Goal: Task Accomplishment & Management: Use online tool/utility

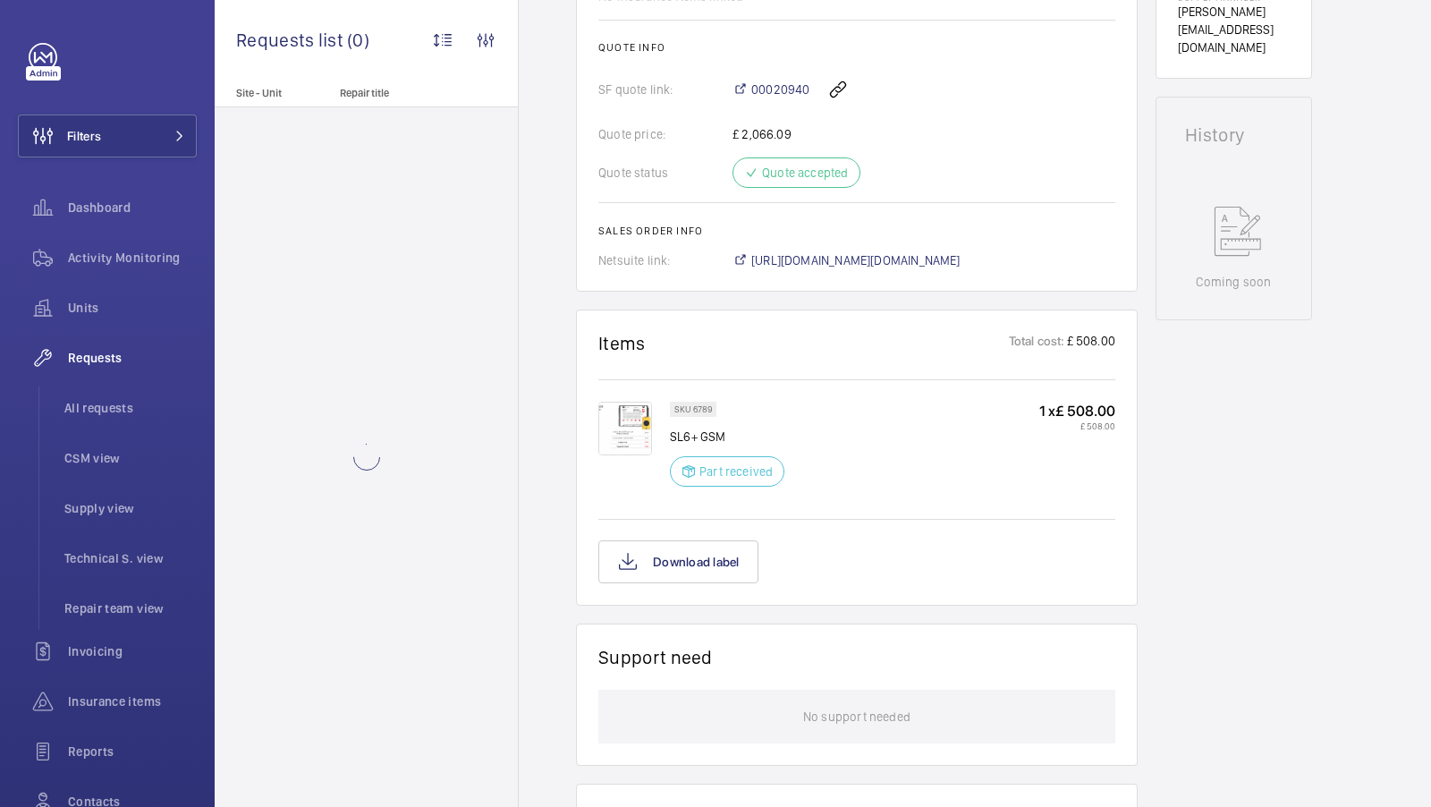
scroll to position [776, 0]
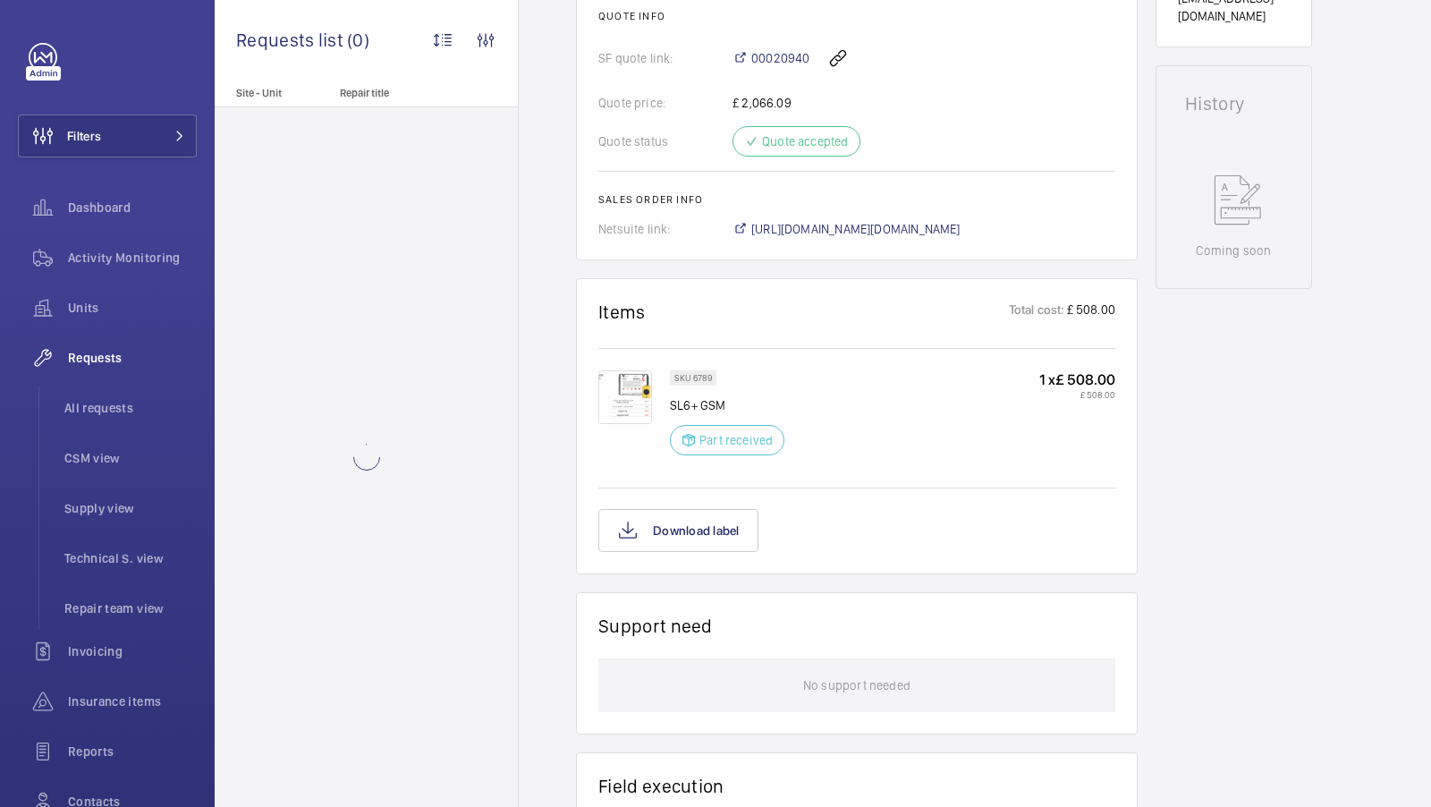
click at [626, 395] on img at bounding box center [625, 397] width 54 height 54
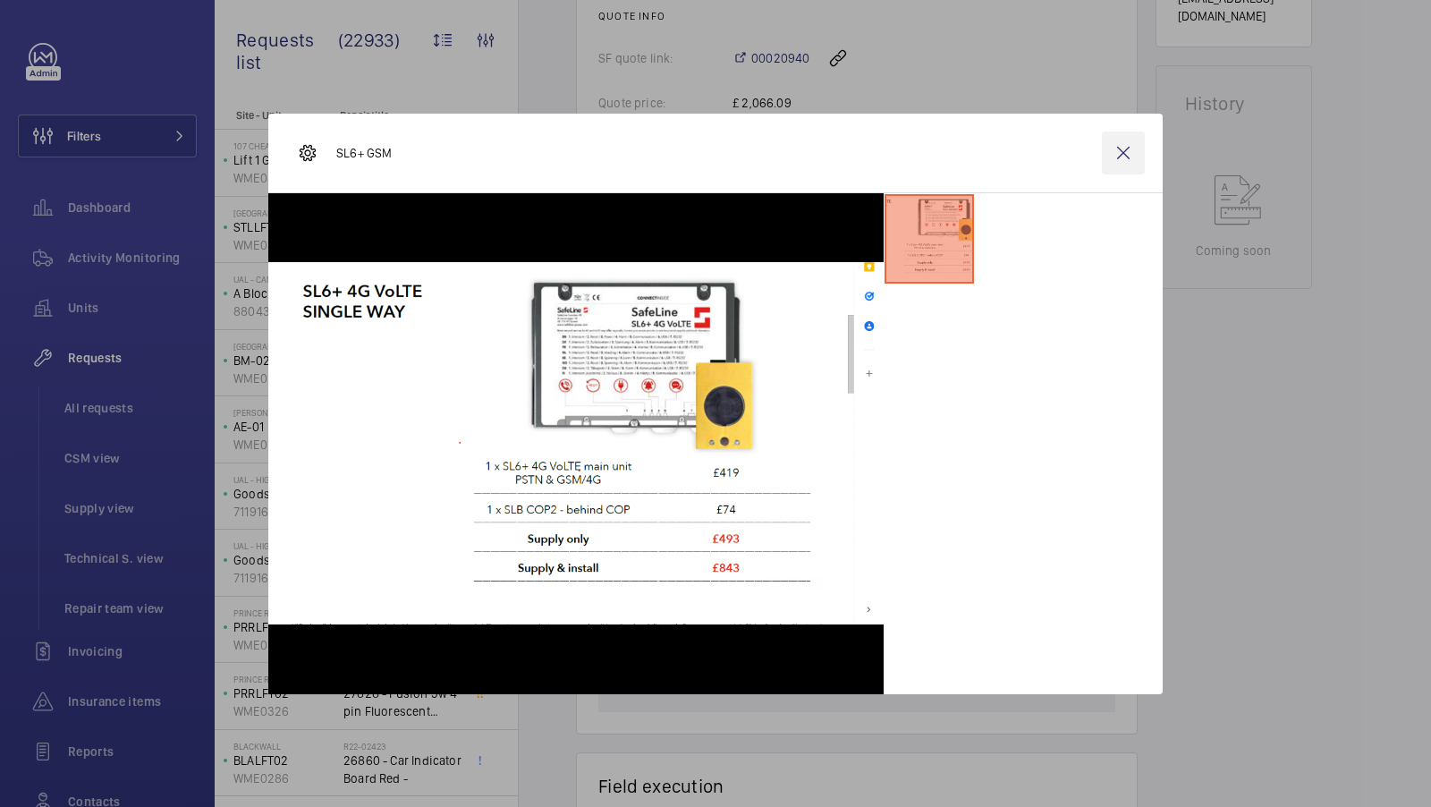
click at [1125, 157] on wm-front-icon-button at bounding box center [1123, 153] width 43 height 43
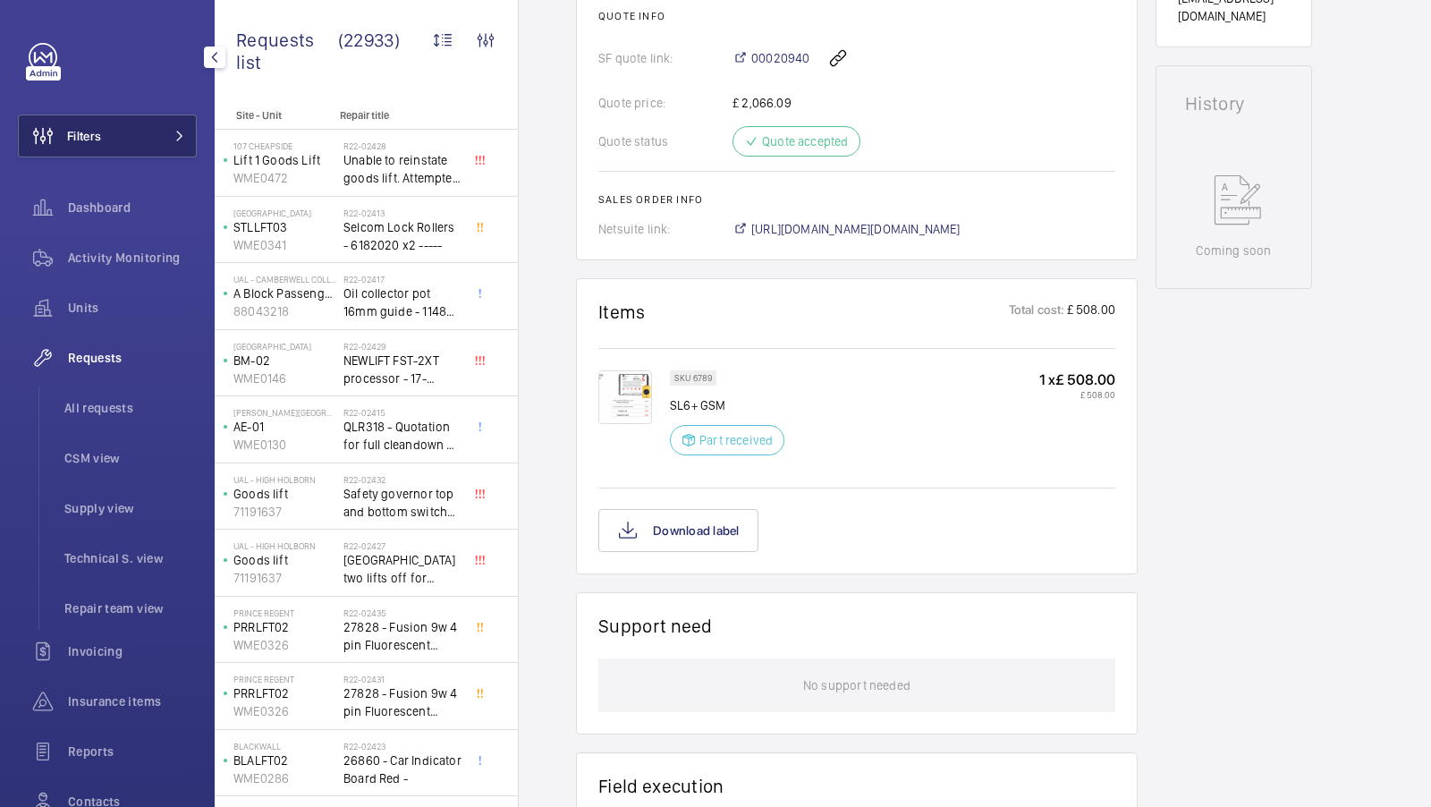
click at [165, 135] on span at bounding box center [174, 136] width 21 height 11
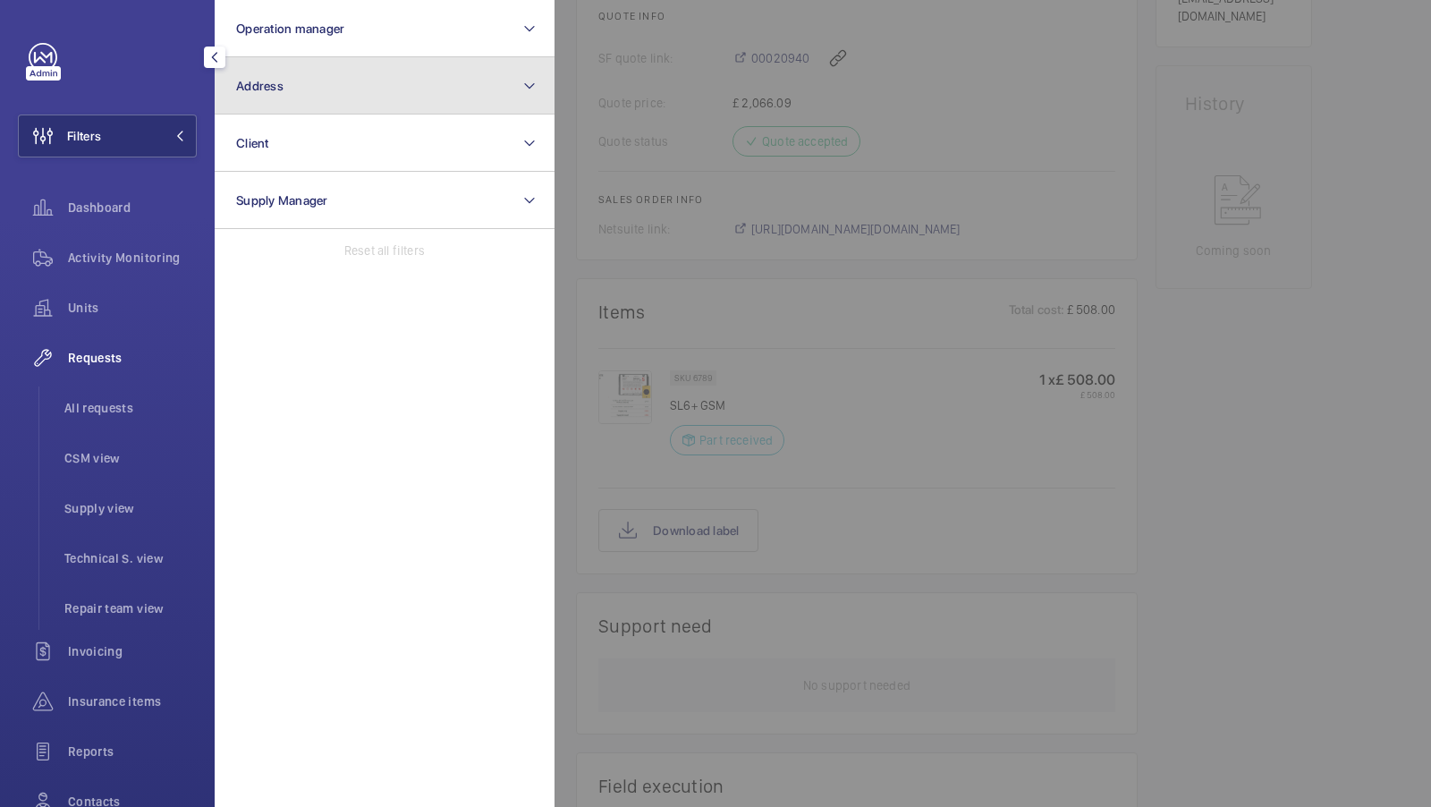
click at [371, 99] on button "Address" at bounding box center [385, 85] width 340 height 57
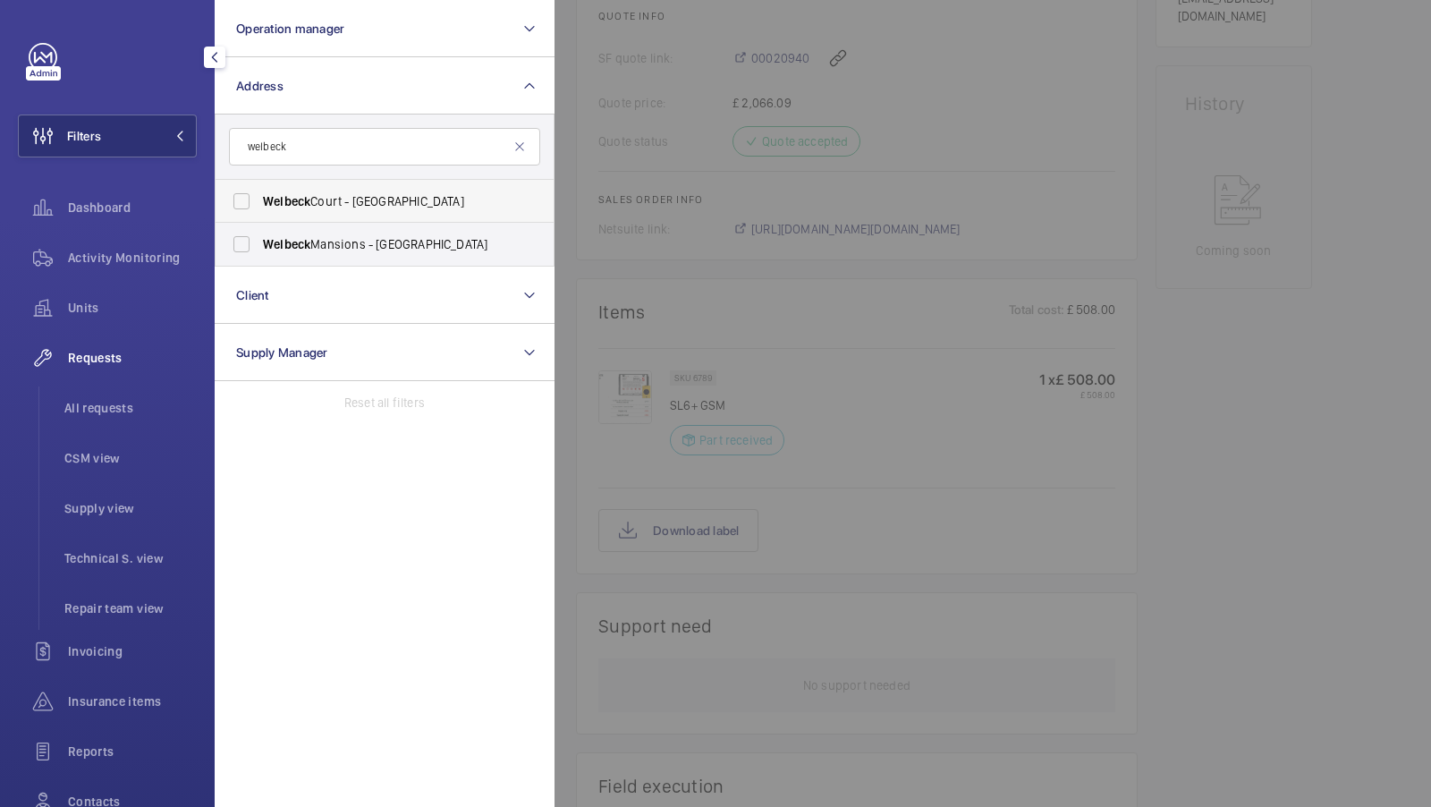
type input "welbeck"
click at [310, 216] on label "[GEOGRAPHIC_DATA] - [STREET_ADDRESS]" at bounding box center [371, 201] width 311 height 43
click at [259, 216] on input "[GEOGRAPHIC_DATA] - [STREET_ADDRESS]" at bounding box center [242, 201] width 36 height 36
checkbox input "true"
click at [159, 142] on span "1" at bounding box center [152, 136] width 21 height 14
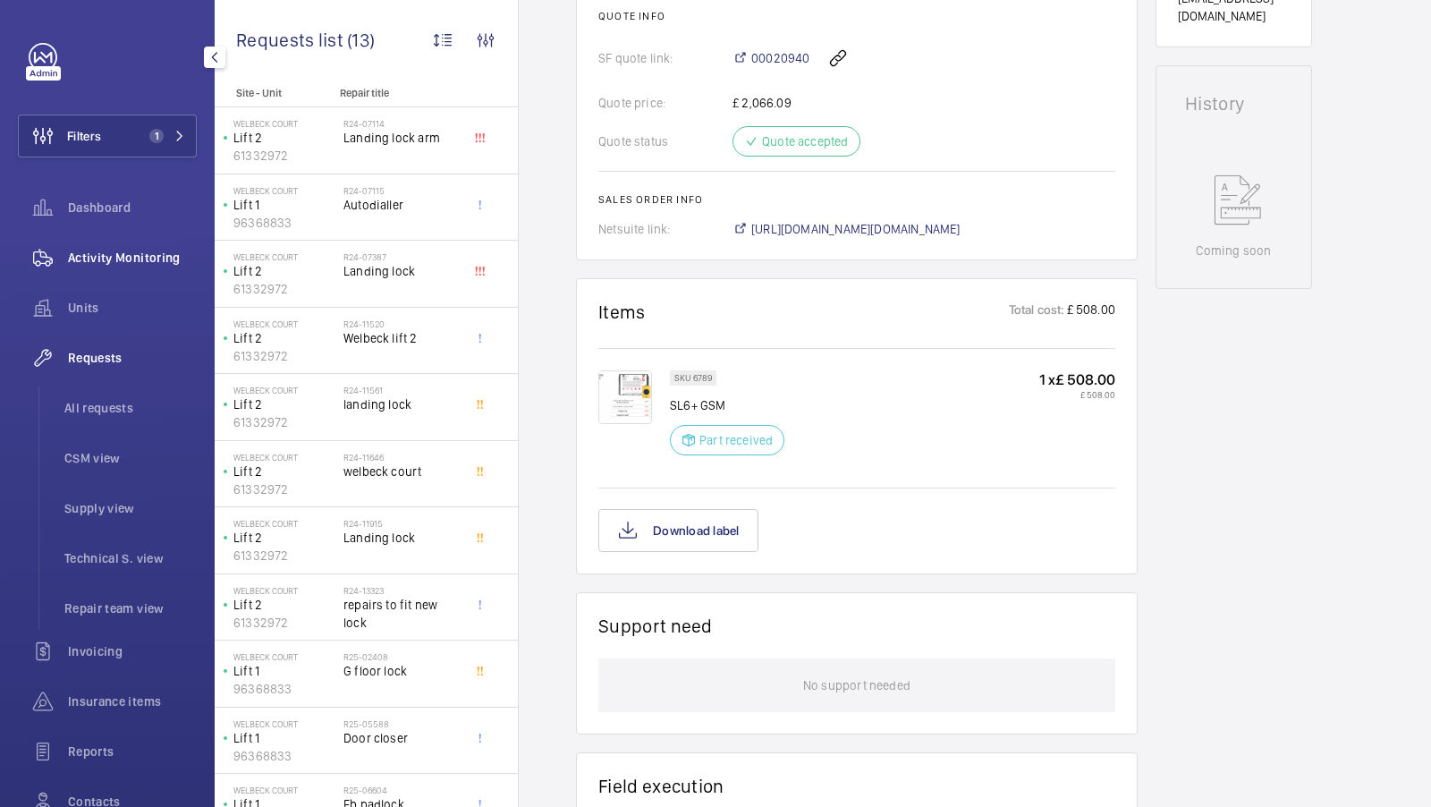
click at [86, 258] on span "Activity Monitoring" at bounding box center [132, 258] width 129 height 18
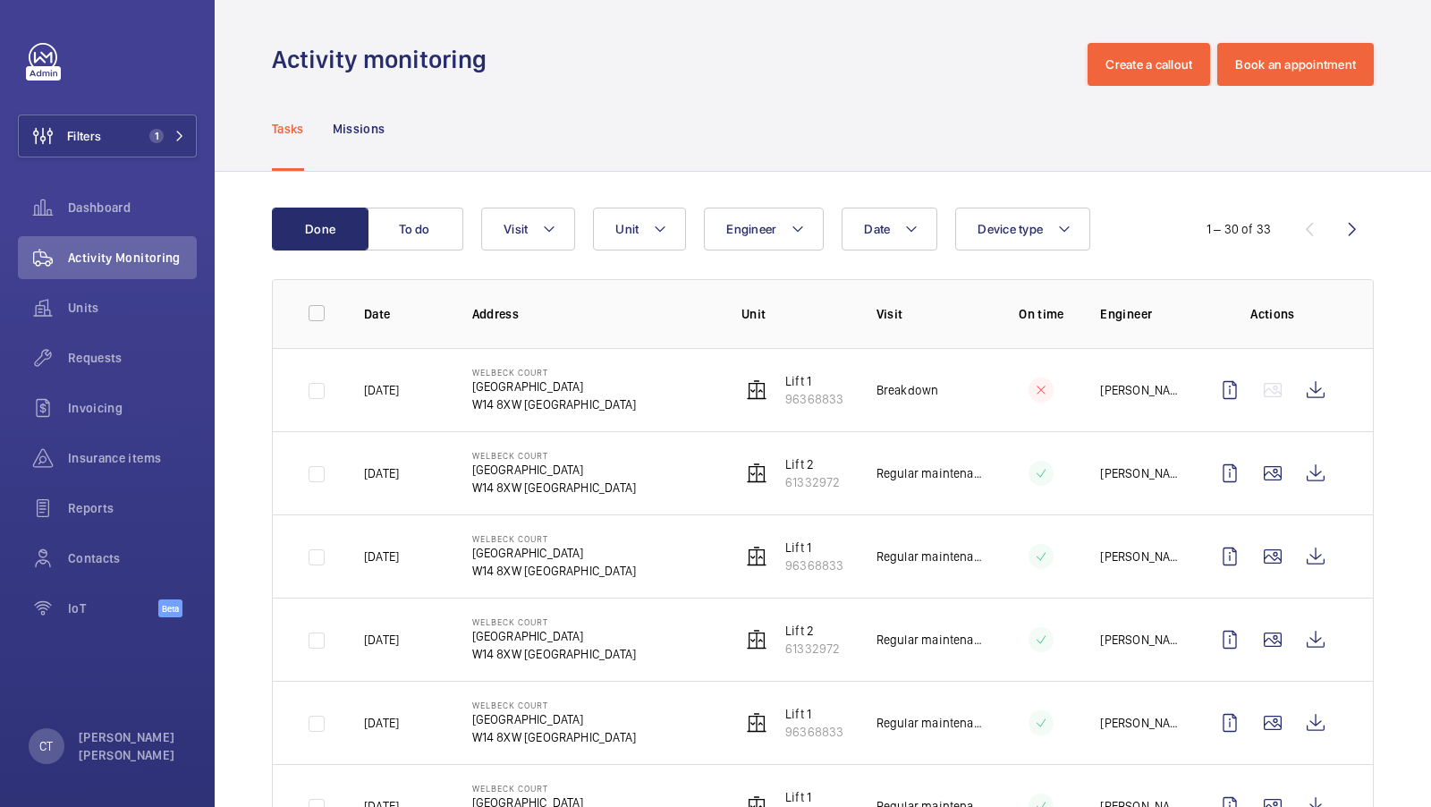
scroll to position [95, 0]
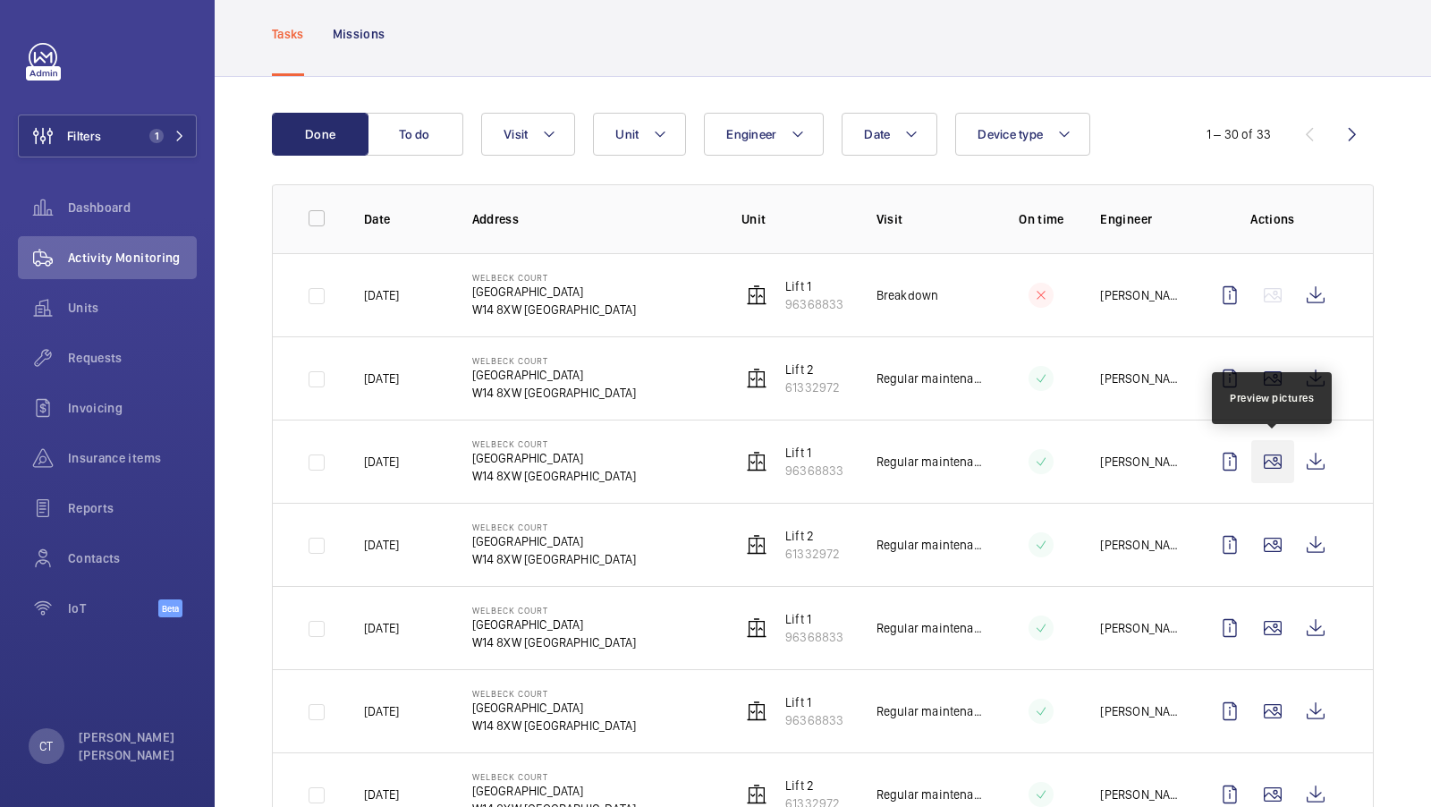
click at [1277, 456] on wm-front-icon-button at bounding box center [1273, 461] width 43 height 43
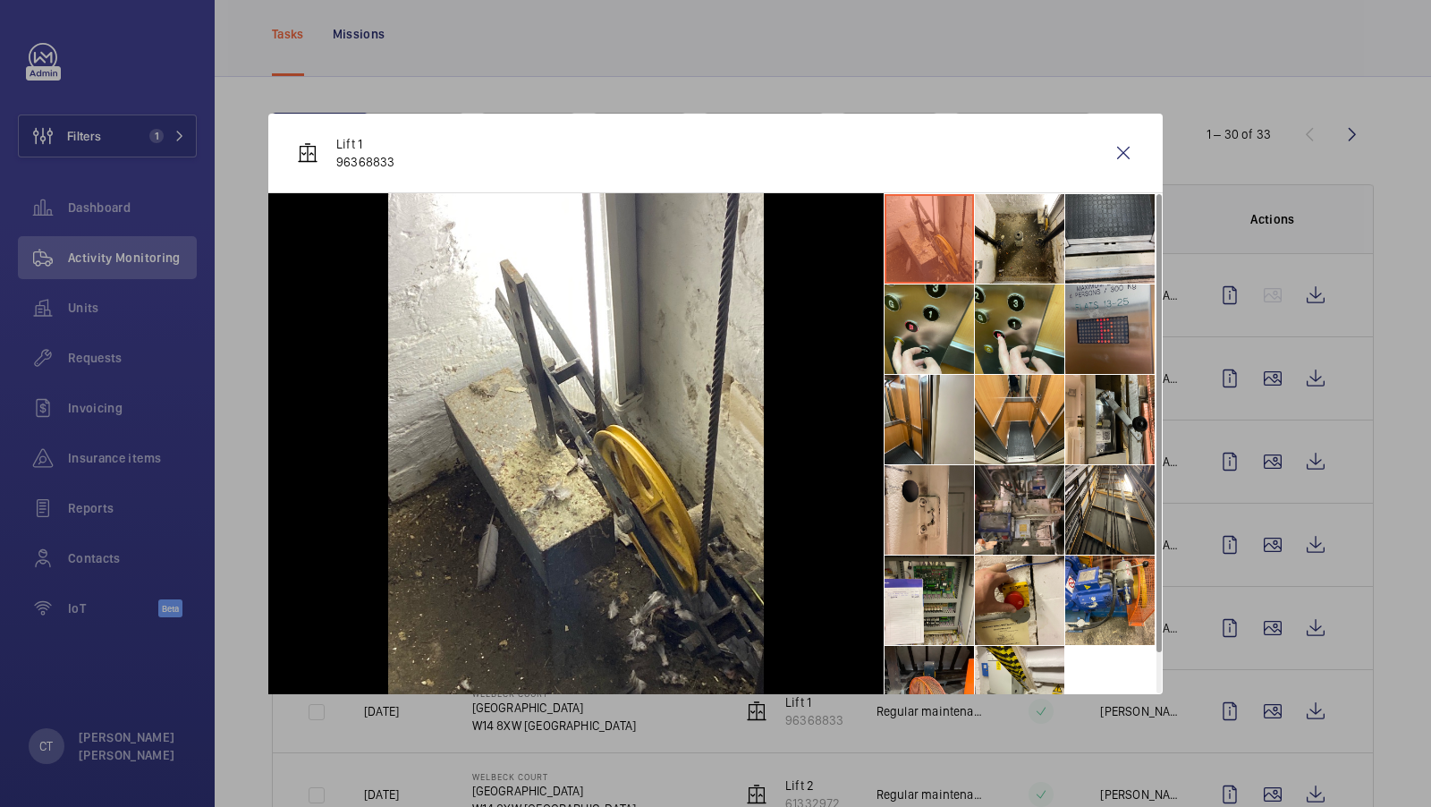
click at [1100, 308] on li at bounding box center [1109, 328] width 89 height 89
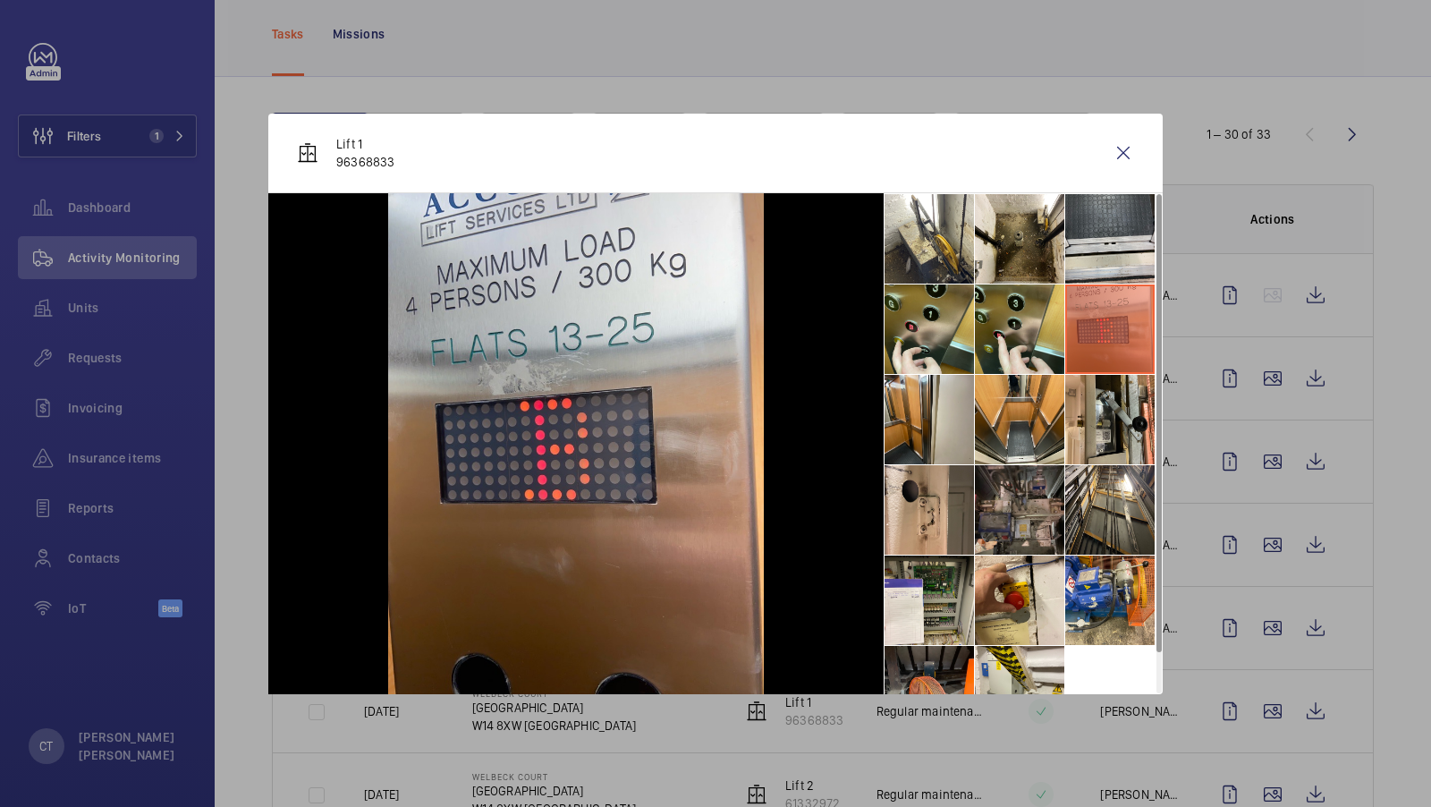
scroll to position [41, 0]
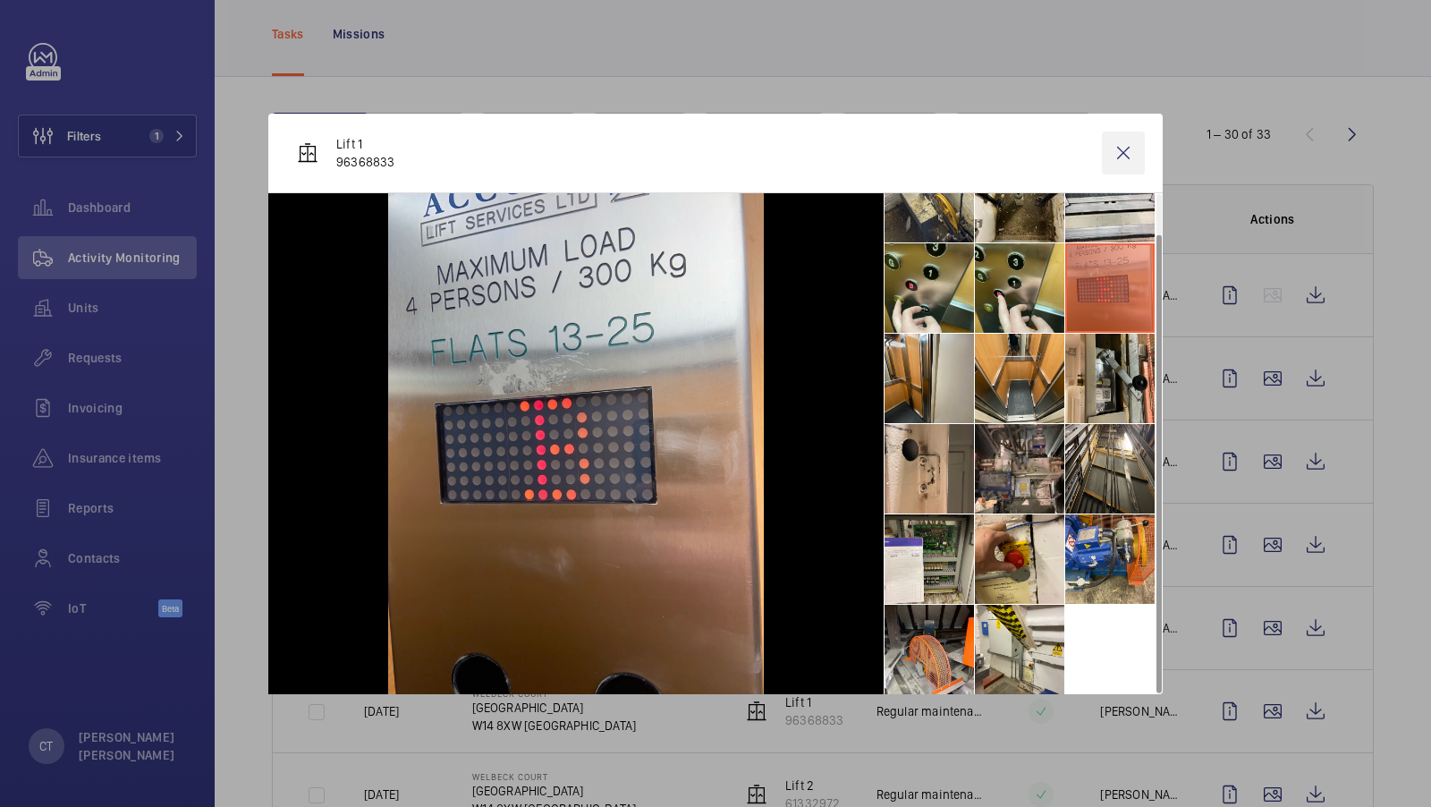
click at [1127, 151] on wm-front-icon-button at bounding box center [1123, 153] width 43 height 43
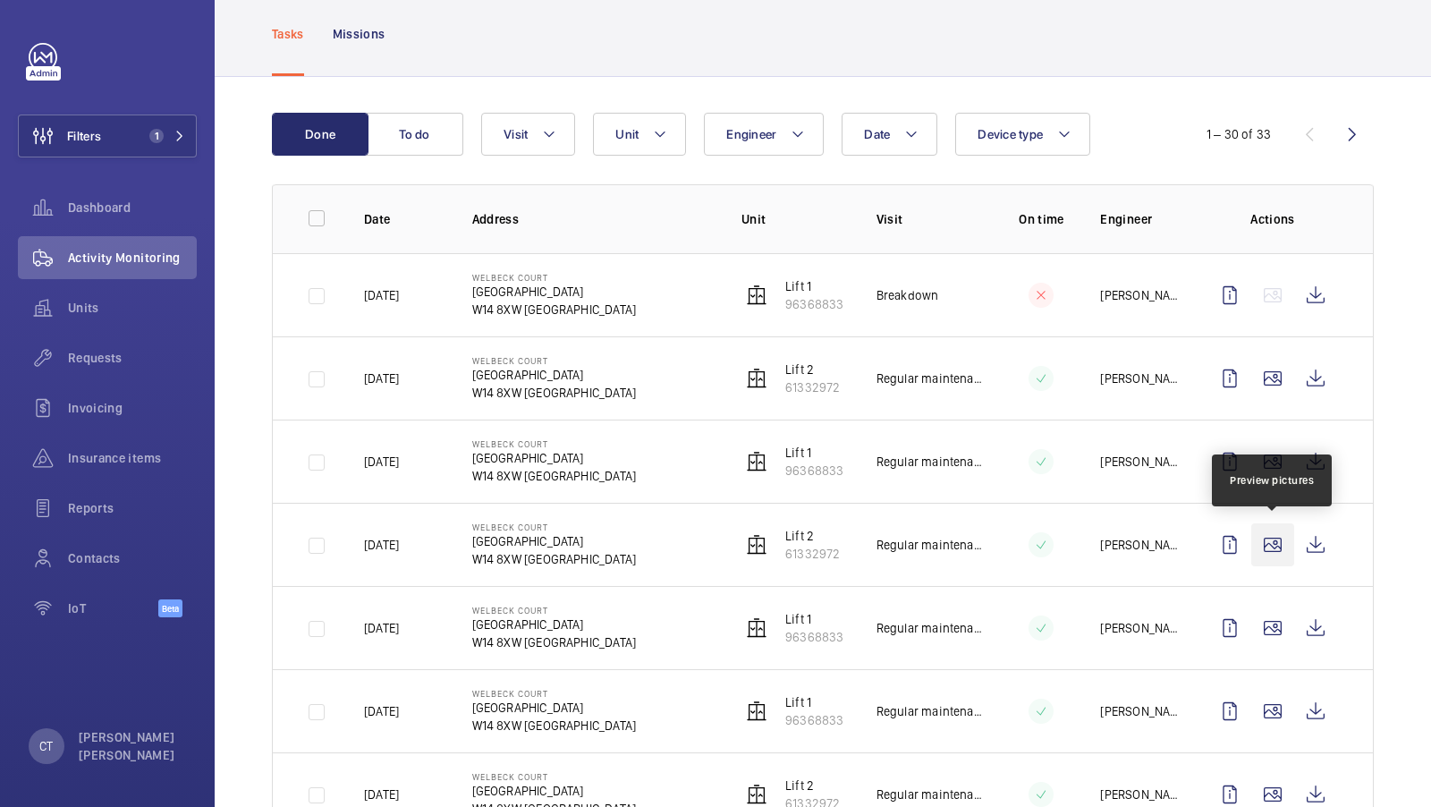
click at [1278, 551] on wm-front-icon-button at bounding box center [1273, 544] width 43 height 43
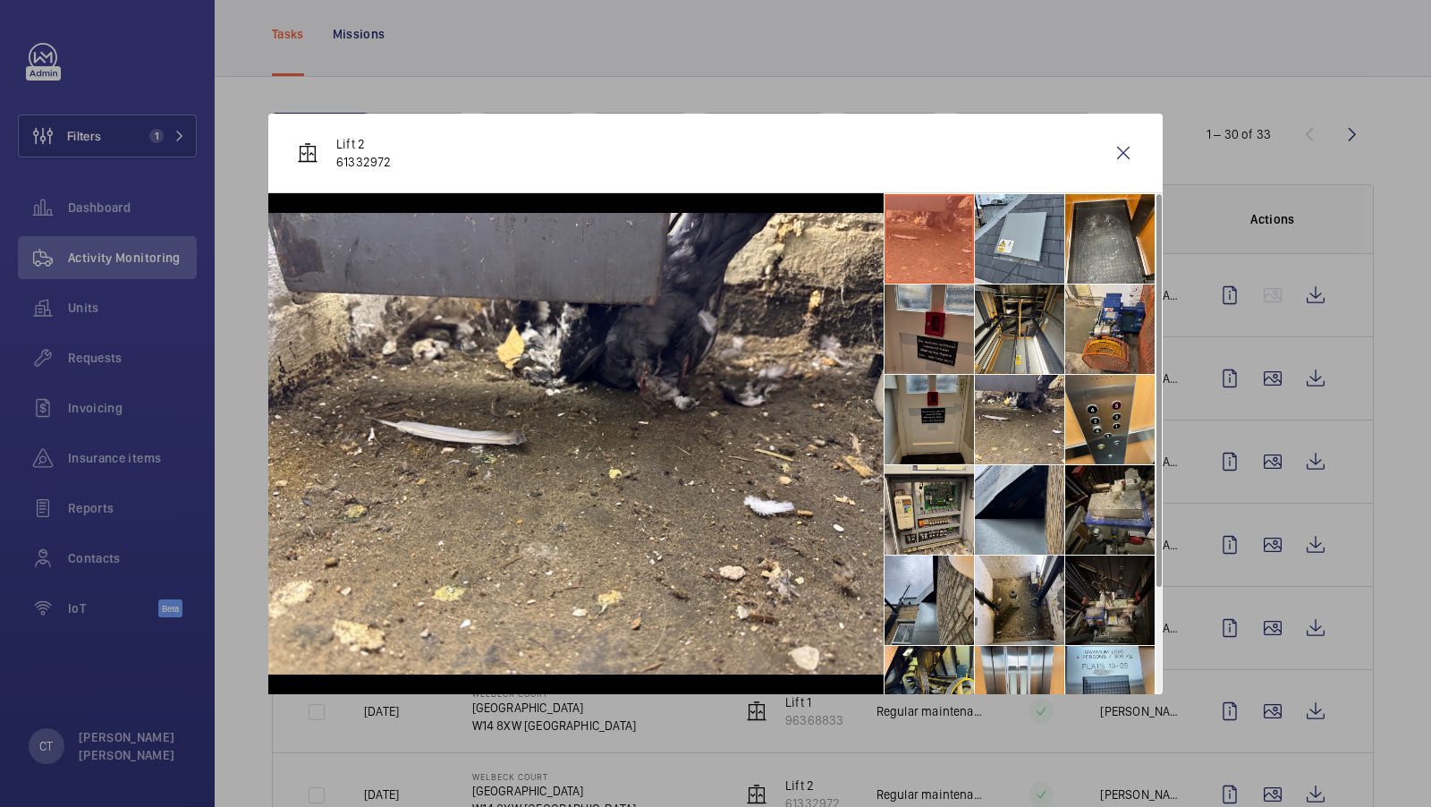
click at [942, 412] on li at bounding box center [929, 419] width 89 height 89
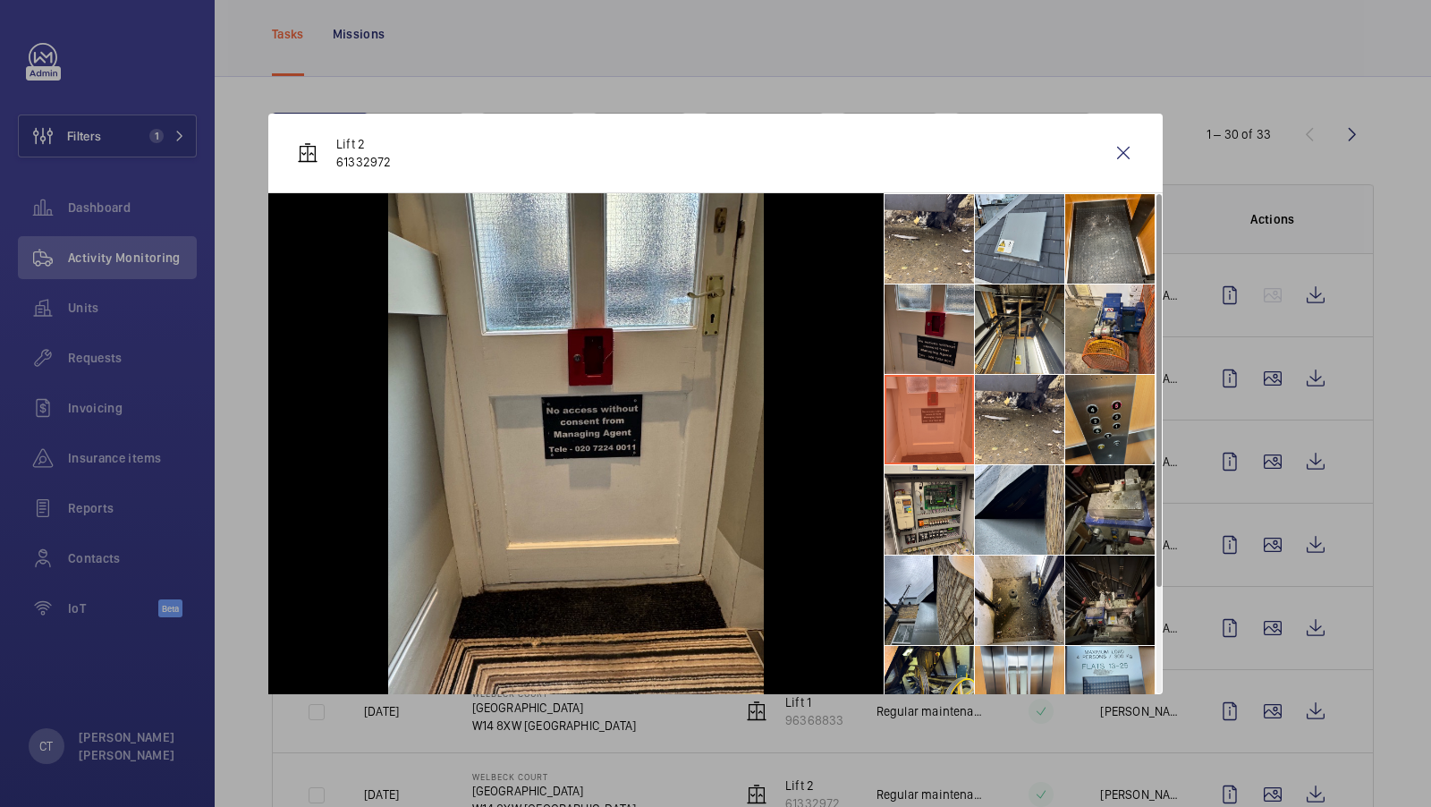
click at [1111, 417] on li at bounding box center [1109, 419] width 89 height 89
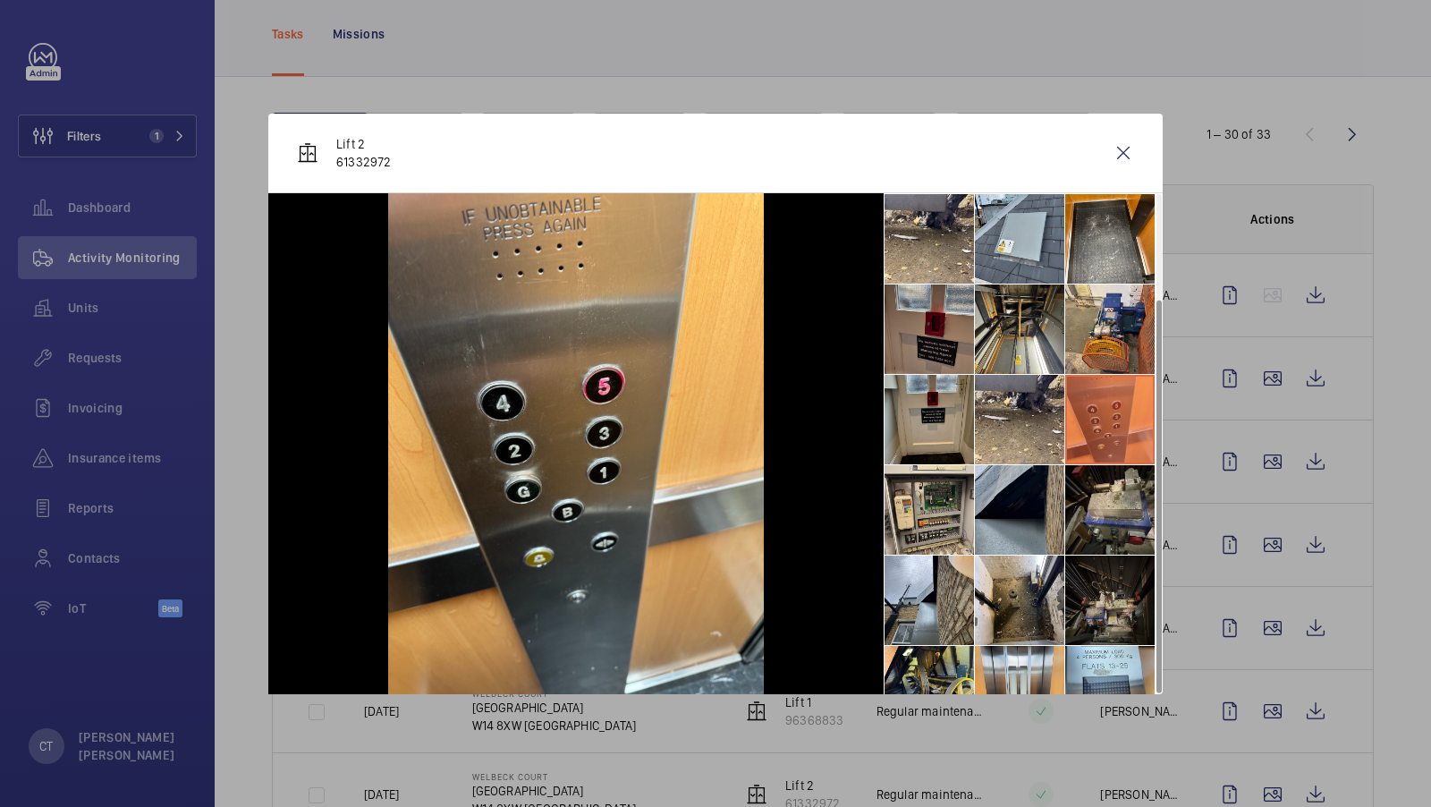
scroll to position [131, 0]
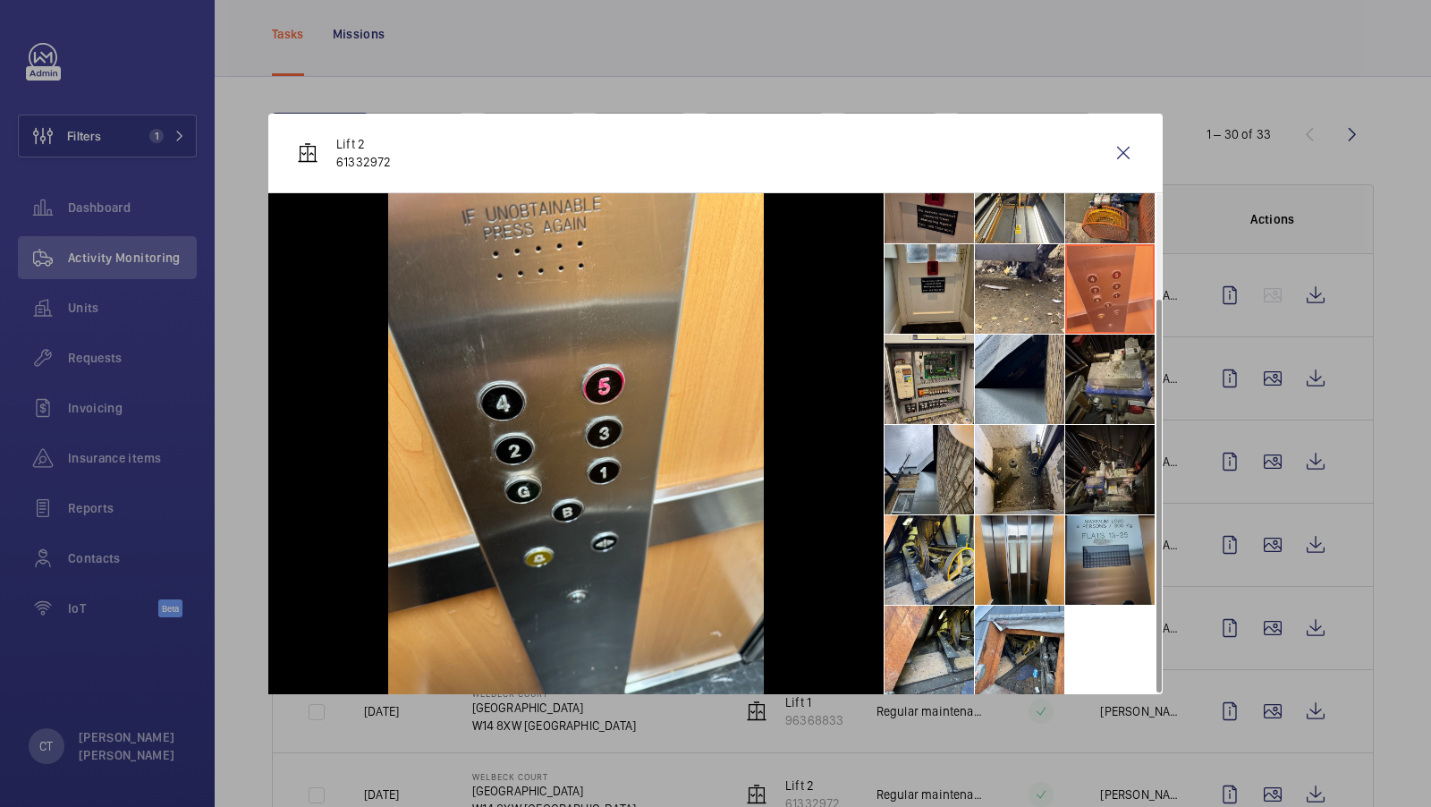
click at [1106, 581] on li at bounding box center [1109, 559] width 89 height 89
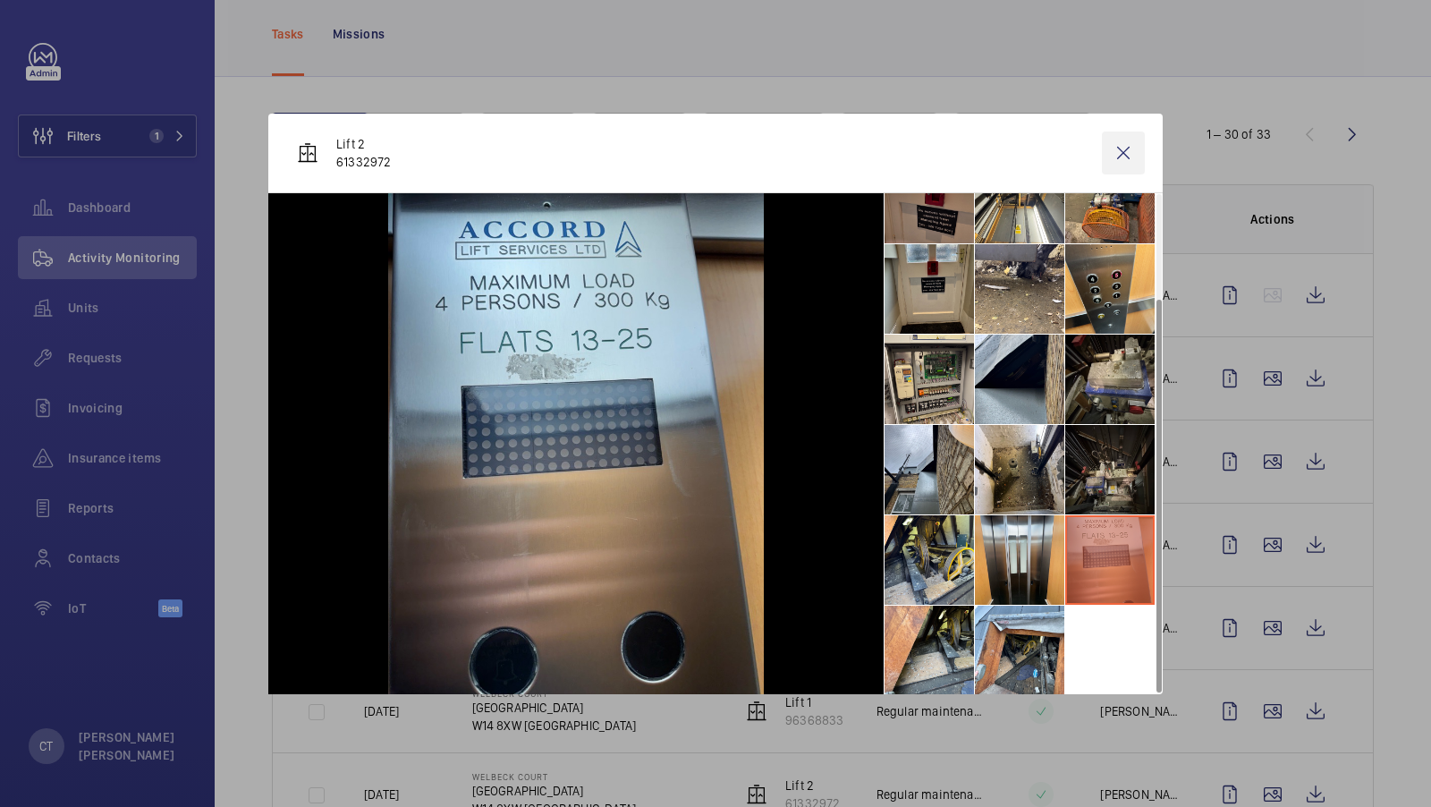
click at [1124, 151] on wm-front-icon-button at bounding box center [1123, 153] width 43 height 43
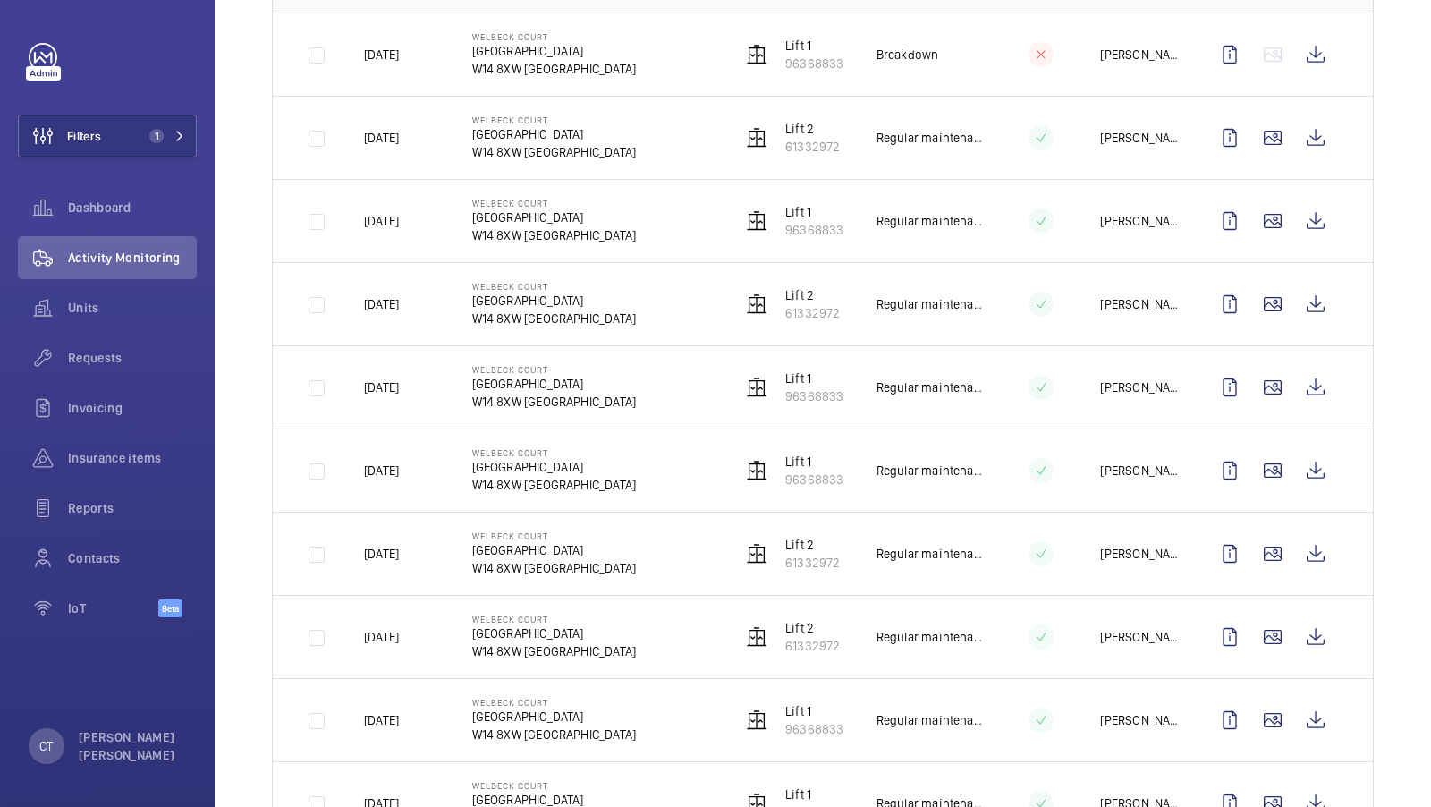
scroll to position [336, 0]
click at [1290, 476] on wm-front-icon-button at bounding box center [1273, 469] width 43 height 43
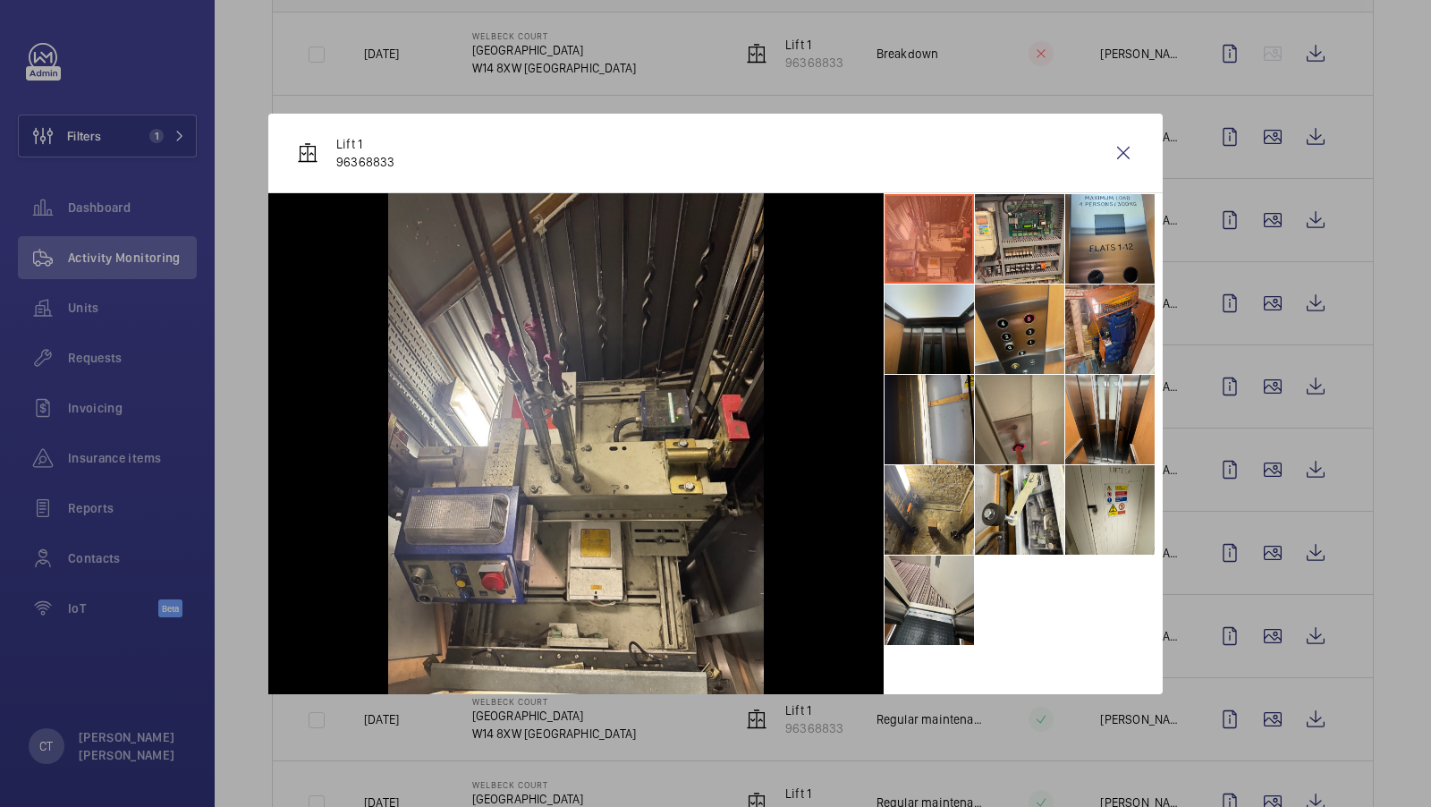
click at [1030, 327] on li at bounding box center [1019, 328] width 89 height 89
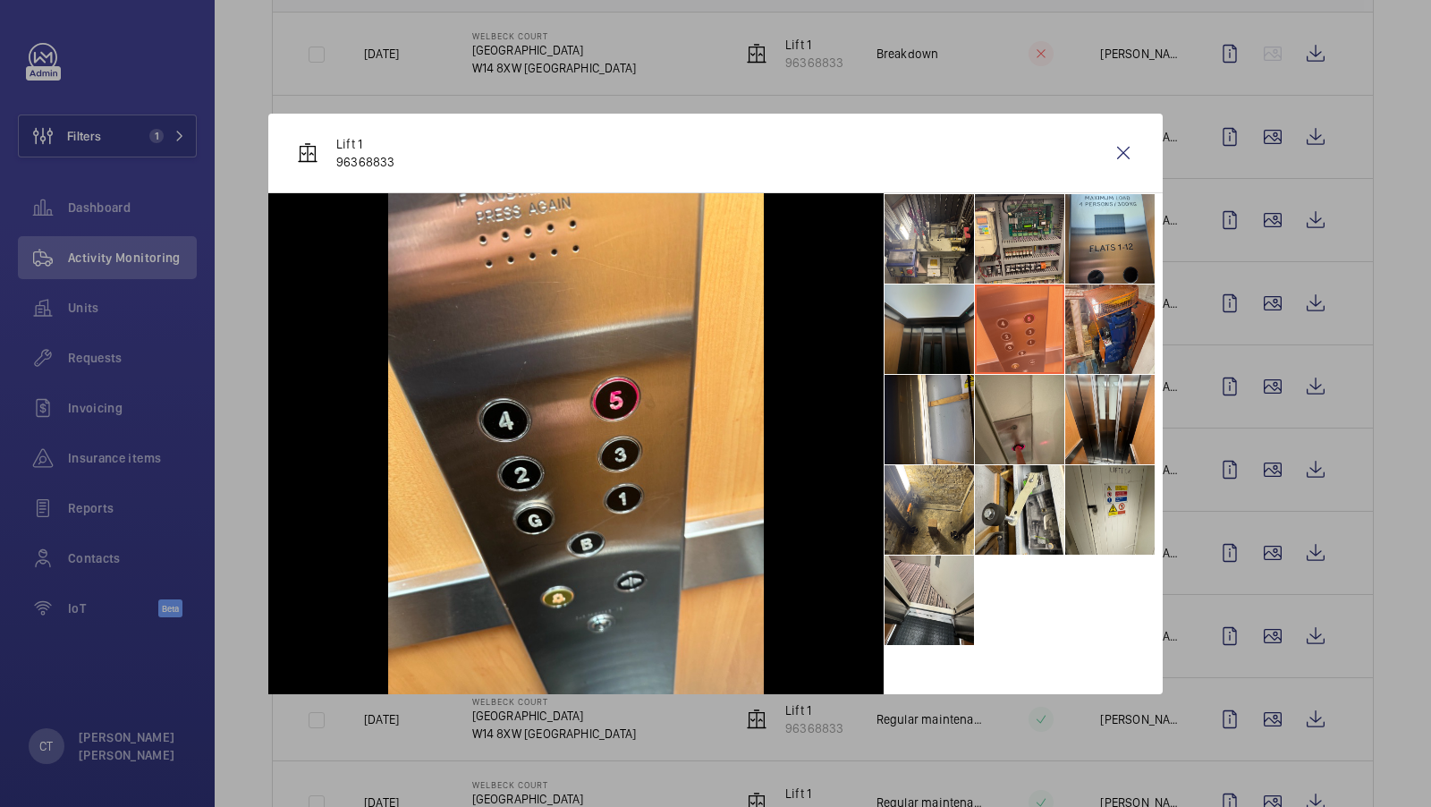
click at [947, 323] on li at bounding box center [929, 328] width 89 height 89
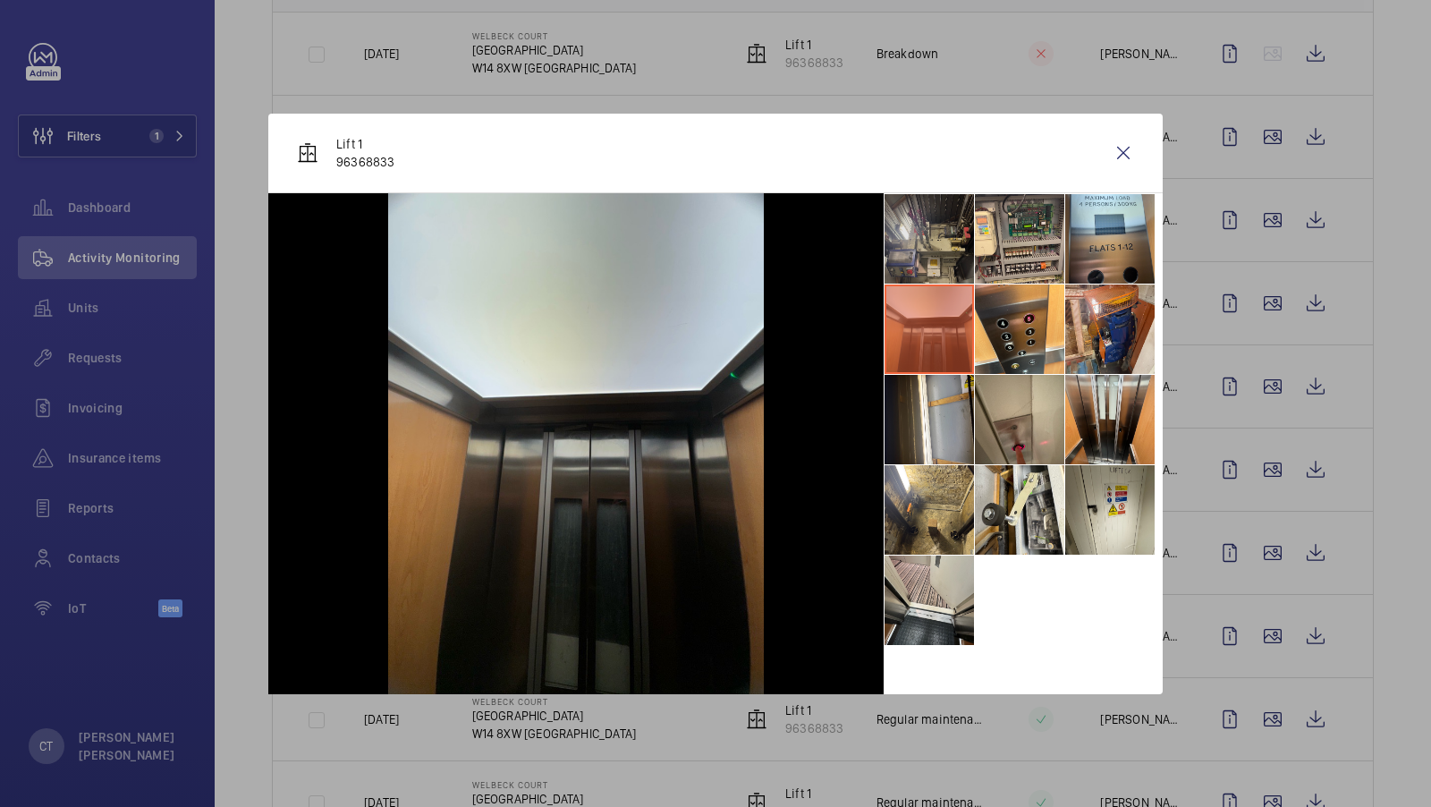
click at [954, 246] on li at bounding box center [929, 238] width 89 height 89
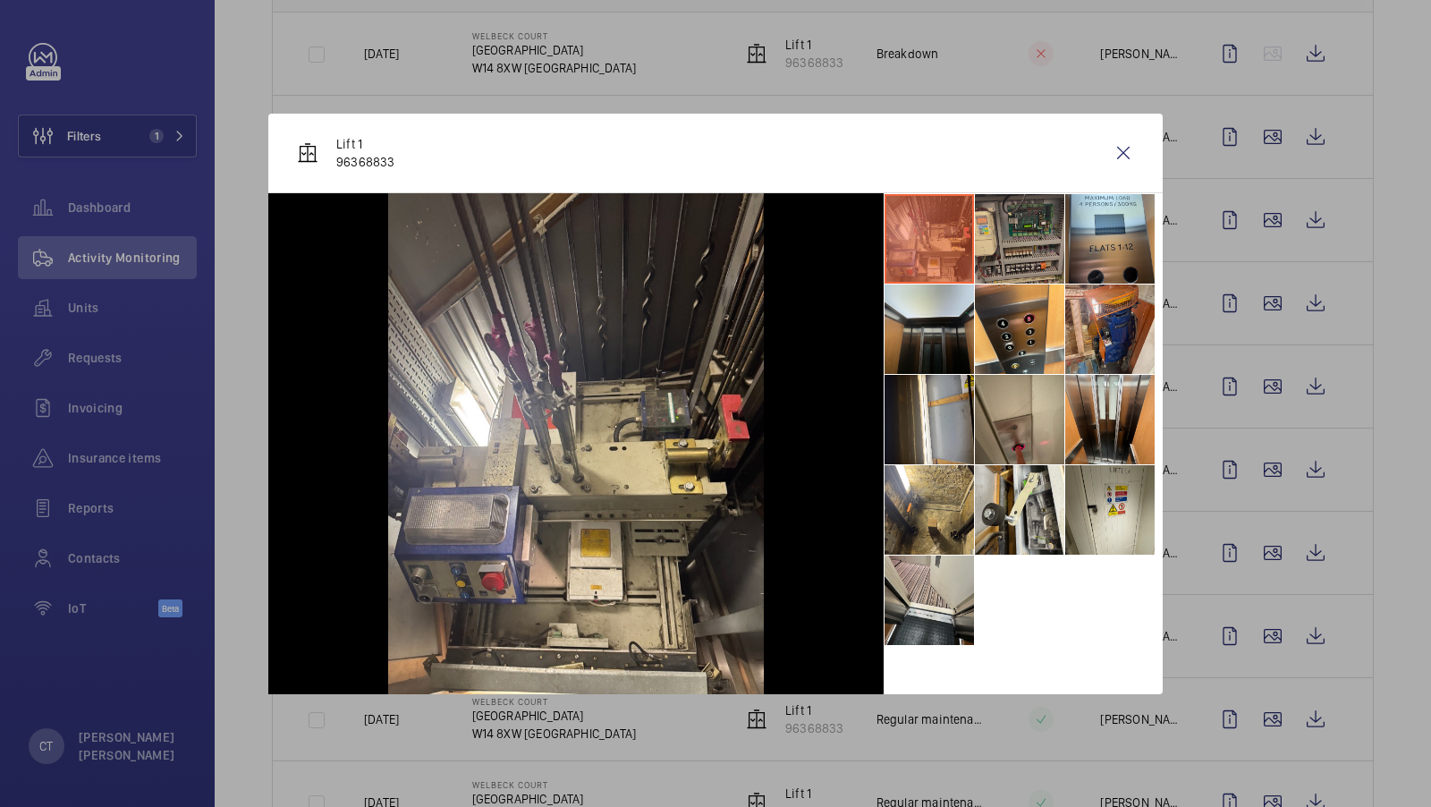
click at [1015, 231] on li at bounding box center [1019, 238] width 89 height 89
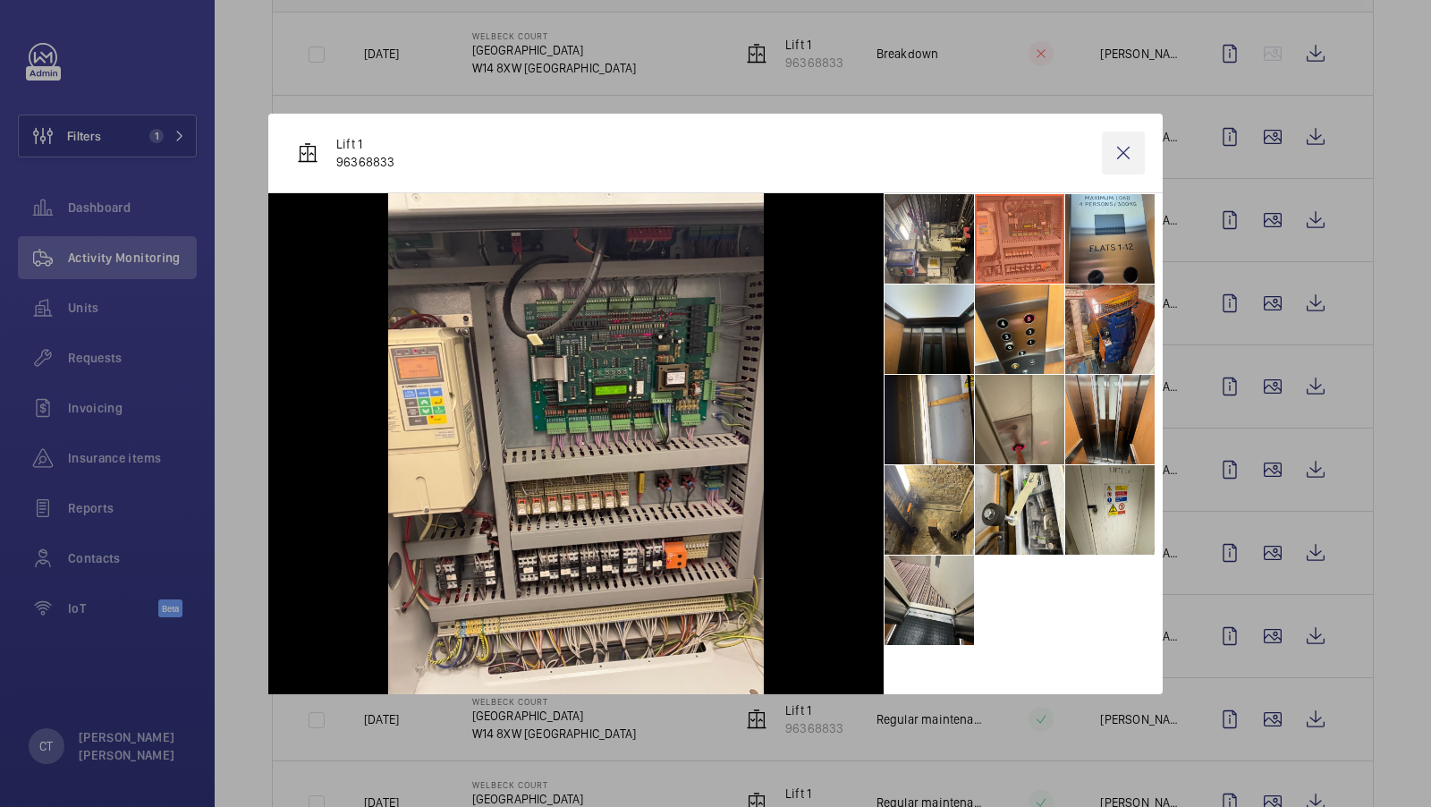
click at [1119, 156] on wm-front-icon-button at bounding box center [1123, 153] width 43 height 43
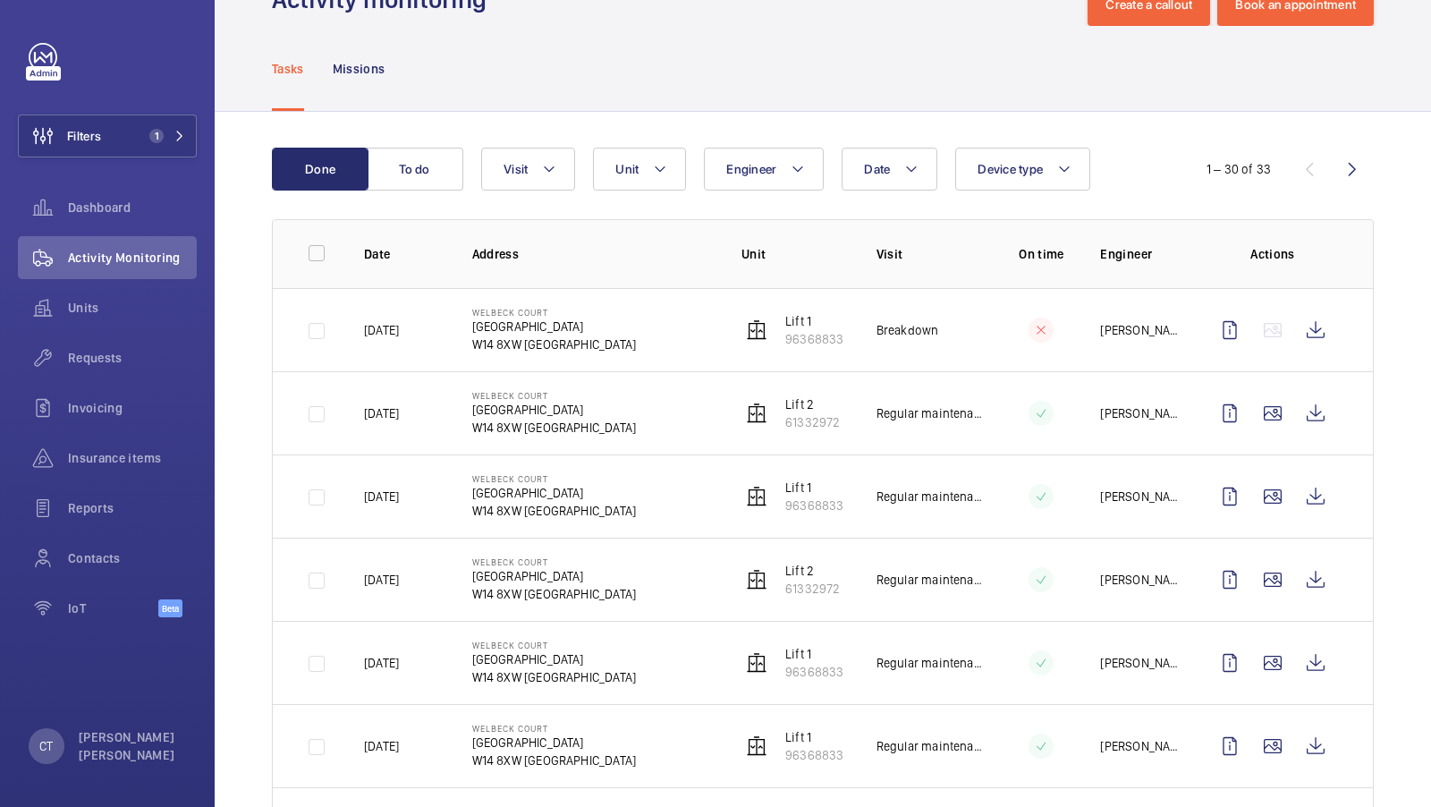
scroll to position [0, 0]
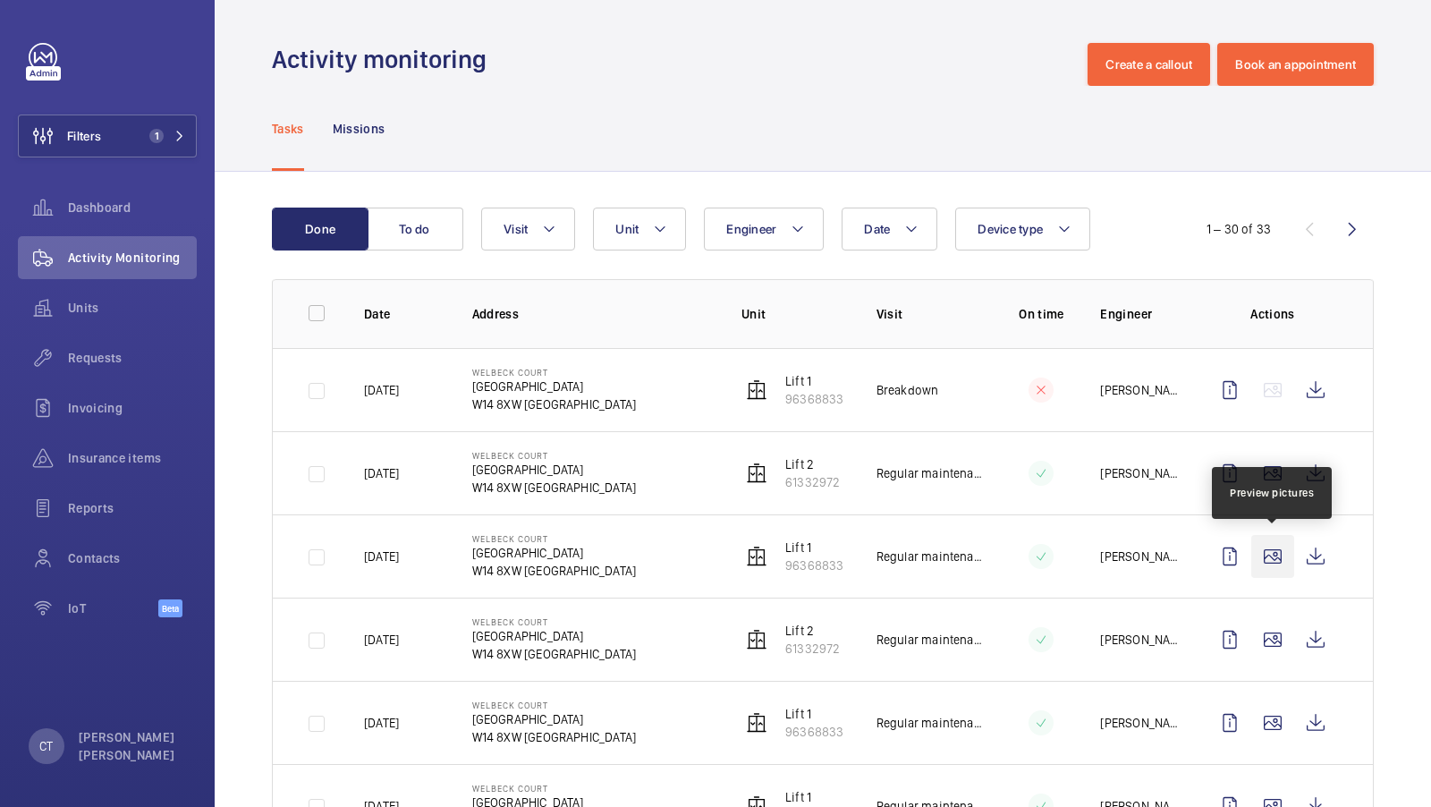
click at [1275, 556] on wm-front-icon-button at bounding box center [1273, 556] width 43 height 43
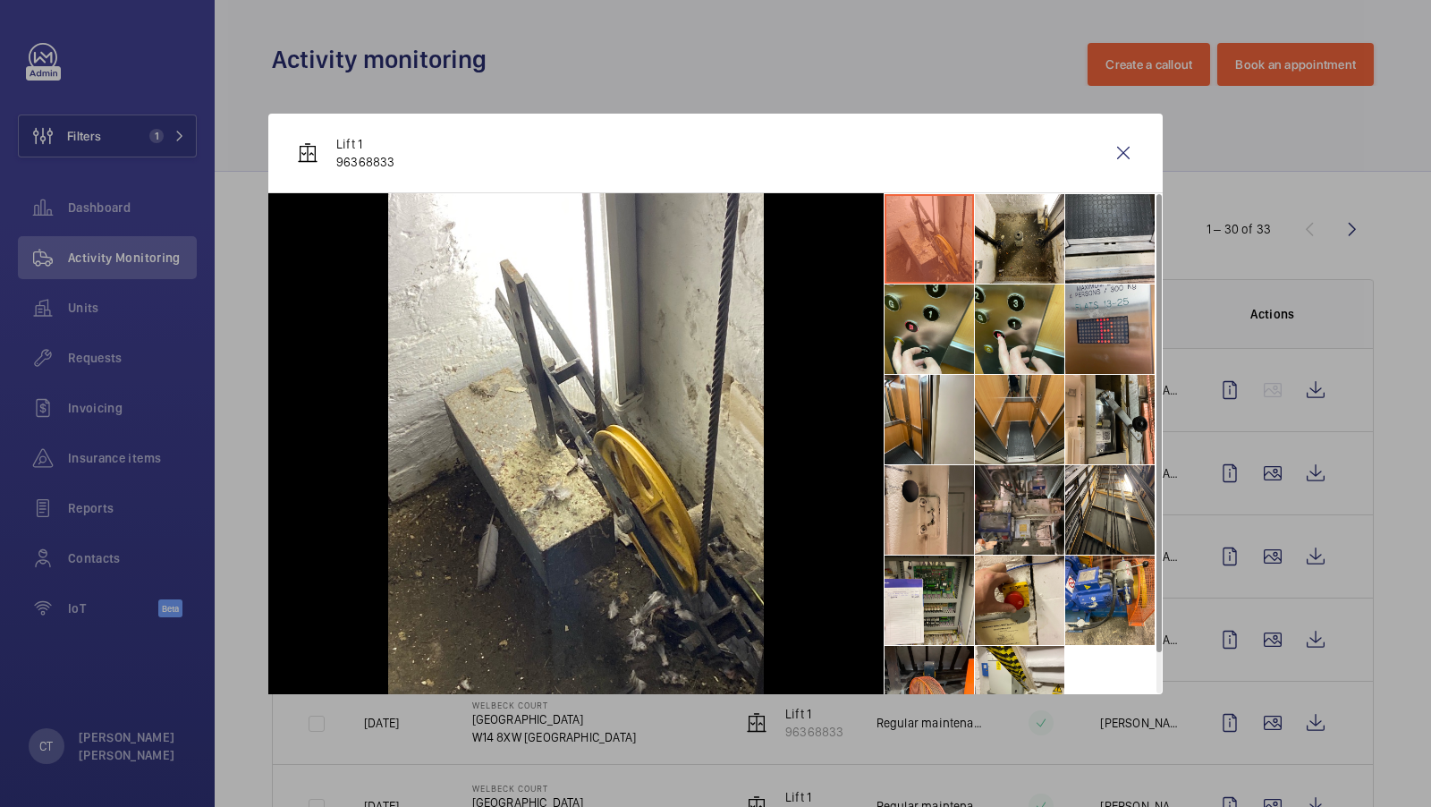
click at [1014, 439] on li at bounding box center [1019, 419] width 89 height 89
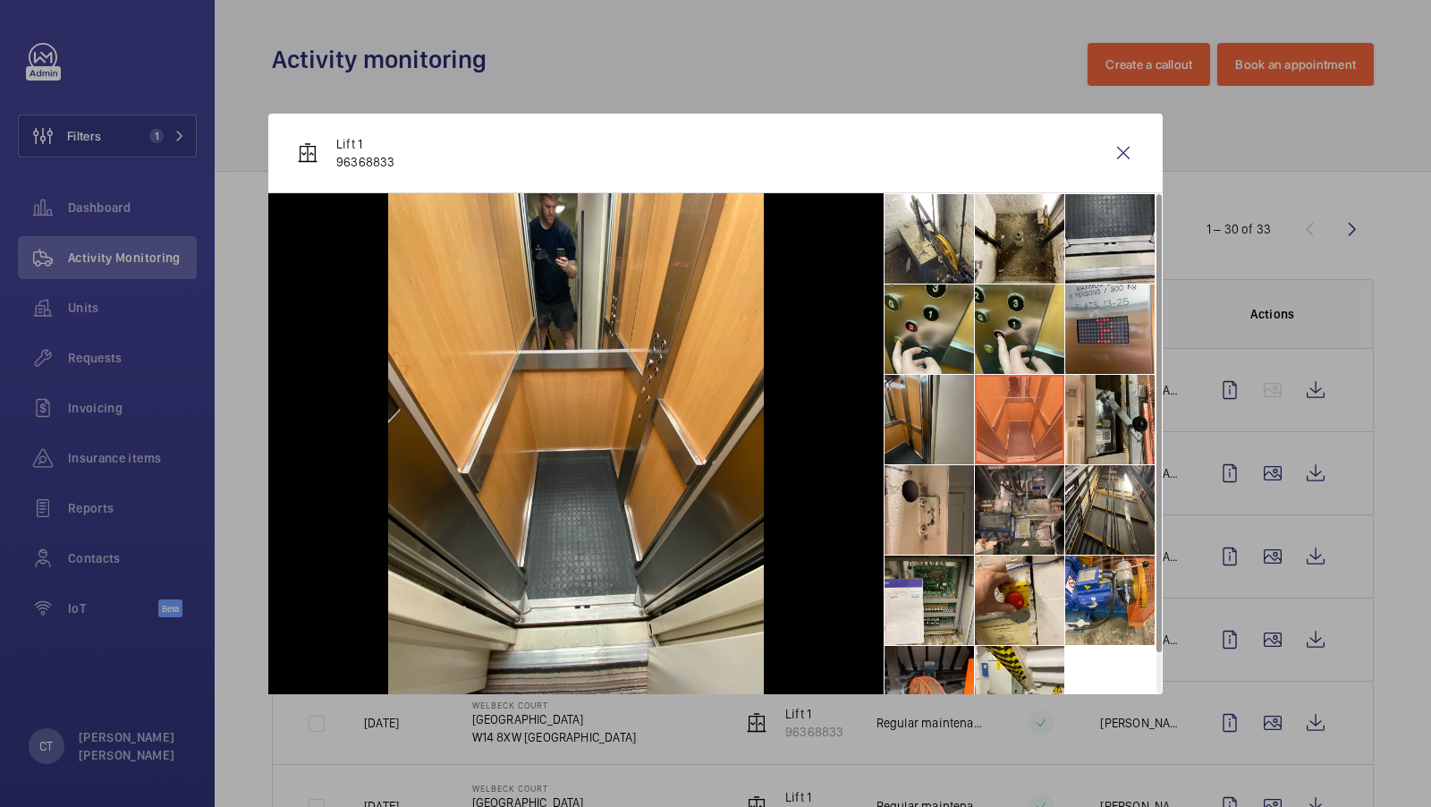
click at [962, 426] on li at bounding box center [929, 419] width 89 height 89
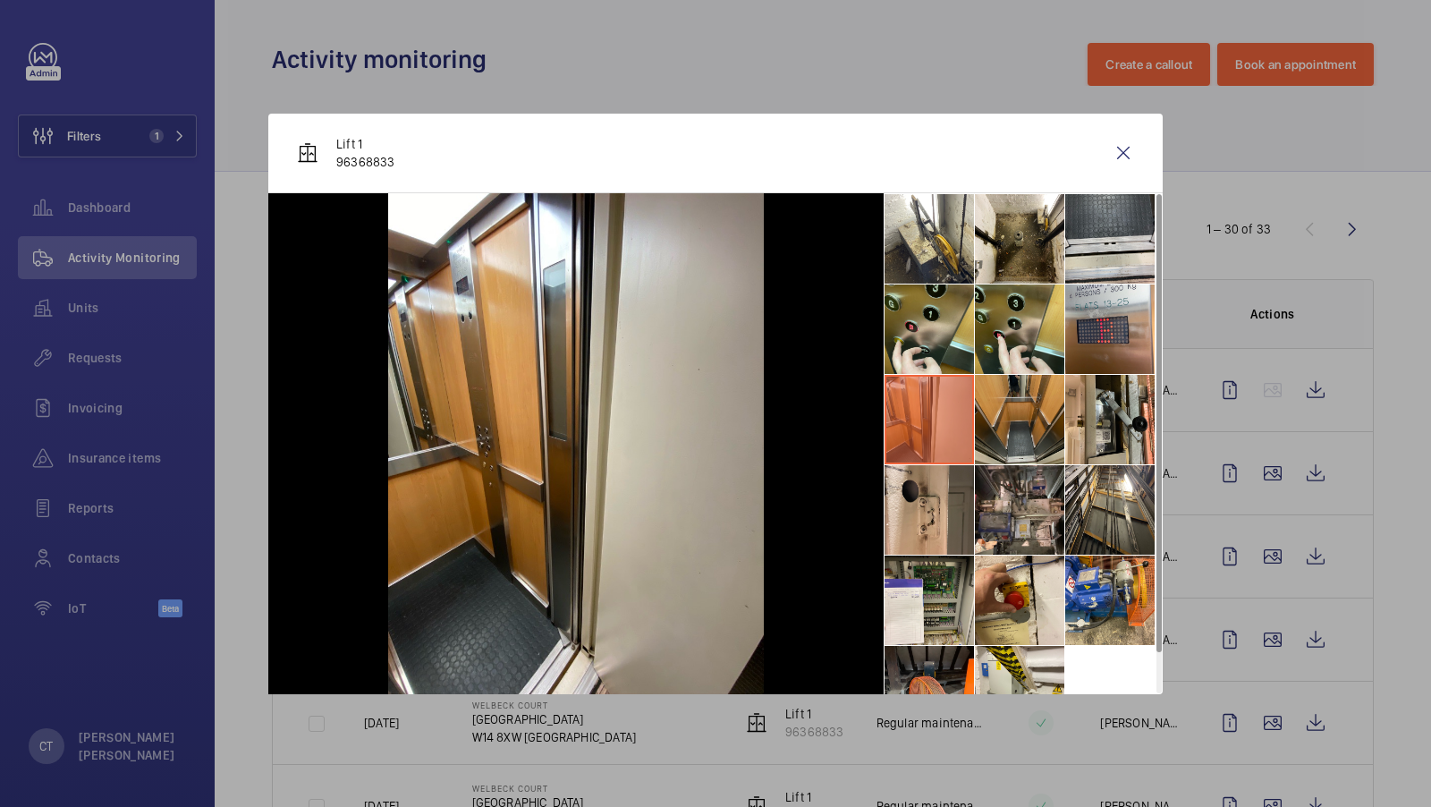
click at [1037, 414] on li at bounding box center [1019, 419] width 89 height 89
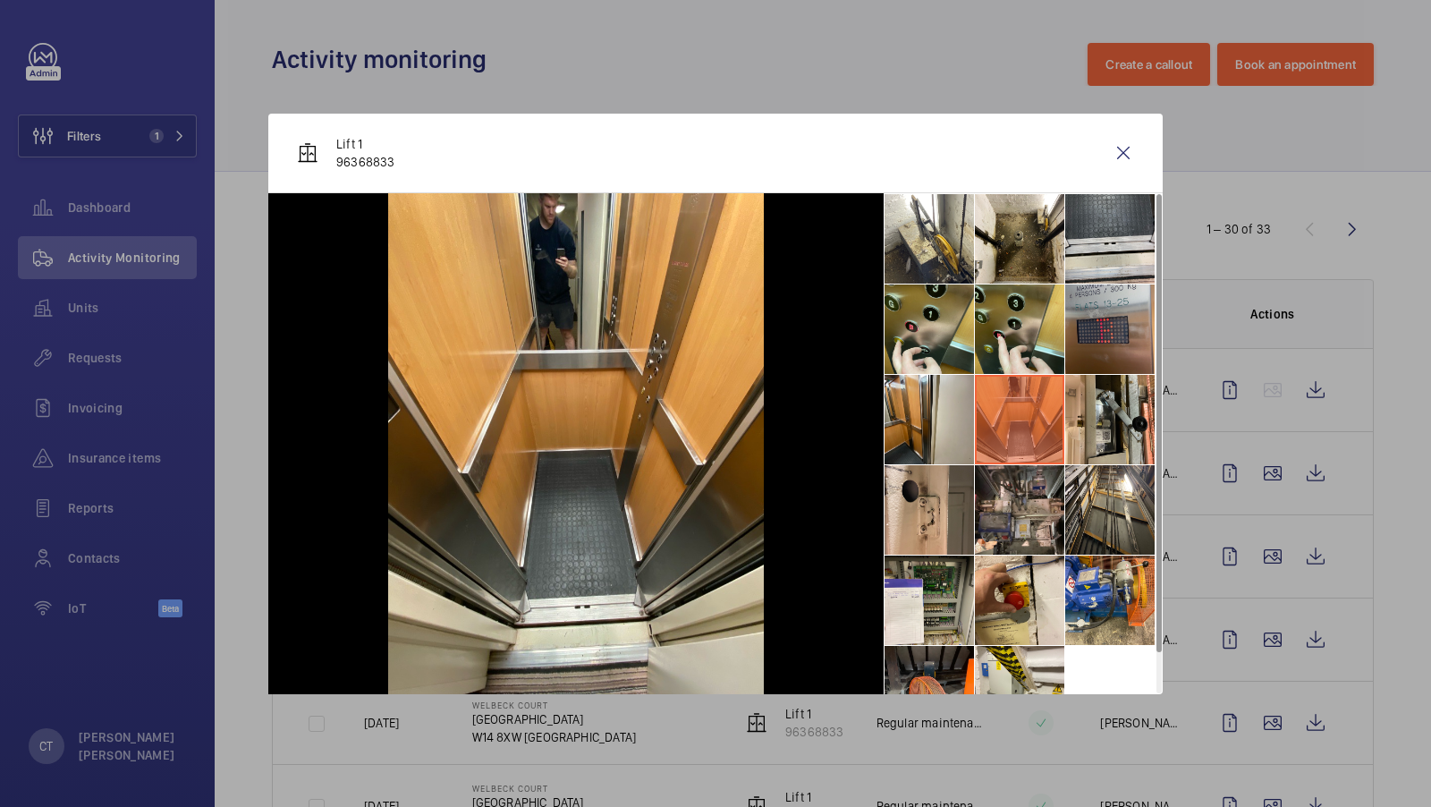
click at [1113, 309] on li at bounding box center [1109, 328] width 89 height 89
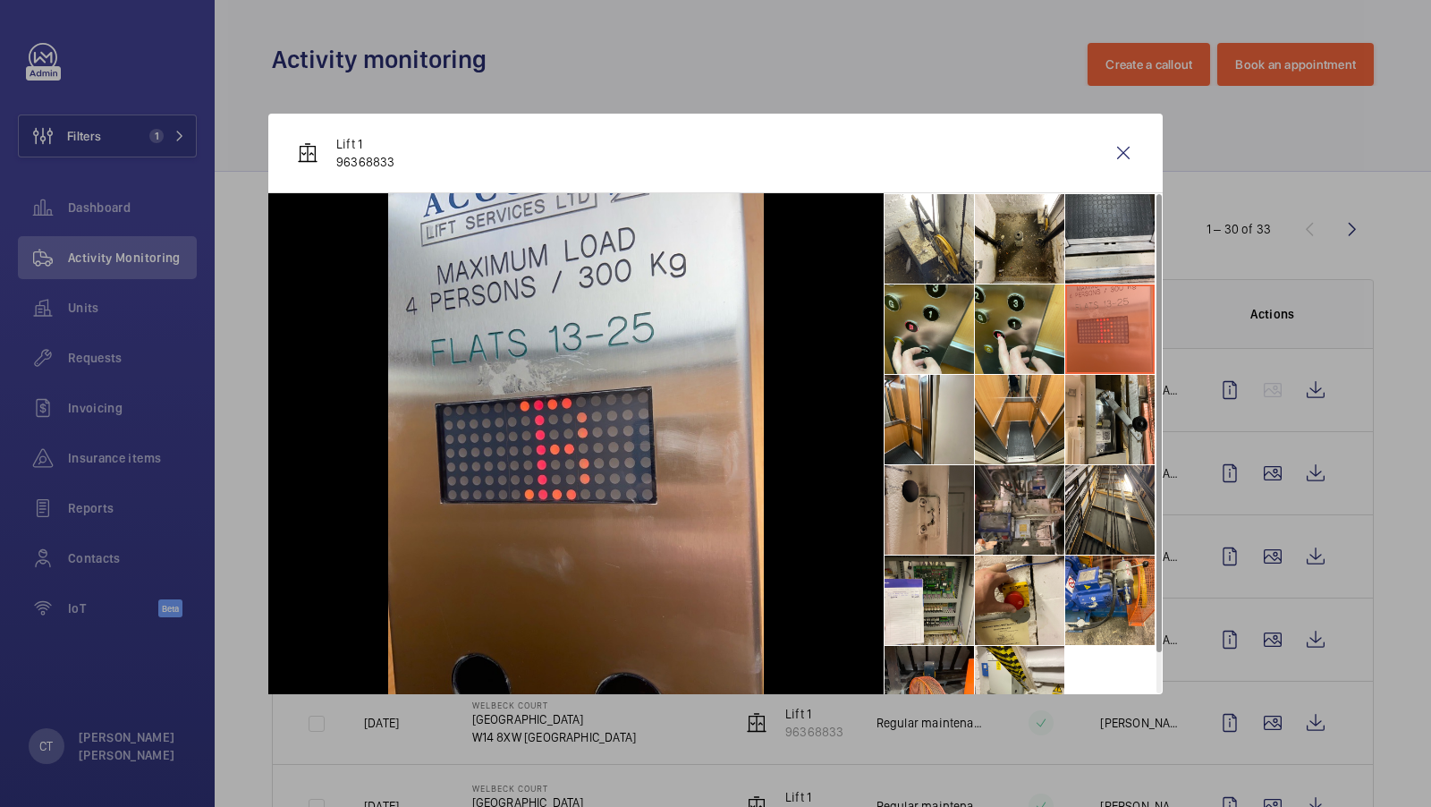
click at [895, 486] on li at bounding box center [929, 509] width 89 height 89
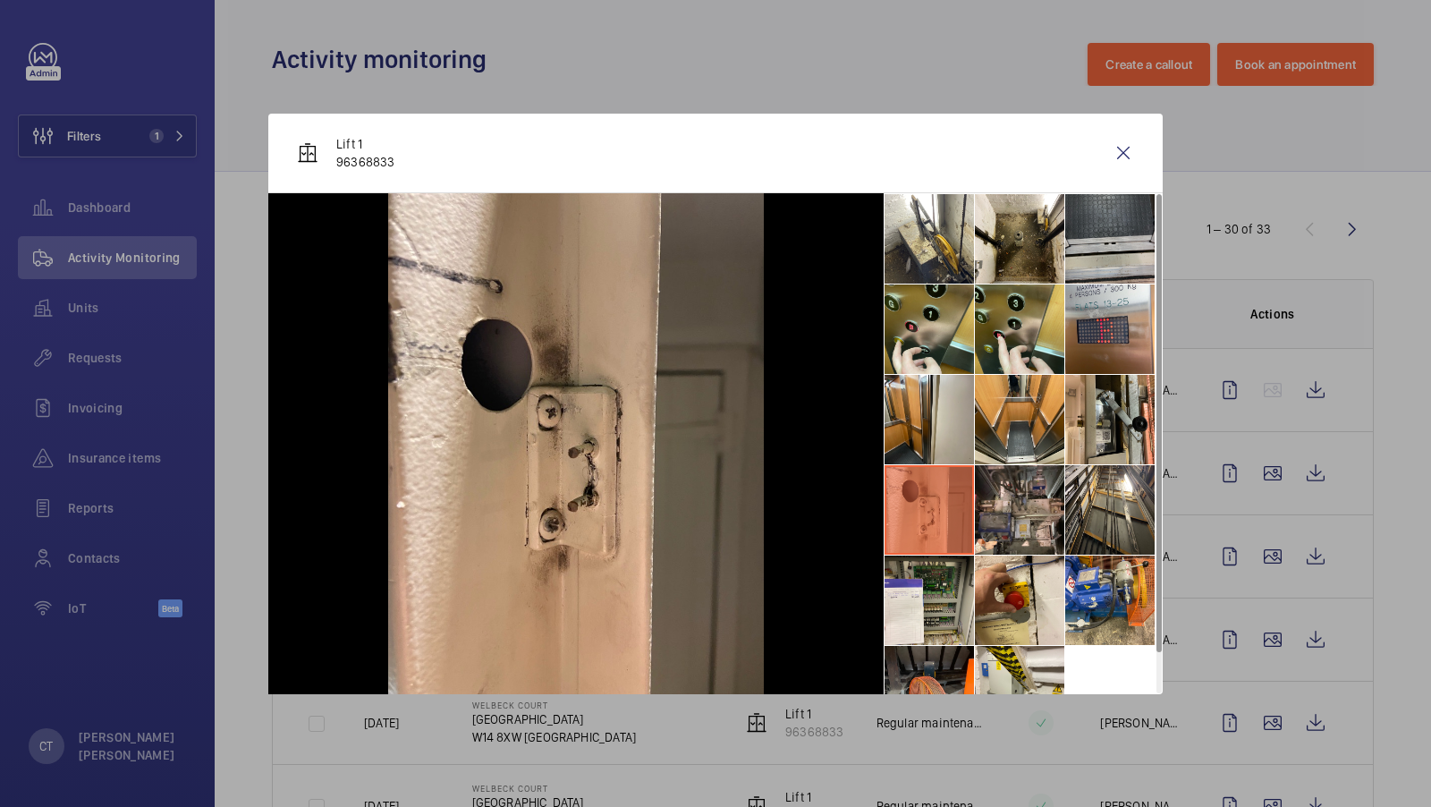
click at [1143, 215] on li at bounding box center [1109, 238] width 89 height 89
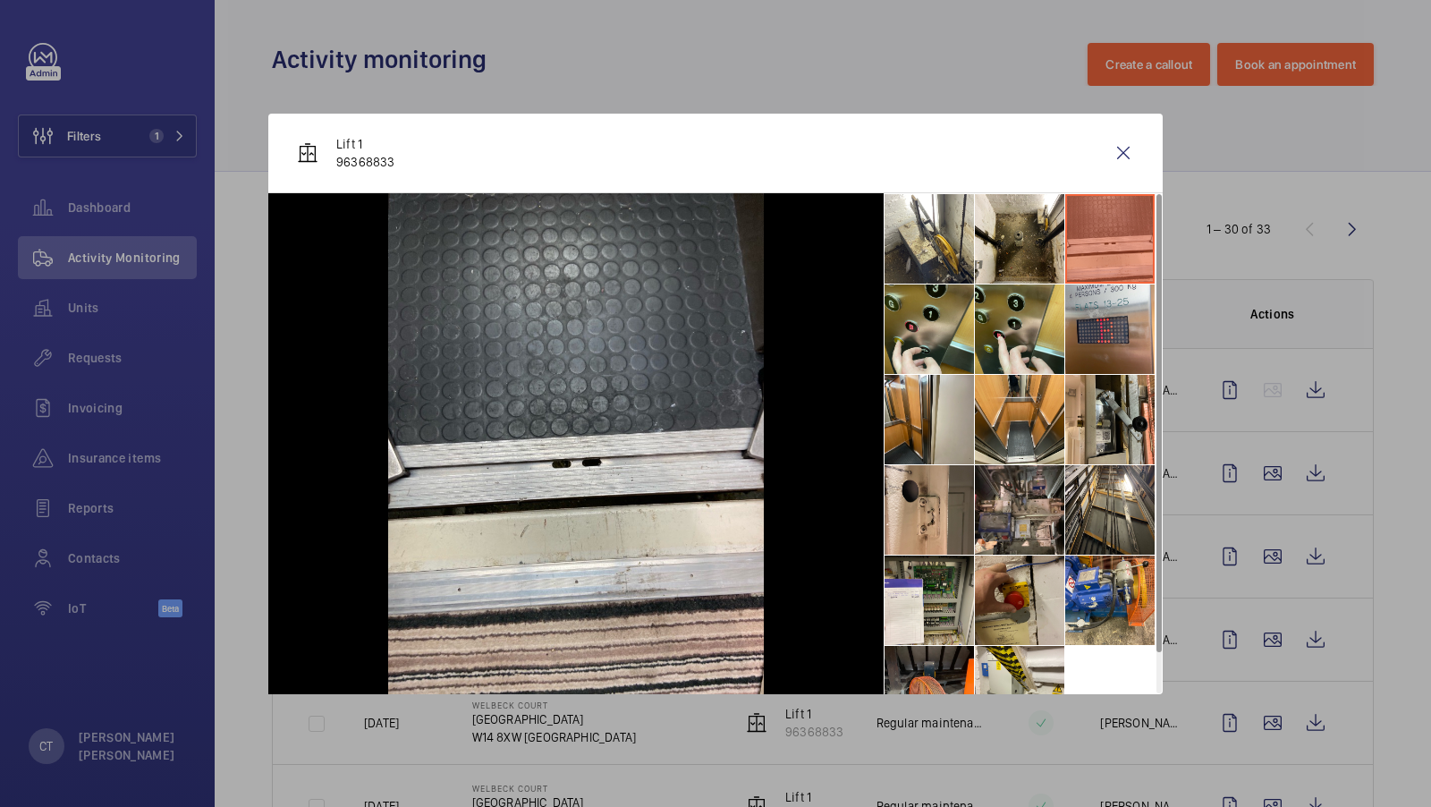
click at [1018, 591] on li at bounding box center [1019, 600] width 89 height 89
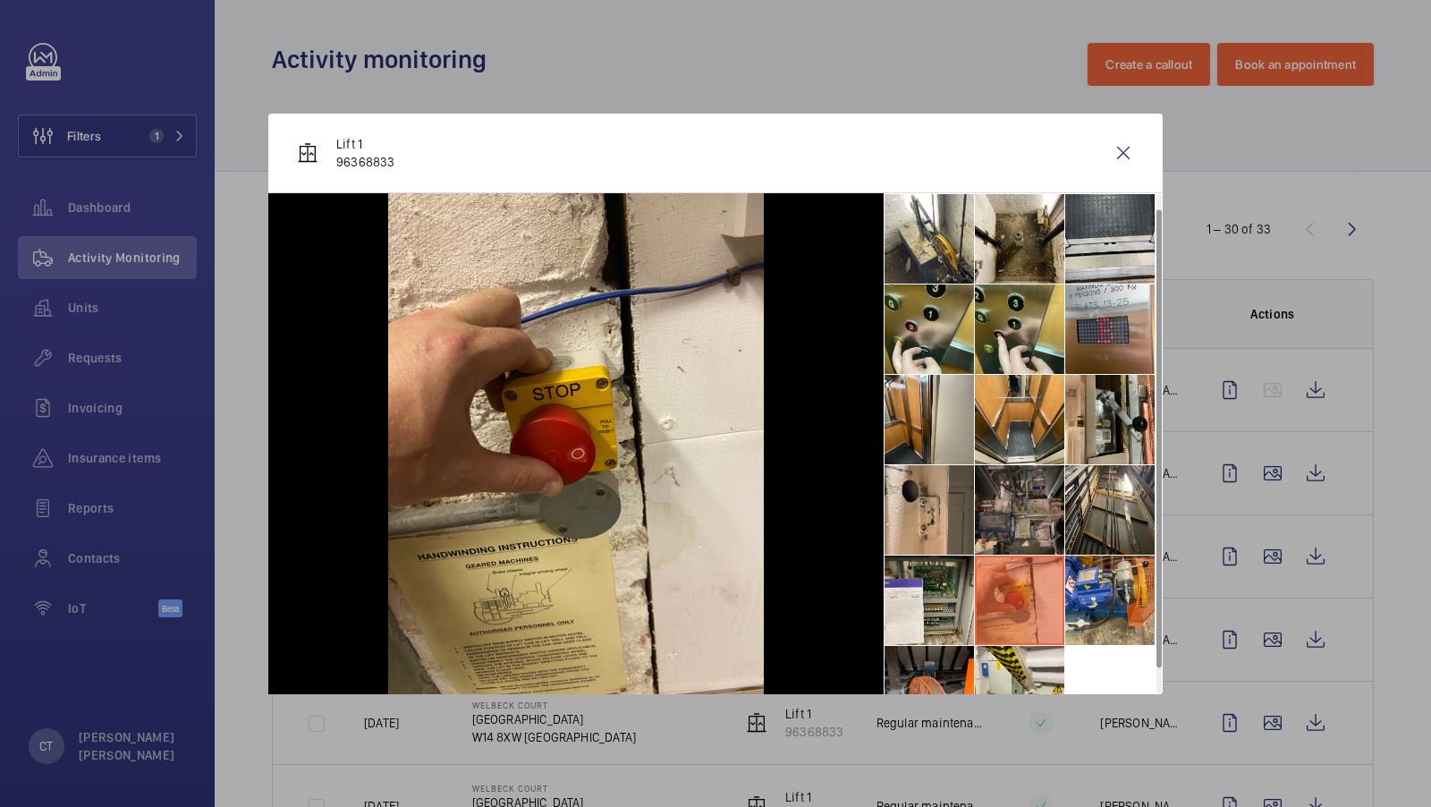
scroll to position [41, 0]
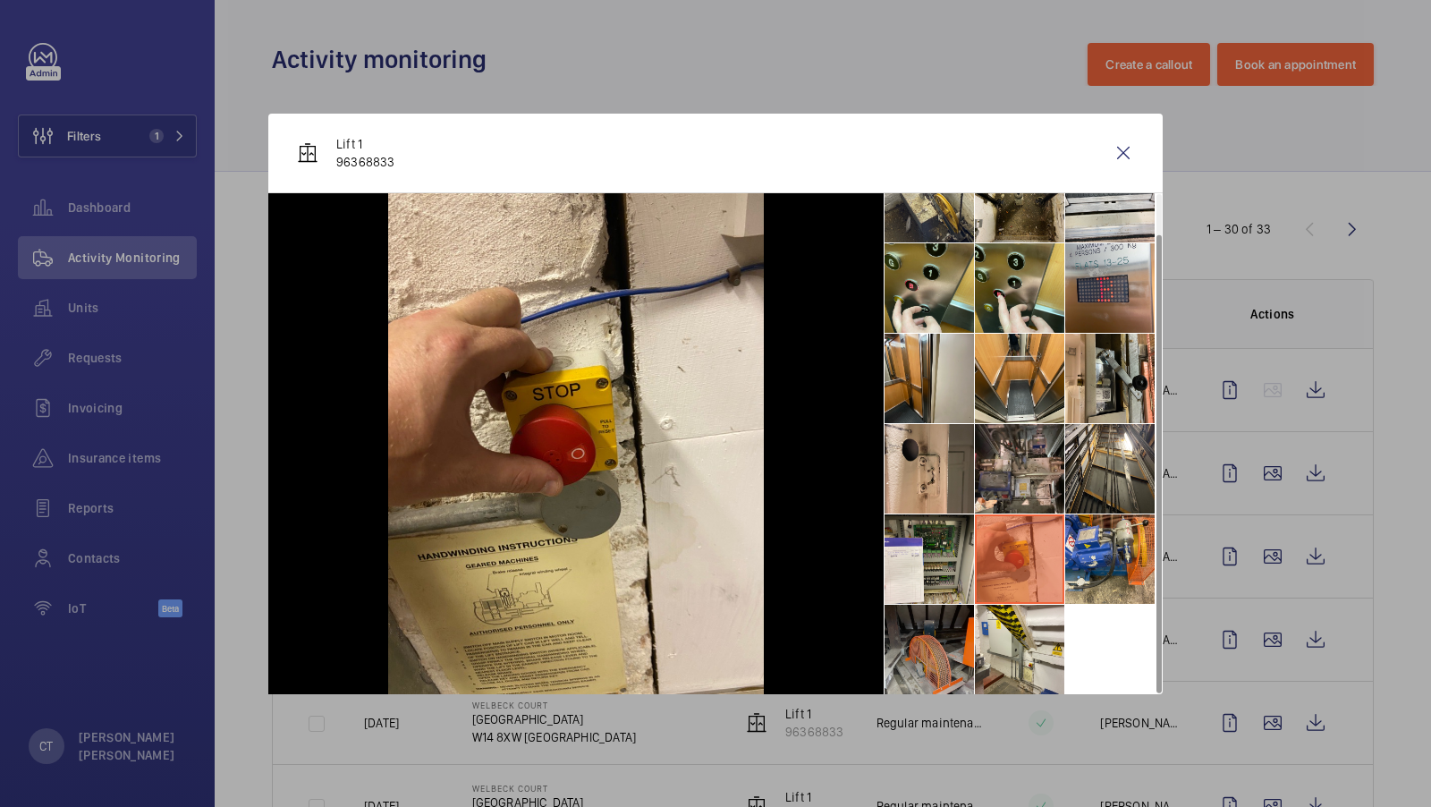
click at [929, 658] on li at bounding box center [929, 649] width 89 height 89
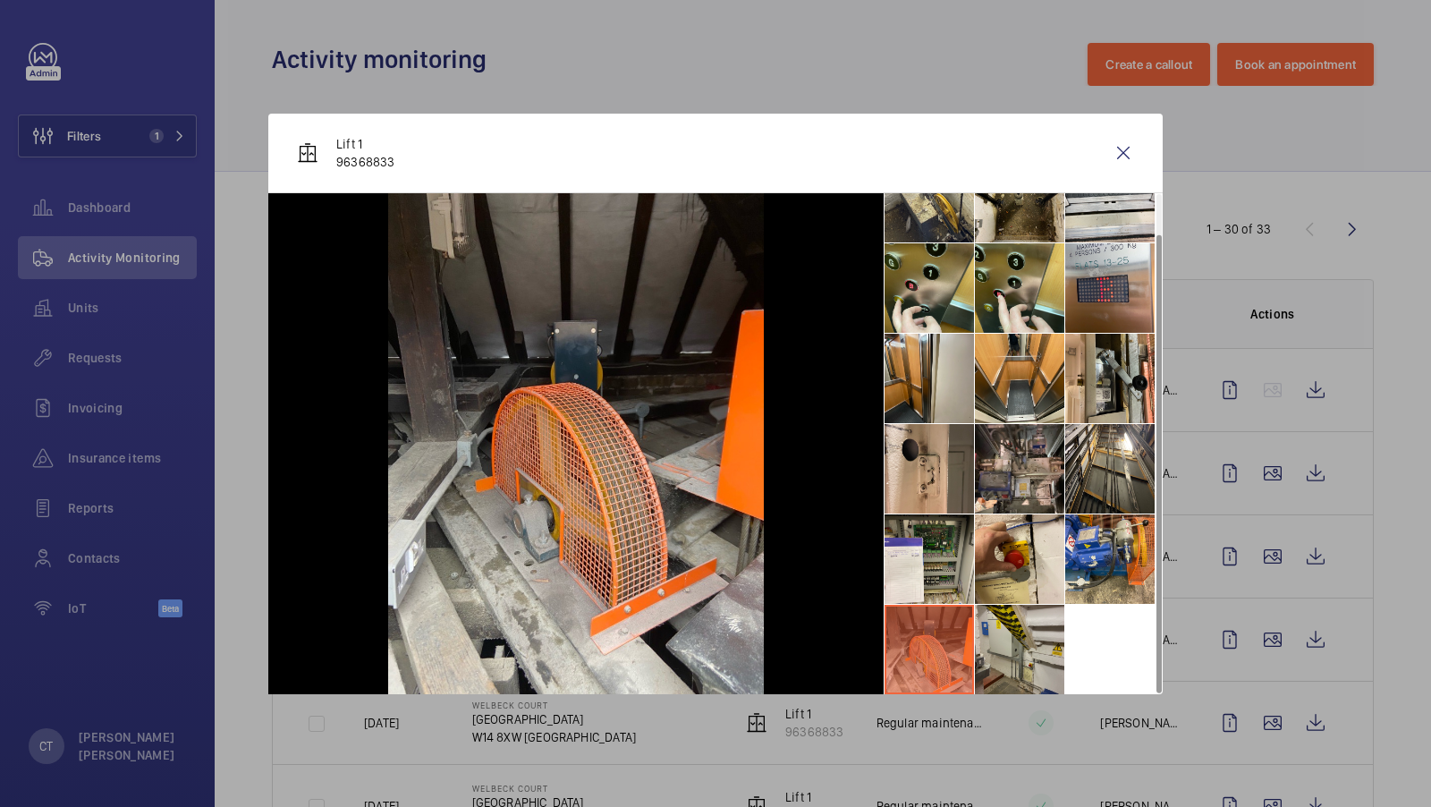
click at [1015, 656] on li at bounding box center [1019, 649] width 89 height 89
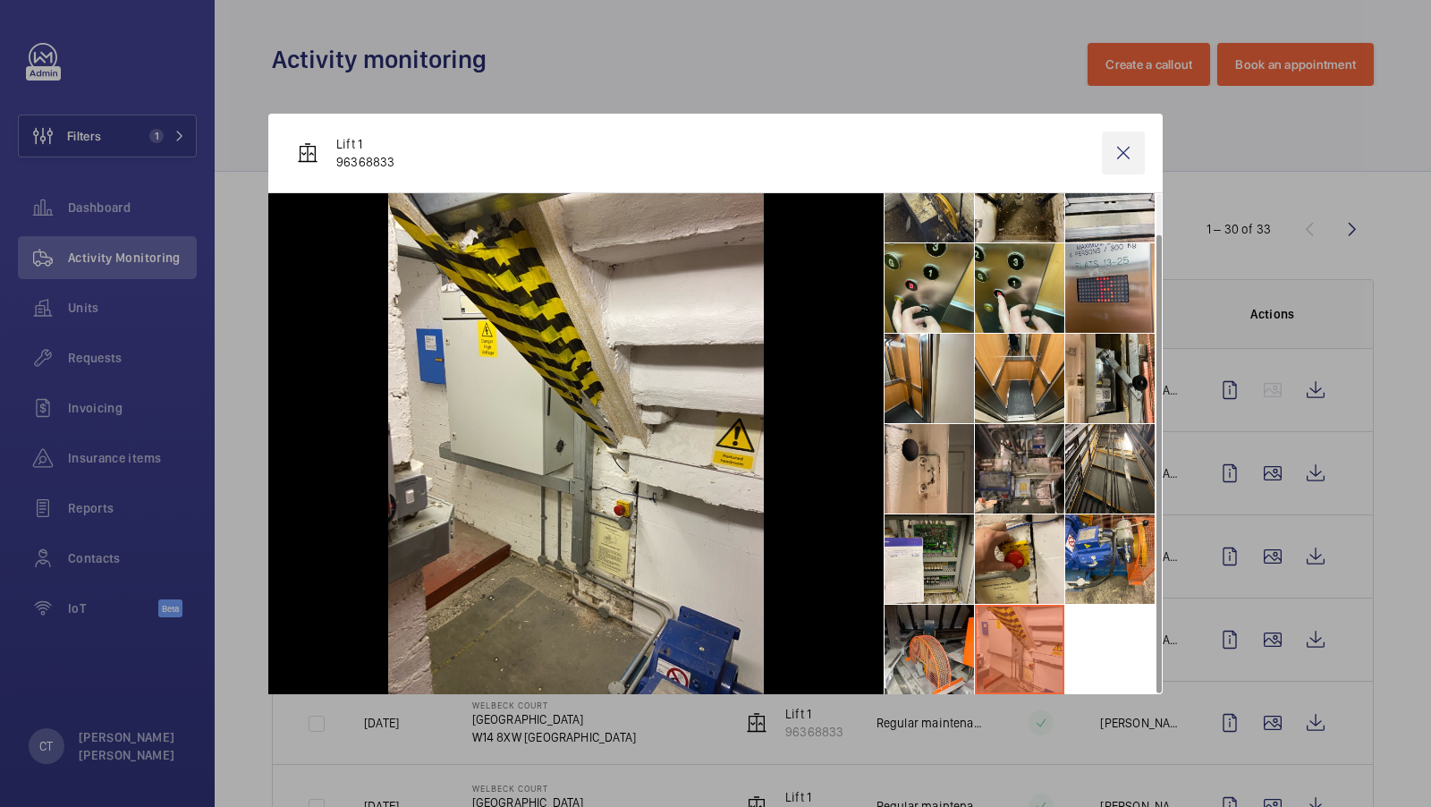
click at [1128, 154] on wm-front-icon-button at bounding box center [1123, 153] width 43 height 43
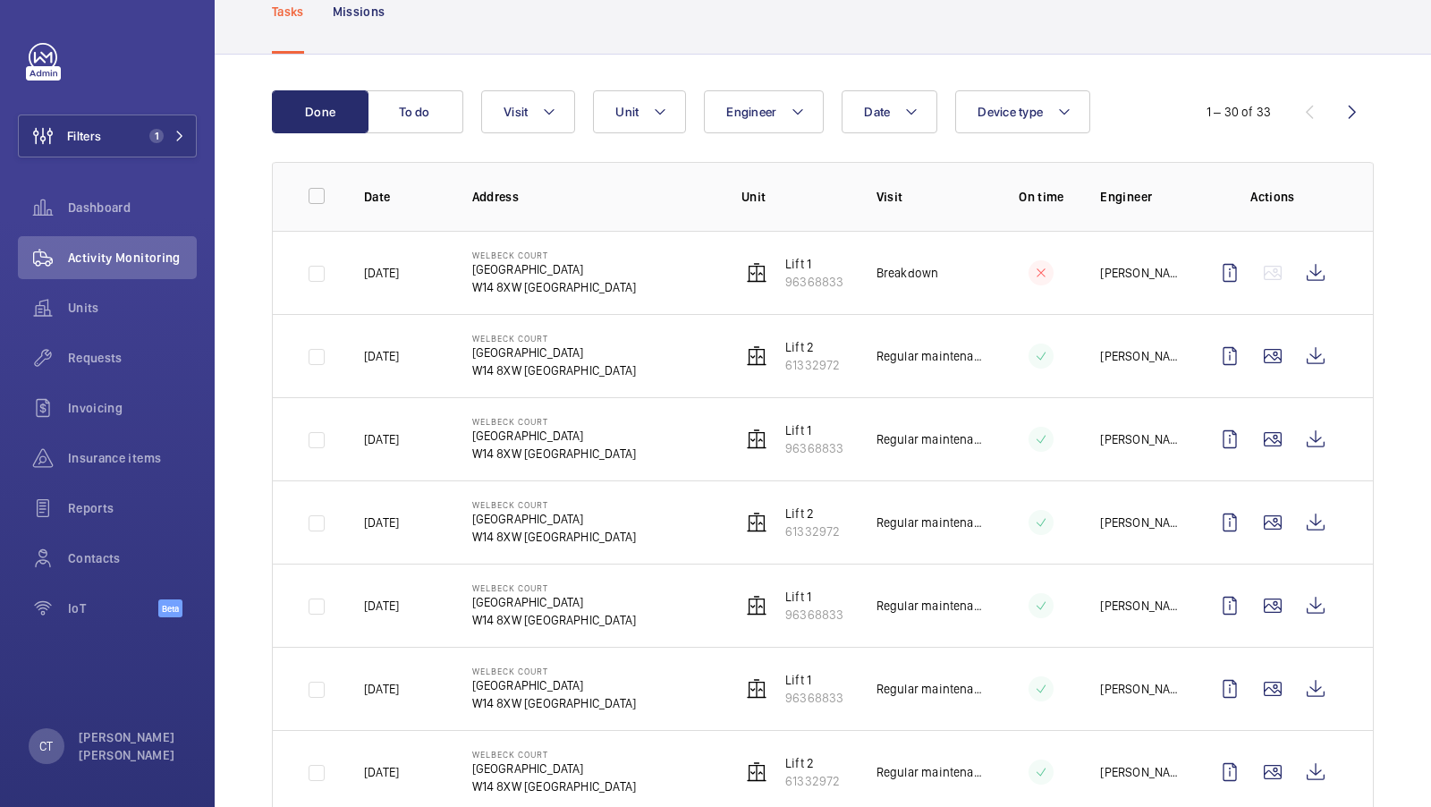
scroll to position [121, 0]
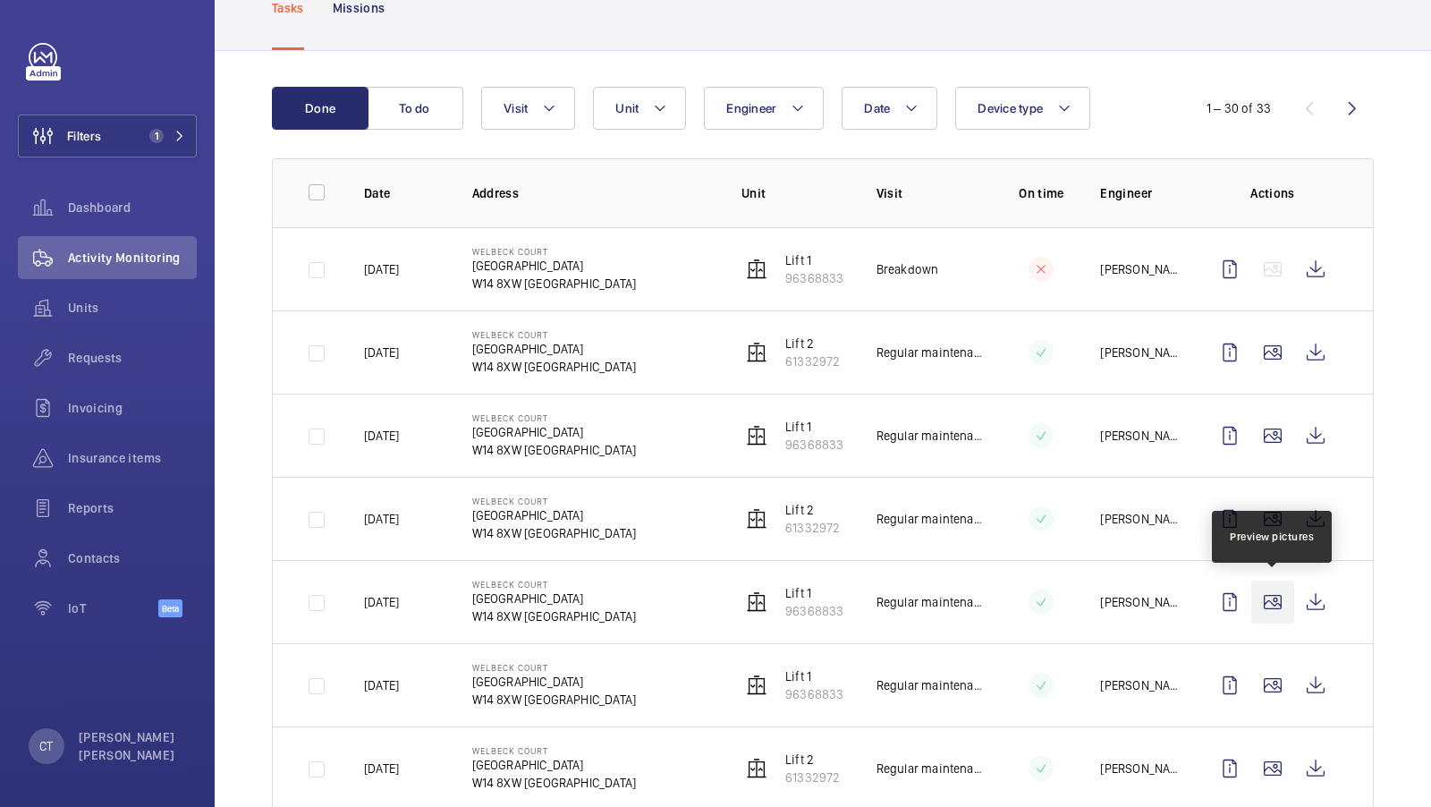
click at [1271, 602] on wm-front-icon-button at bounding box center [1273, 602] width 43 height 43
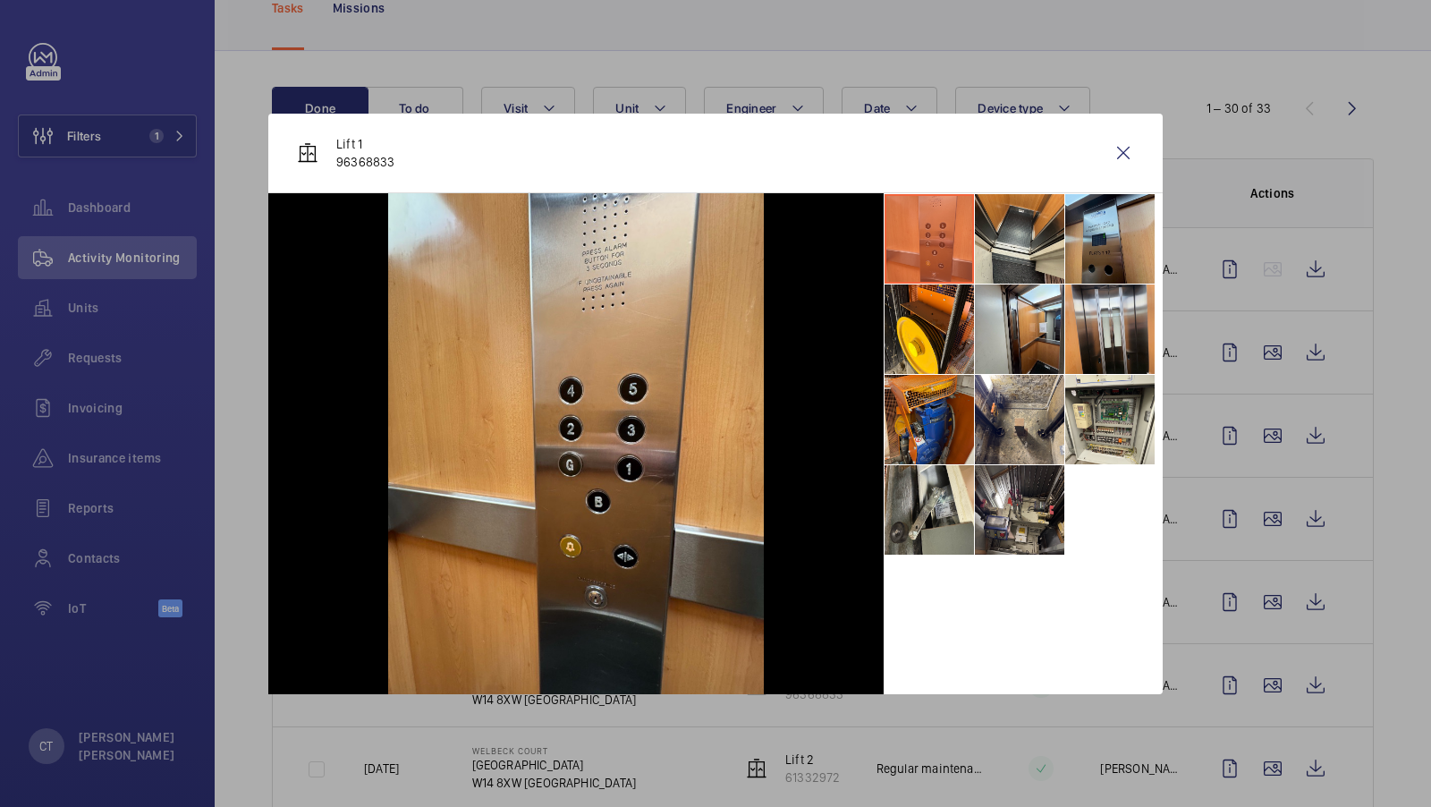
click at [1256, 624] on div at bounding box center [715, 403] width 1431 height 807
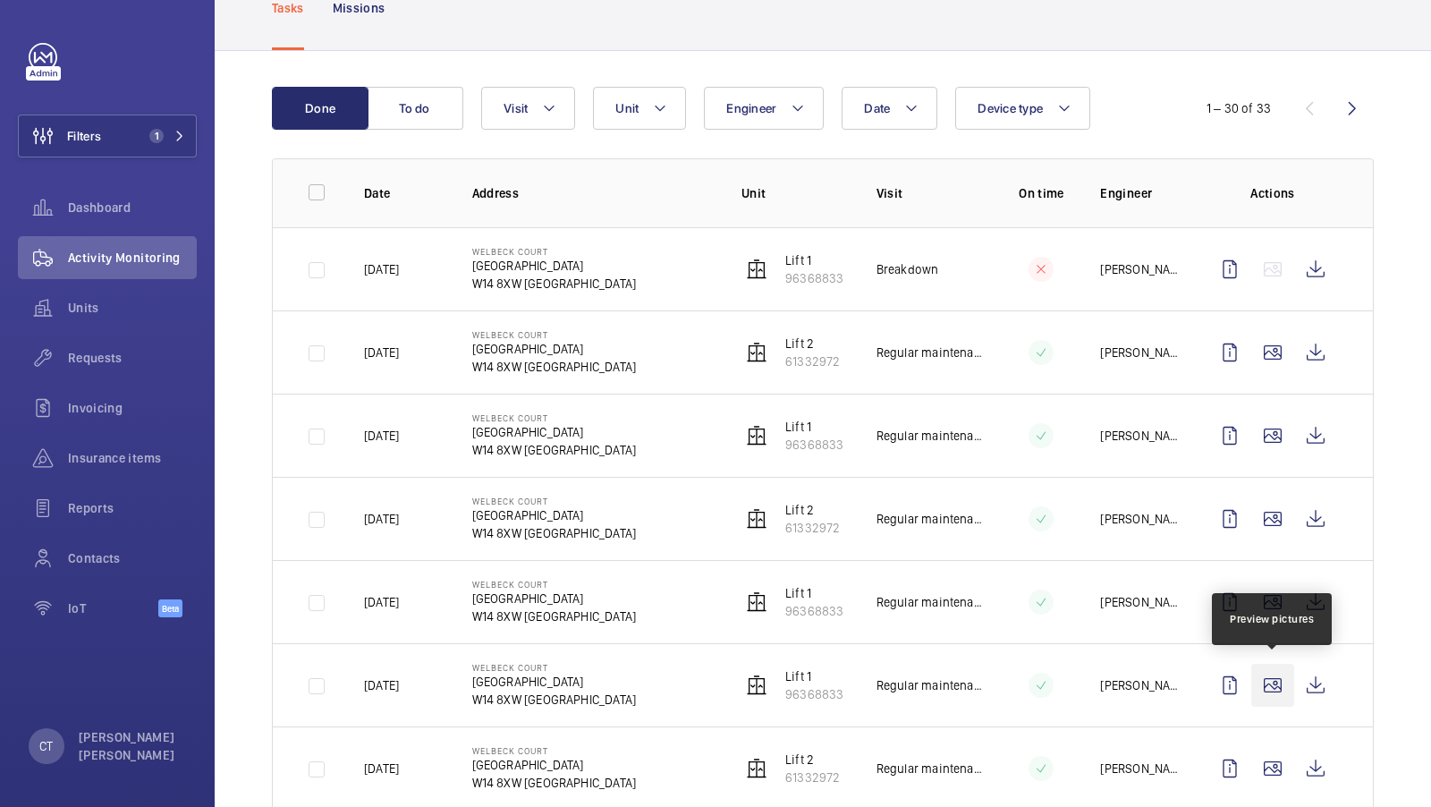
scroll to position [186, 0]
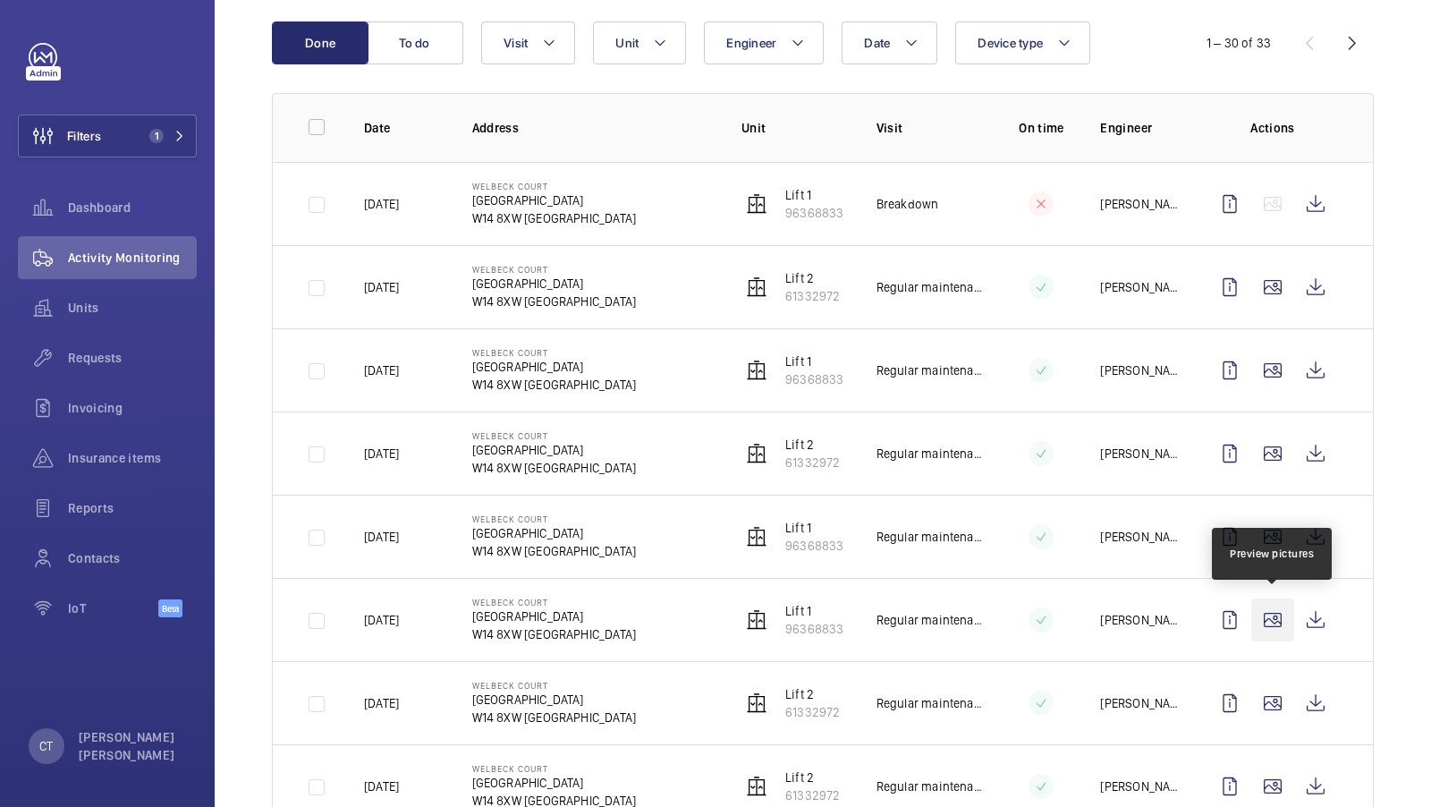
click at [1266, 607] on wm-front-icon-button at bounding box center [1273, 619] width 43 height 43
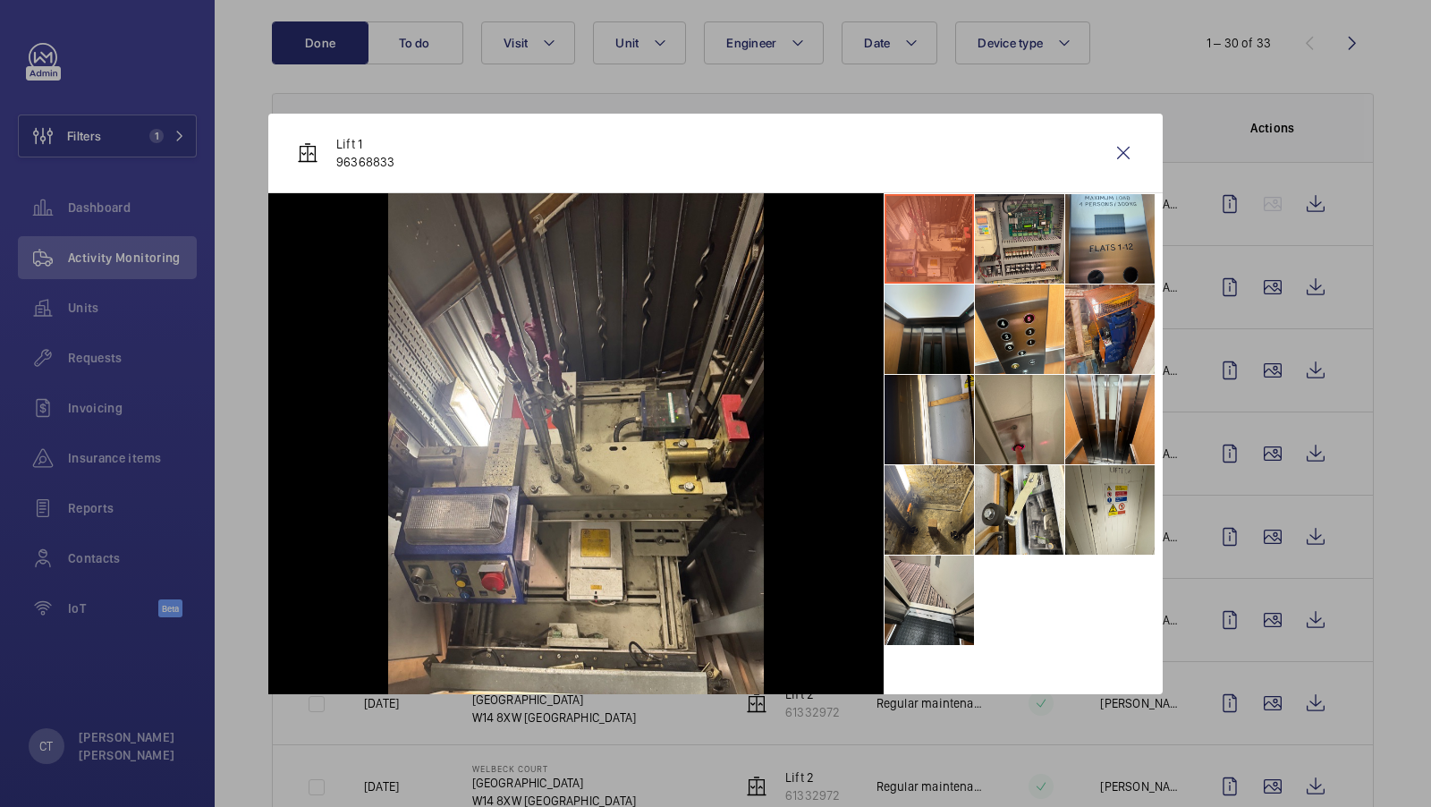
click at [1309, 598] on div at bounding box center [715, 403] width 1431 height 807
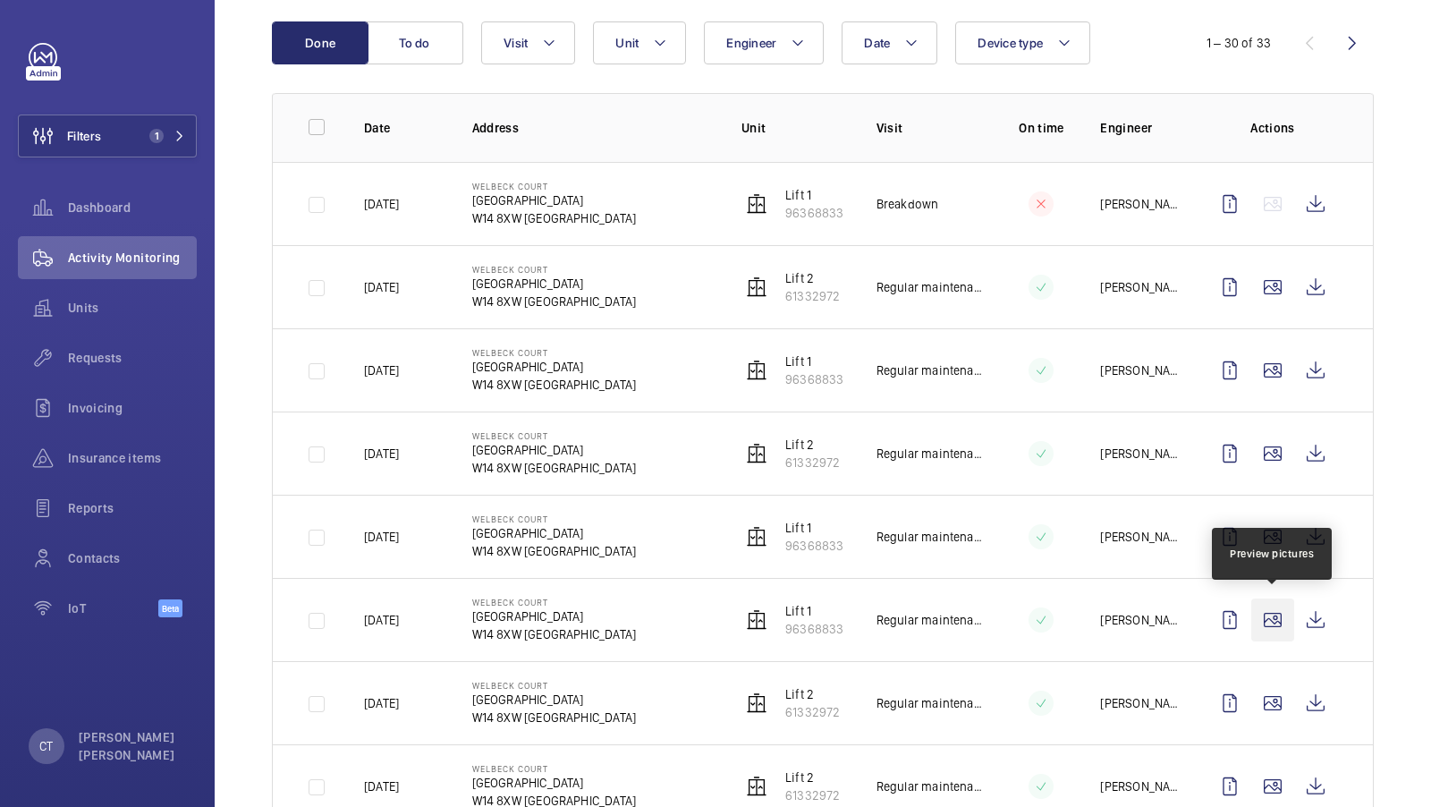
click at [1283, 632] on wm-front-icon-button at bounding box center [1273, 619] width 43 height 43
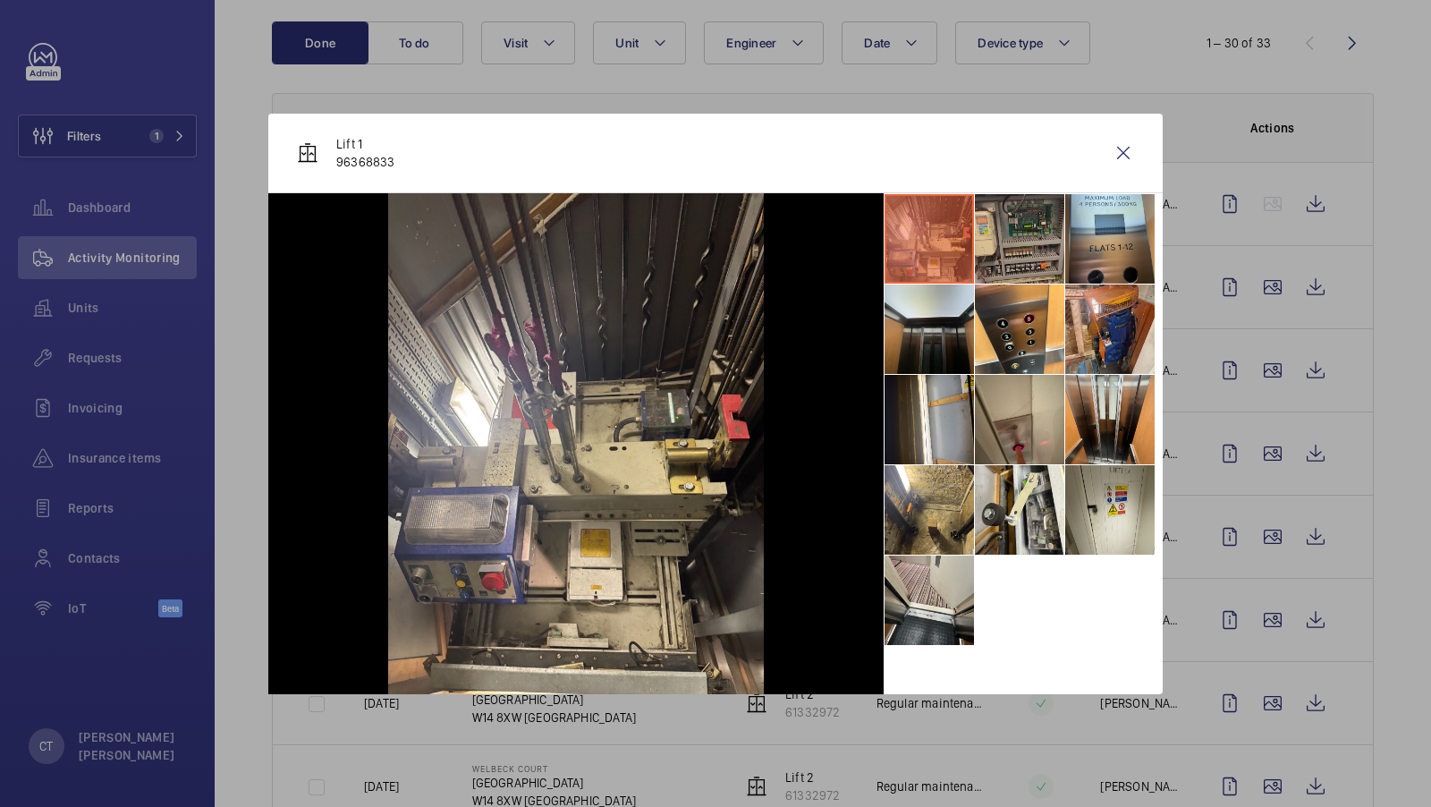
click at [1016, 243] on li at bounding box center [1019, 238] width 89 height 89
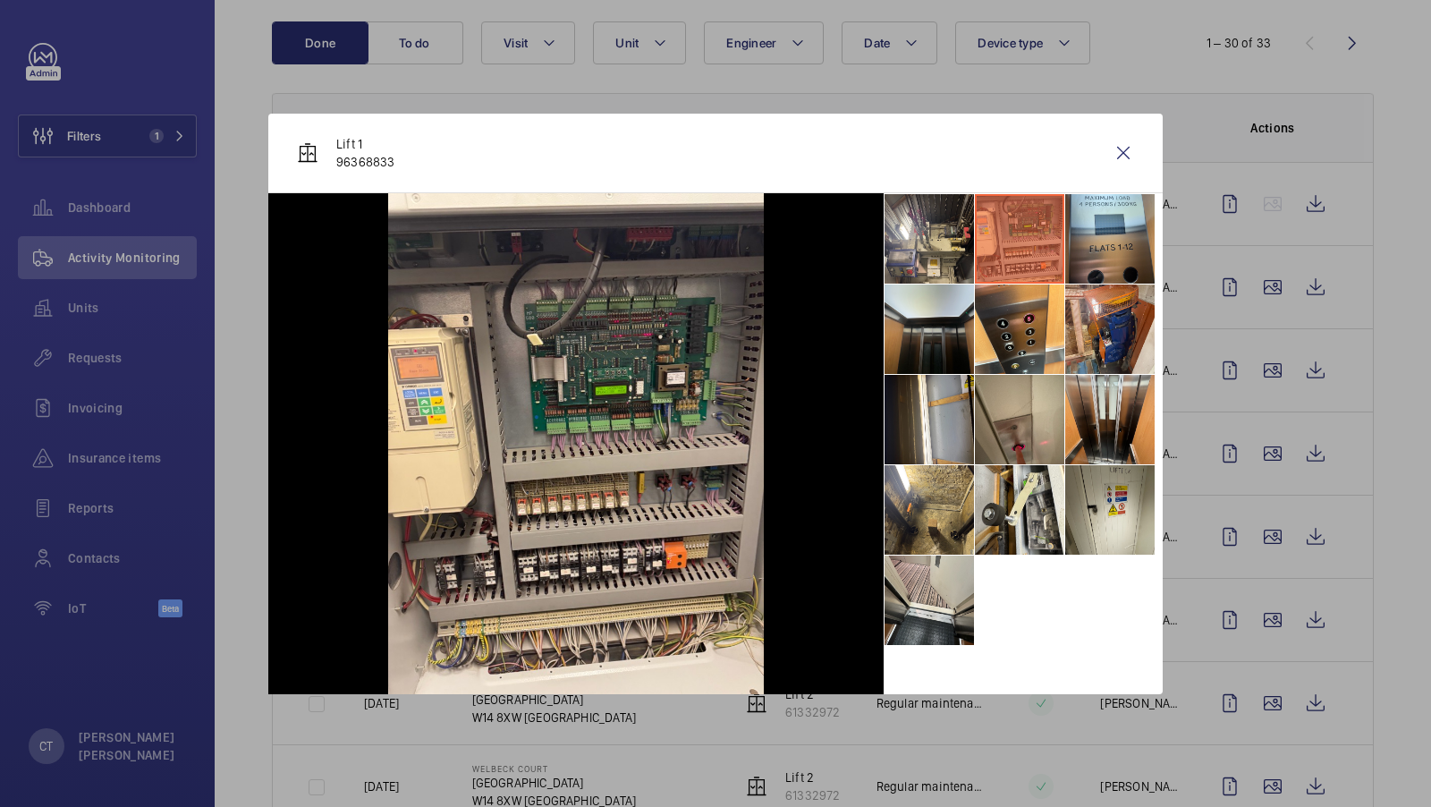
click at [1221, 600] on div at bounding box center [715, 403] width 1431 height 807
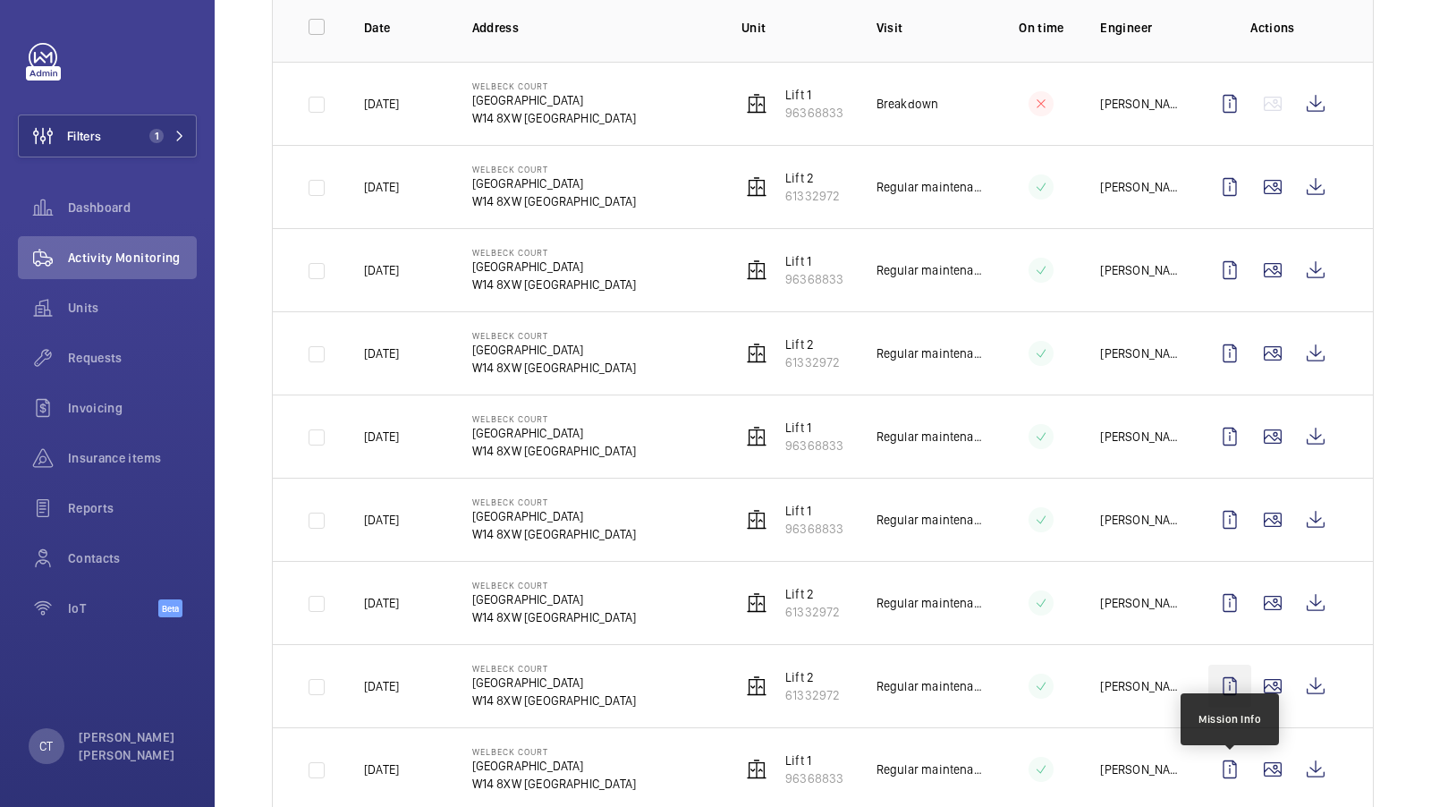
scroll to position [284, 0]
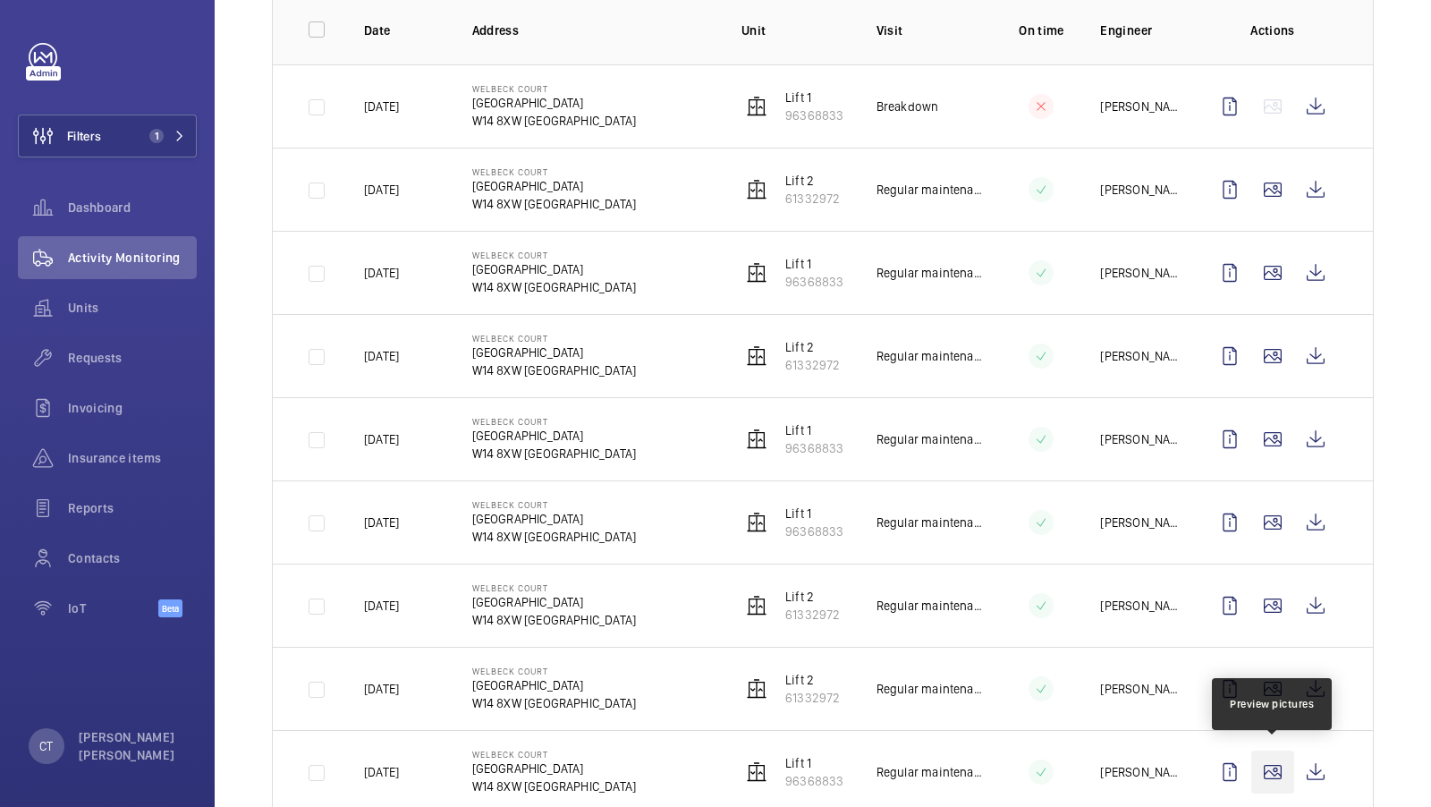
click at [1263, 760] on wm-front-icon-button at bounding box center [1273, 772] width 43 height 43
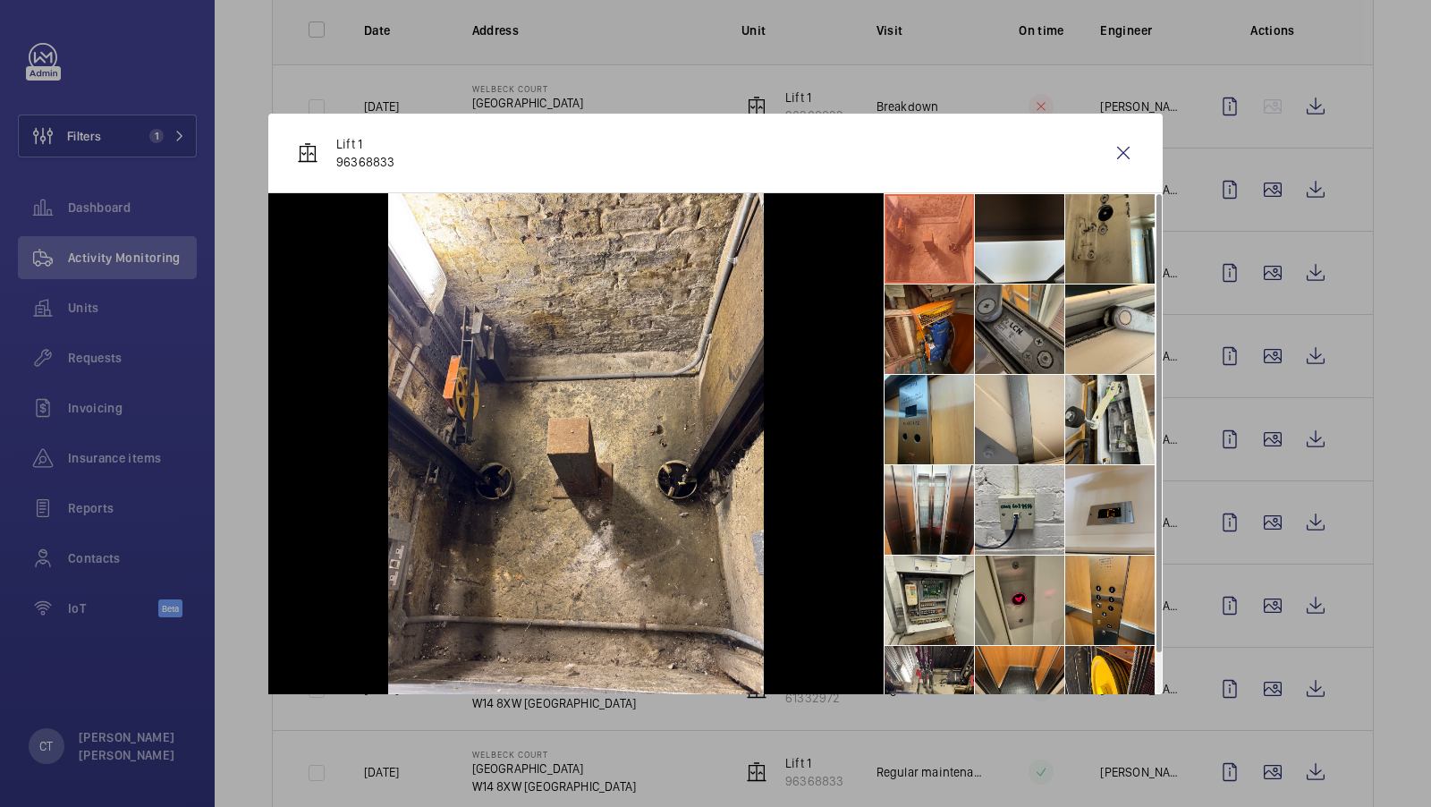
click at [1006, 317] on li at bounding box center [1019, 328] width 89 height 89
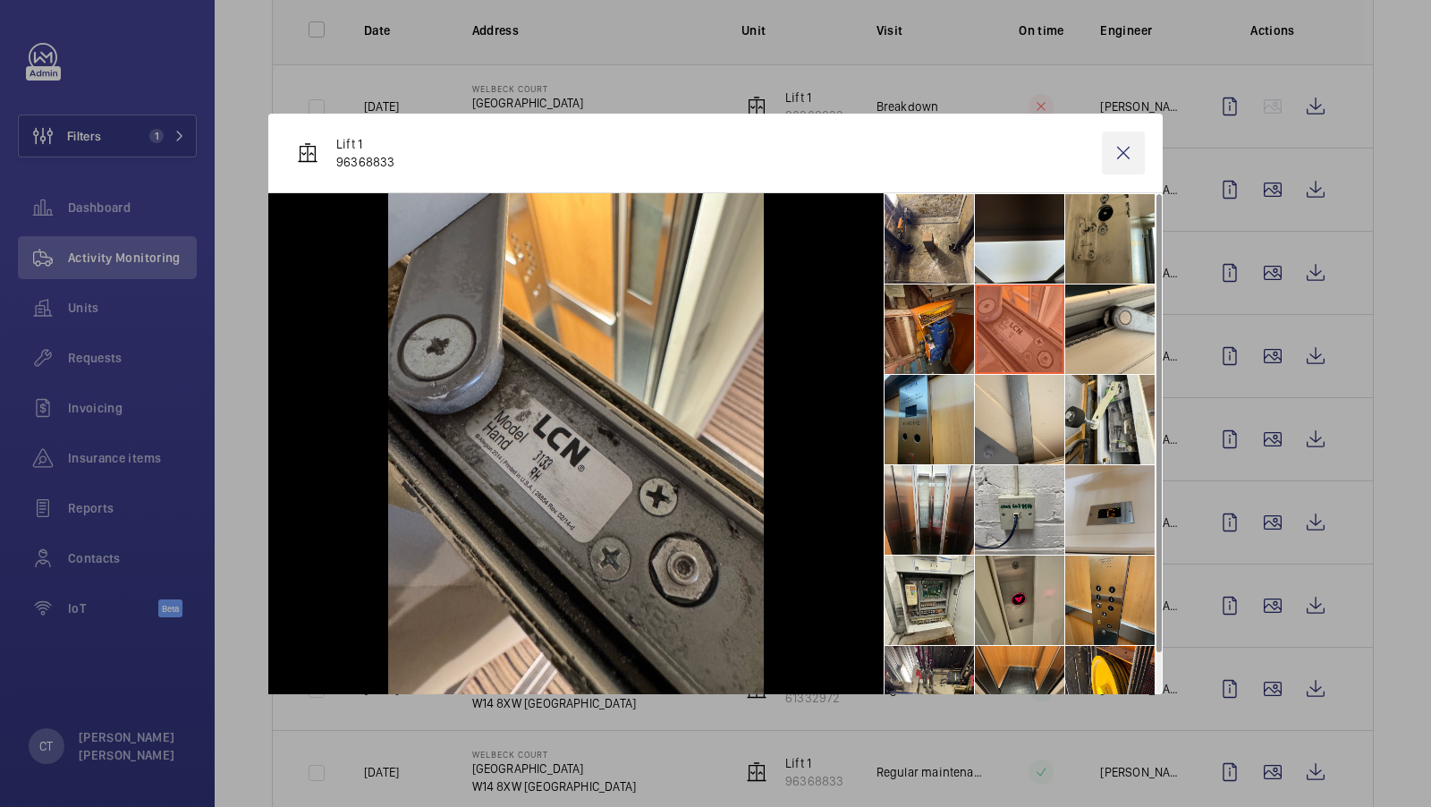
click at [1131, 149] on wm-front-icon-button at bounding box center [1123, 153] width 43 height 43
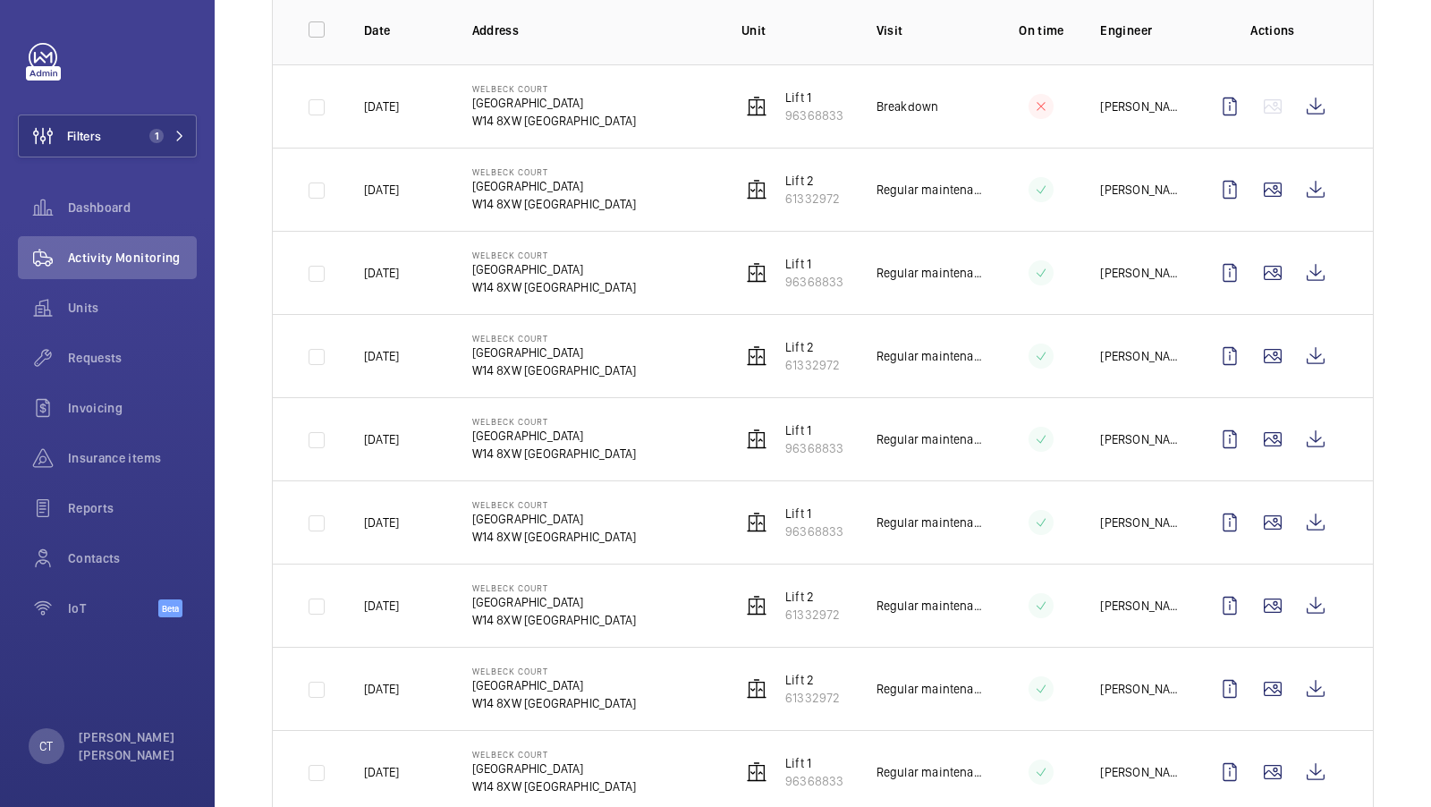
scroll to position [0, 0]
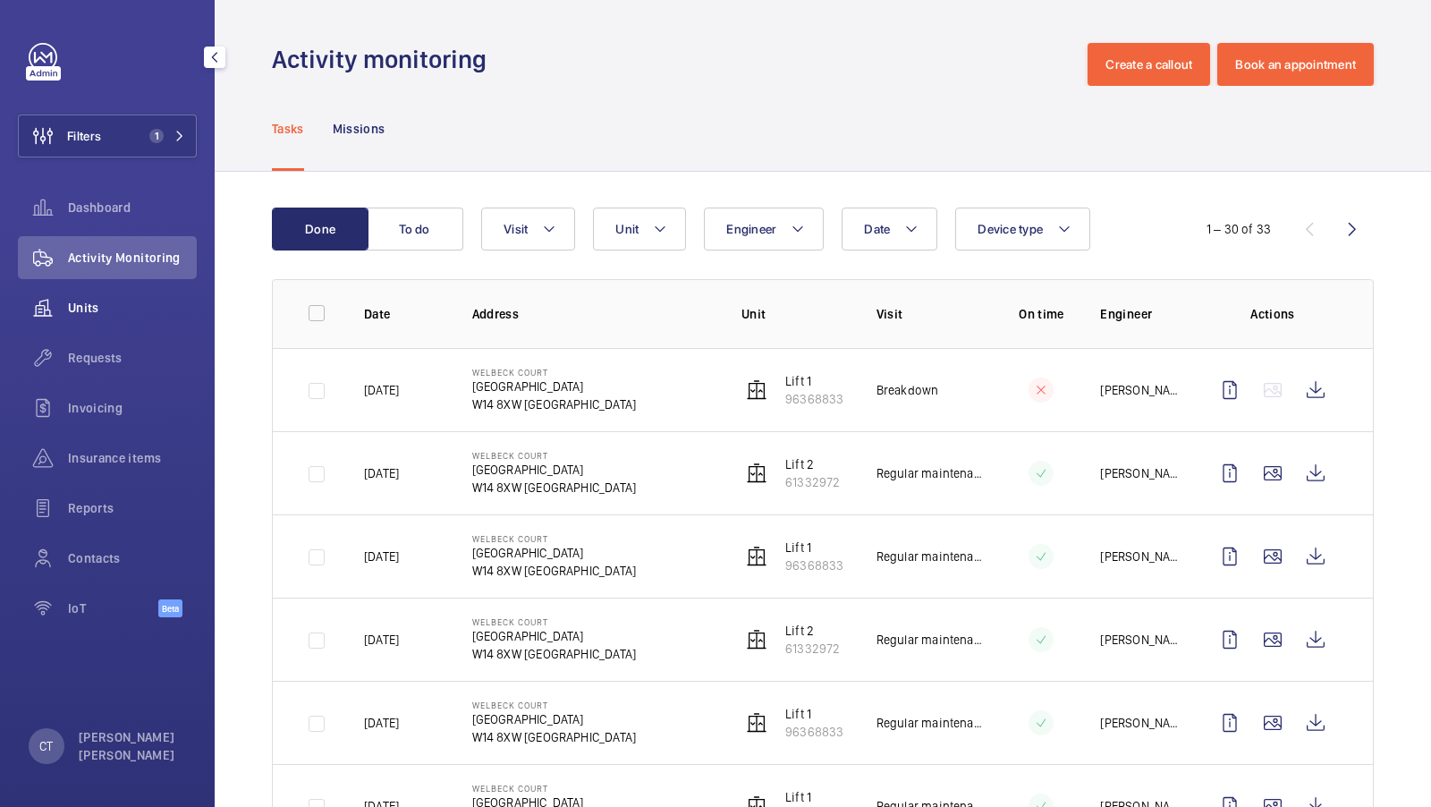
click at [107, 307] on span "Units" at bounding box center [132, 308] width 129 height 18
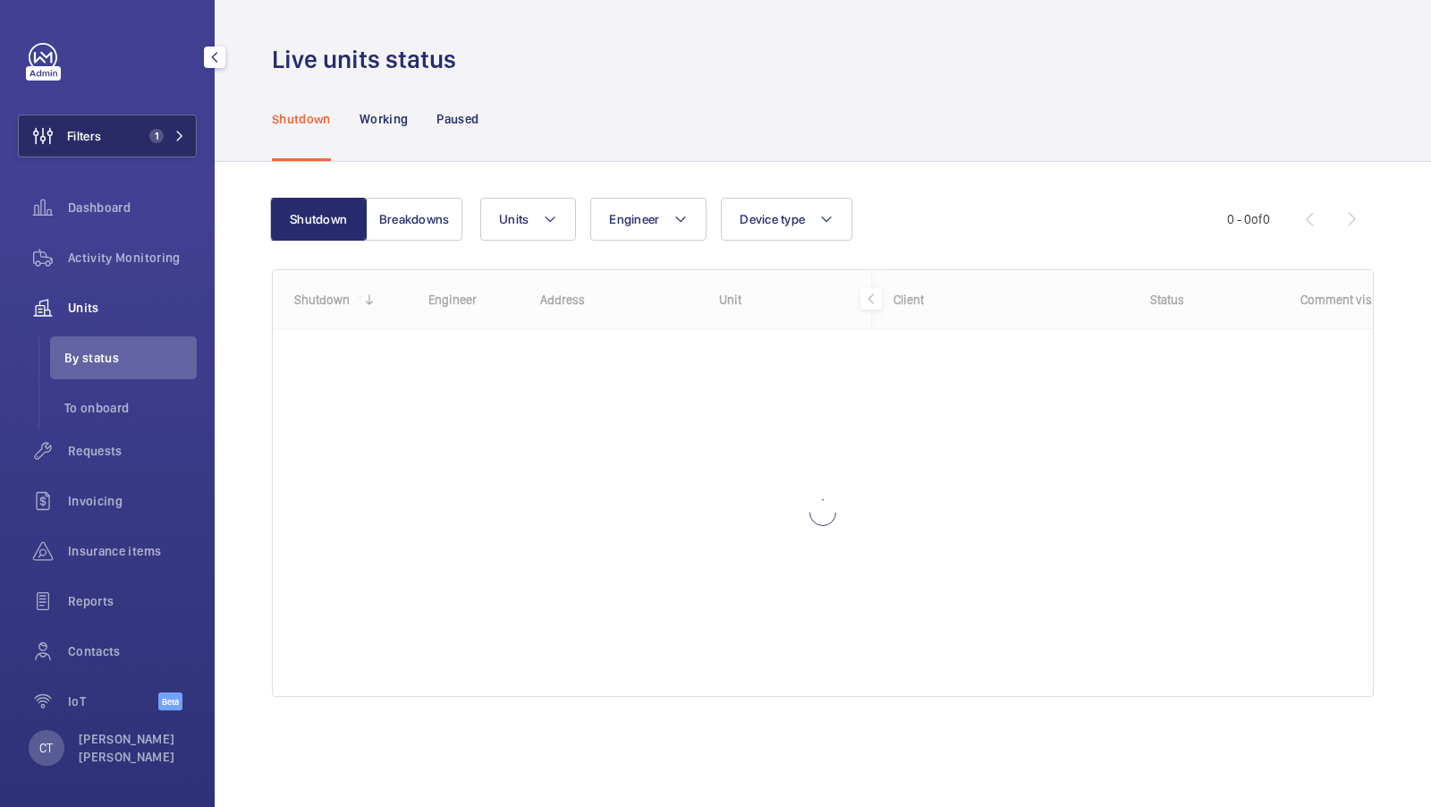
click at [165, 149] on button "Filters 1" at bounding box center [107, 136] width 179 height 43
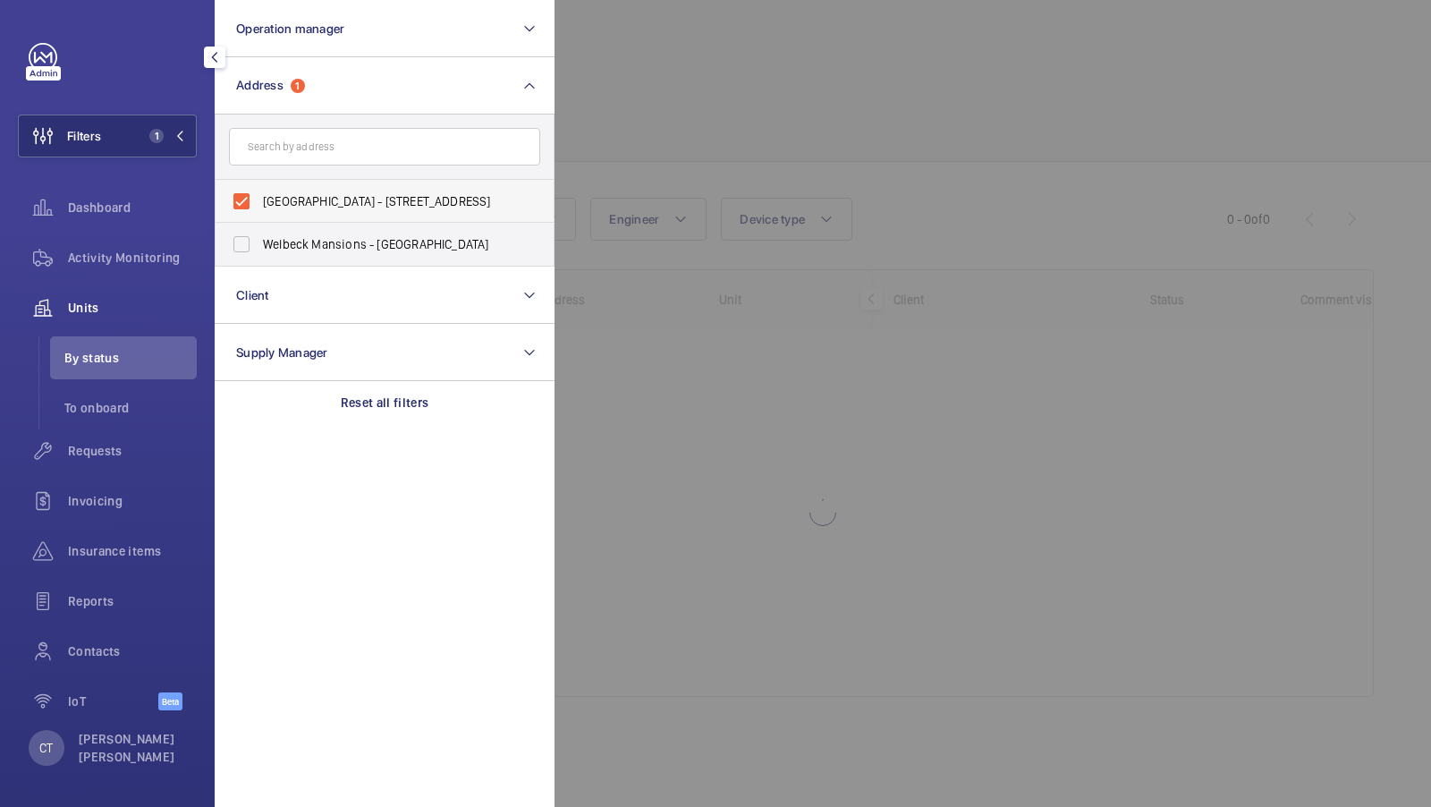
click at [327, 198] on span "Welbeck Court - Addison Bridge Place, LONDON W14 8XW" at bounding box center [386, 201] width 246 height 18
click at [259, 198] on input "Welbeck Court - Addison Bridge Place, LONDON W14 8XW" at bounding box center [242, 201] width 36 height 36
checkbox input "false"
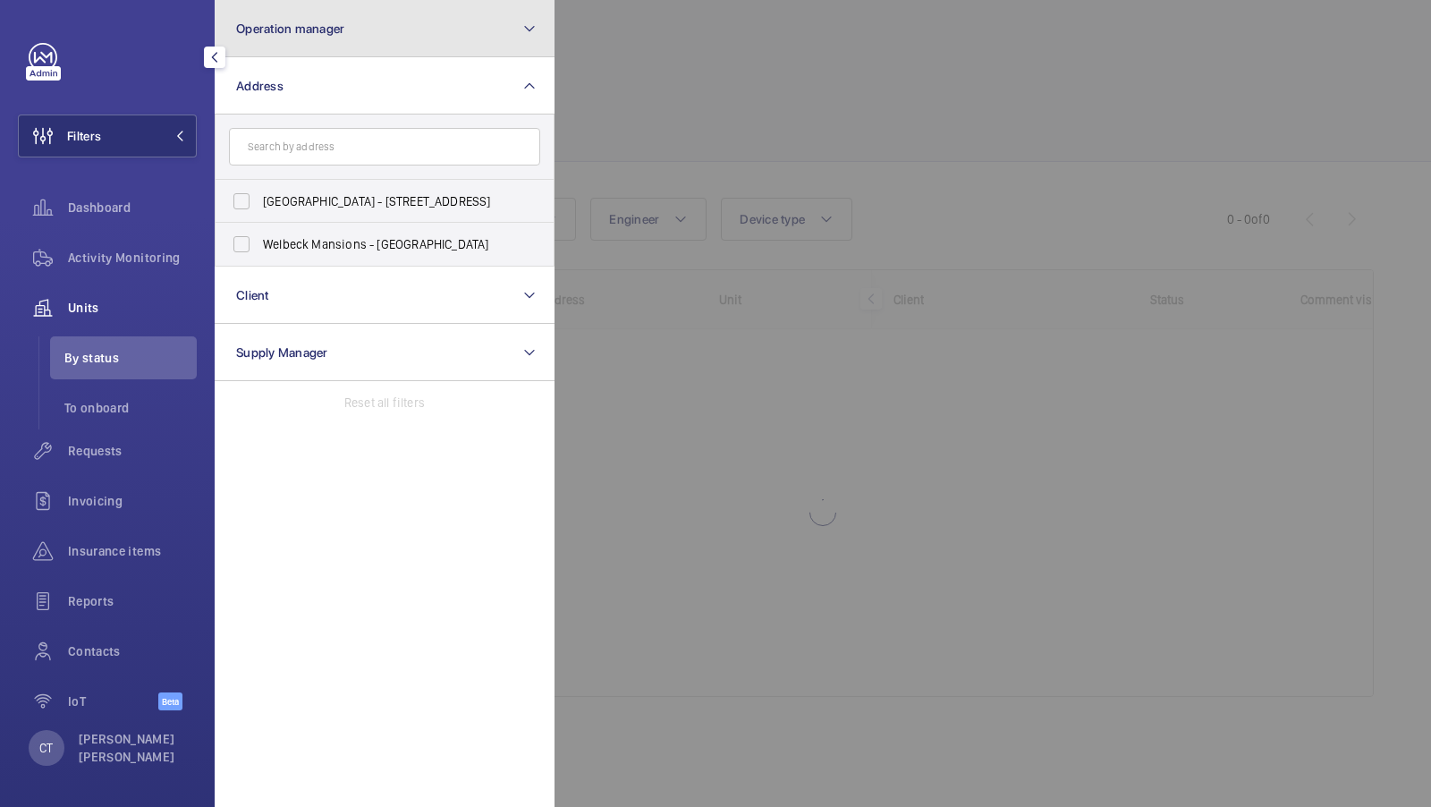
click at [419, 23] on button "Operation manager" at bounding box center [385, 28] width 340 height 57
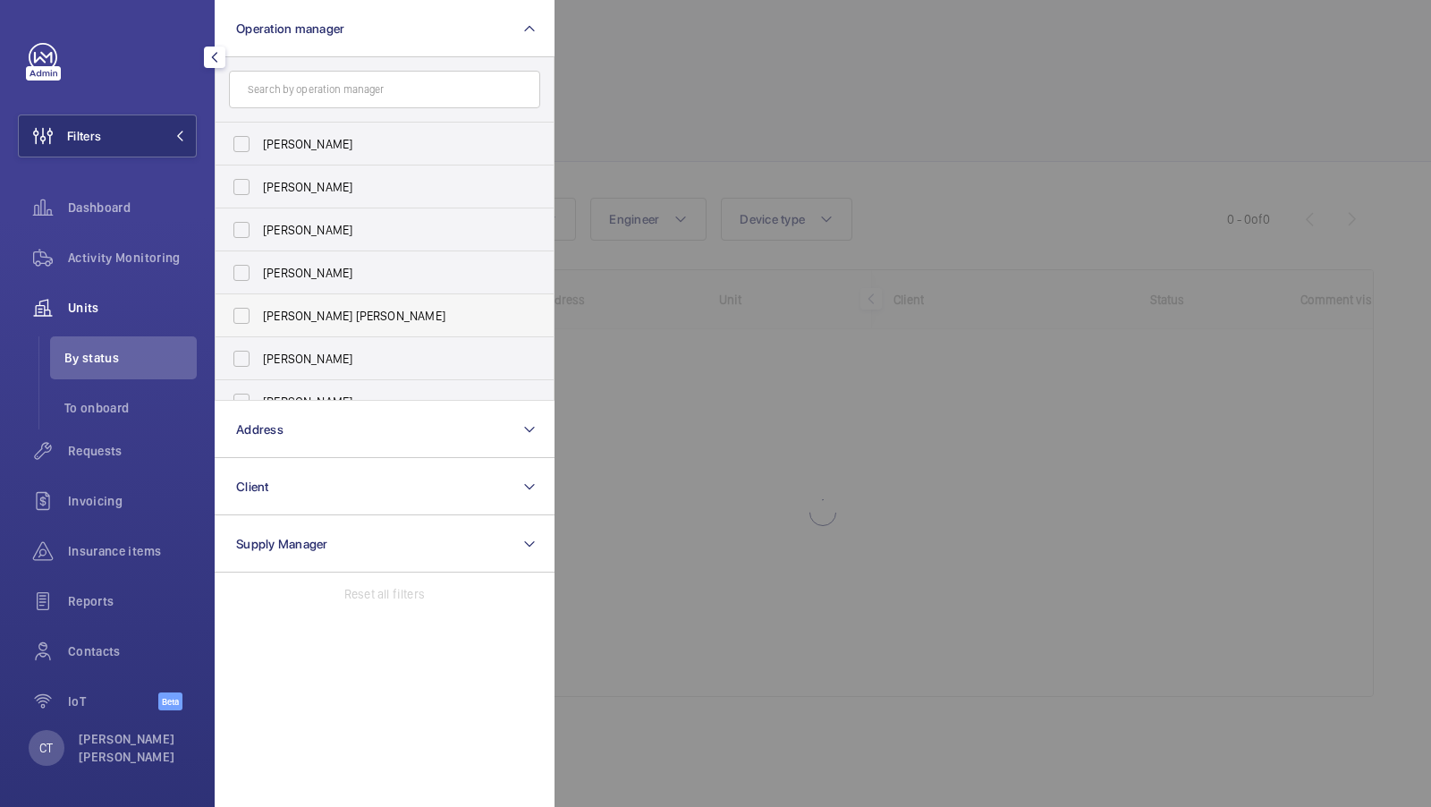
click at [314, 303] on label "[PERSON_NAME] [PERSON_NAME]" at bounding box center [371, 315] width 311 height 43
click at [259, 303] on input "[PERSON_NAME] [PERSON_NAME]" at bounding box center [242, 316] width 36 height 36
checkbox input "true"
click at [173, 131] on span "1" at bounding box center [163, 136] width 43 height 14
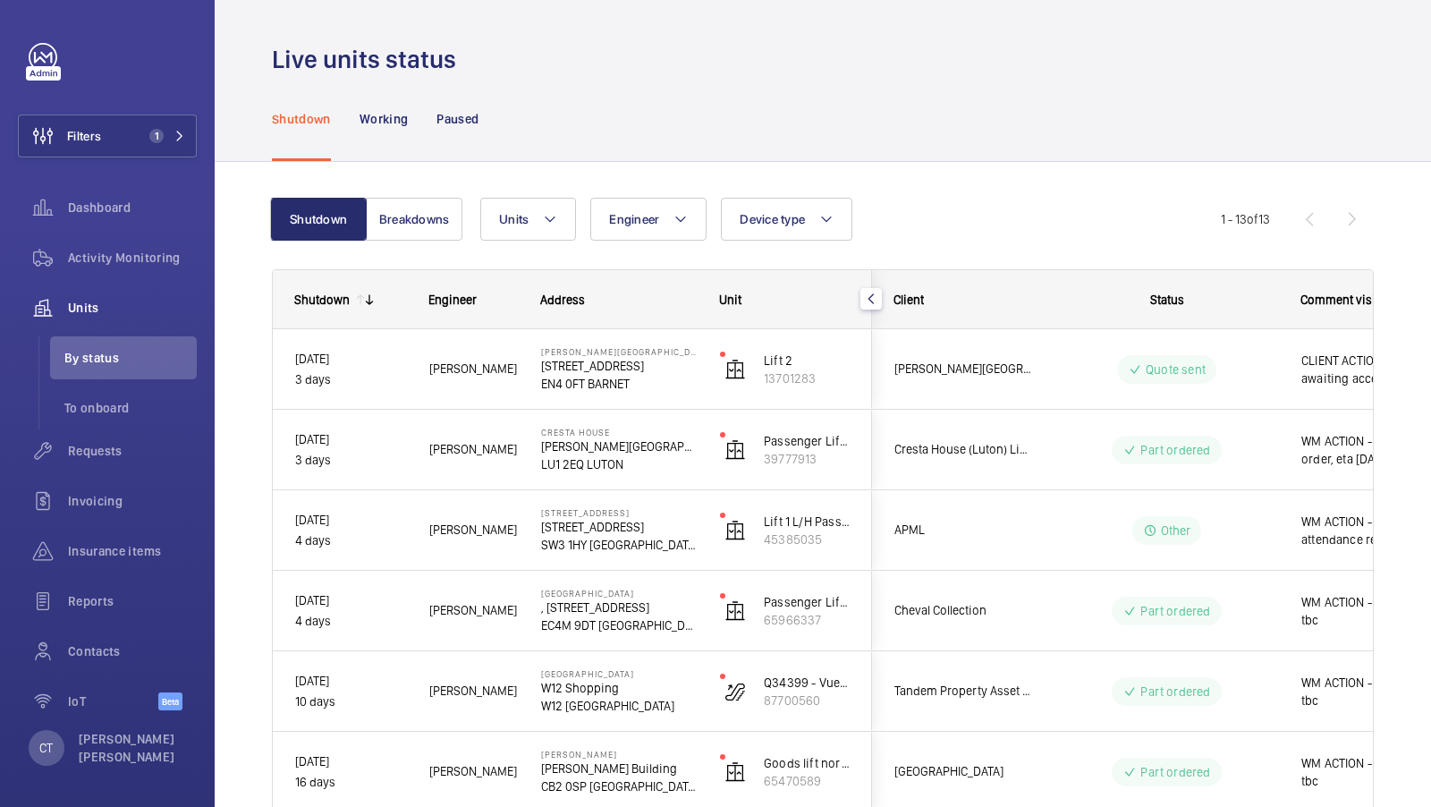
scroll to position [69, 0]
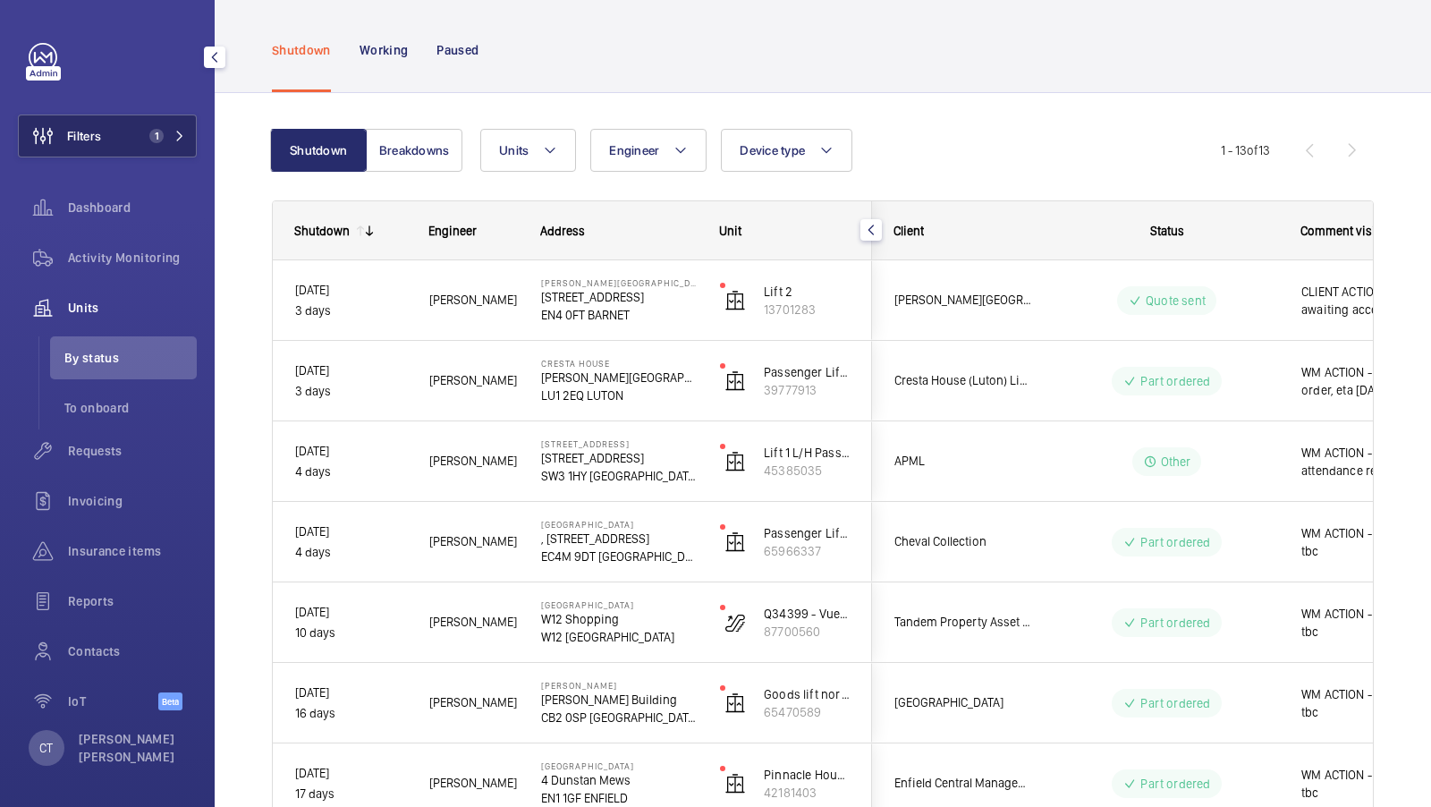
click at [130, 140] on button "Filters 1" at bounding box center [107, 136] width 179 height 43
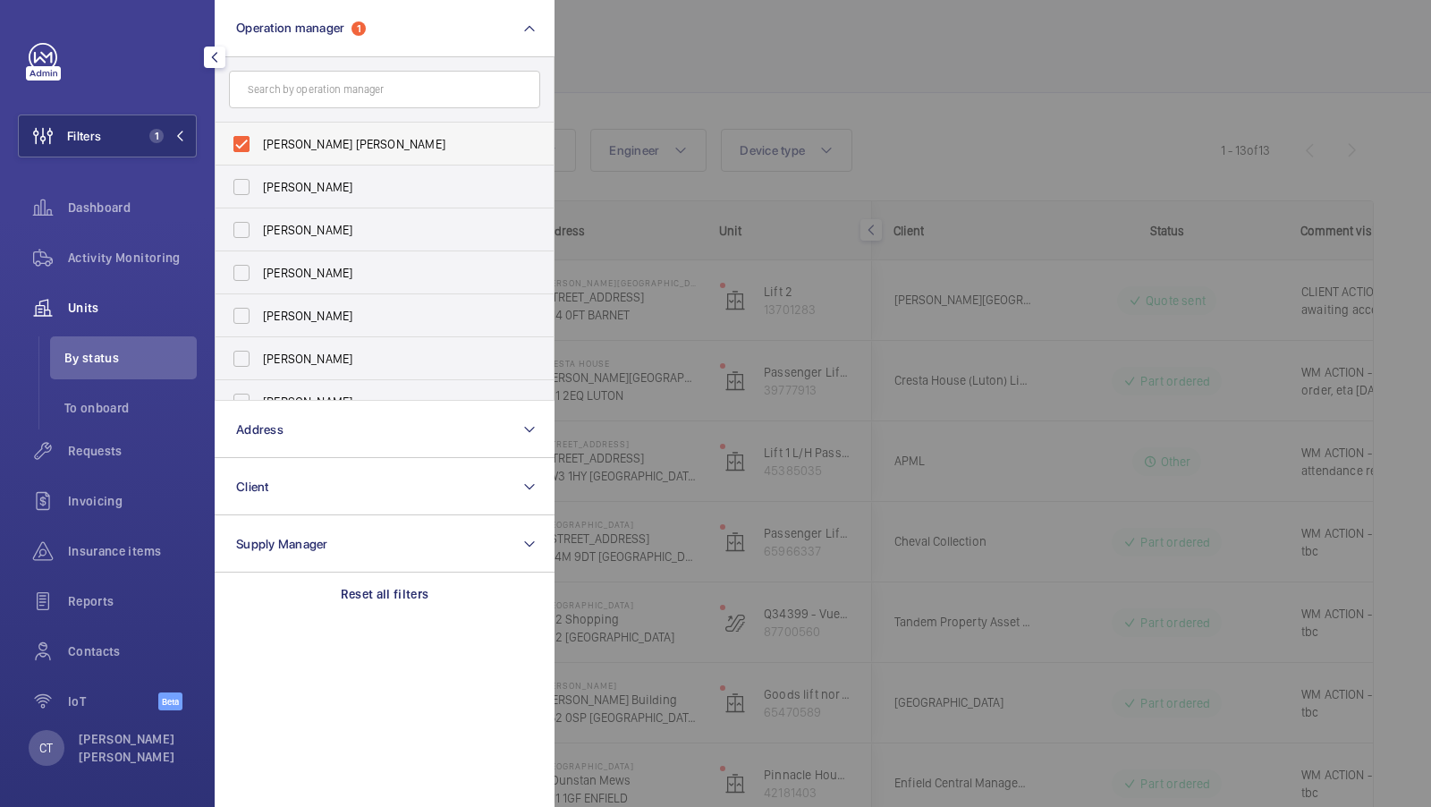
click at [276, 149] on span "[PERSON_NAME] [PERSON_NAME]" at bounding box center [386, 144] width 246 height 18
click at [259, 149] on input "[PERSON_NAME] [PERSON_NAME]" at bounding box center [242, 144] width 36 height 36
checkbox input "false"
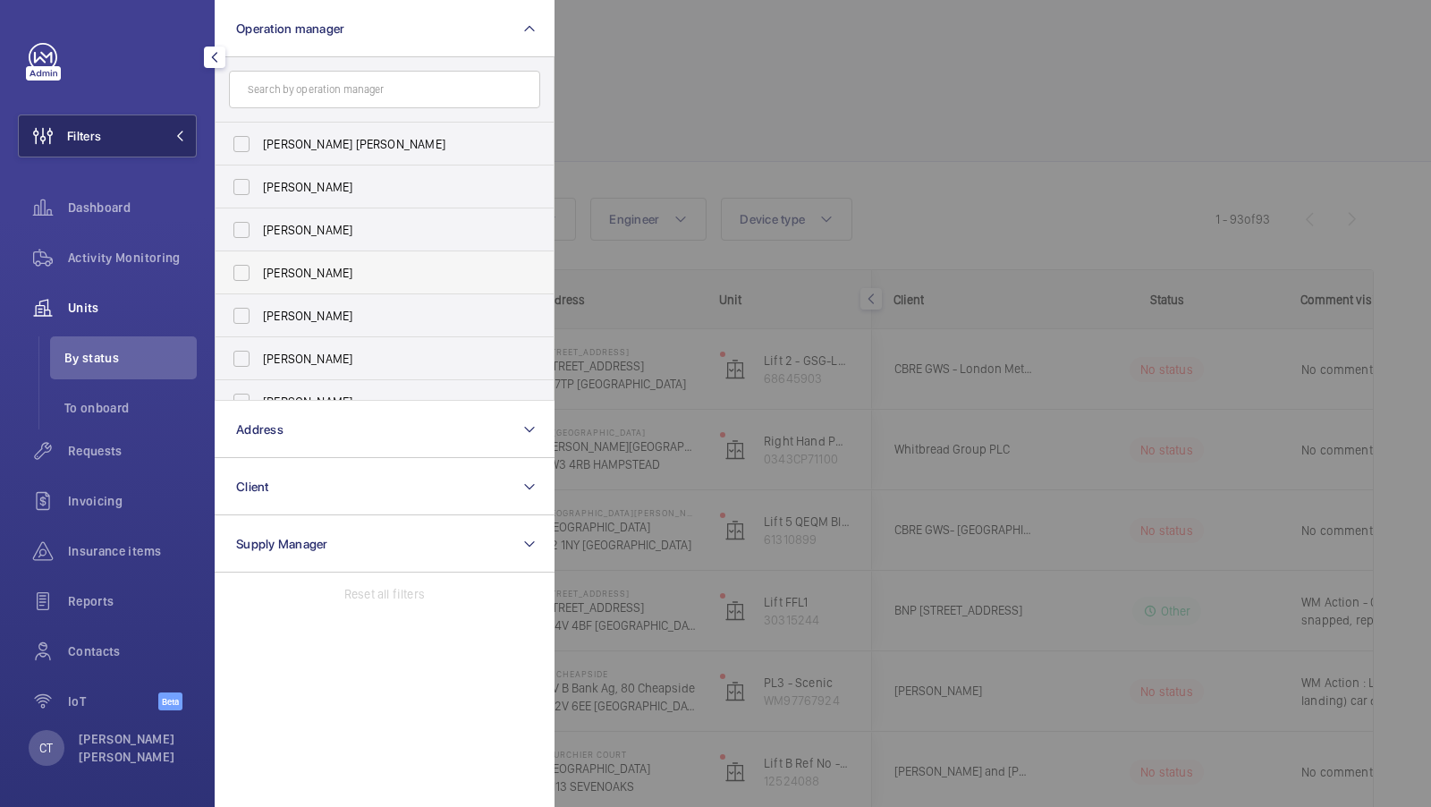
click at [396, 261] on label "Connor Dudley" at bounding box center [371, 272] width 311 height 43
click at [259, 261] on input "Connor Dudley" at bounding box center [242, 273] width 36 height 36
checkbox input "true"
click at [161, 147] on button "Filters 1" at bounding box center [107, 136] width 179 height 43
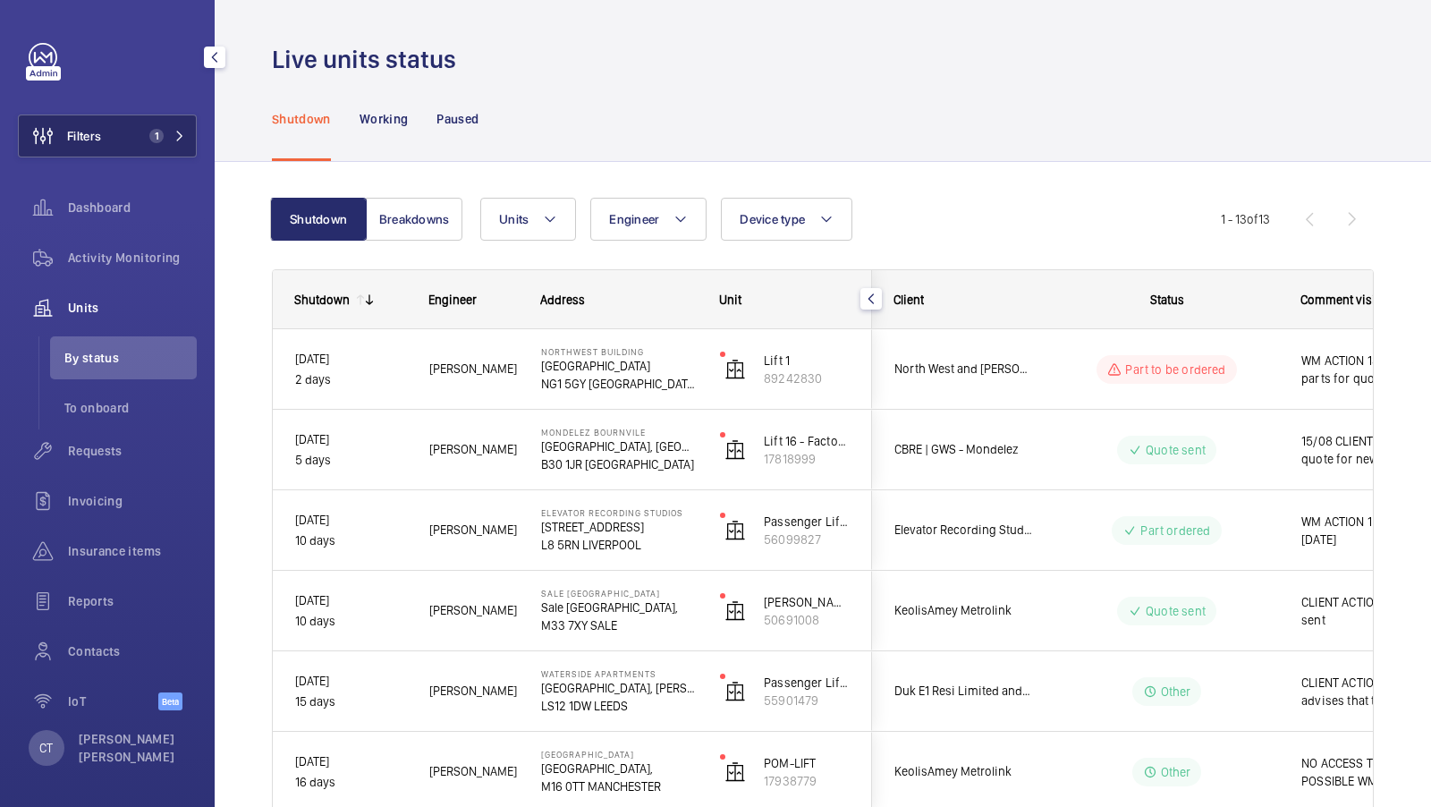
click at [159, 124] on button "Filters 1" at bounding box center [107, 136] width 179 height 43
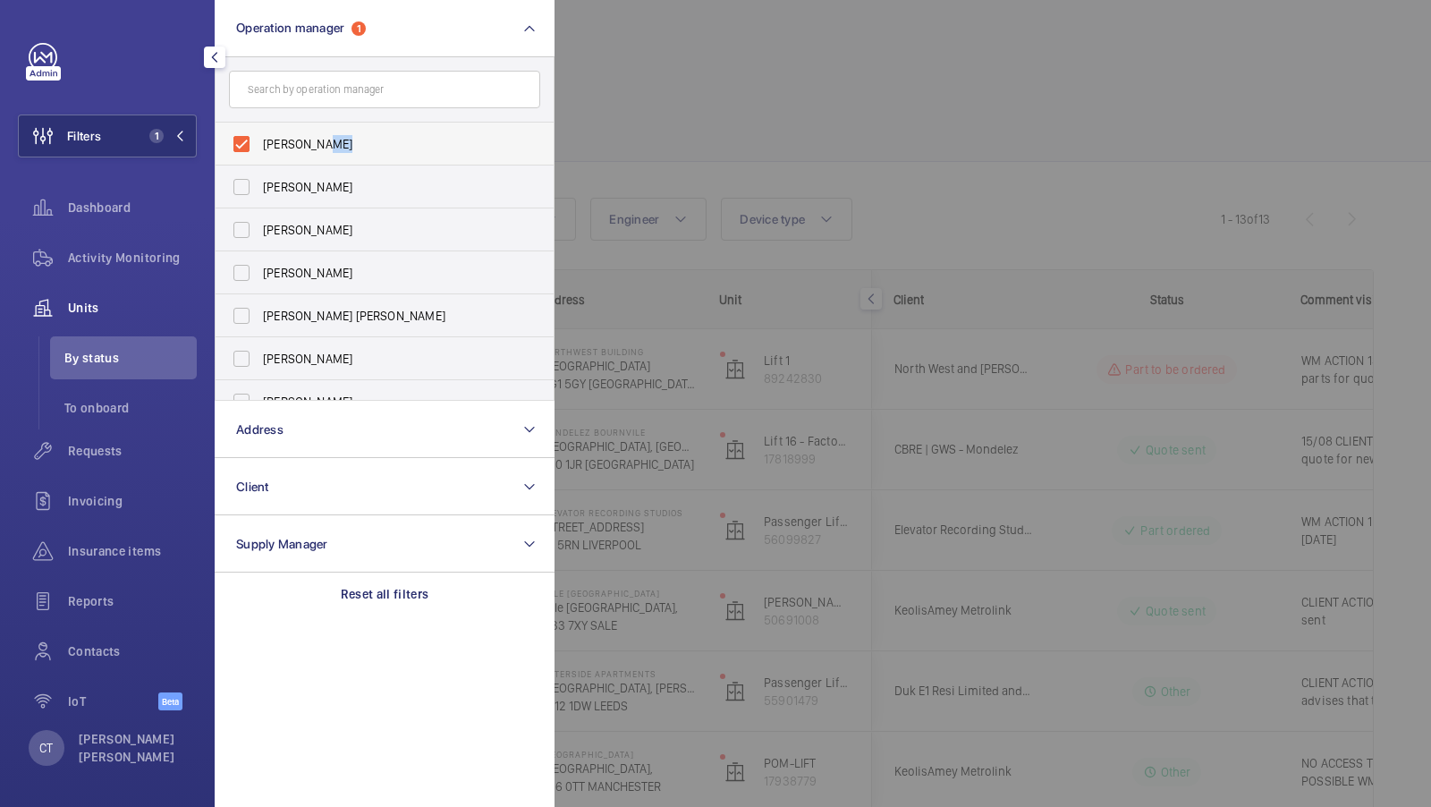
click at [327, 152] on label "Connor Dudley" at bounding box center [371, 144] width 311 height 43
click at [295, 184] on span "Abby Archer" at bounding box center [386, 187] width 246 height 18
click at [259, 184] on input "[PERSON_NAME]" at bounding box center [242, 187] width 36 height 36
checkbox input "true"
click at [287, 142] on span "[PERSON_NAME]" at bounding box center [386, 144] width 246 height 18
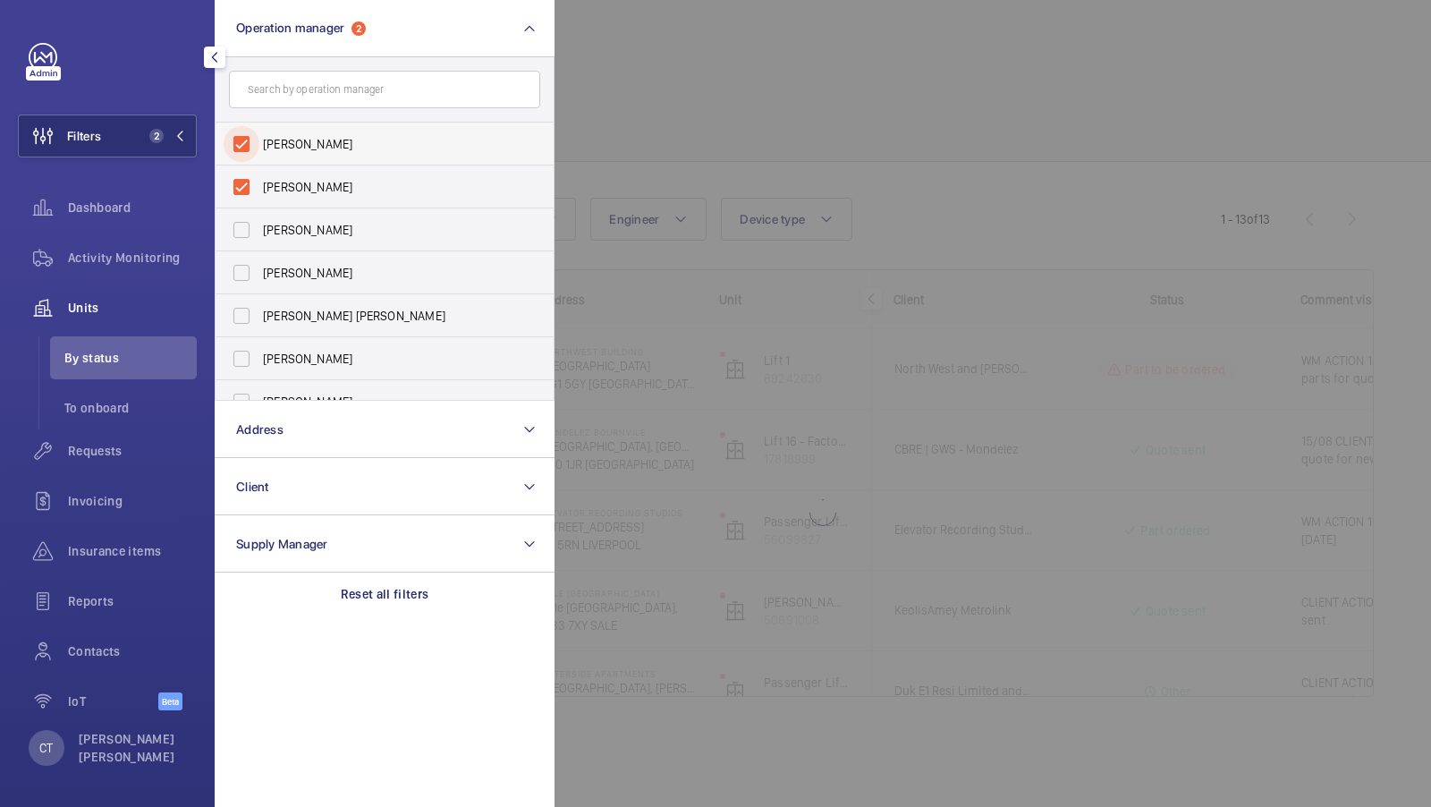
click at [259, 142] on input "[PERSON_NAME]" at bounding box center [242, 144] width 36 height 36
checkbox input "false"
click at [126, 134] on button "Filters 1" at bounding box center [107, 136] width 179 height 43
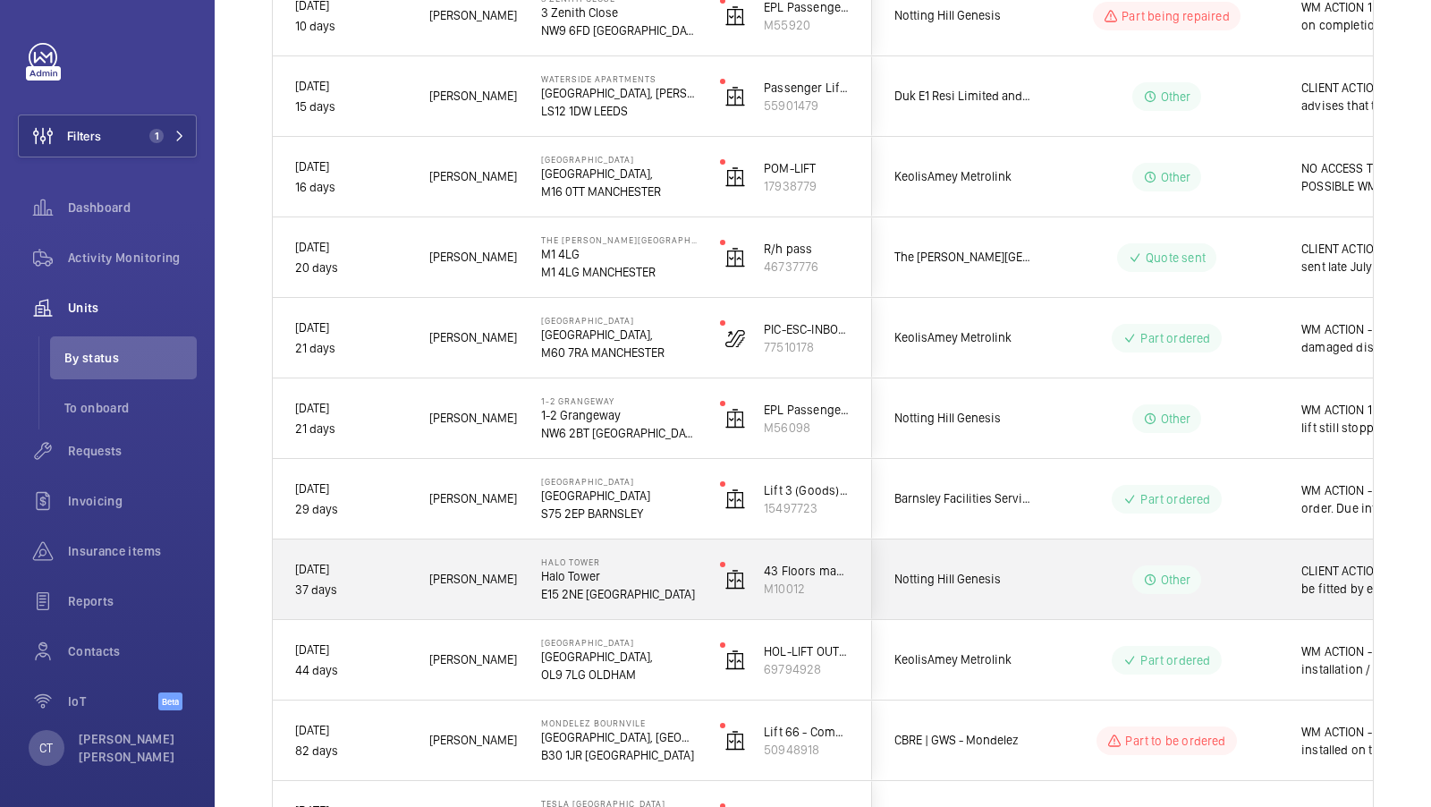
scroll to position [1721, 0]
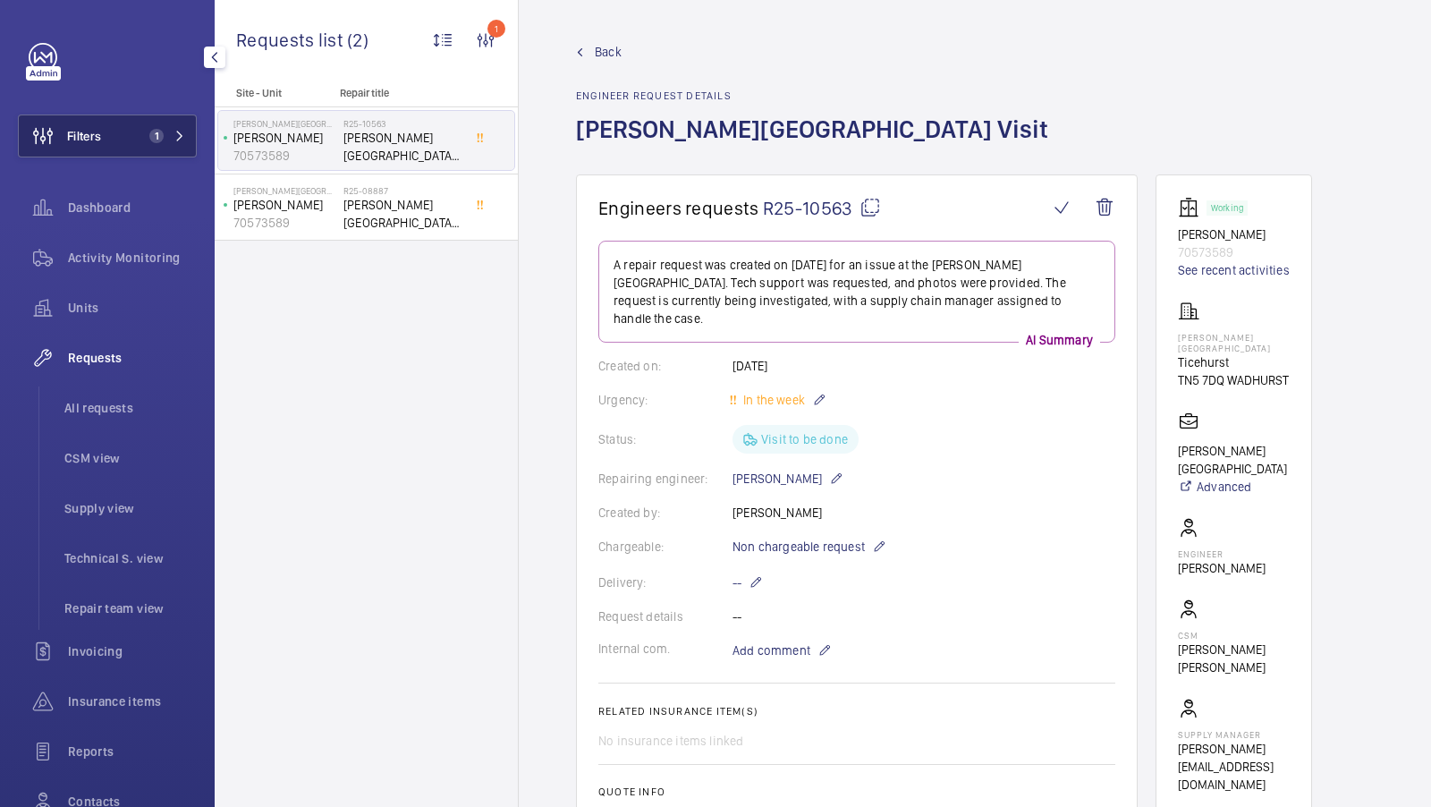
drag, startPoint x: 0, startPoint y: 0, endPoint x: 144, endPoint y: 131, distance: 194.4
click at [146, 130] on span "1" at bounding box center [152, 136] width 21 height 14
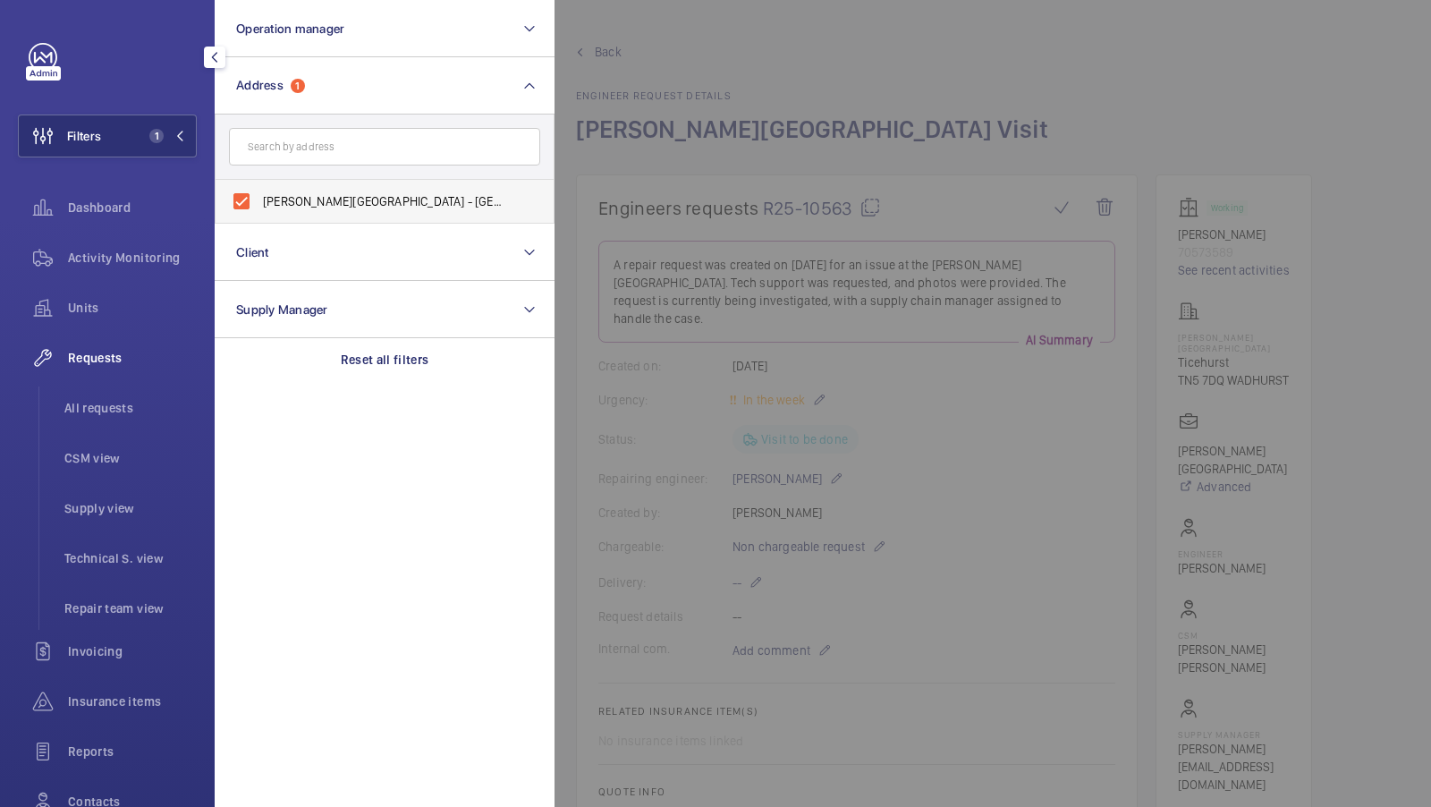
click at [321, 201] on span "Dale Hill Hotel and Golf Club - Ticehurst, WADHURST TN5 7DQ" at bounding box center [386, 201] width 246 height 18
click at [259, 201] on input "Dale Hill Hotel and Golf Club - Ticehurst, WADHURST TN5 7DQ" at bounding box center [242, 201] width 36 height 36
checkbox input "false"
click at [295, 152] on input "text" at bounding box center [384, 147] width 311 height 38
type input "Clifford AL"
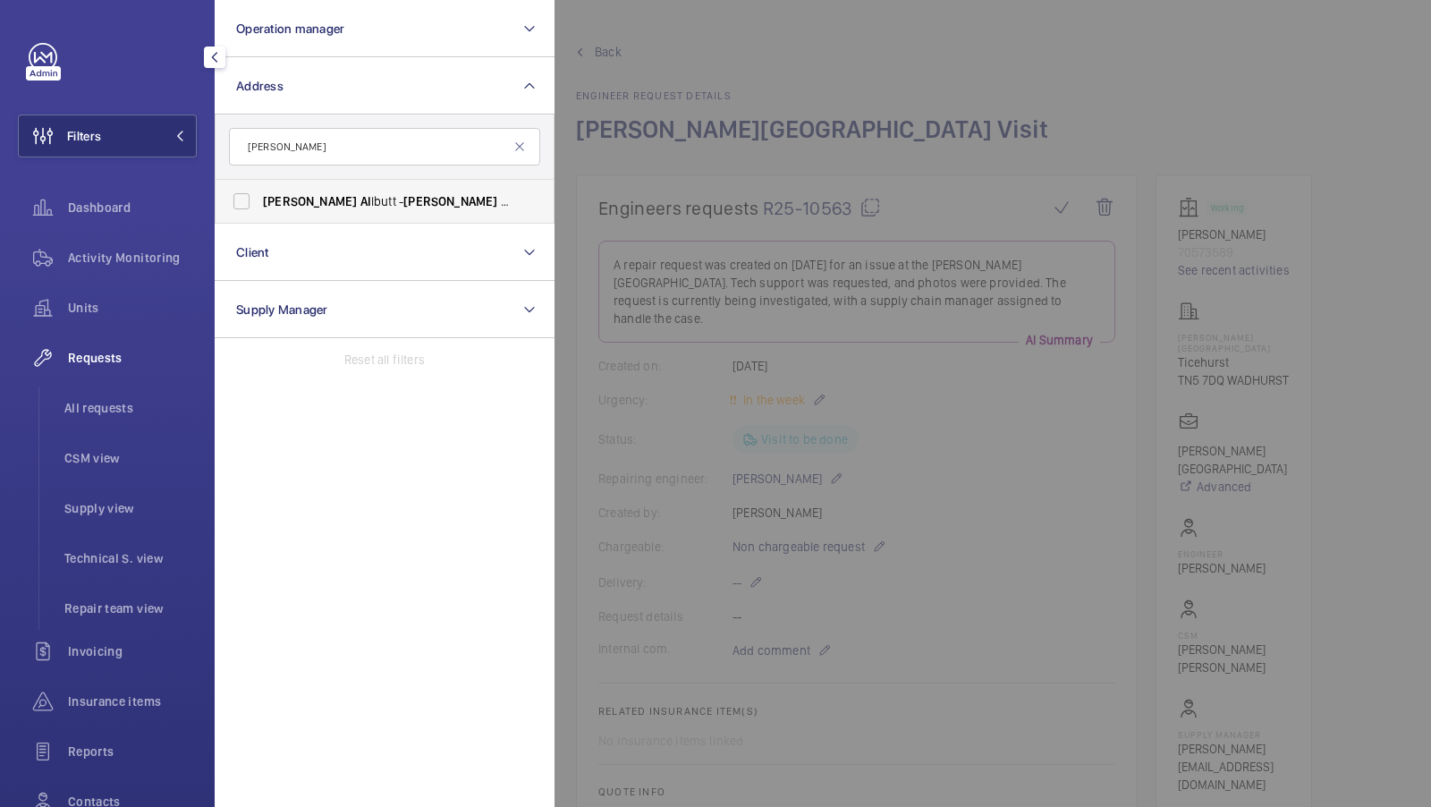
click at [250, 209] on label "Clifford Al lbutt - Clifford Al lbutt Building, CAMBRIDGE CB2 0SP" at bounding box center [371, 201] width 311 height 43
click at [250, 209] on input "Clifford Al lbutt - Clifford Al lbutt Building, CAMBRIDGE CB2 0SP" at bounding box center [242, 201] width 36 height 36
checkbox input "true"
click at [174, 143] on button "Filters 1" at bounding box center [107, 136] width 179 height 43
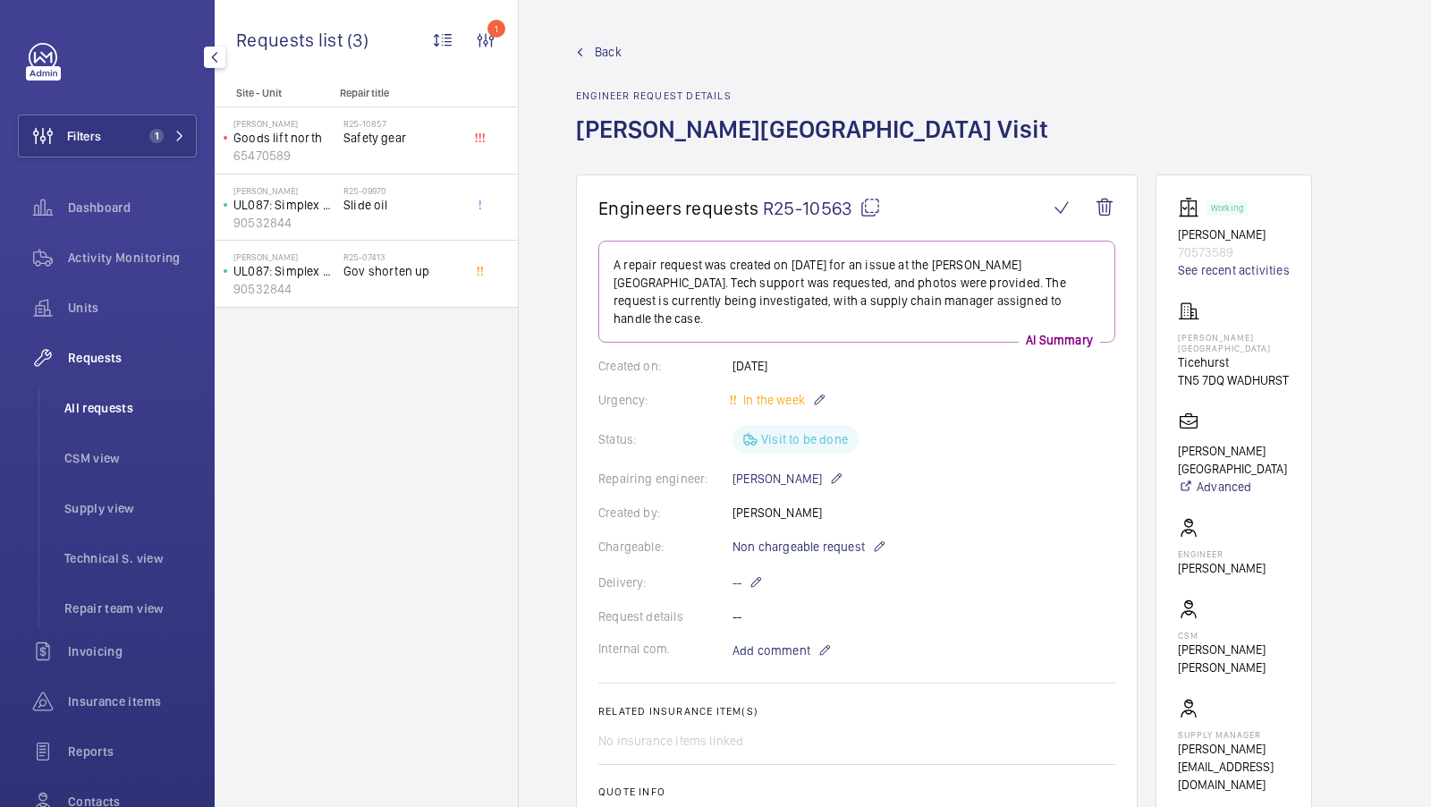
click at [114, 412] on span "All requests" at bounding box center [130, 408] width 132 height 18
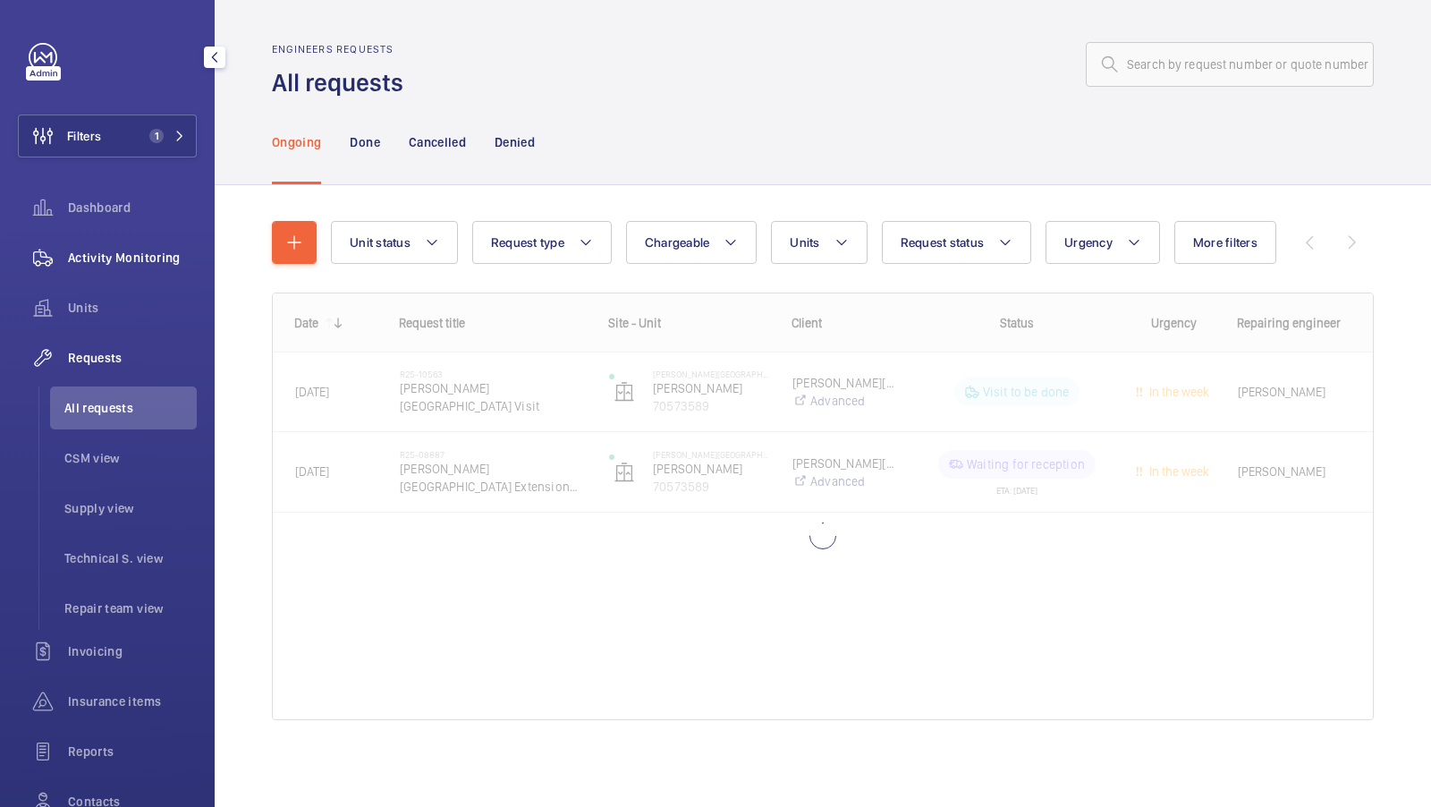
click at [151, 257] on span "Activity Monitoring" at bounding box center [132, 258] width 129 height 18
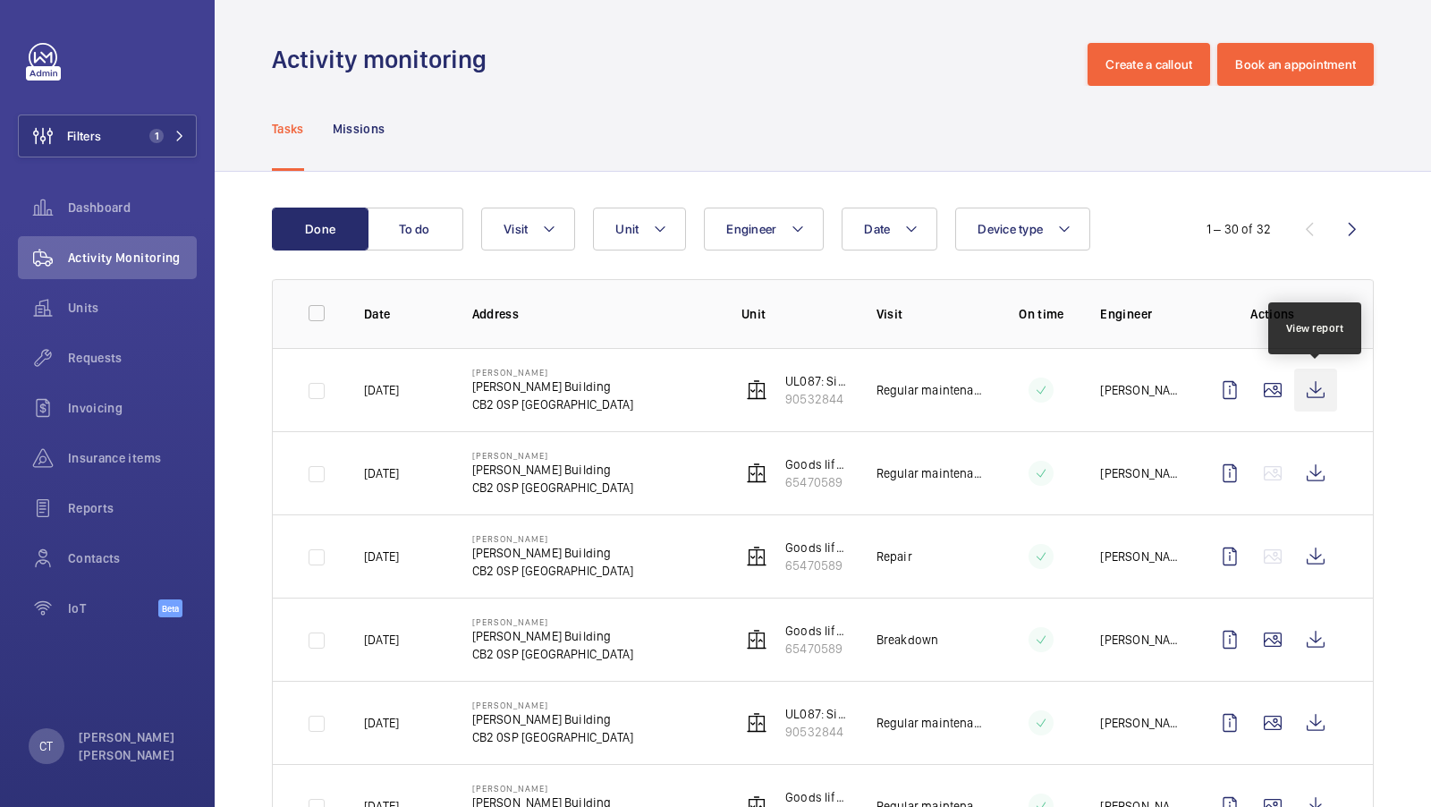
click at [1317, 391] on wm-front-icon-button at bounding box center [1315, 390] width 43 height 43
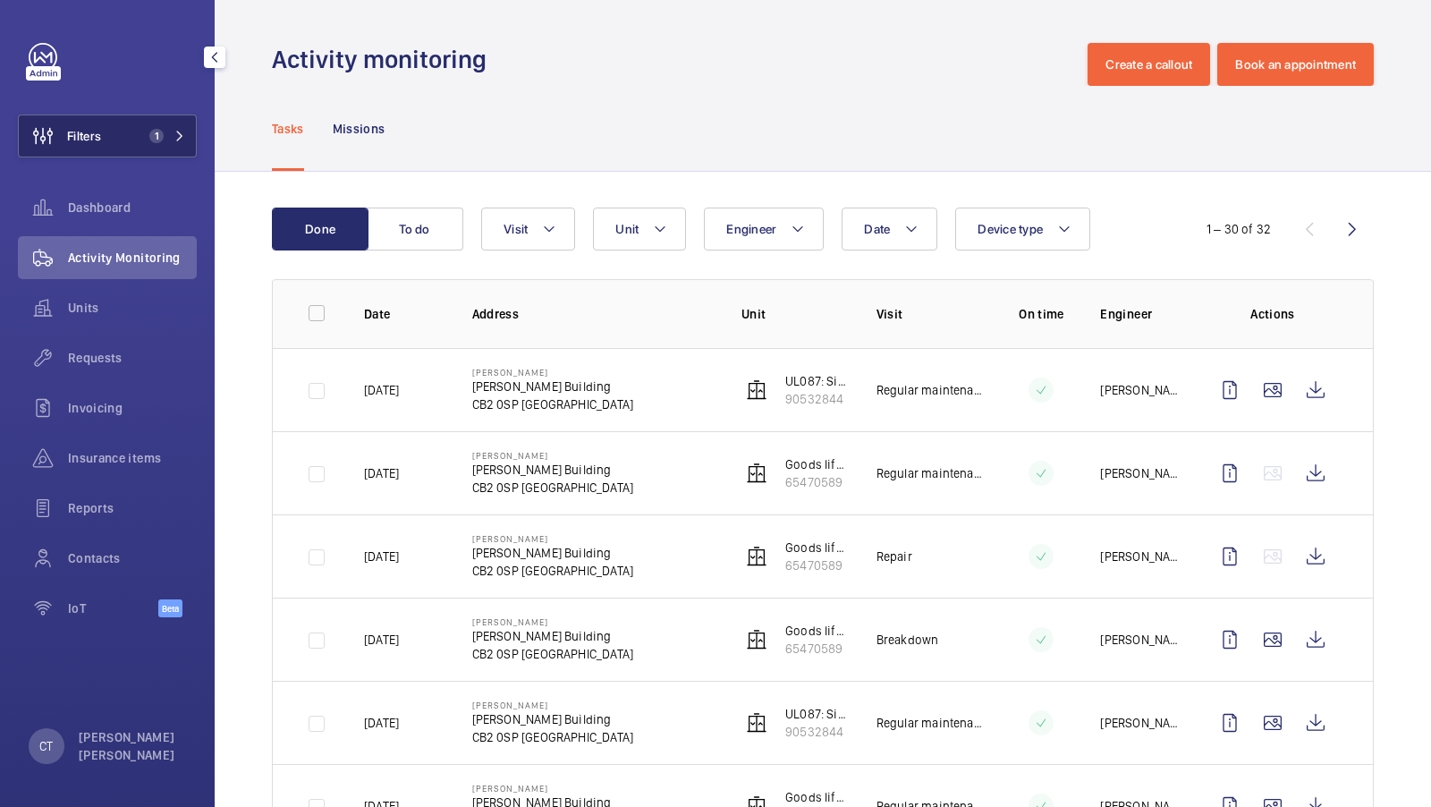
click at [161, 134] on span "1" at bounding box center [156, 136] width 14 height 14
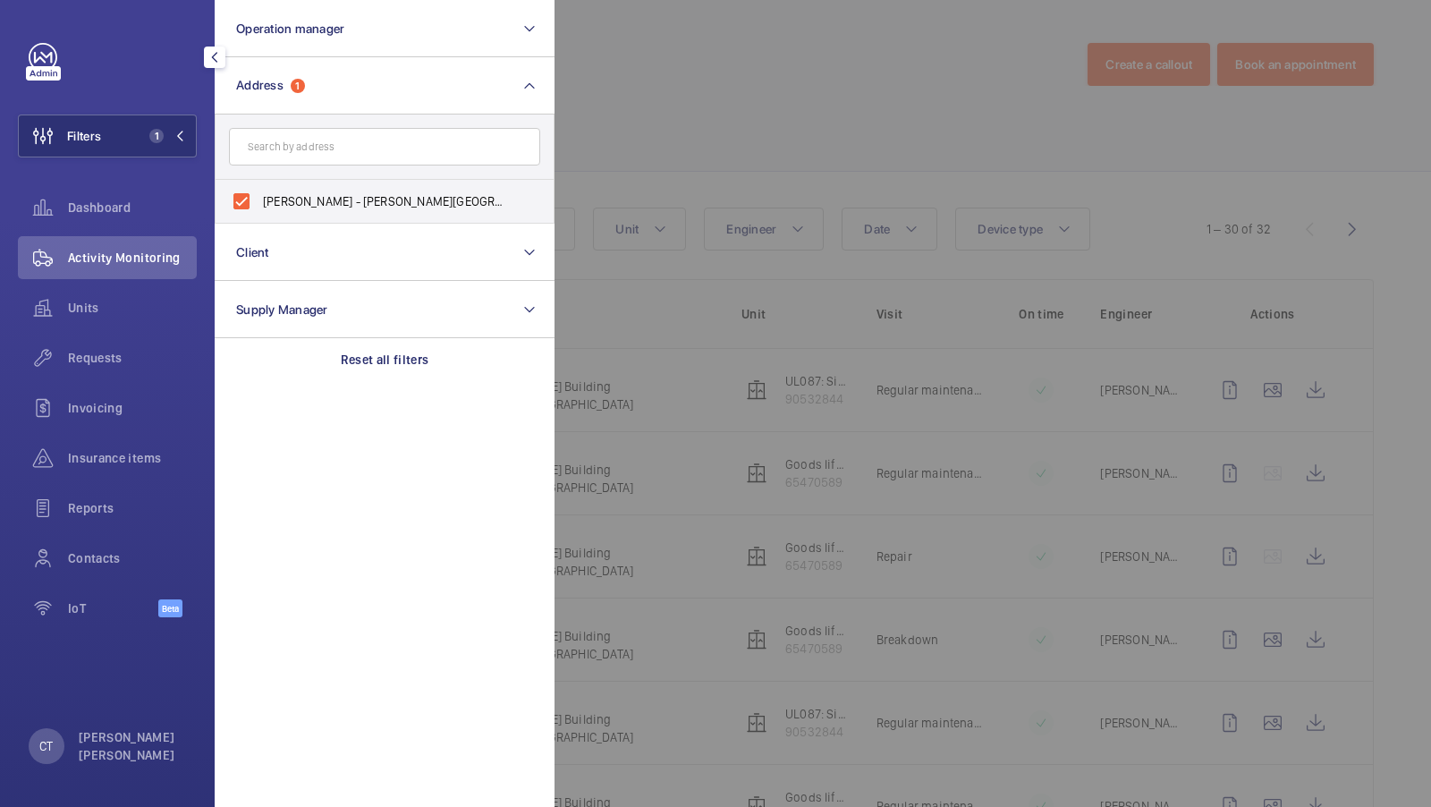
click at [1269, 180] on div at bounding box center [1270, 403] width 1431 height 807
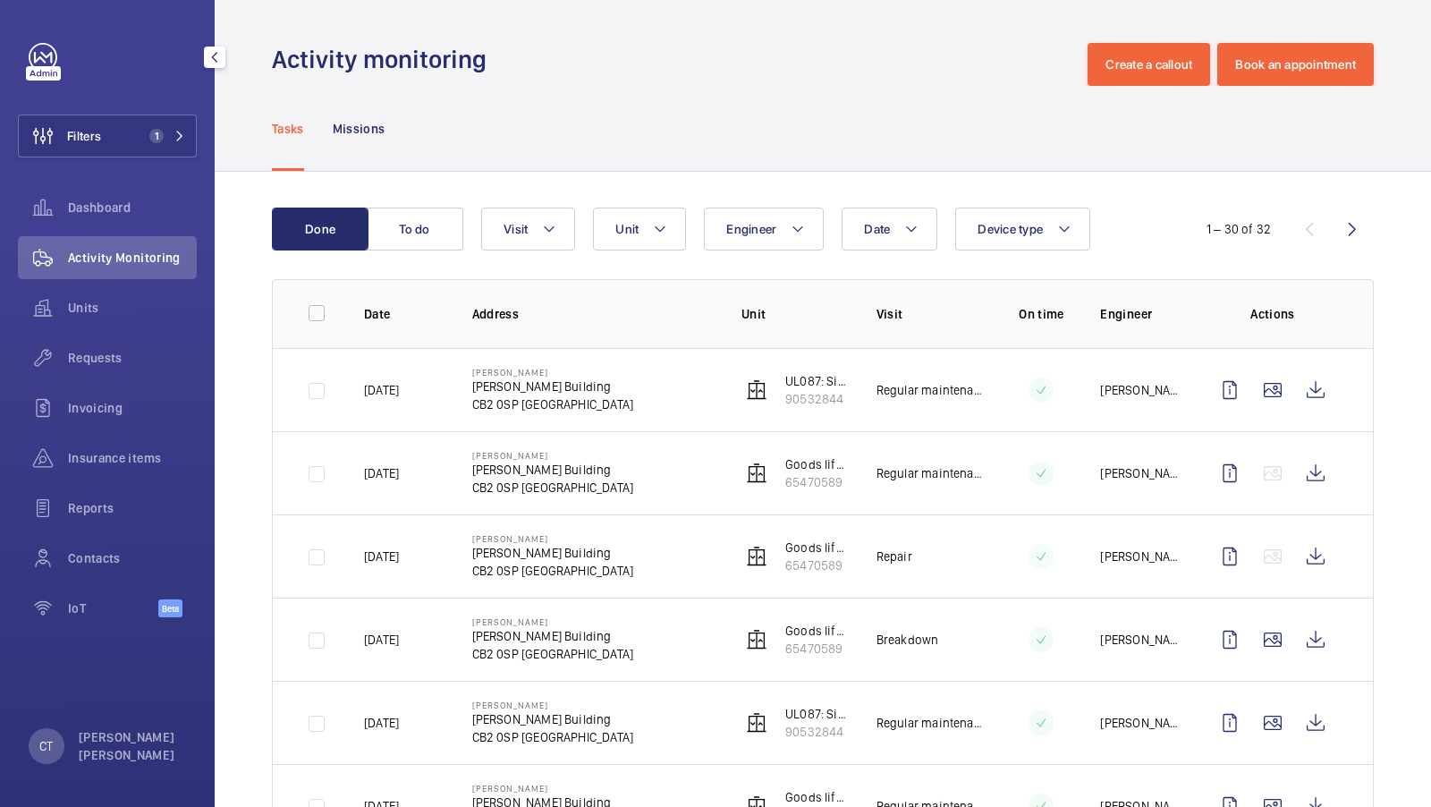
click at [109, 359] on span "Requests" at bounding box center [132, 358] width 129 height 18
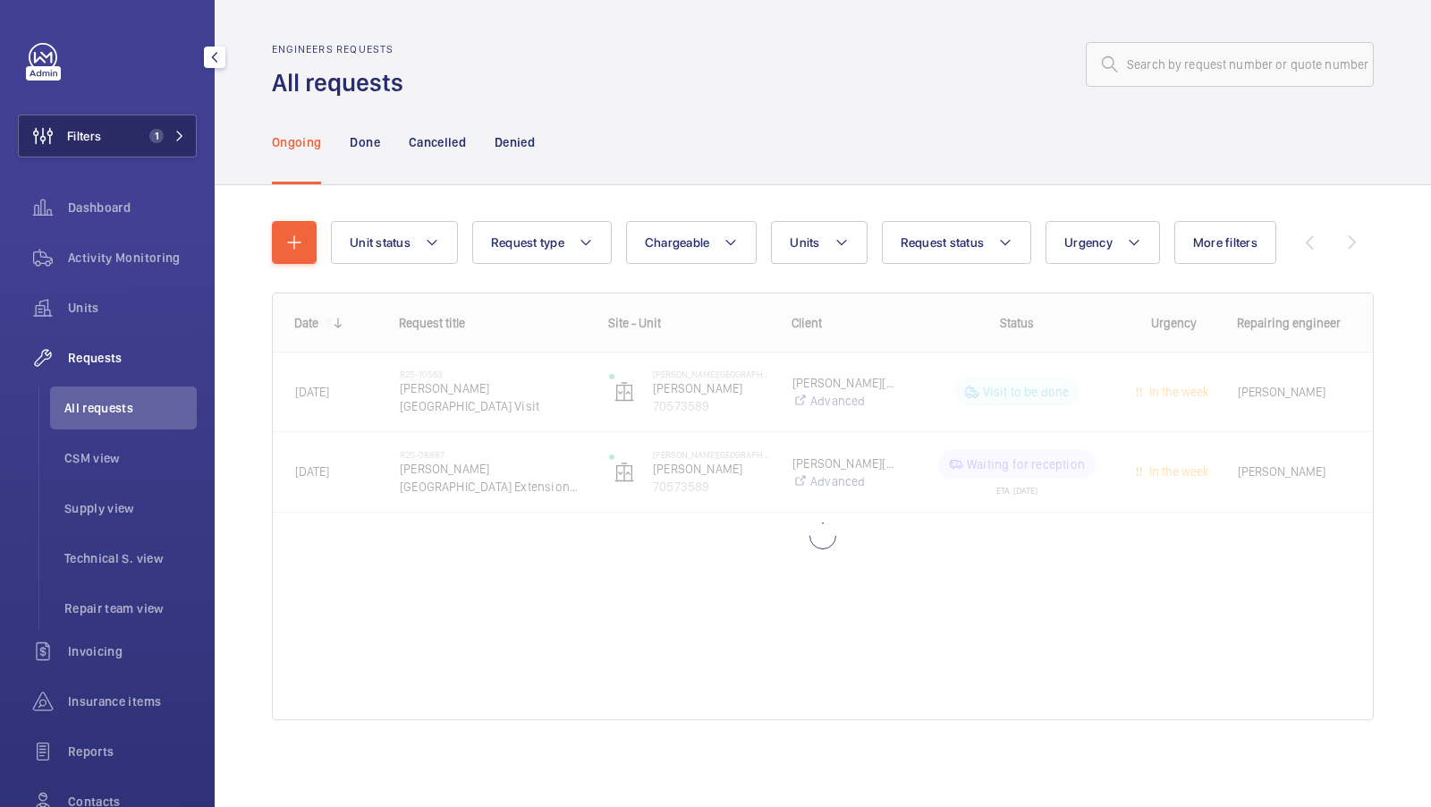
click at [144, 145] on button "Filters 1" at bounding box center [107, 136] width 179 height 43
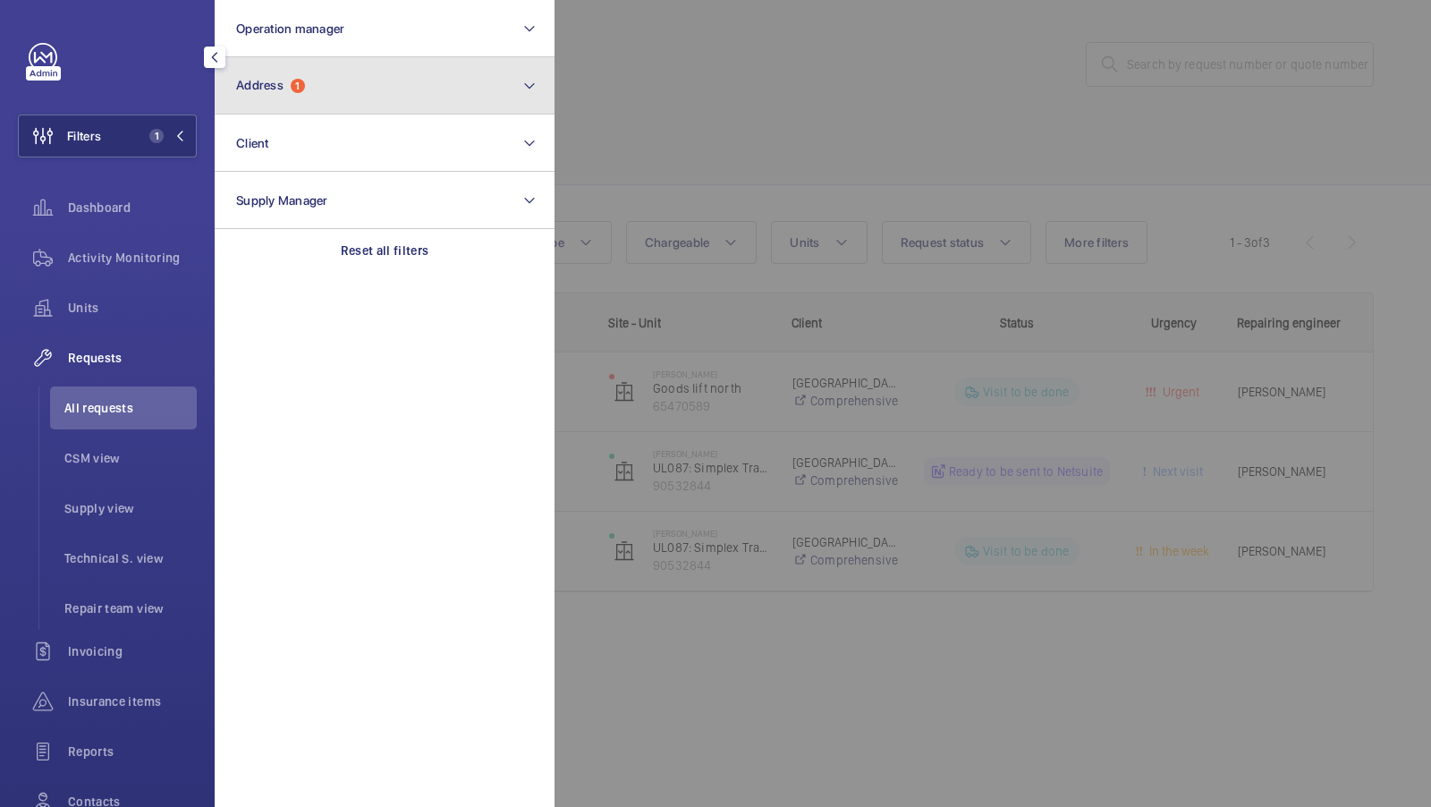
click at [349, 75] on button "Address 1" at bounding box center [385, 85] width 340 height 57
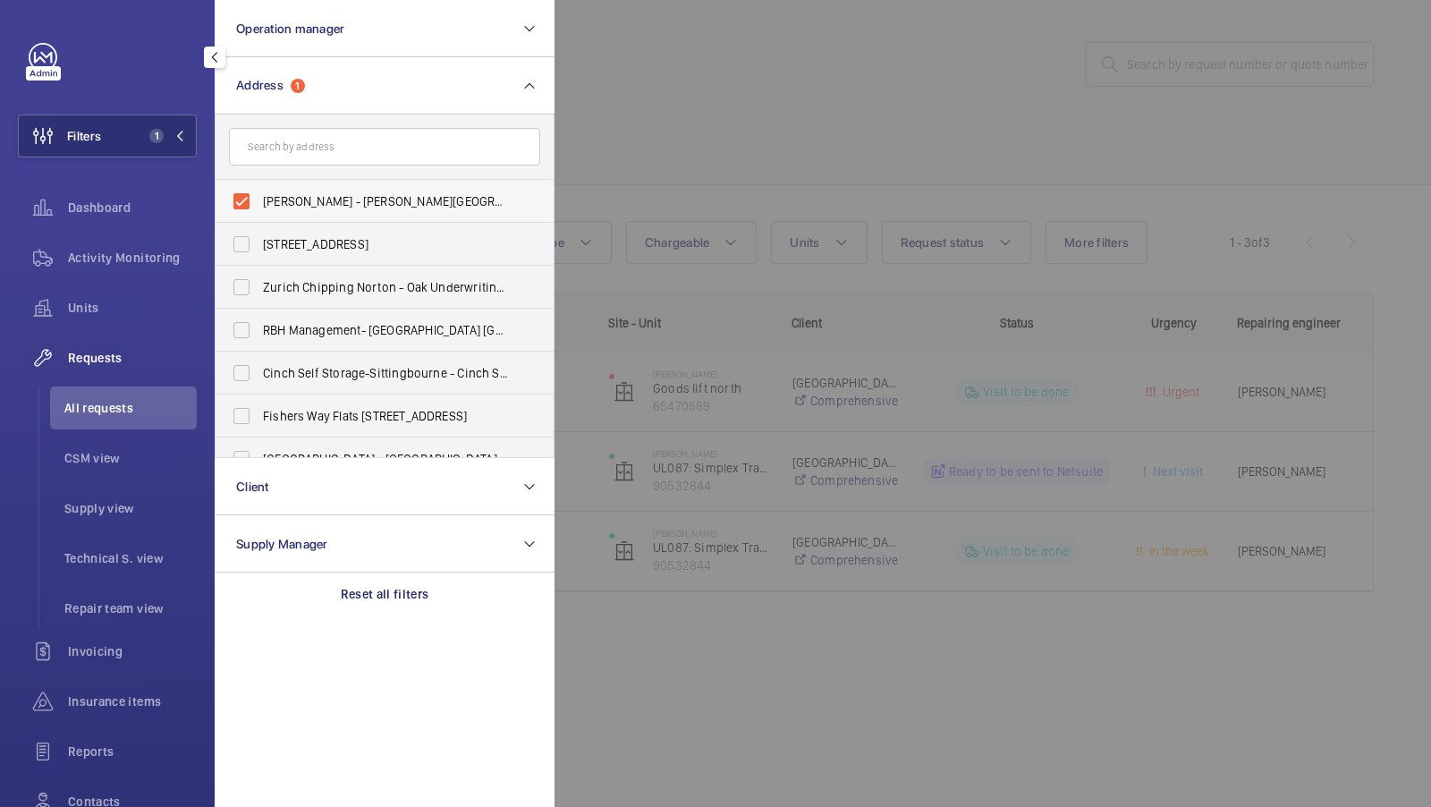
click at [335, 197] on span "Clifford Allbutt - Clifford Allbutt Building, CAMBRIDGE CB2 0SP" at bounding box center [386, 201] width 246 height 18
click at [259, 197] on input "Clifford Allbutt - Clifford Allbutt Building, CAMBRIDGE CB2 0SP" at bounding box center [242, 201] width 36 height 36
checkbox input "false"
click at [90, 142] on span "Filters" at bounding box center [84, 136] width 34 height 18
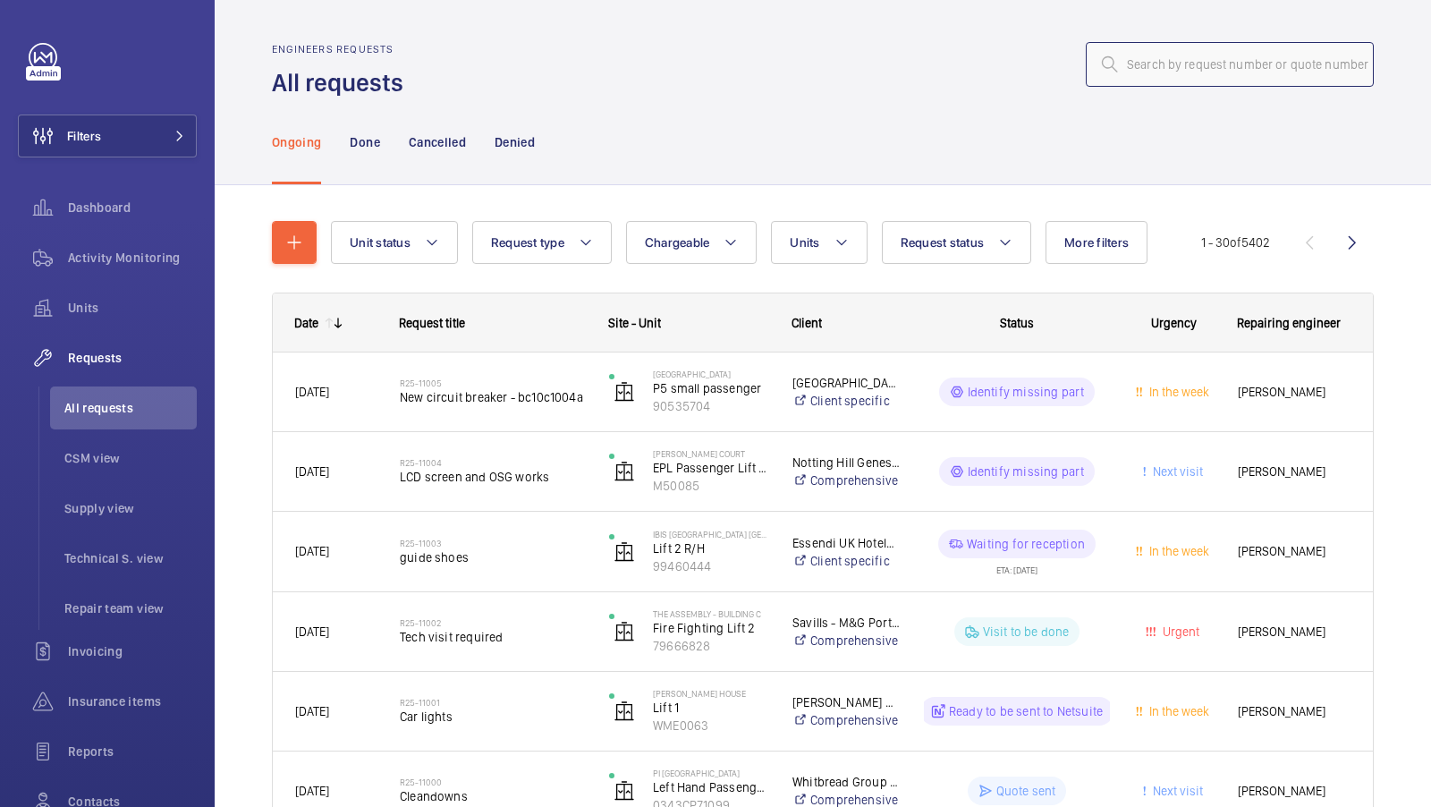
click at [1145, 49] on input "text" at bounding box center [1230, 64] width 288 height 45
paste input "R25-10556"
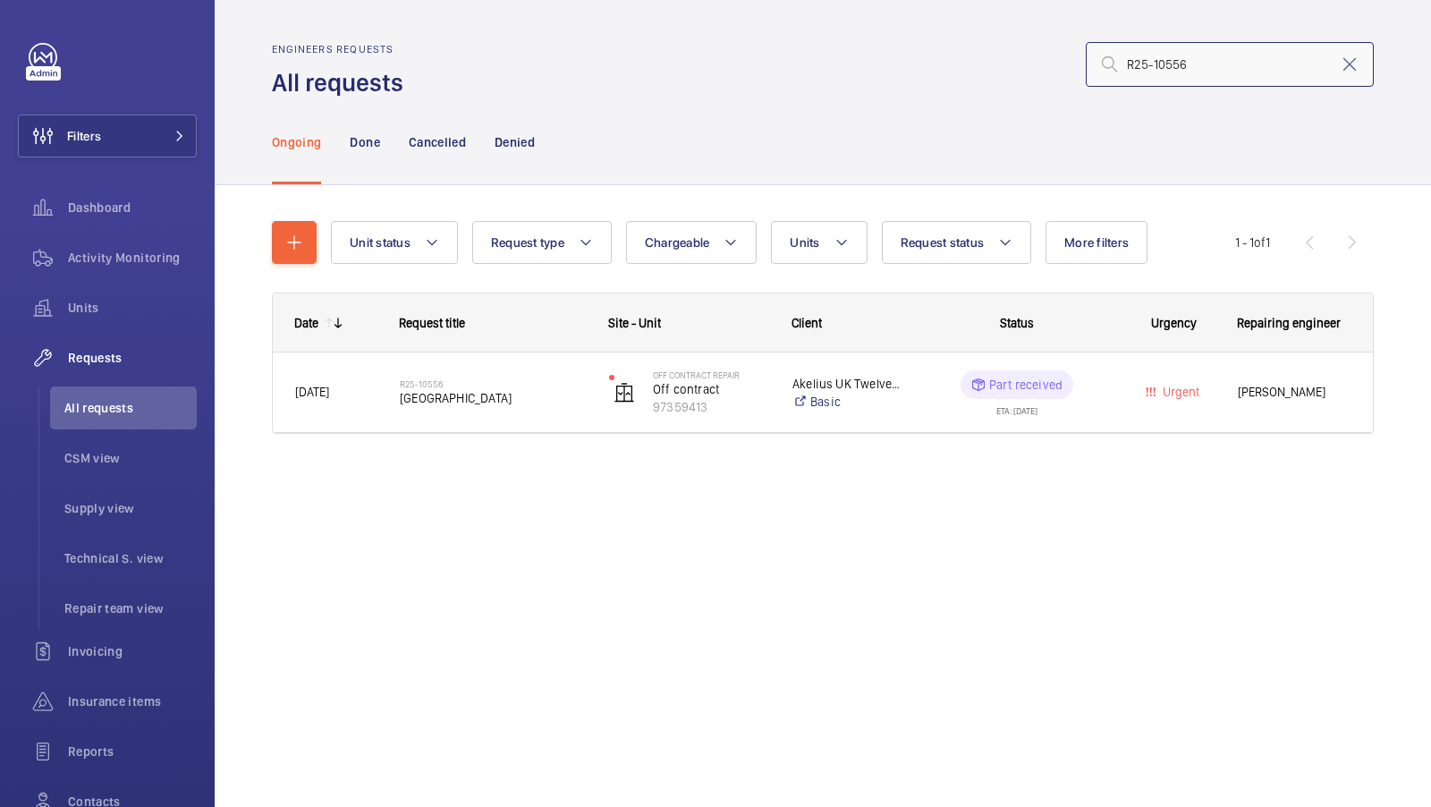
type input "R25-10556"
click at [1192, 67] on input "R25-10556" at bounding box center [1230, 64] width 288 height 45
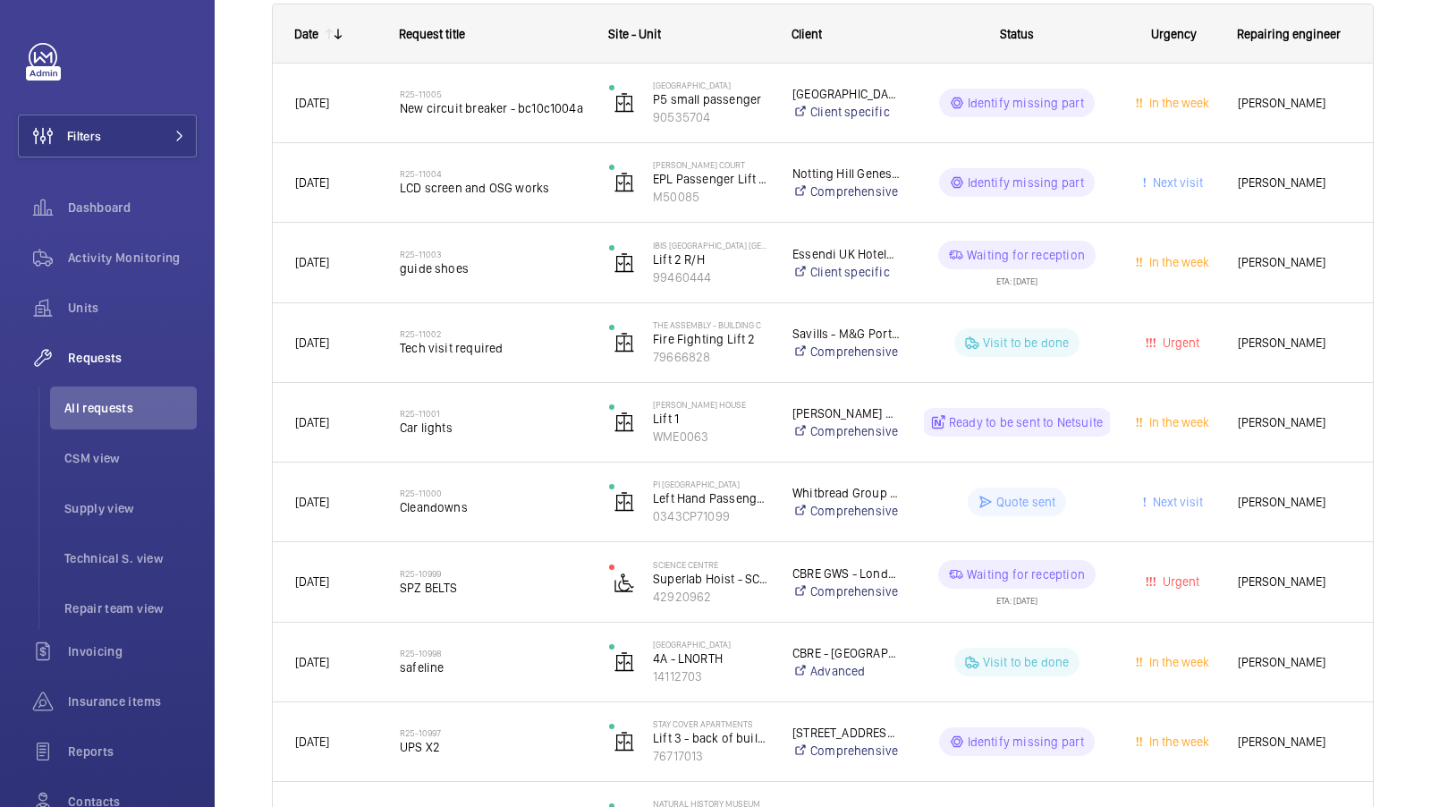
scroll to position [292, 0]
click at [180, 131] on mat-icon at bounding box center [179, 136] width 11 height 11
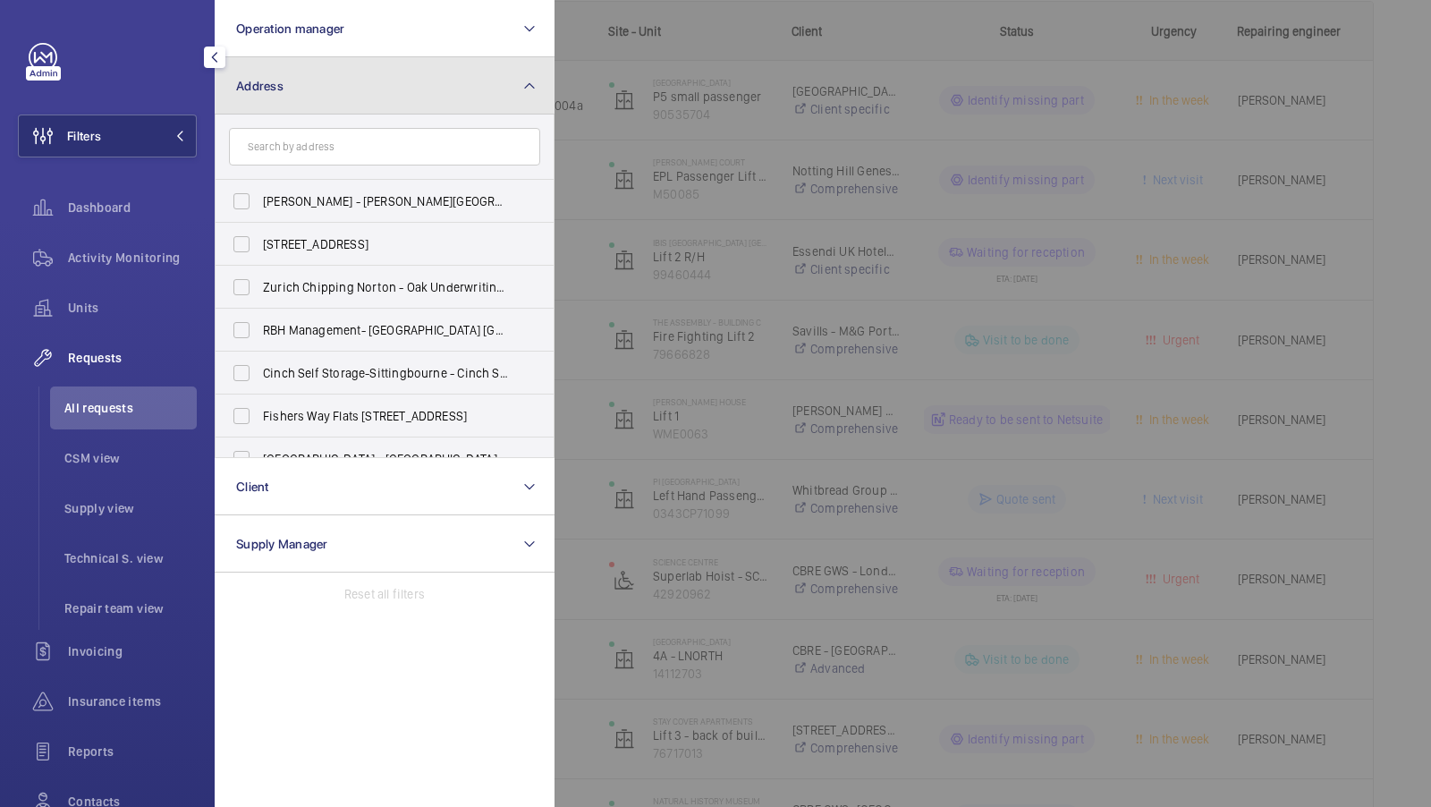
click at [438, 94] on button "Address" at bounding box center [385, 85] width 340 height 57
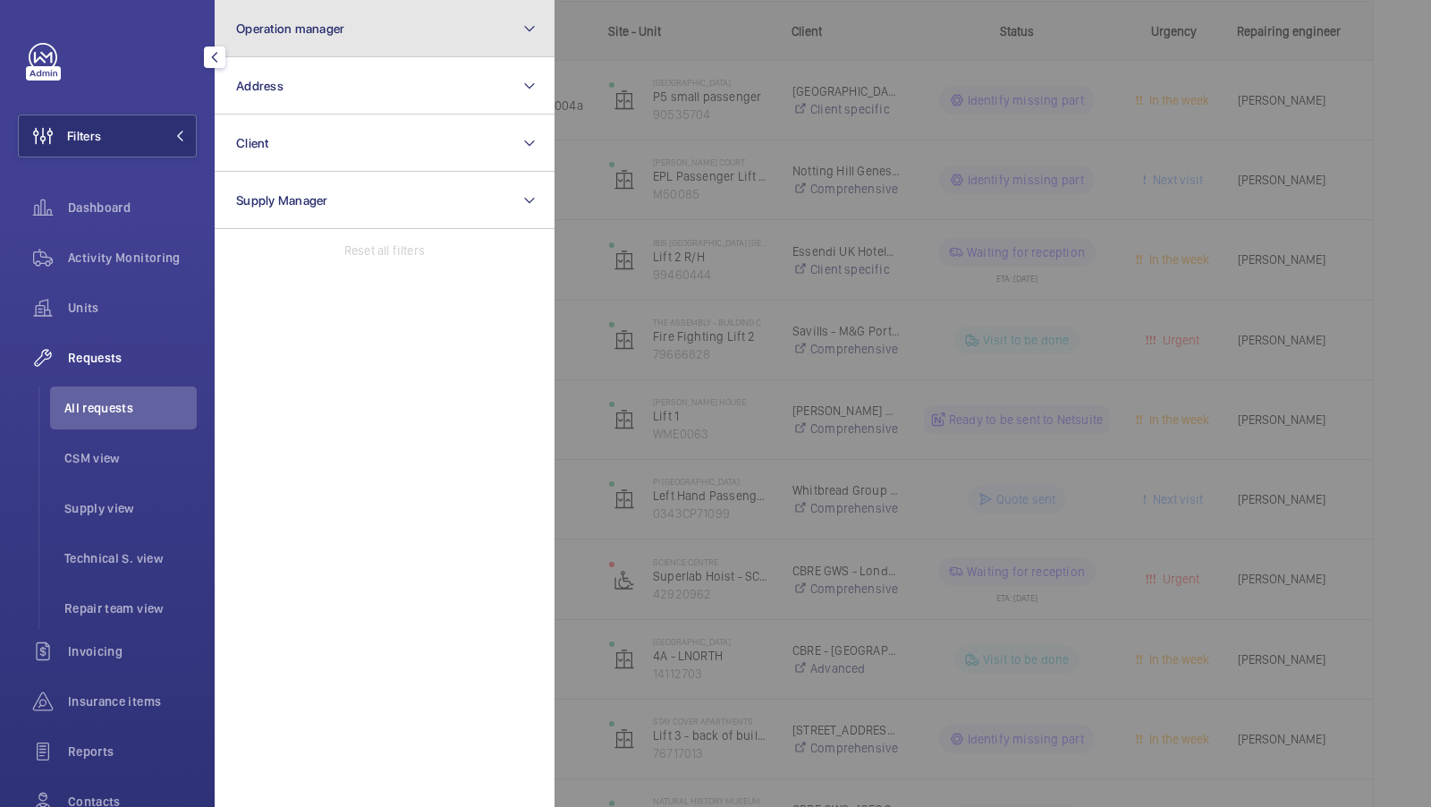
click at [451, 45] on button "Operation manager" at bounding box center [385, 28] width 340 height 57
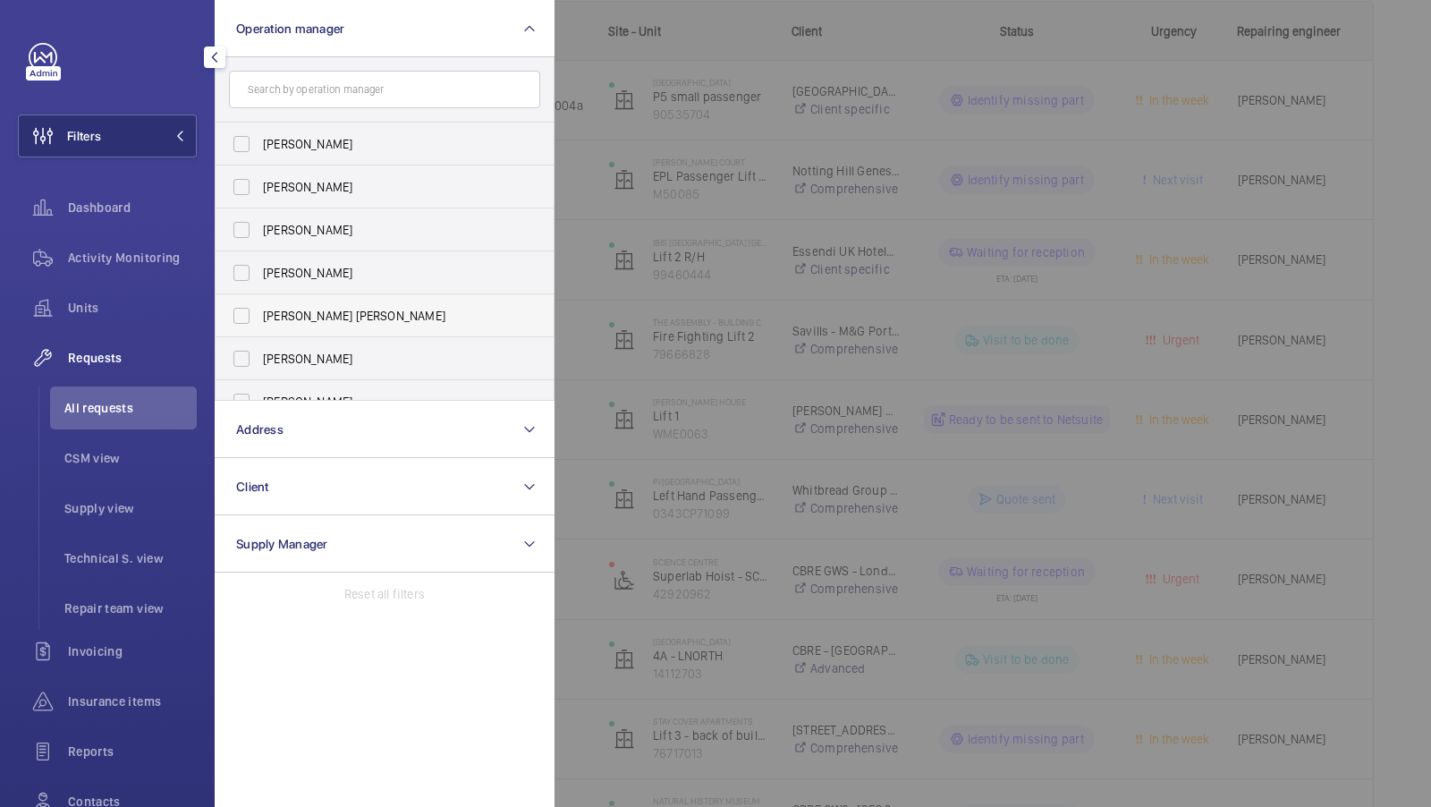
click at [301, 310] on span "[PERSON_NAME] [PERSON_NAME]" at bounding box center [386, 316] width 246 height 18
click at [259, 310] on input "[PERSON_NAME] [PERSON_NAME]" at bounding box center [242, 316] width 36 height 36
checkbox input "true"
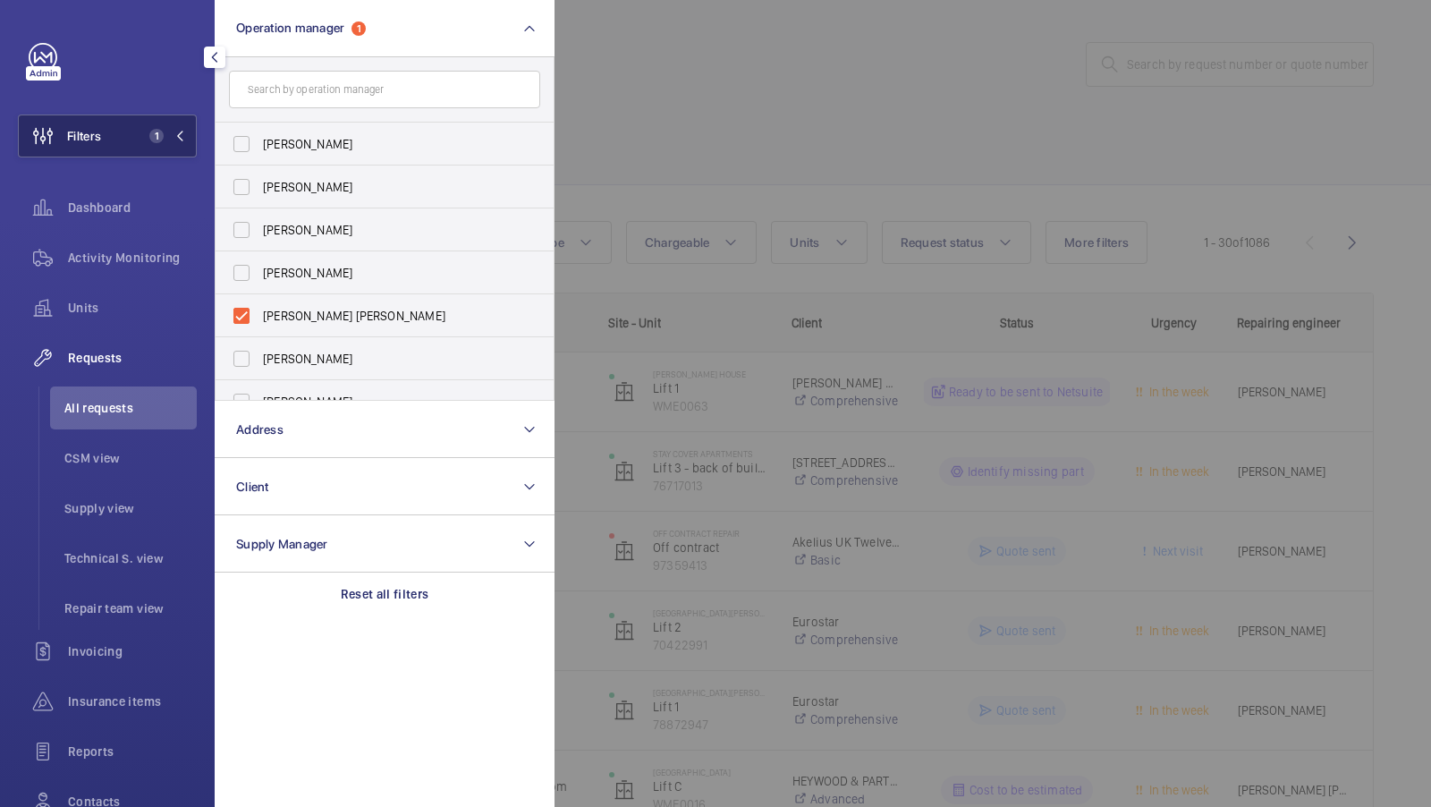
click at [115, 127] on button "Filters 1" at bounding box center [107, 136] width 179 height 43
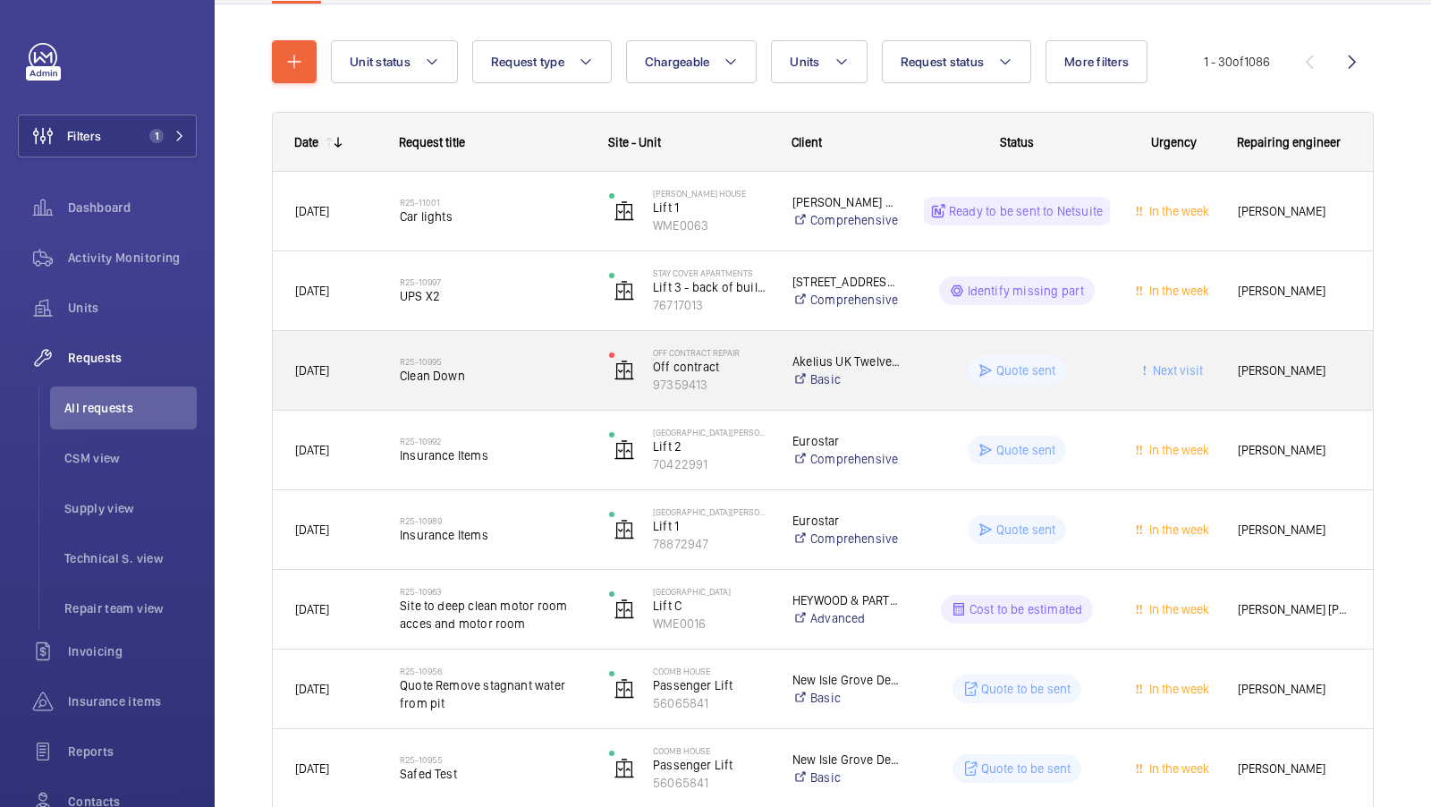
scroll to position [182, 0]
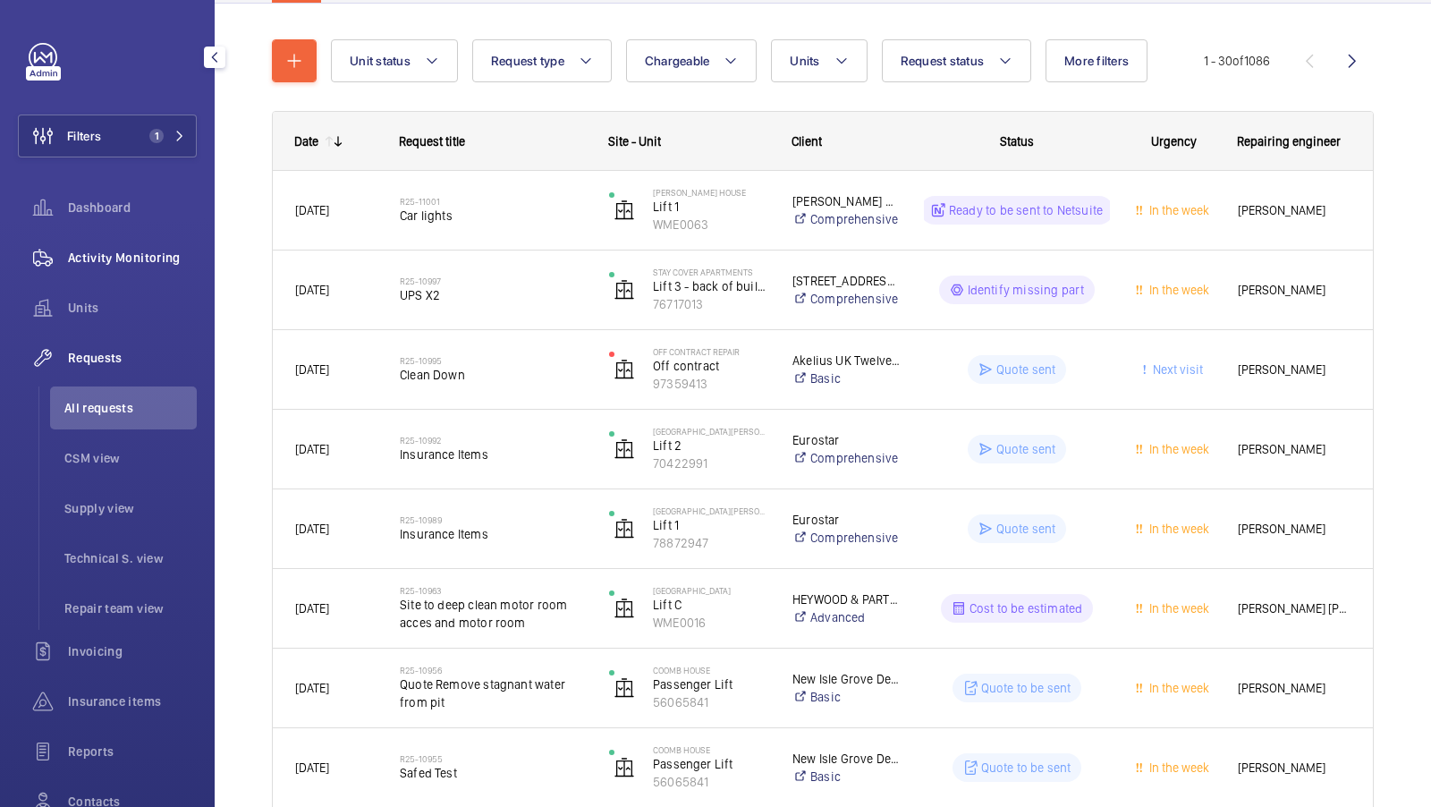
click at [94, 258] on span "Activity Monitoring" at bounding box center [132, 258] width 129 height 18
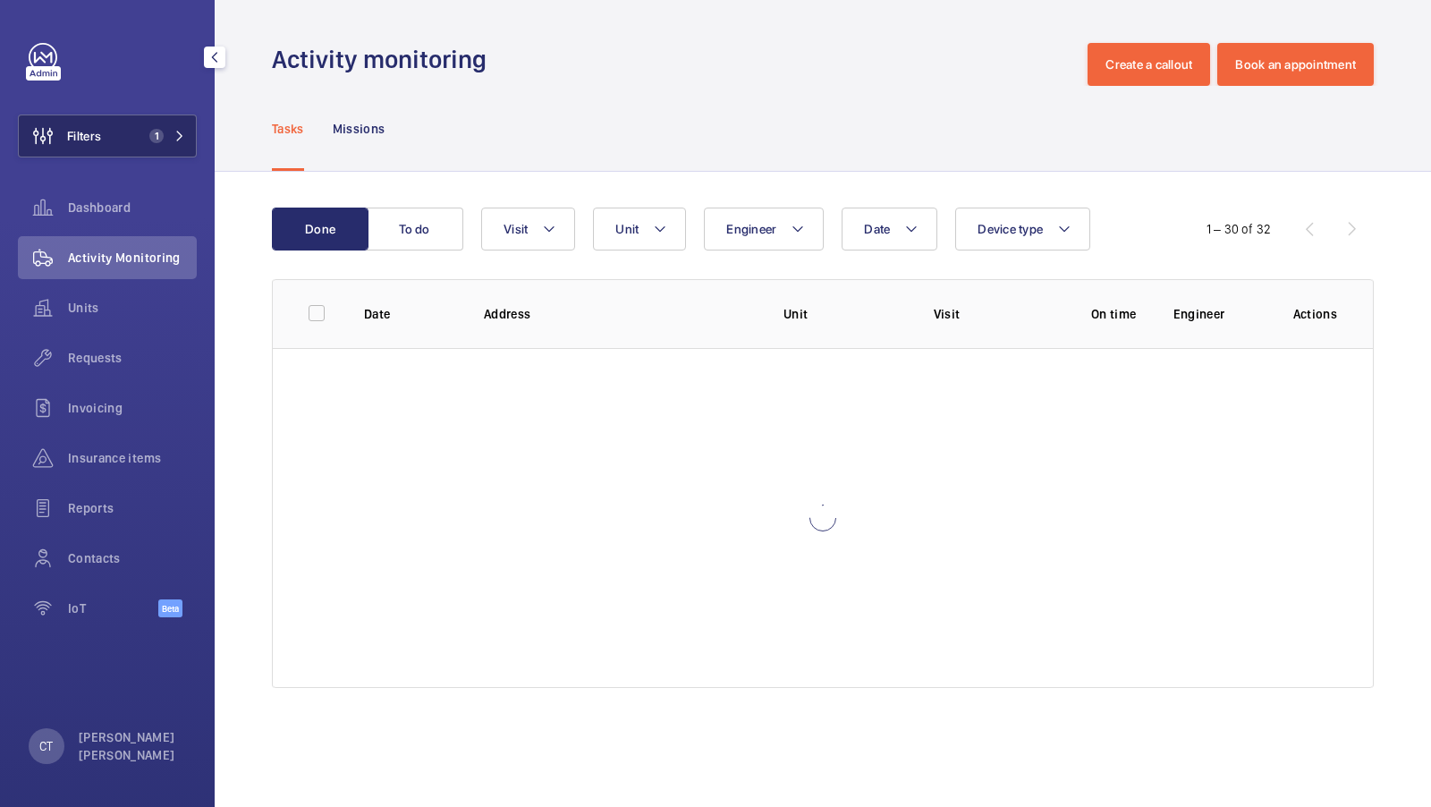
click at [126, 143] on button "Filters 1" at bounding box center [107, 136] width 179 height 43
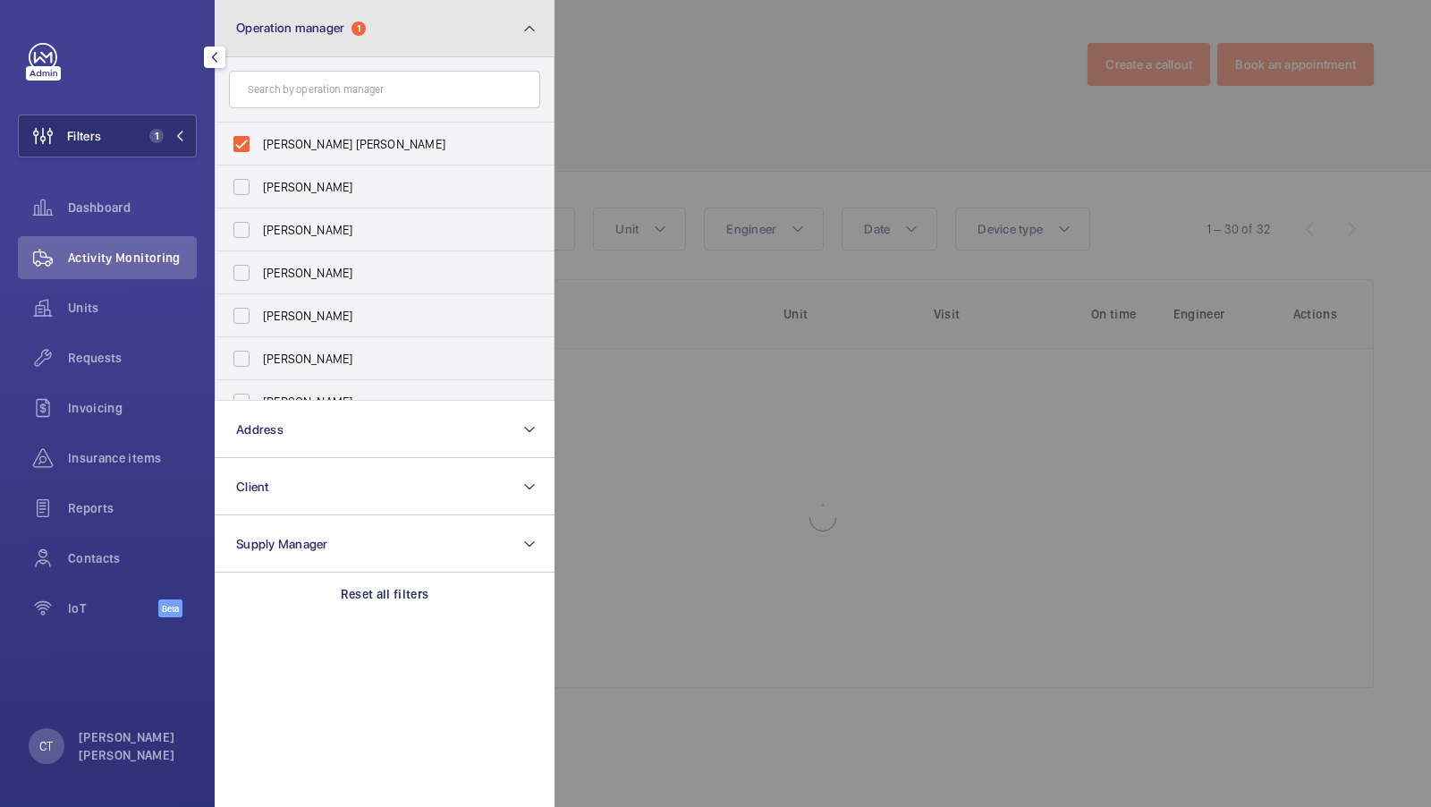
click at [479, 27] on button "Operation manager 1" at bounding box center [385, 28] width 340 height 57
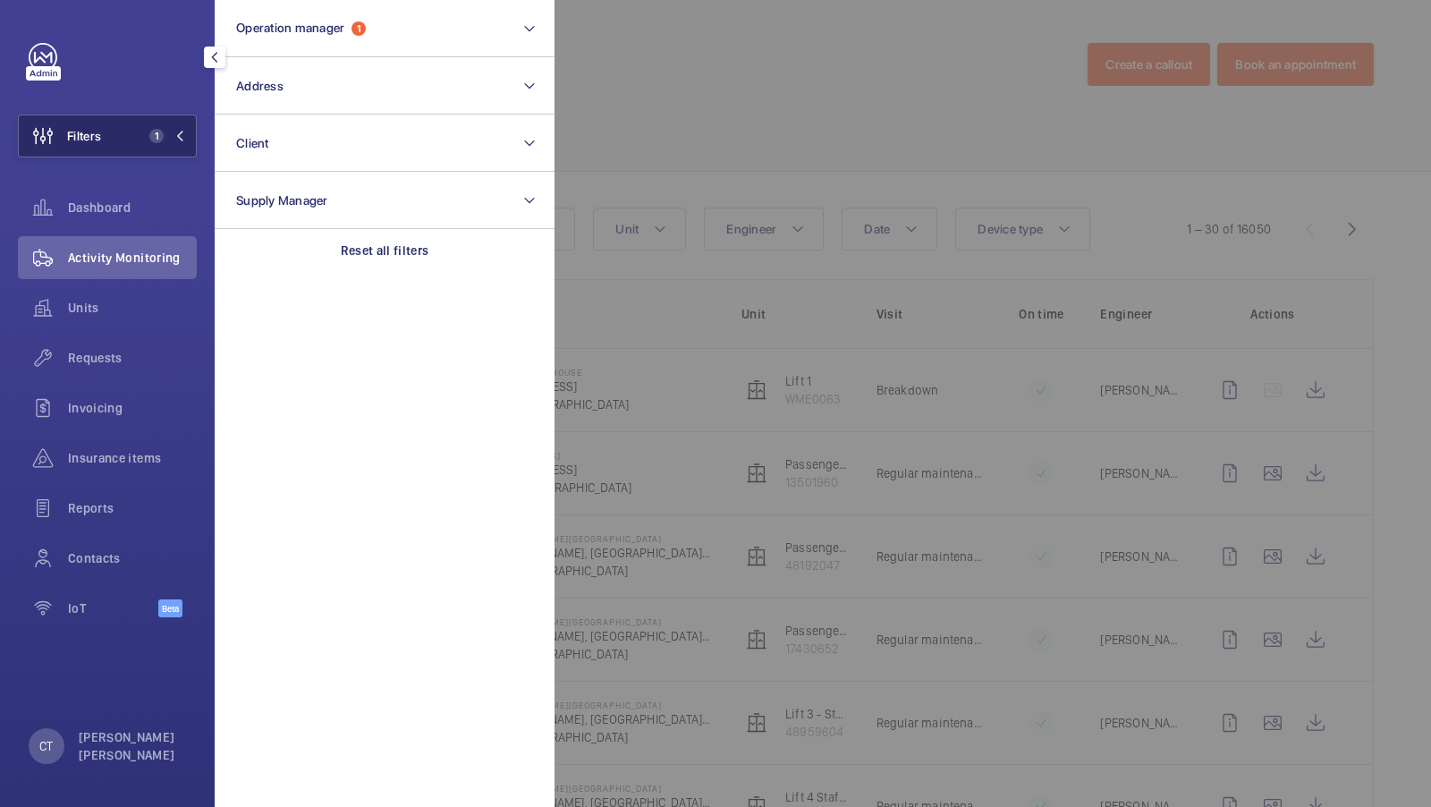
click at [104, 149] on button "Filters 1" at bounding box center [107, 136] width 179 height 43
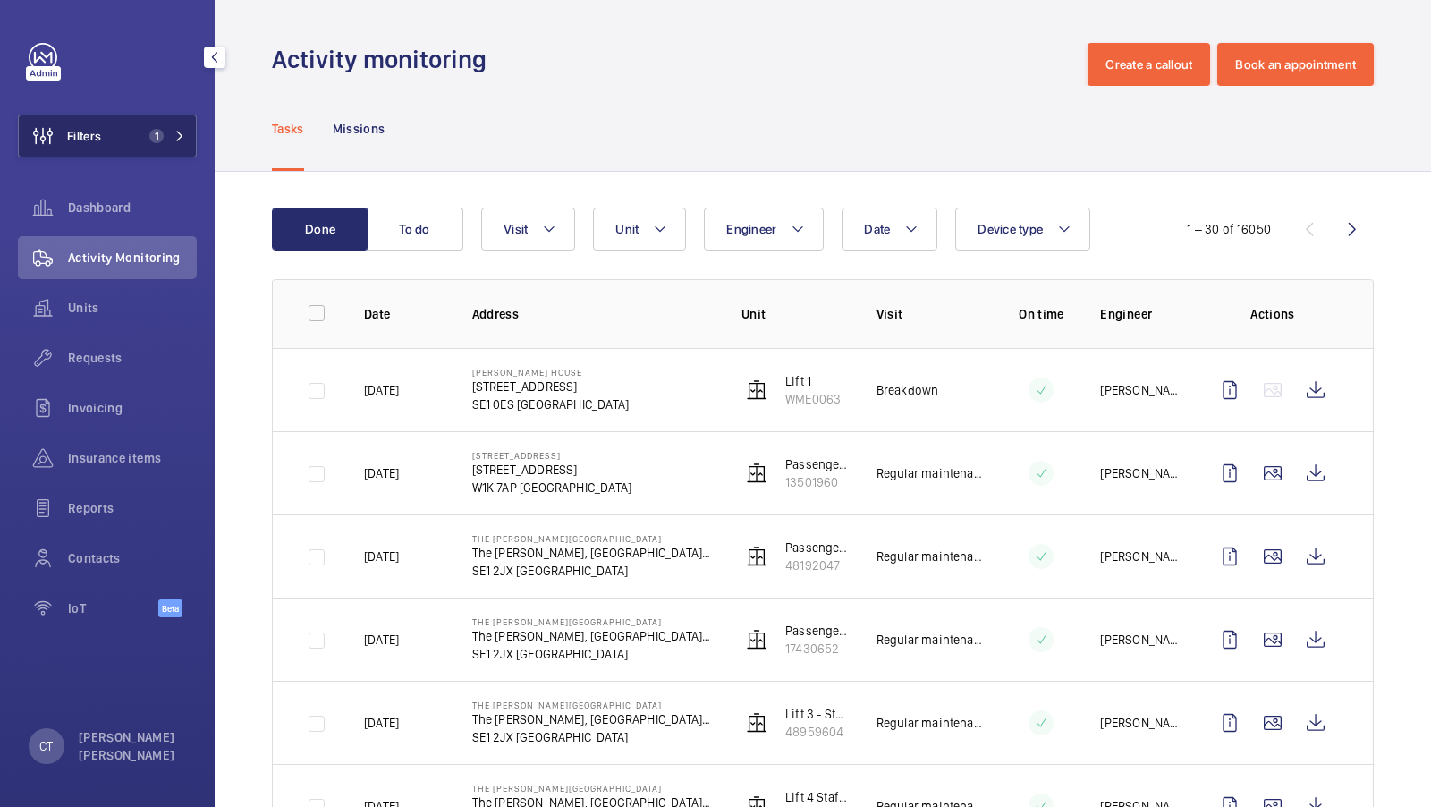
click at [135, 115] on button "Filters 1" at bounding box center [107, 136] width 179 height 43
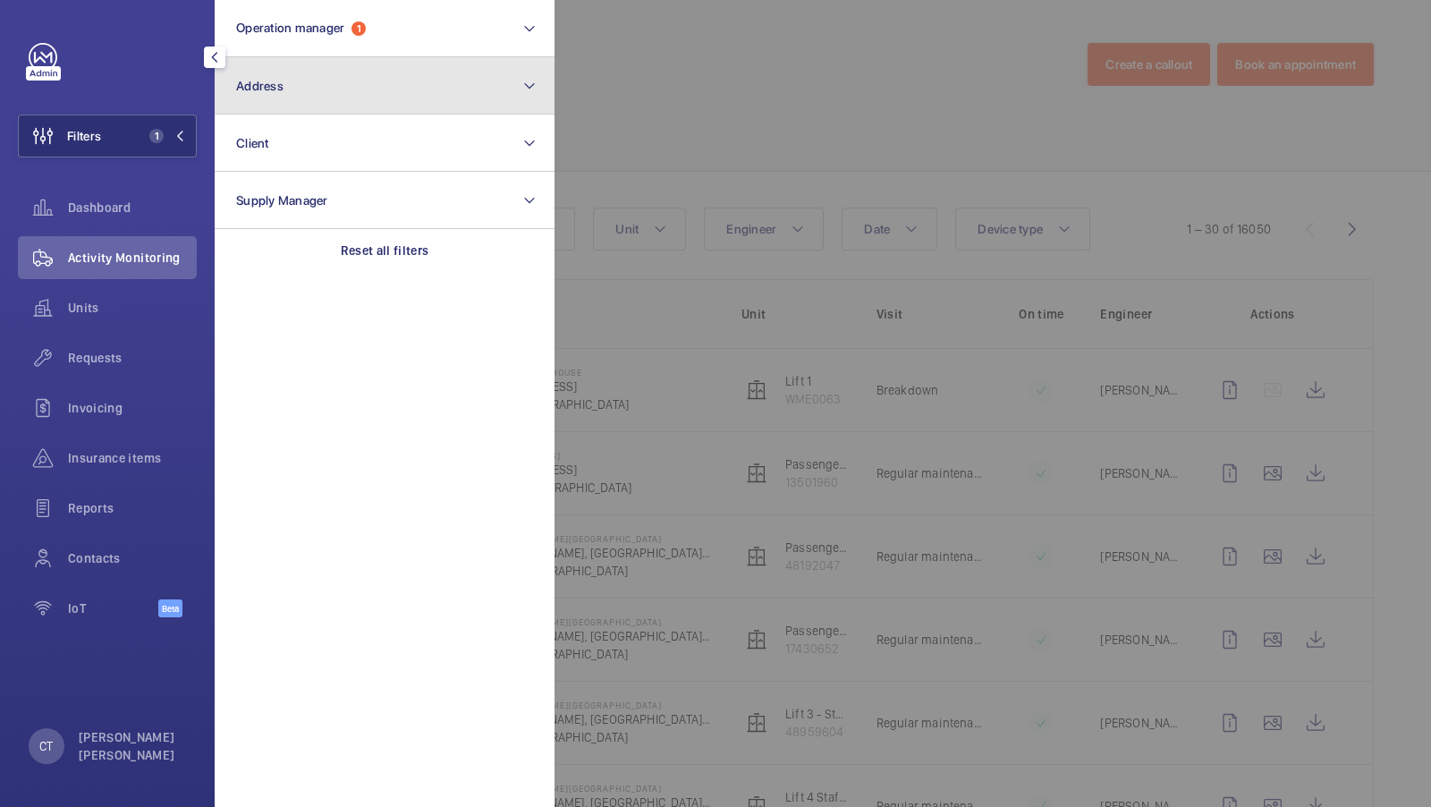
click at [306, 91] on button "Address" at bounding box center [385, 85] width 340 height 57
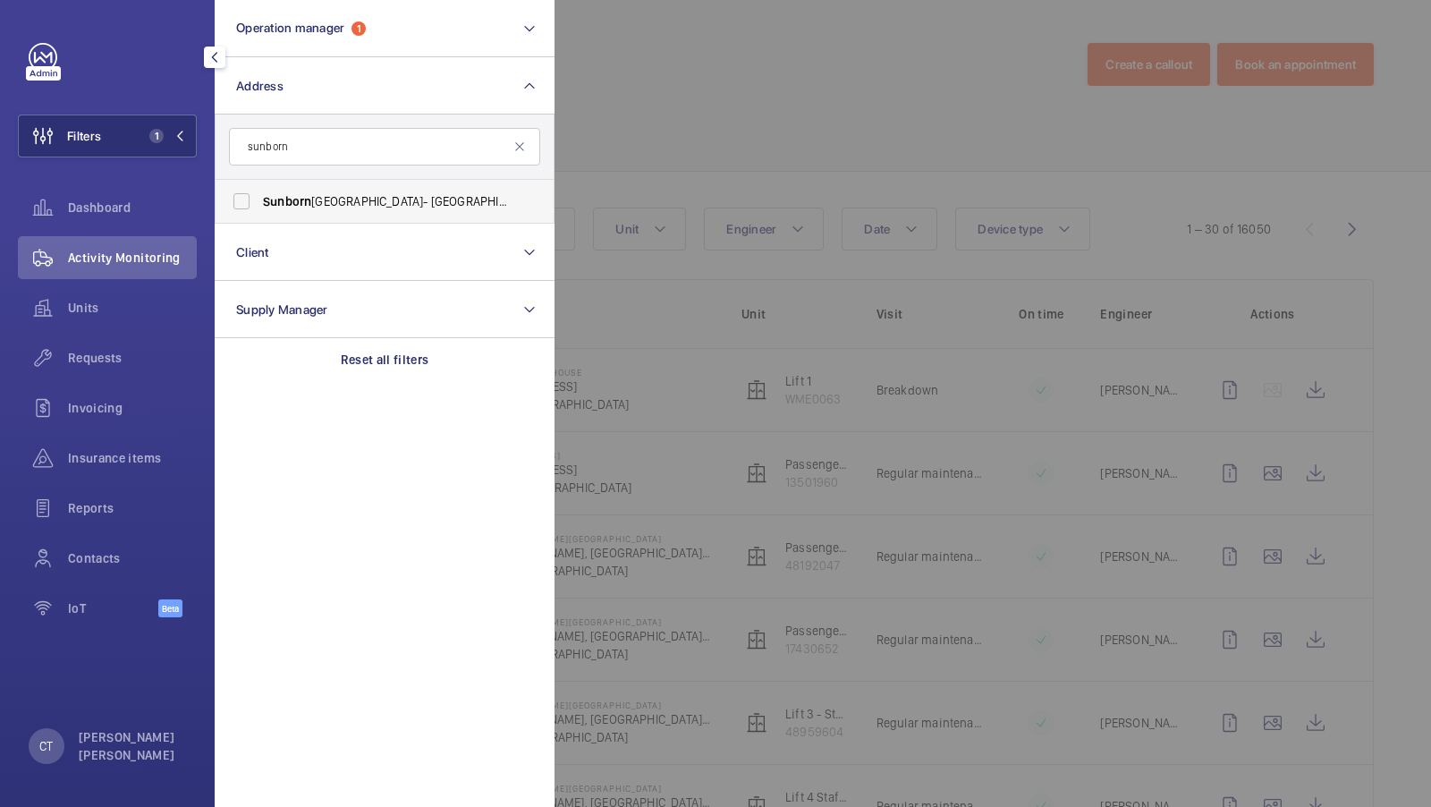
type input "sunborn"
click at [298, 197] on span "Sunborn" at bounding box center [287, 201] width 48 height 14
click at [259, 197] on input "Sunborn Yacht Hotel- Royal Victoria Dock - Sunborn London, LONDON E16 1AA" at bounding box center [242, 201] width 36 height 36
checkbox input "true"
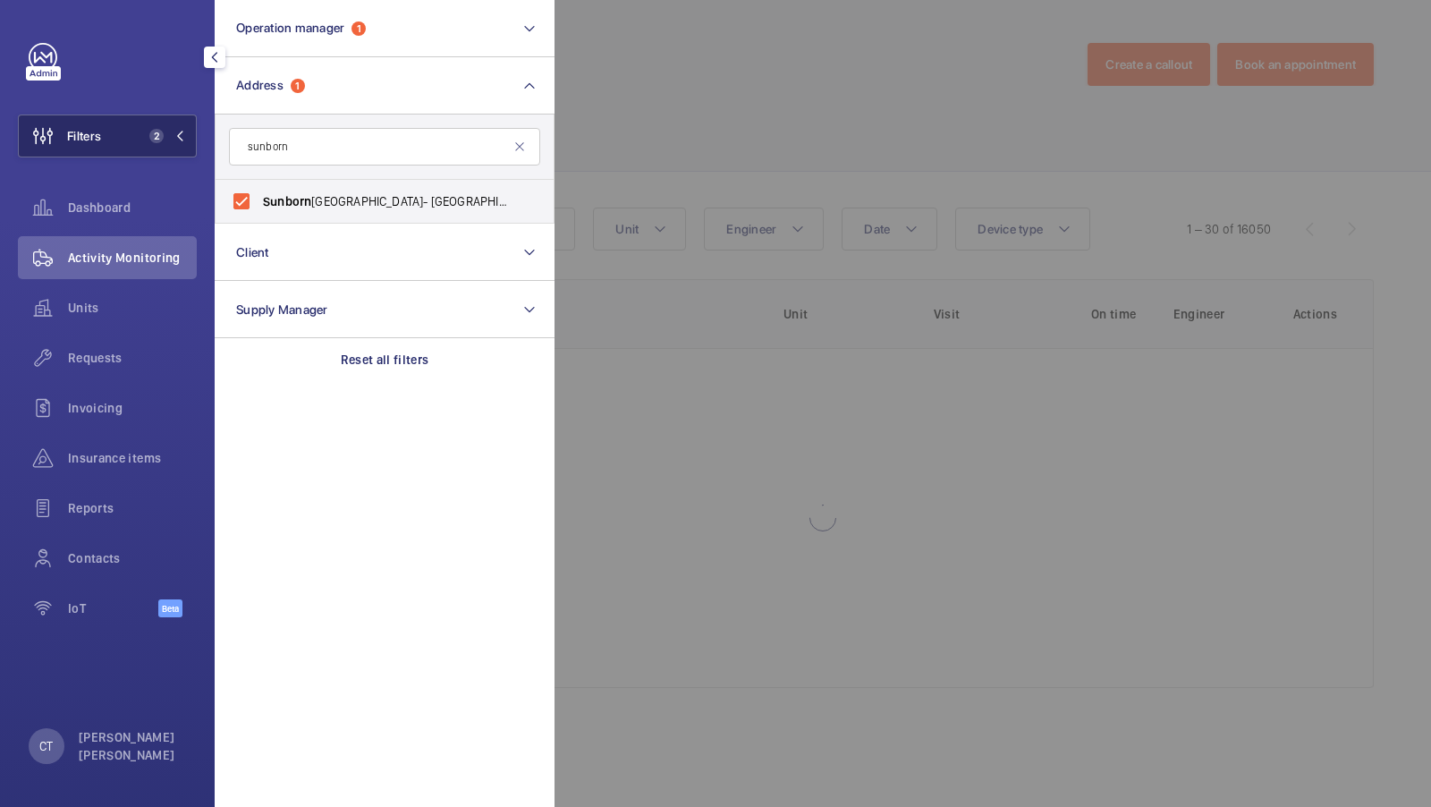
click at [167, 127] on button "Filters 2" at bounding box center [107, 136] width 179 height 43
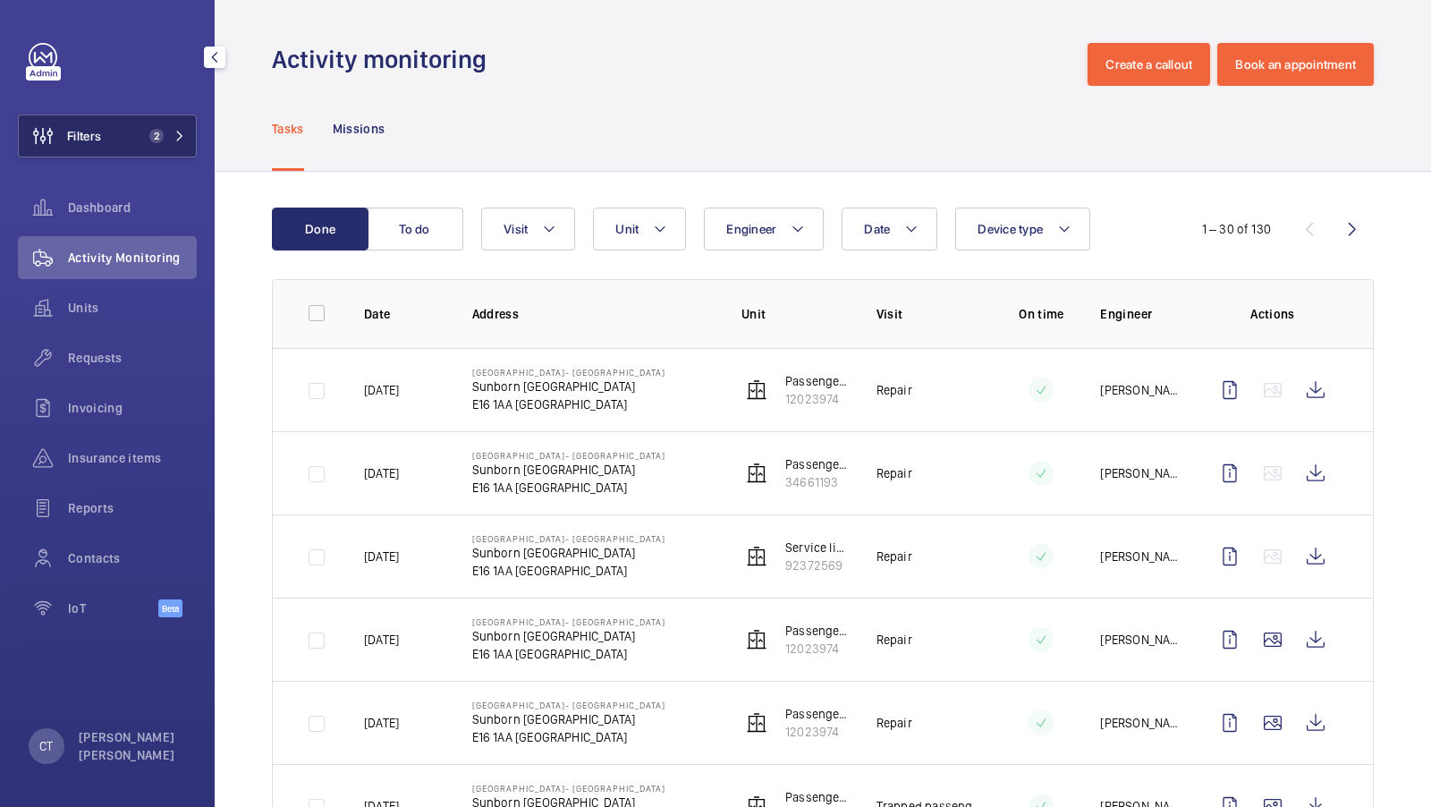
click at [158, 135] on span "2" at bounding box center [156, 136] width 14 height 14
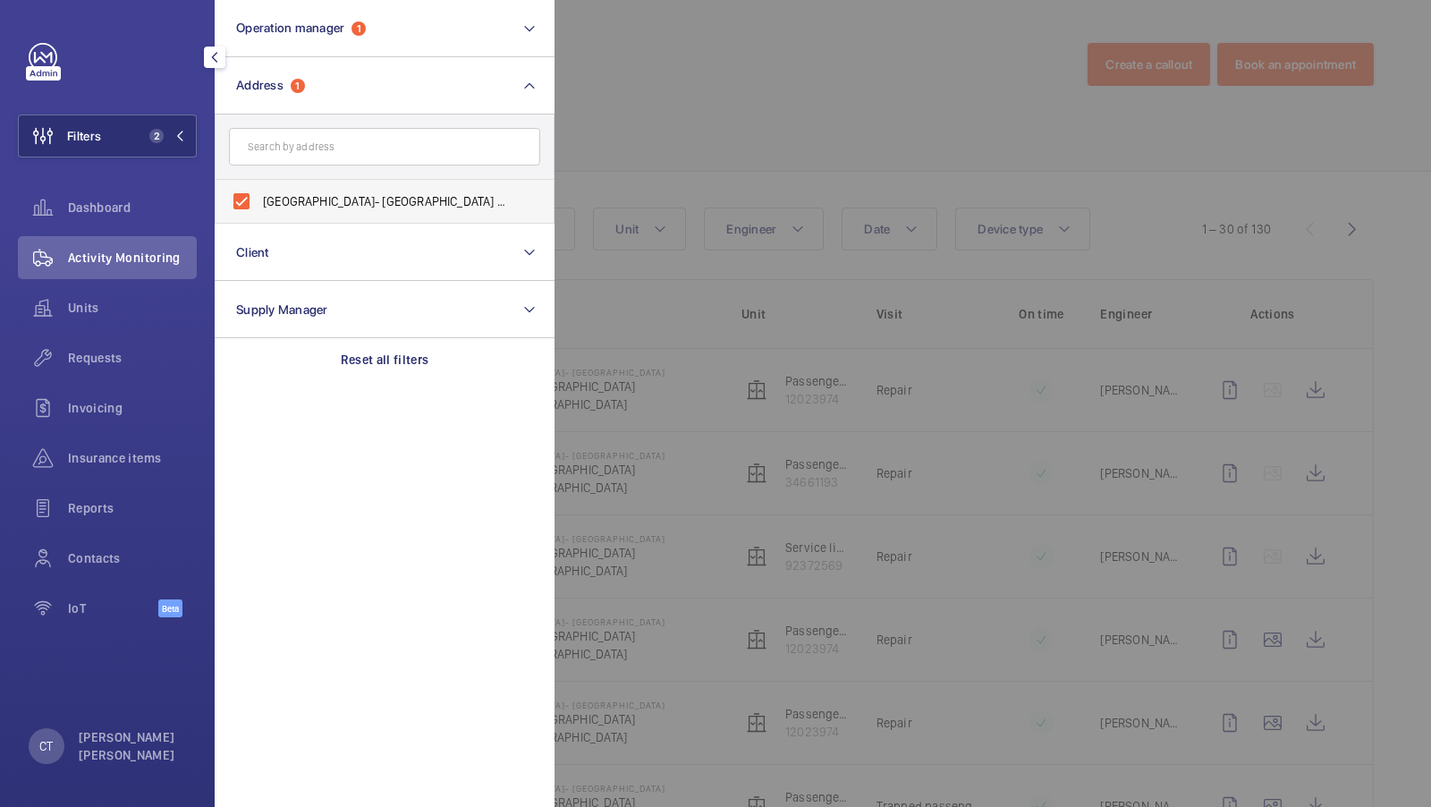
click at [272, 182] on label "Sunborn Yacht Hotel- Royal Victoria Dock - Sunborn London, LONDON E16 1AA" at bounding box center [371, 201] width 311 height 43
click at [259, 183] on input "Sunborn Yacht Hotel- Royal Victoria Dock - Sunborn London, LONDON E16 1AA" at bounding box center [242, 201] width 36 height 36
checkbox input "false"
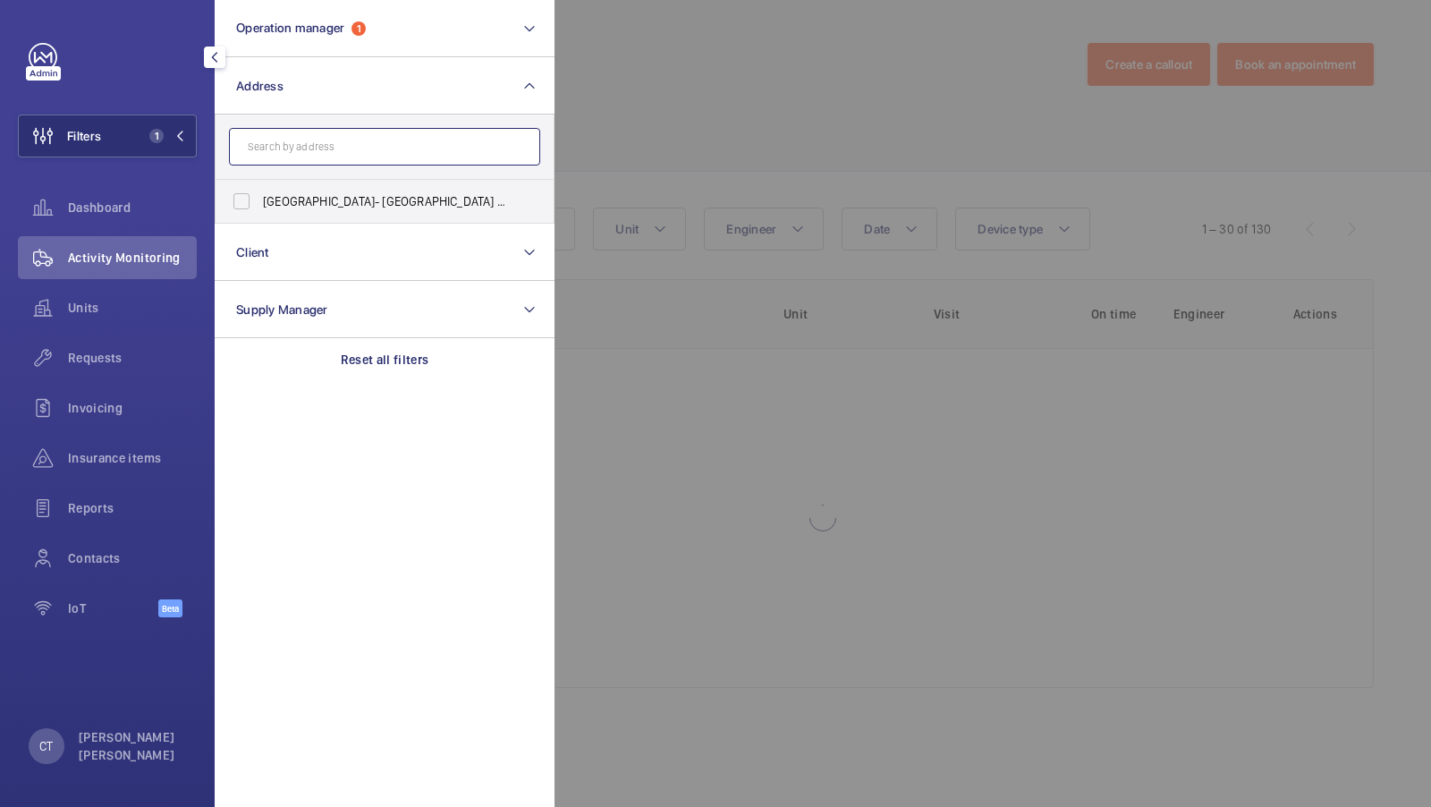
click at [294, 154] on input "text" at bounding box center [384, 147] width 311 height 38
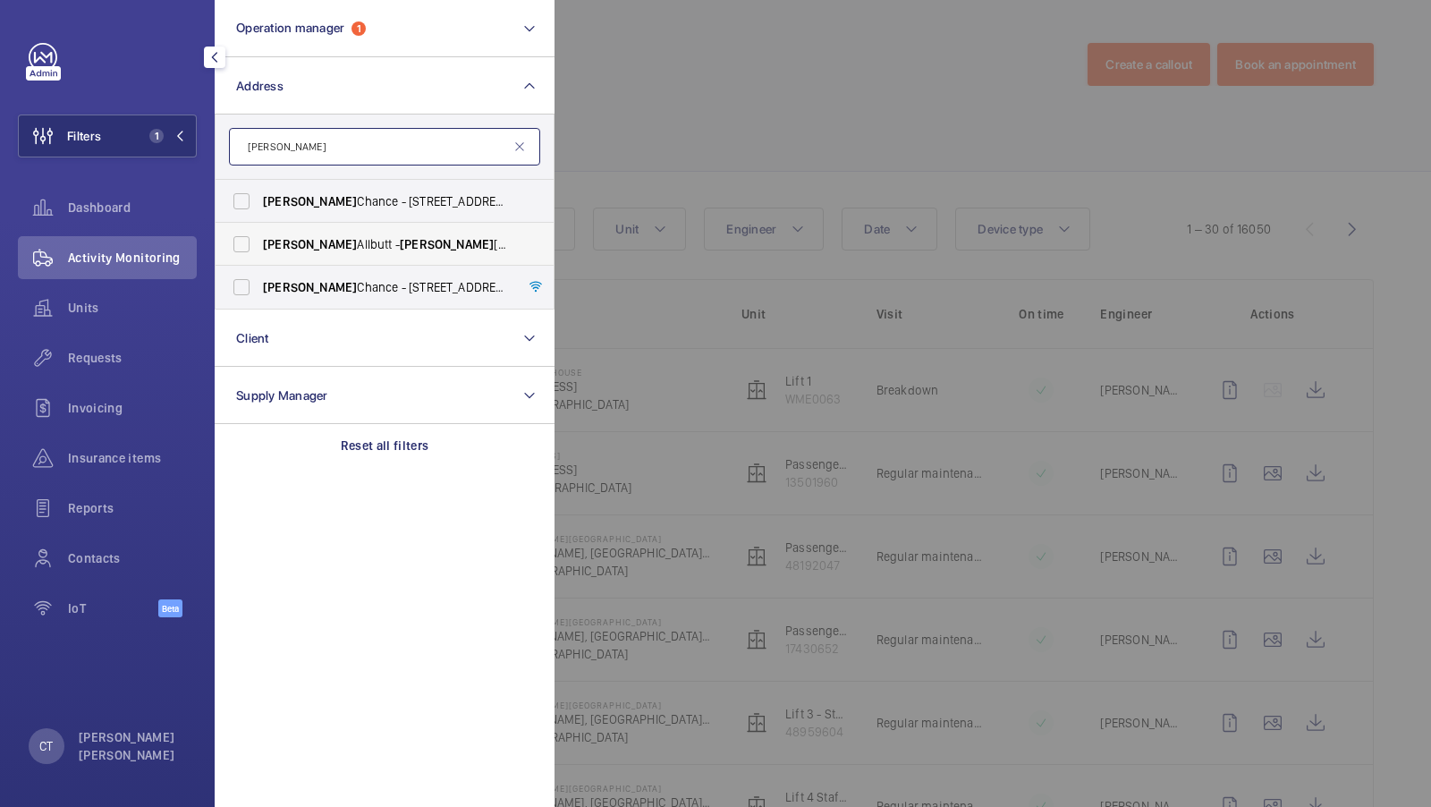
type input "Clifford"
click at [348, 253] on label "Clifford Allbutt - Clifford Allbutt Building, CAMBRIDGE CB2 0SP" at bounding box center [371, 244] width 311 height 43
click at [259, 253] on input "Clifford Allbutt - Clifford Allbutt Building, CAMBRIDGE CB2 0SP" at bounding box center [242, 244] width 36 height 36
checkbox input "true"
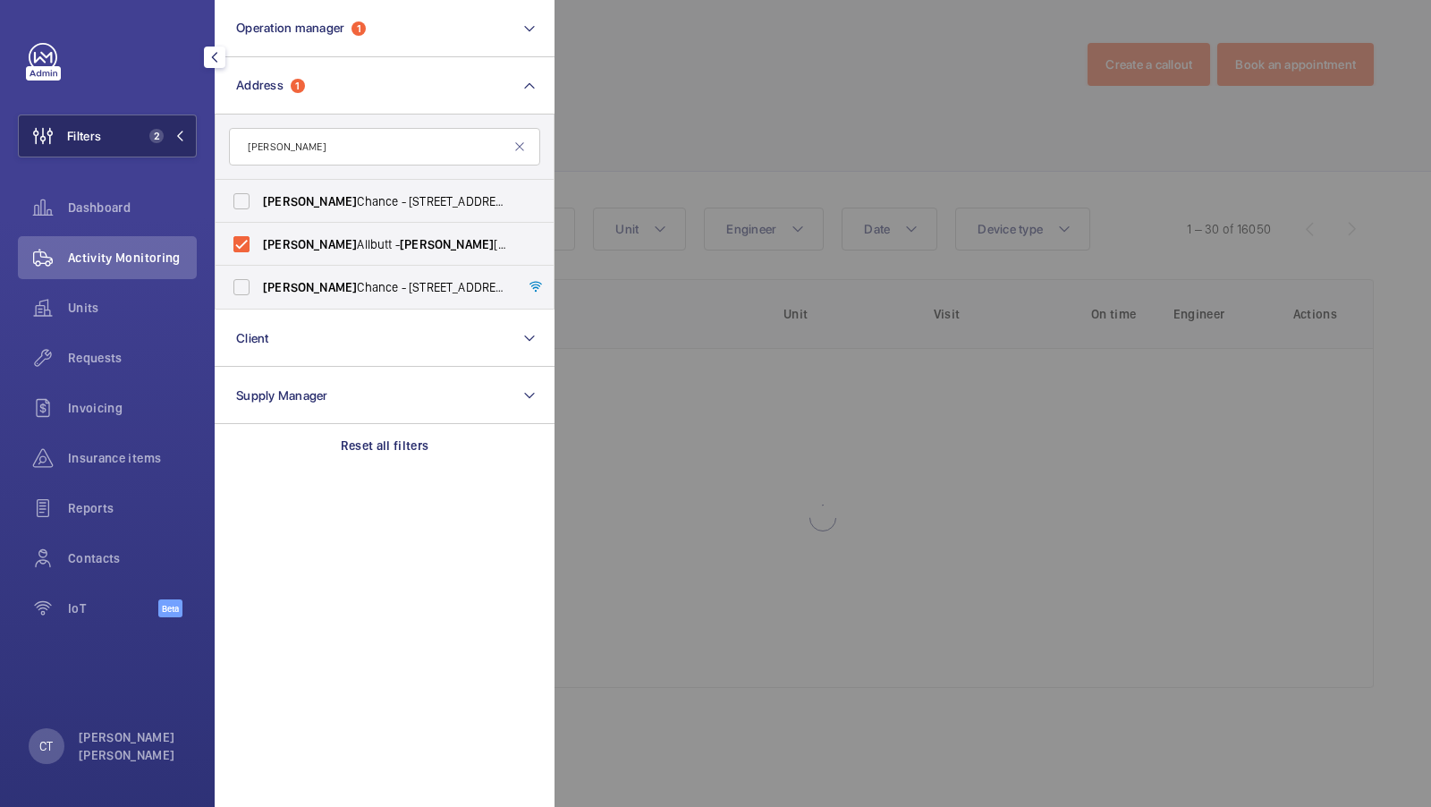
click at [151, 139] on span "2" at bounding box center [156, 136] width 14 height 14
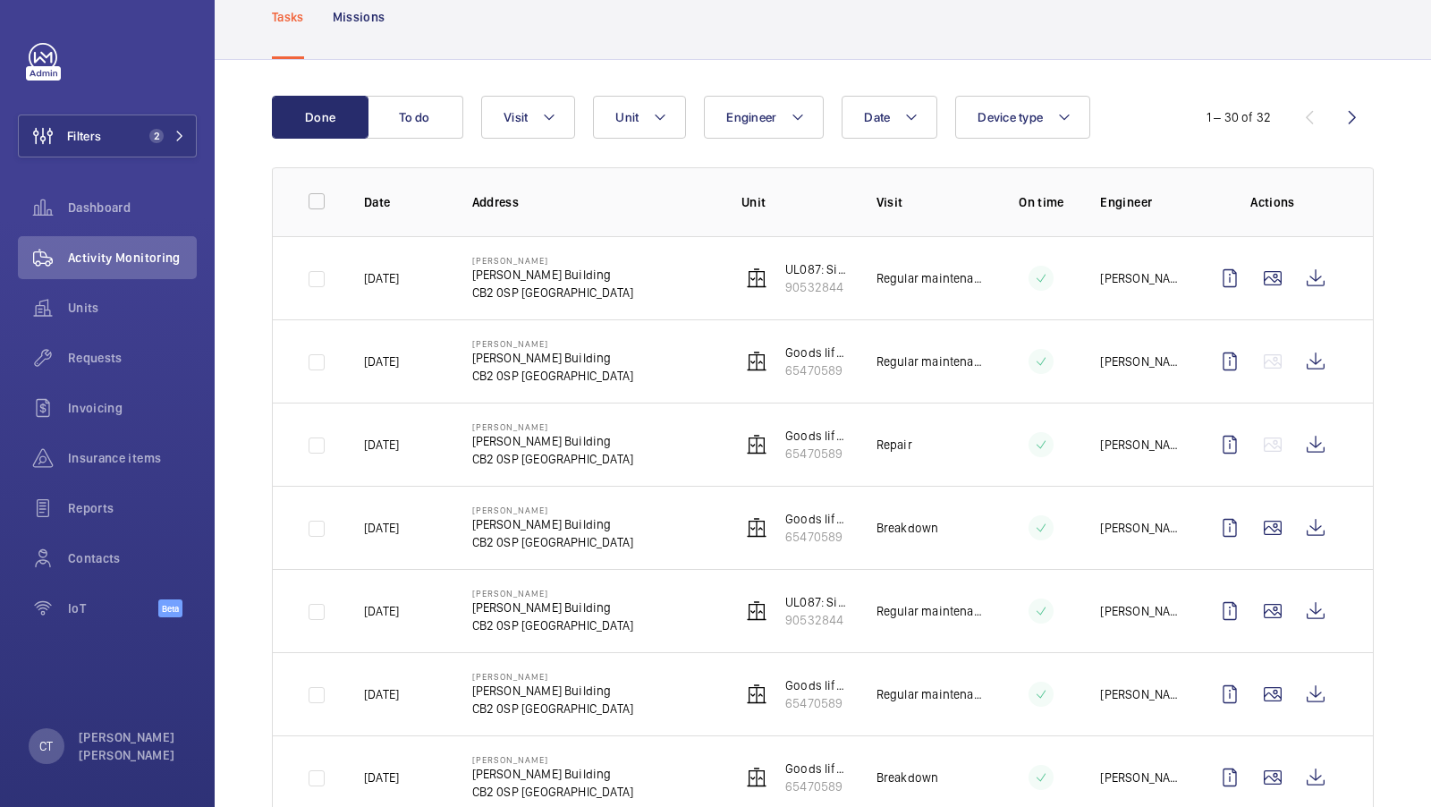
scroll to position [143, 0]
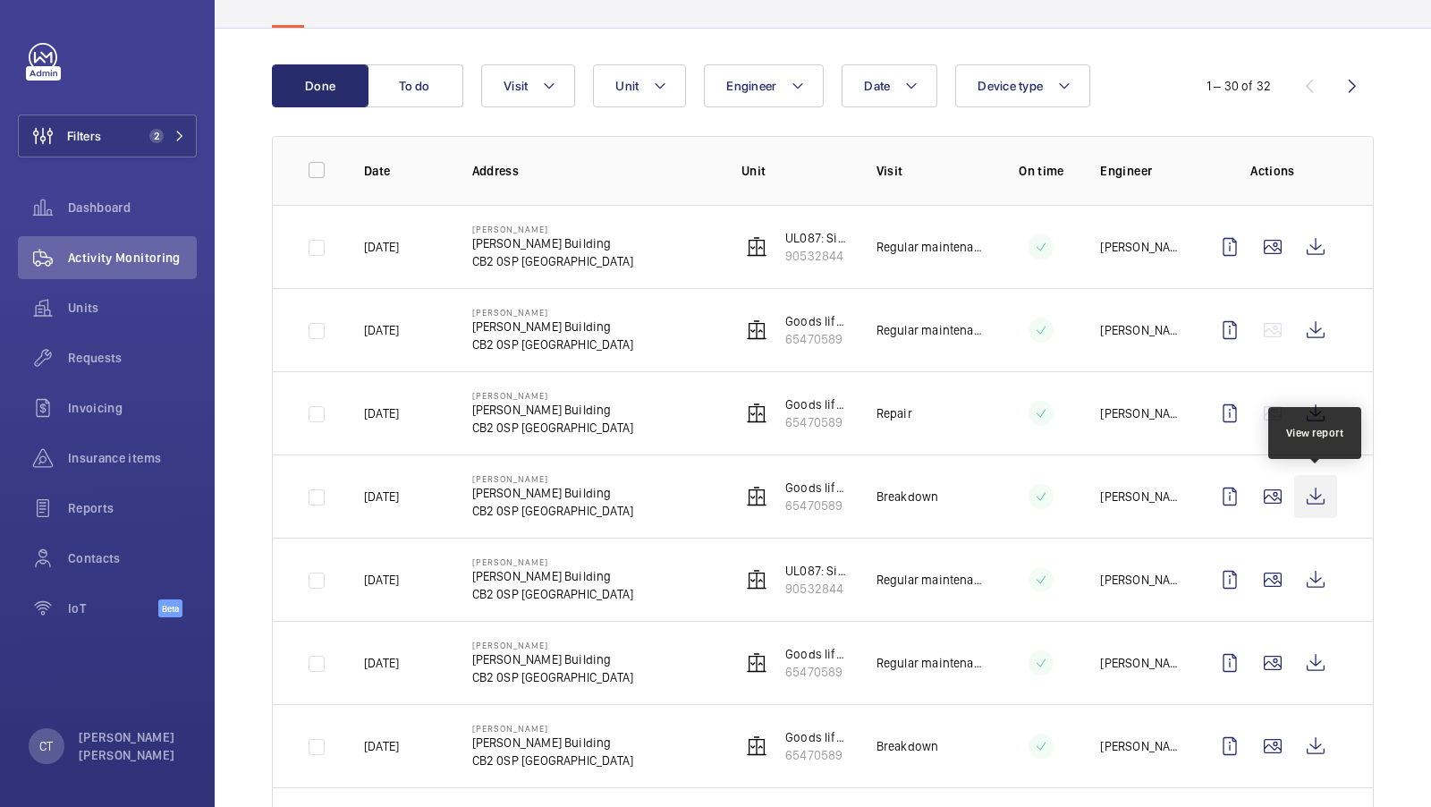
click at [1318, 495] on wm-front-icon-button at bounding box center [1315, 496] width 43 height 43
click at [0, 0] on mat-sidenav-content "Filters 2 Dashboard Activity Monitoring Units Requests Invoicing Insurance item…" at bounding box center [715, 403] width 1431 height 807
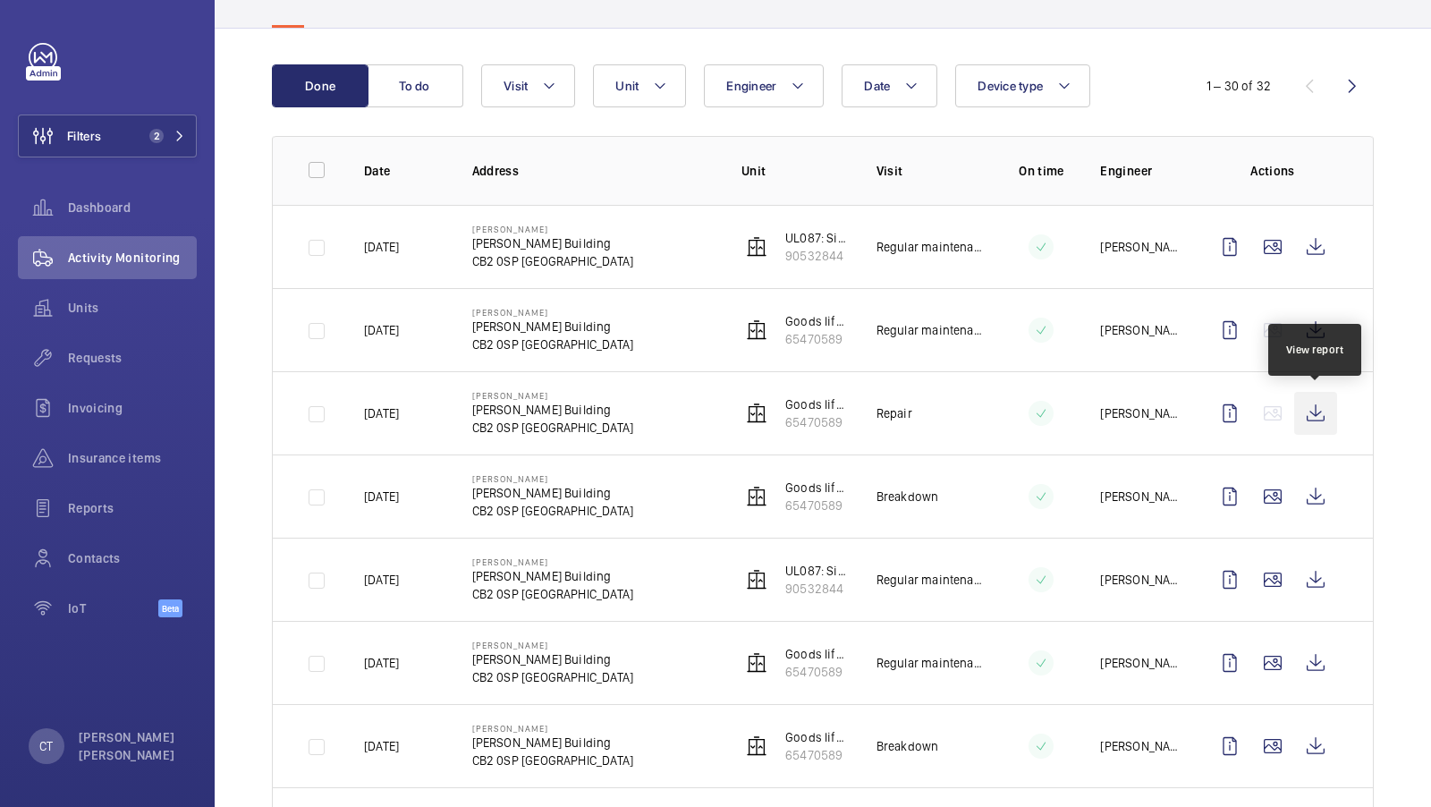
click at [1320, 412] on wm-front-icon-button at bounding box center [1315, 413] width 43 height 43
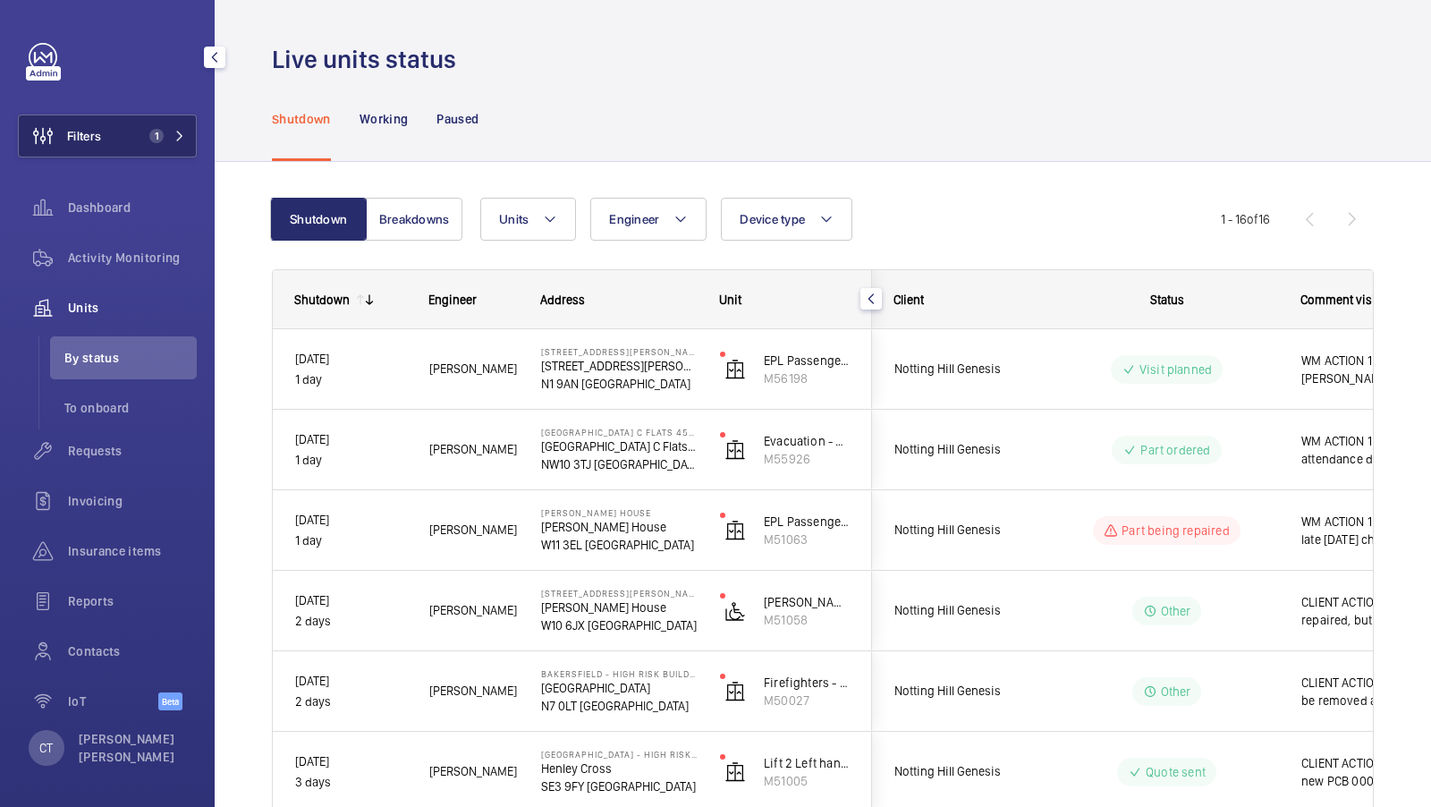
click at [143, 131] on span "1" at bounding box center [152, 136] width 21 height 14
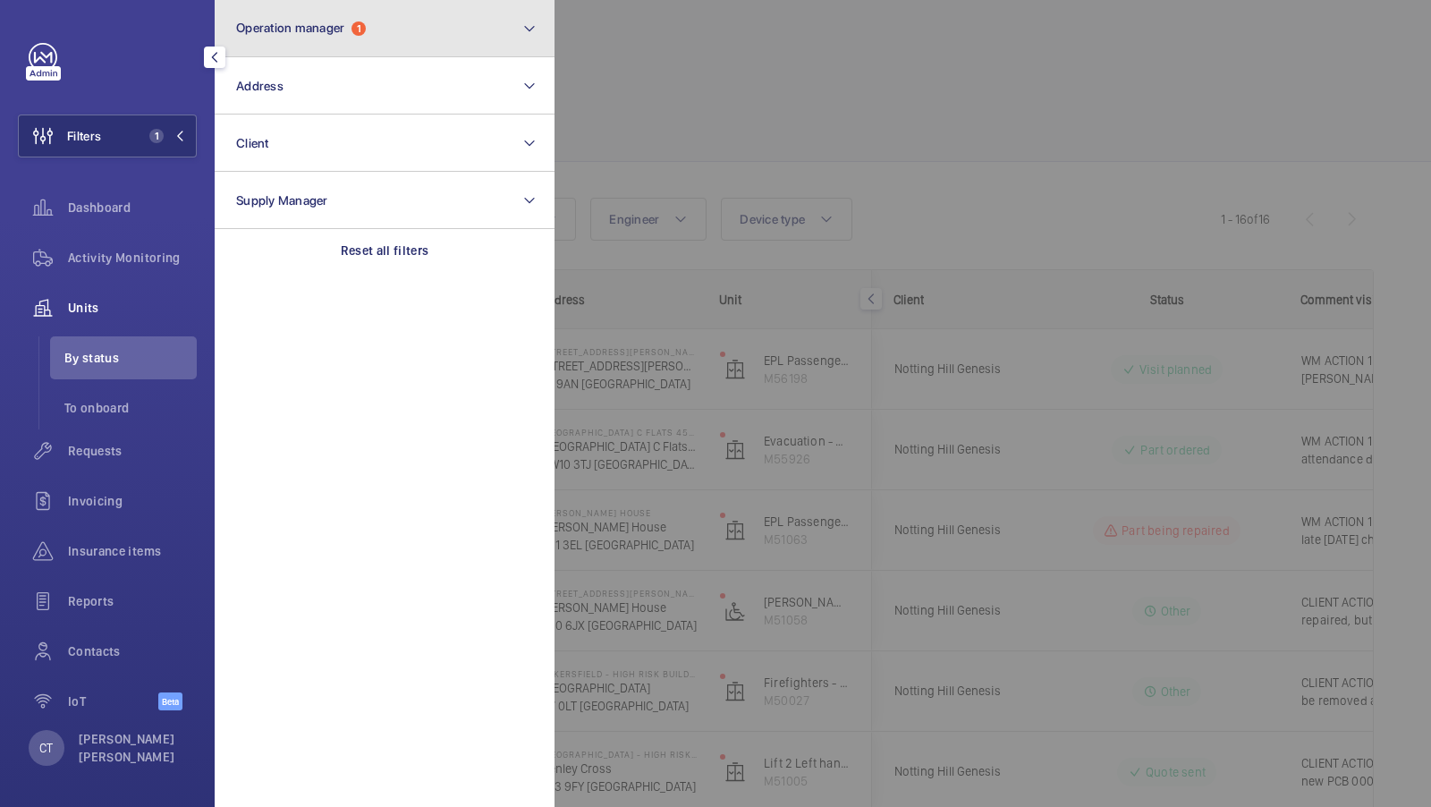
click at [497, 36] on button "Operation manager 1" at bounding box center [385, 28] width 340 height 57
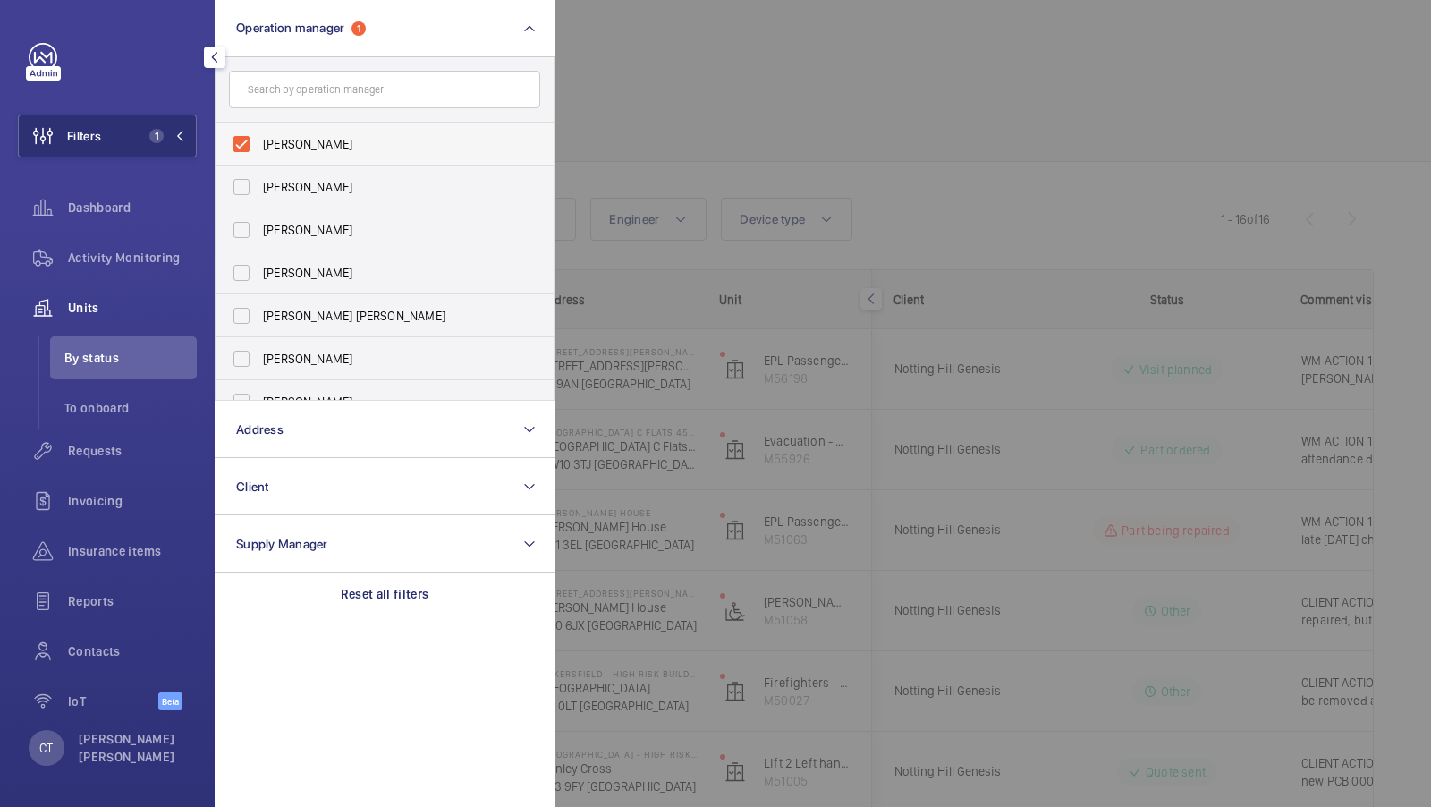
click at [304, 136] on span "[PERSON_NAME]" at bounding box center [386, 144] width 246 height 18
click at [259, 136] on input "[PERSON_NAME]" at bounding box center [242, 144] width 36 height 36
checkbox input "false"
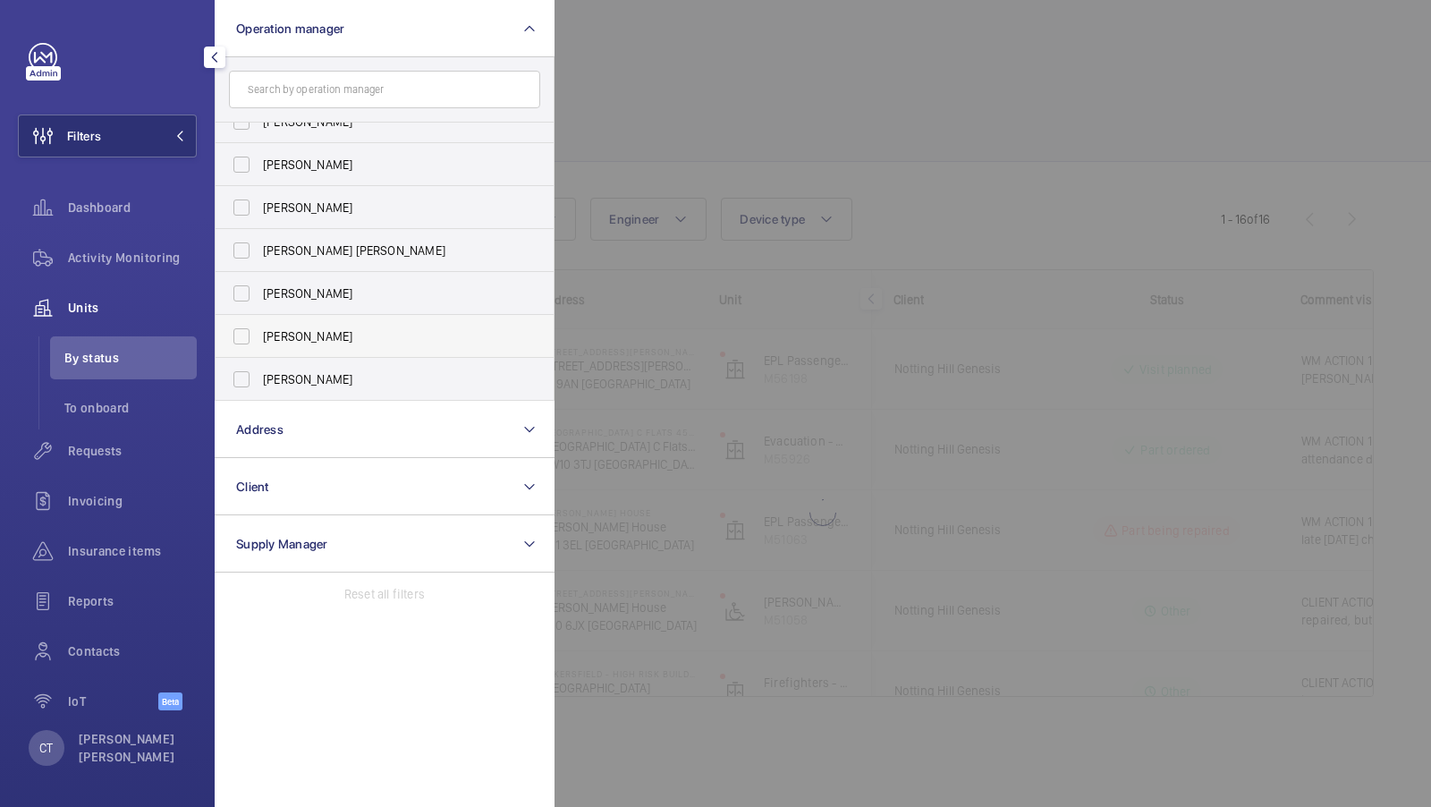
click at [294, 331] on span "[PERSON_NAME]" at bounding box center [386, 336] width 246 height 18
click at [259, 331] on input "[PERSON_NAME]" at bounding box center [242, 336] width 36 height 36
checkbox input "true"
click at [123, 155] on button "Filters 1" at bounding box center [107, 136] width 179 height 43
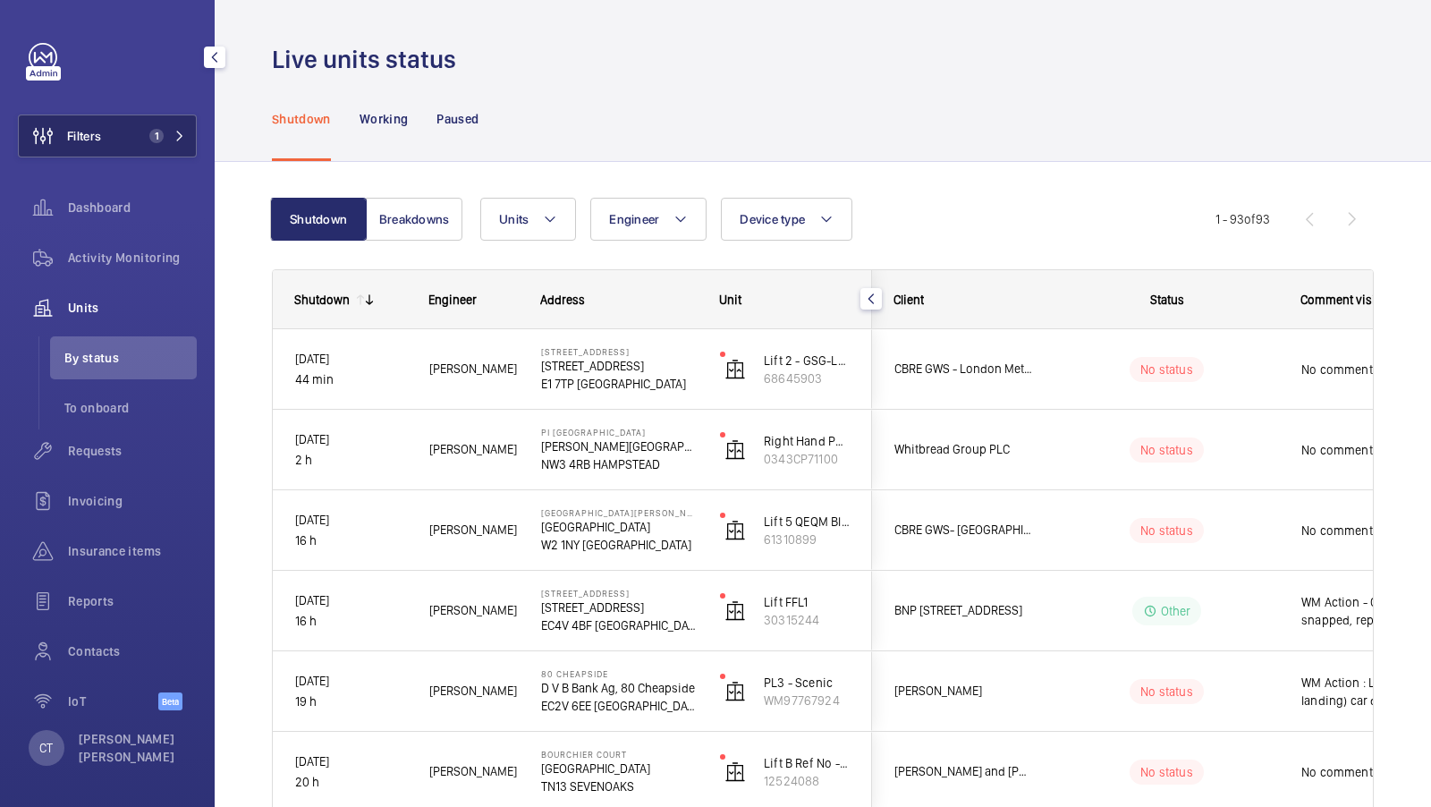
click at [157, 121] on button "Filters 1" at bounding box center [107, 136] width 179 height 43
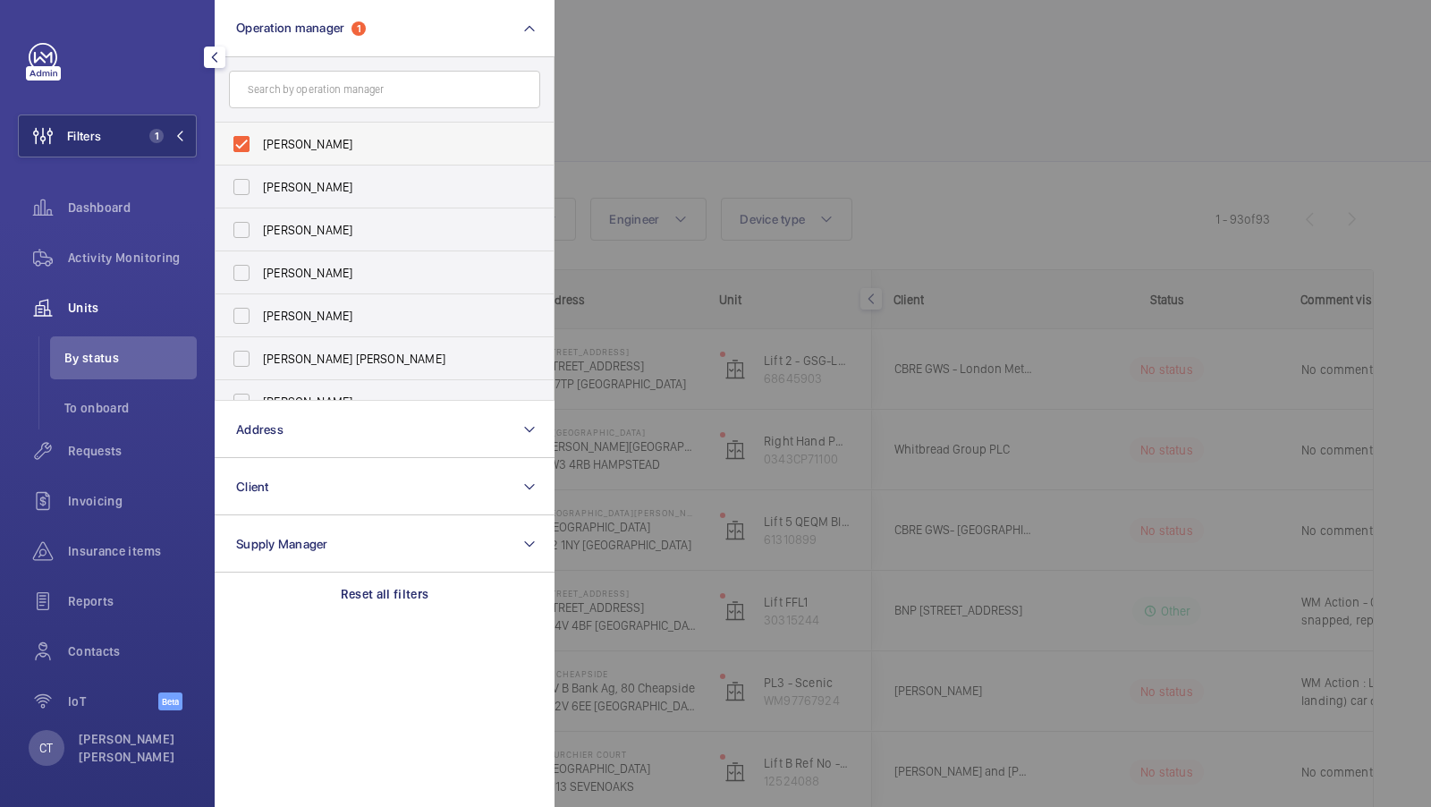
click at [328, 143] on span "[PERSON_NAME]" at bounding box center [386, 144] width 246 height 18
click at [259, 143] on input "[PERSON_NAME]" at bounding box center [242, 144] width 36 height 36
checkbox input "false"
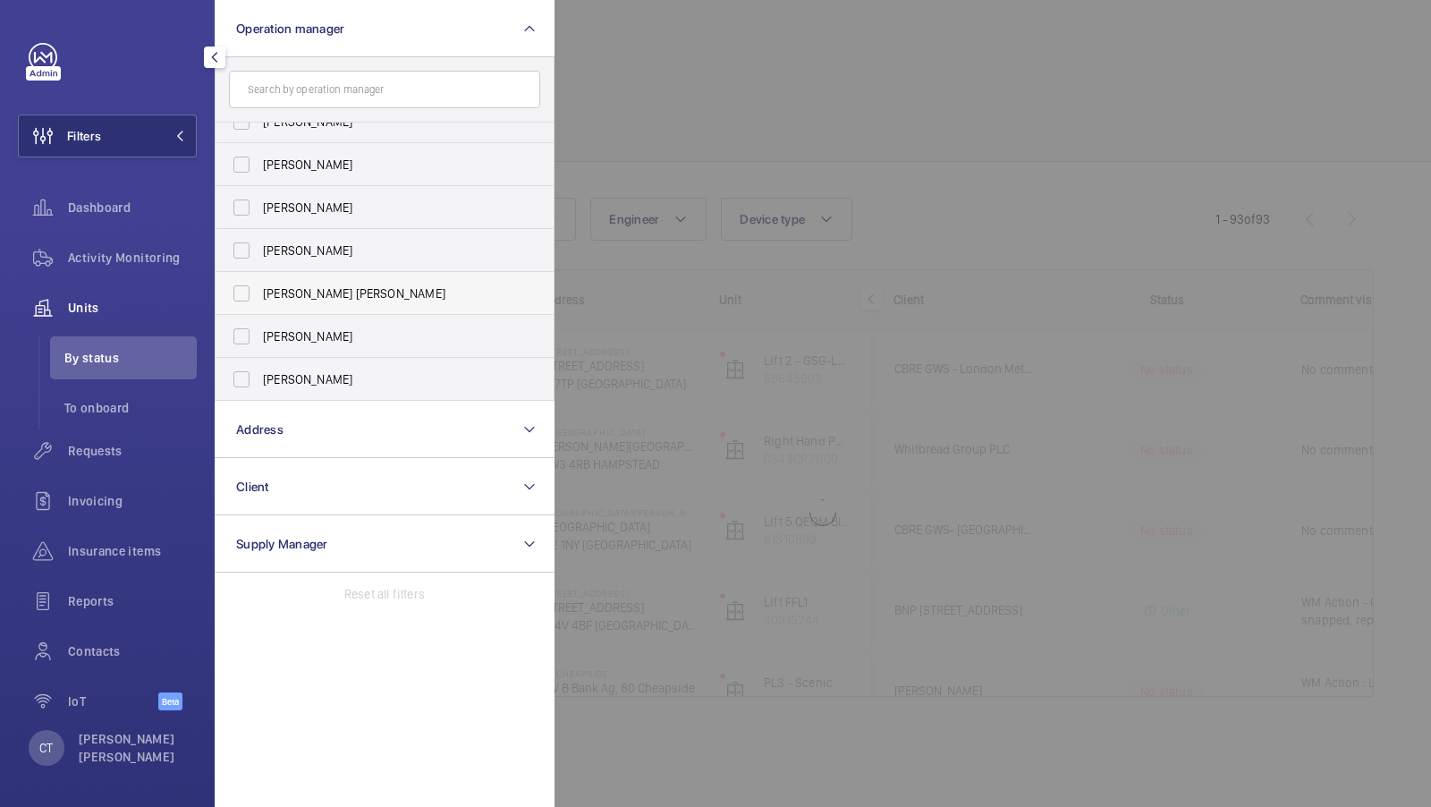
click at [312, 273] on label "[PERSON_NAME] [PERSON_NAME]" at bounding box center [371, 293] width 311 height 43
click at [259, 276] on input "[PERSON_NAME] [PERSON_NAME]" at bounding box center [242, 294] width 36 height 36
click at [307, 277] on label "[PERSON_NAME] [PERSON_NAME]" at bounding box center [371, 293] width 311 height 43
click at [259, 277] on input "[PERSON_NAME] [PERSON_NAME]" at bounding box center [242, 294] width 36 height 36
checkbox input "false"
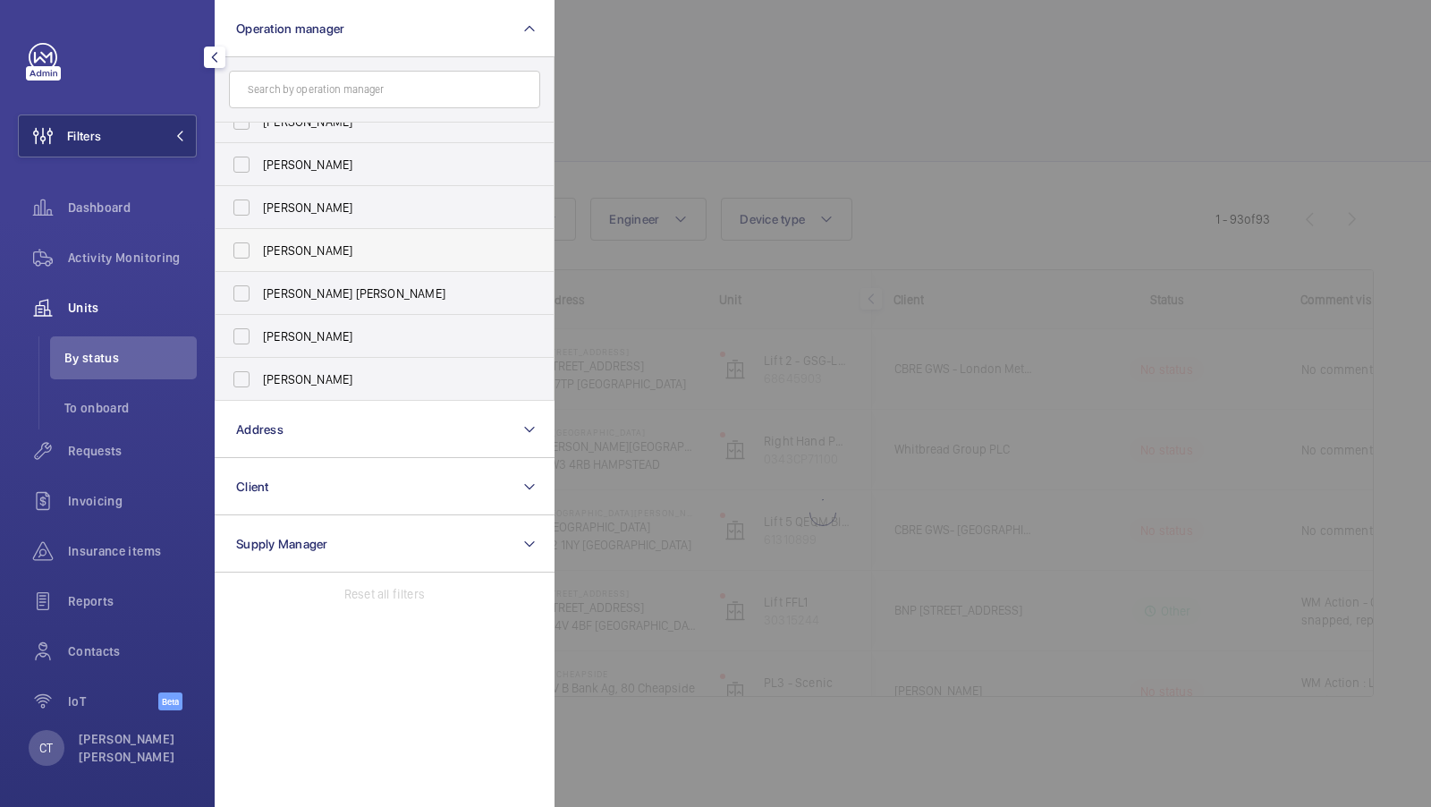
click at [306, 247] on span "Sam Williams" at bounding box center [386, 251] width 246 height 18
click at [259, 247] on input "Sam Williams" at bounding box center [242, 251] width 36 height 36
checkbox input "true"
click at [133, 133] on button "Filters 1" at bounding box center [107, 136] width 179 height 43
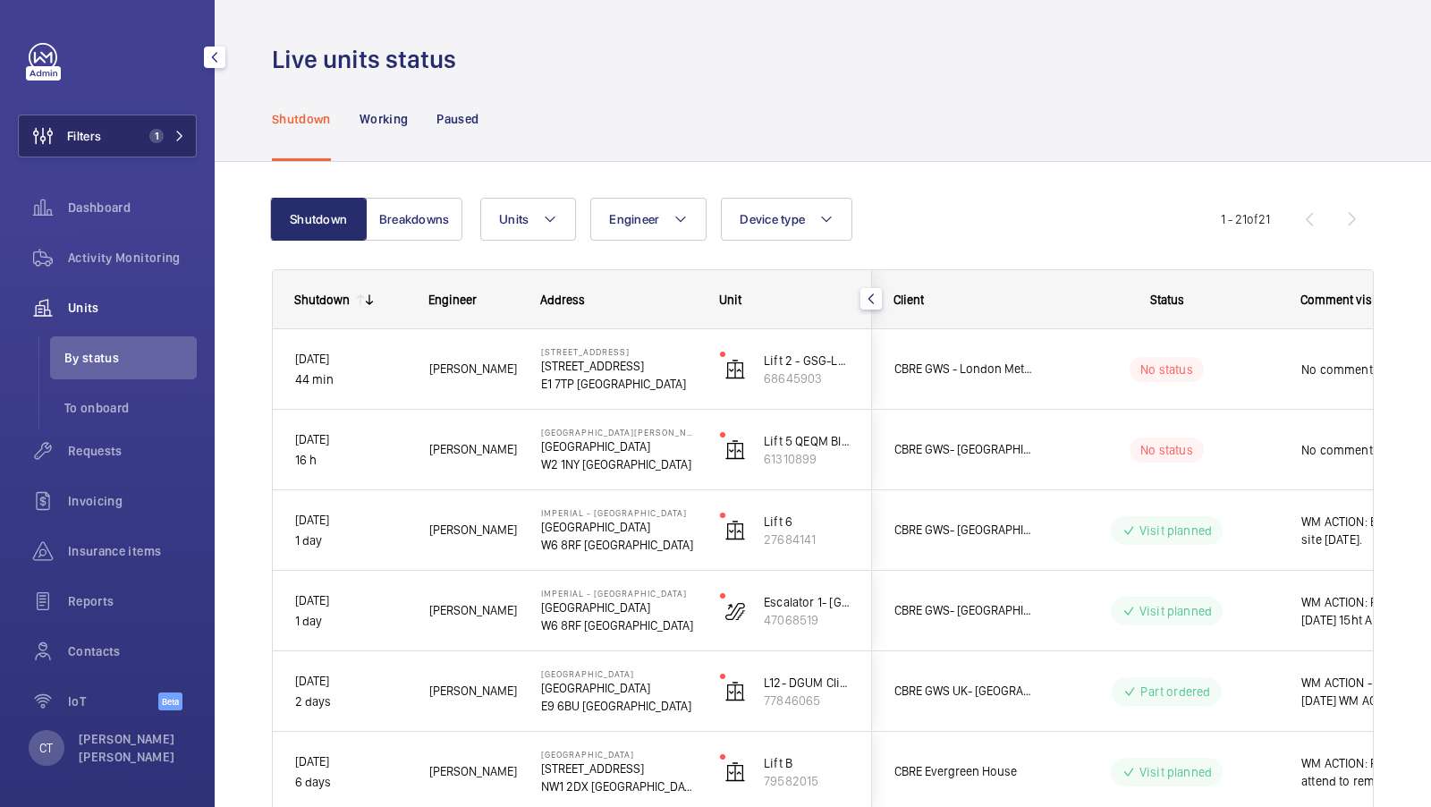
click at [135, 152] on button "Filters 1" at bounding box center [107, 136] width 179 height 43
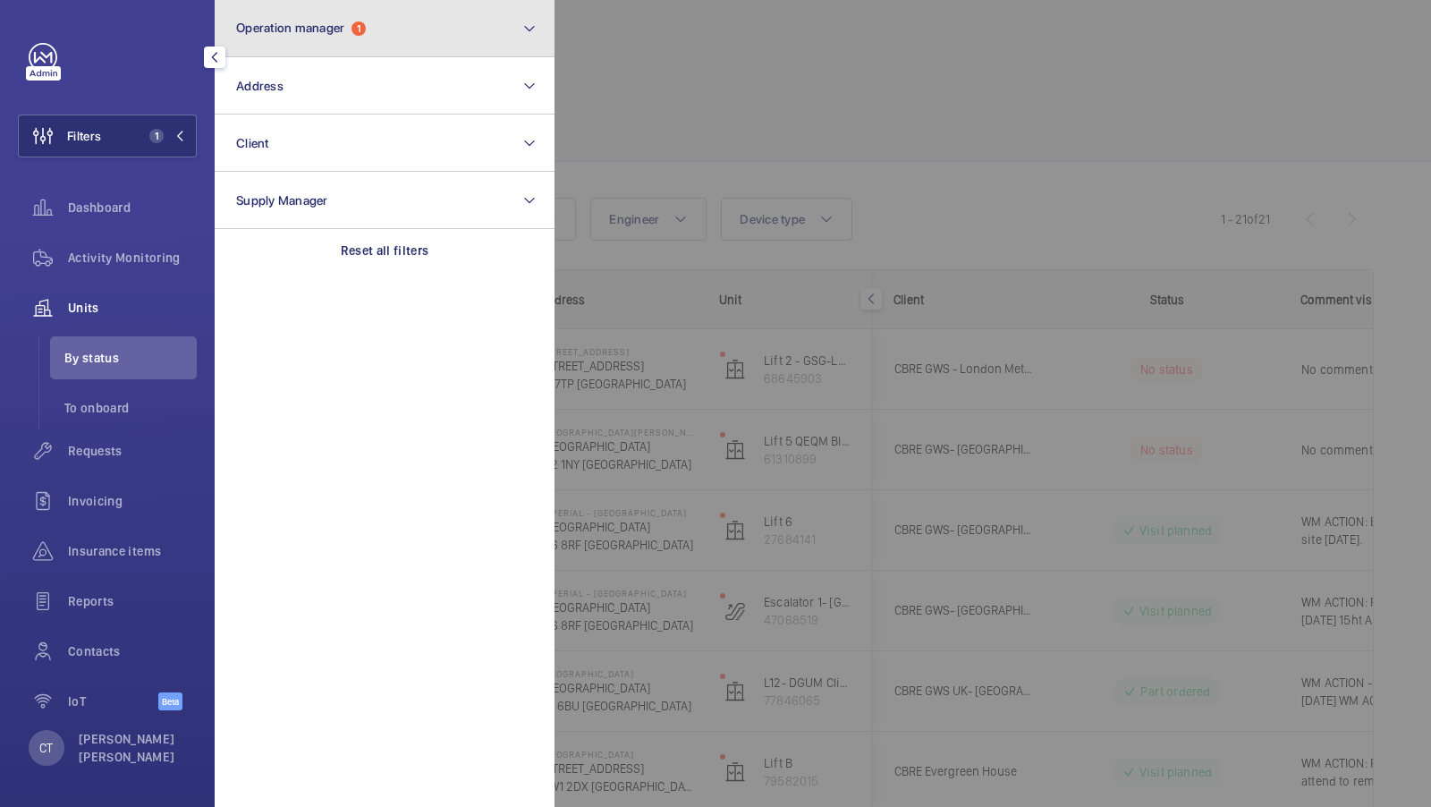
click at [353, 23] on span "Operation manager 1" at bounding box center [301, 28] width 130 height 15
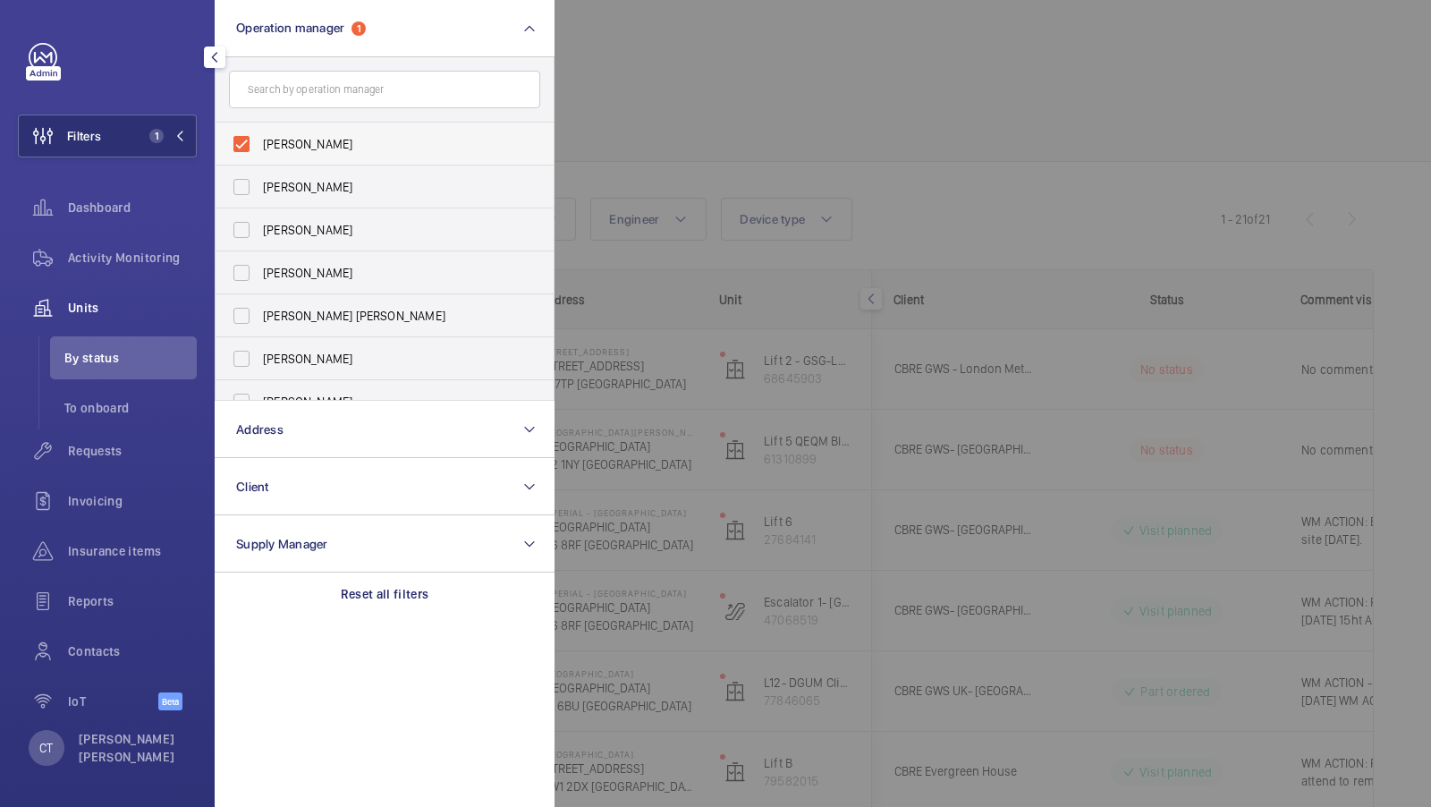
click at [357, 138] on span "[PERSON_NAME]" at bounding box center [386, 144] width 246 height 18
click at [259, 138] on input "[PERSON_NAME]" at bounding box center [242, 144] width 36 height 36
checkbox input "false"
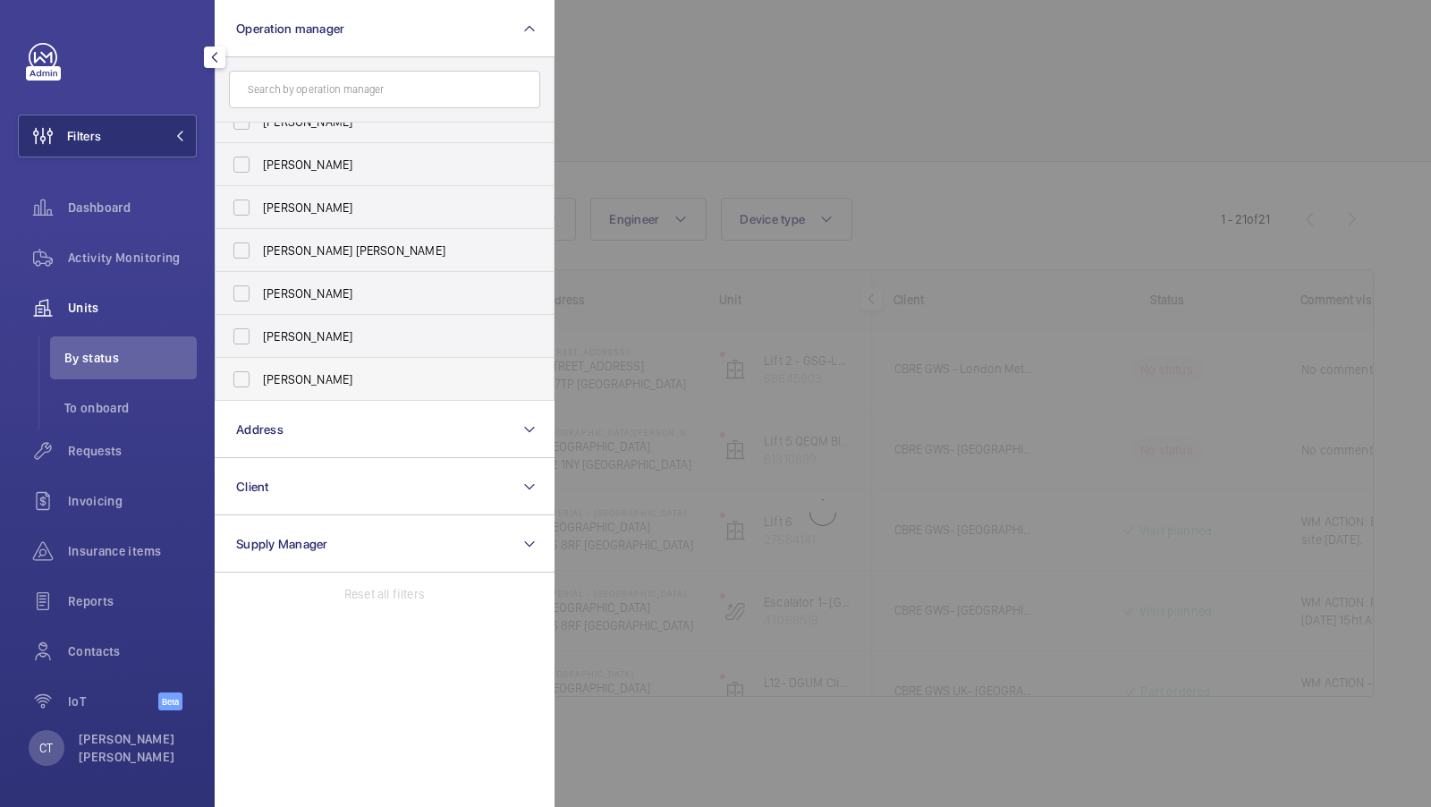
click at [287, 361] on label "[PERSON_NAME]" at bounding box center [371, 379] width 311 height 43
click at [259, 361] on input "[PERSON_NAME]" at bounding box center [242, 379] width 36 height 36
checkbox input "true"
click at [121, 116] on button "Filters 1" at bounding box center [107, 136] width 179 height 43
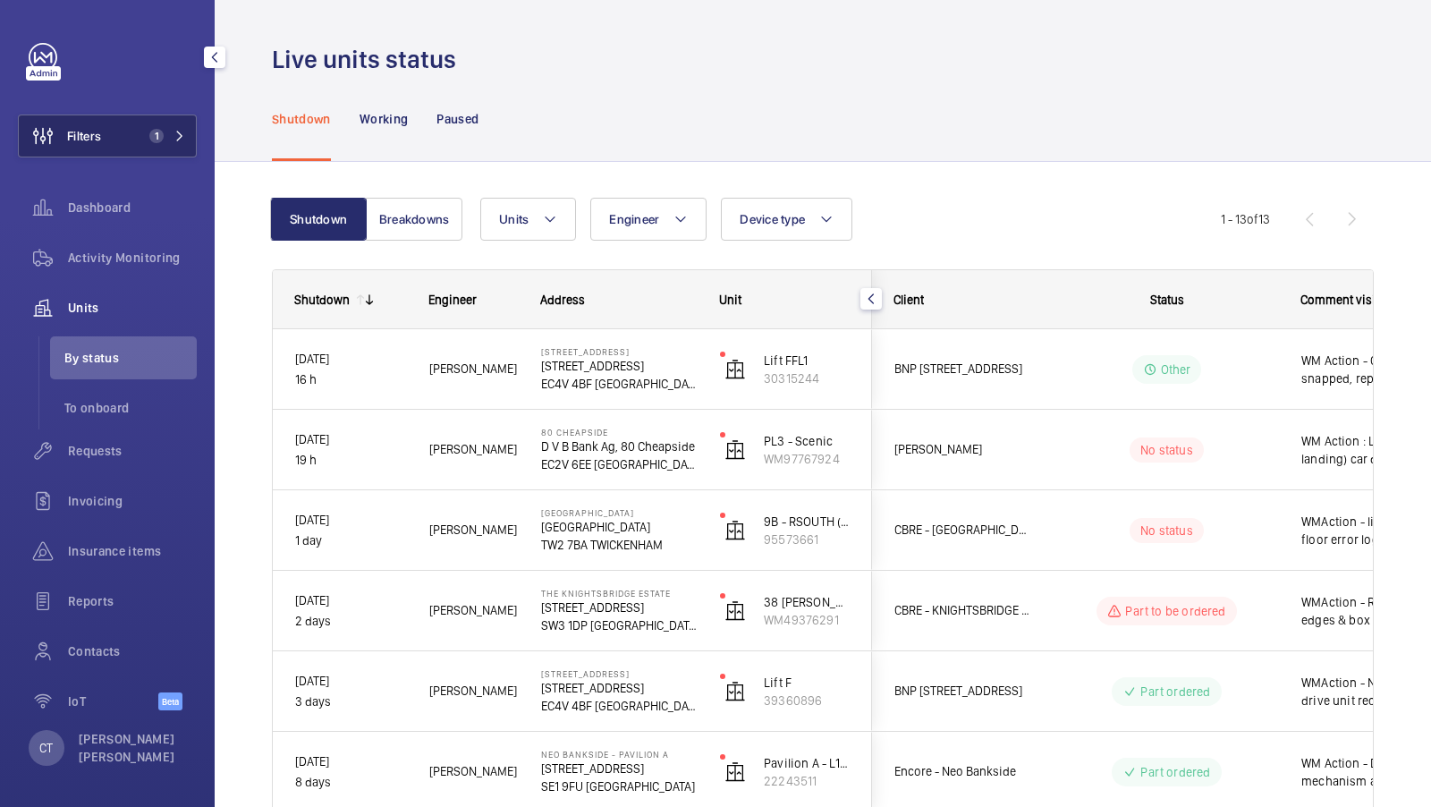
click at [159, 147] on button "Filters 1" at bounding box center [107, 136] width 179 height 43
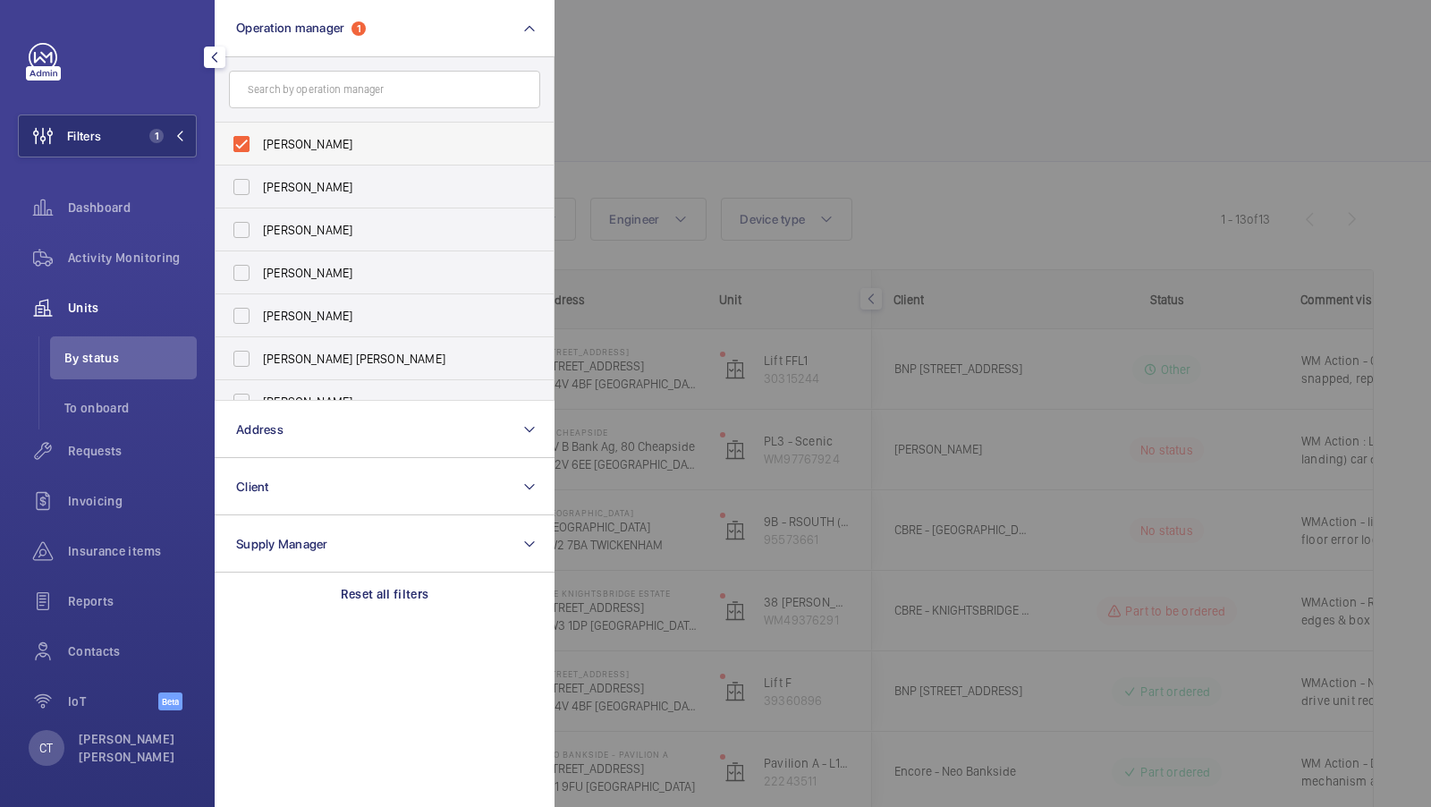
click at [318, 129] on label "[PERSON_NAME]" at bounding box center [371, 144] width 311 height 43
click at [259, 129] on input "[PERSON_NAME]" at bounding box center [242, 144] width 36 height 36
checkbox input "false"
click at [279, 352] on span "[PERSON_NAME] [PERSON_NAME]" at bounding box center [386, 359] width 246 height 18
click at [259, 352] on input "[PERSON_NAME] [PERSON_NAME]" at bounding box center [242, 359] width 36 height 36
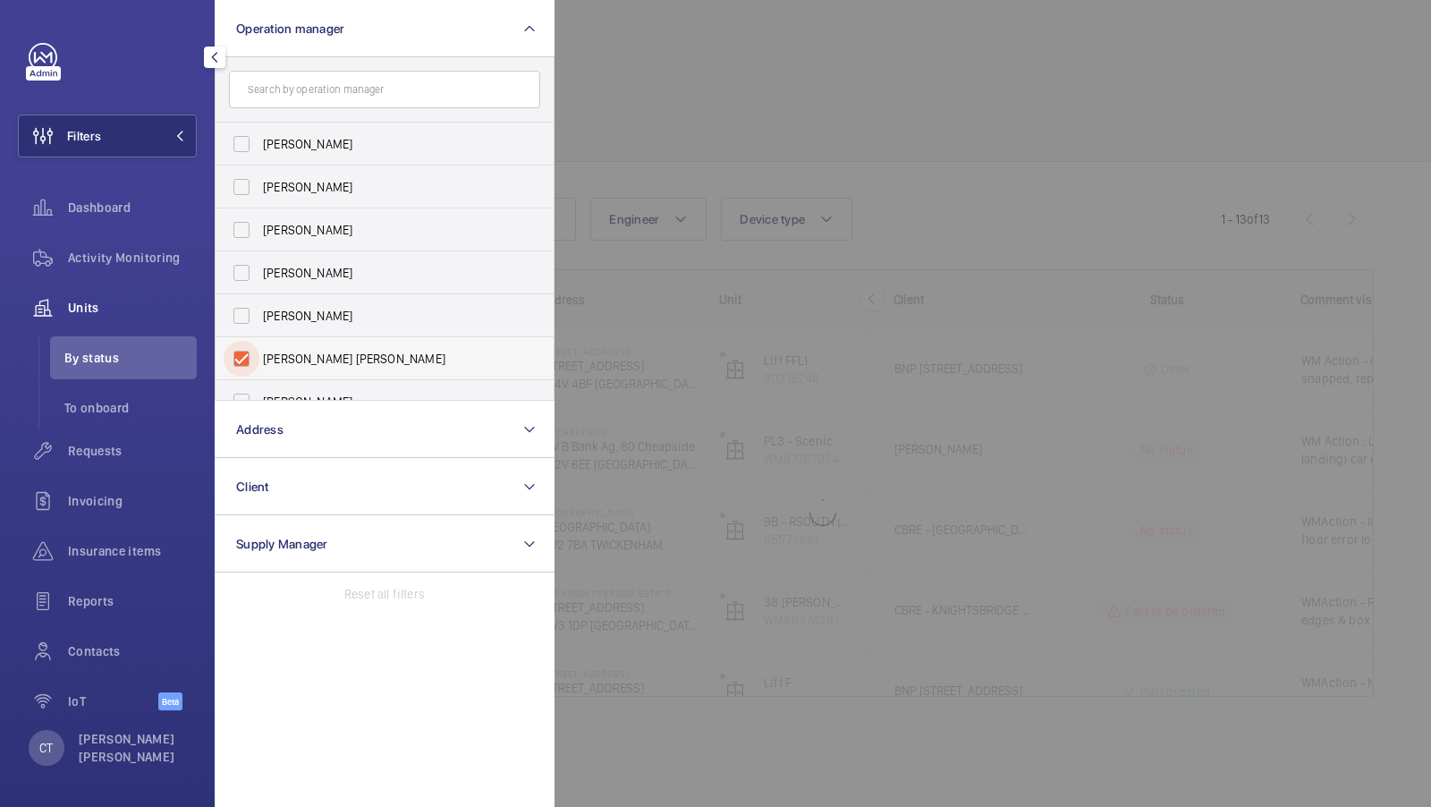
checkbox input "true"
click at [136, 127] on button "Filters 1" at bounding box center [107, 136] width 179 height 43
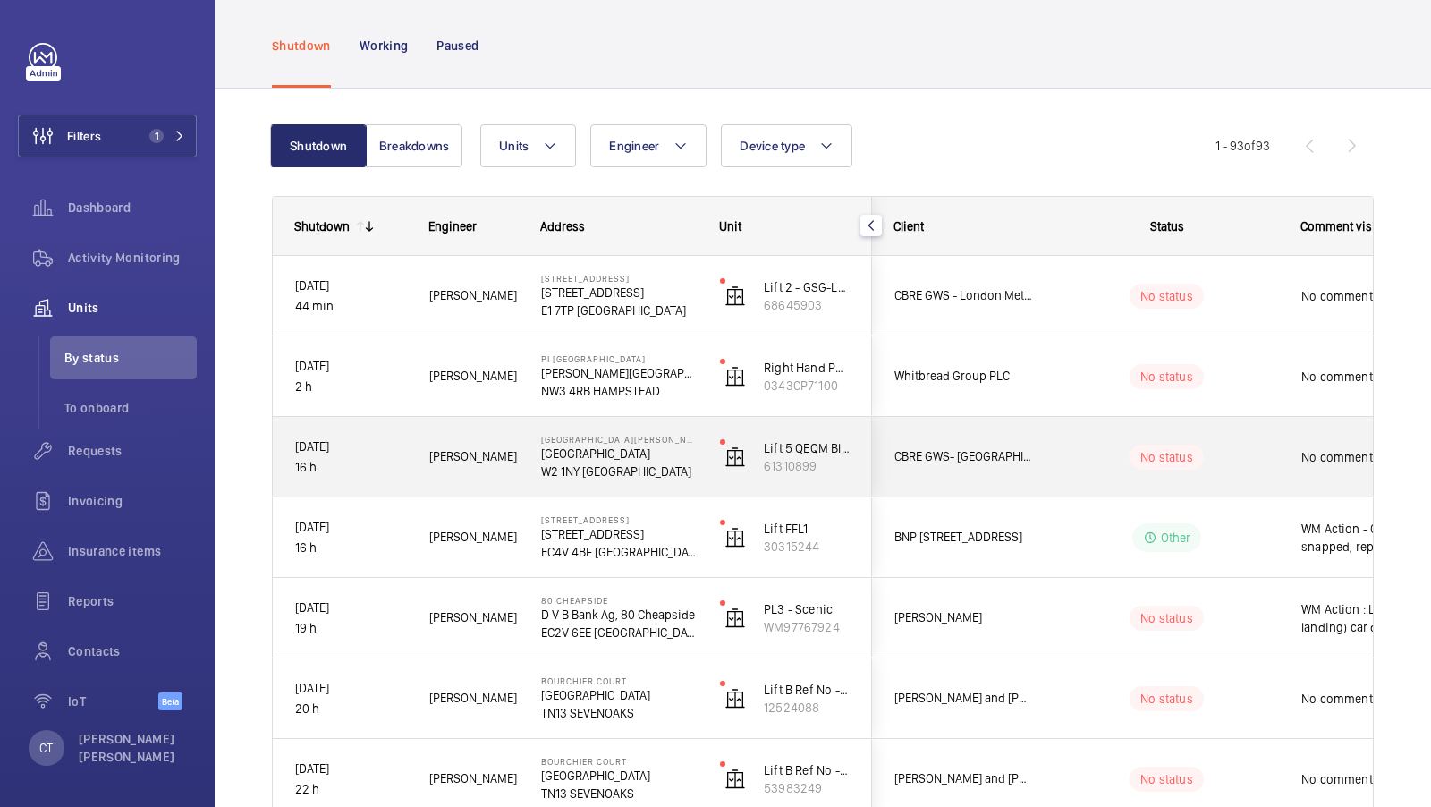
scroll to position [233, 0]
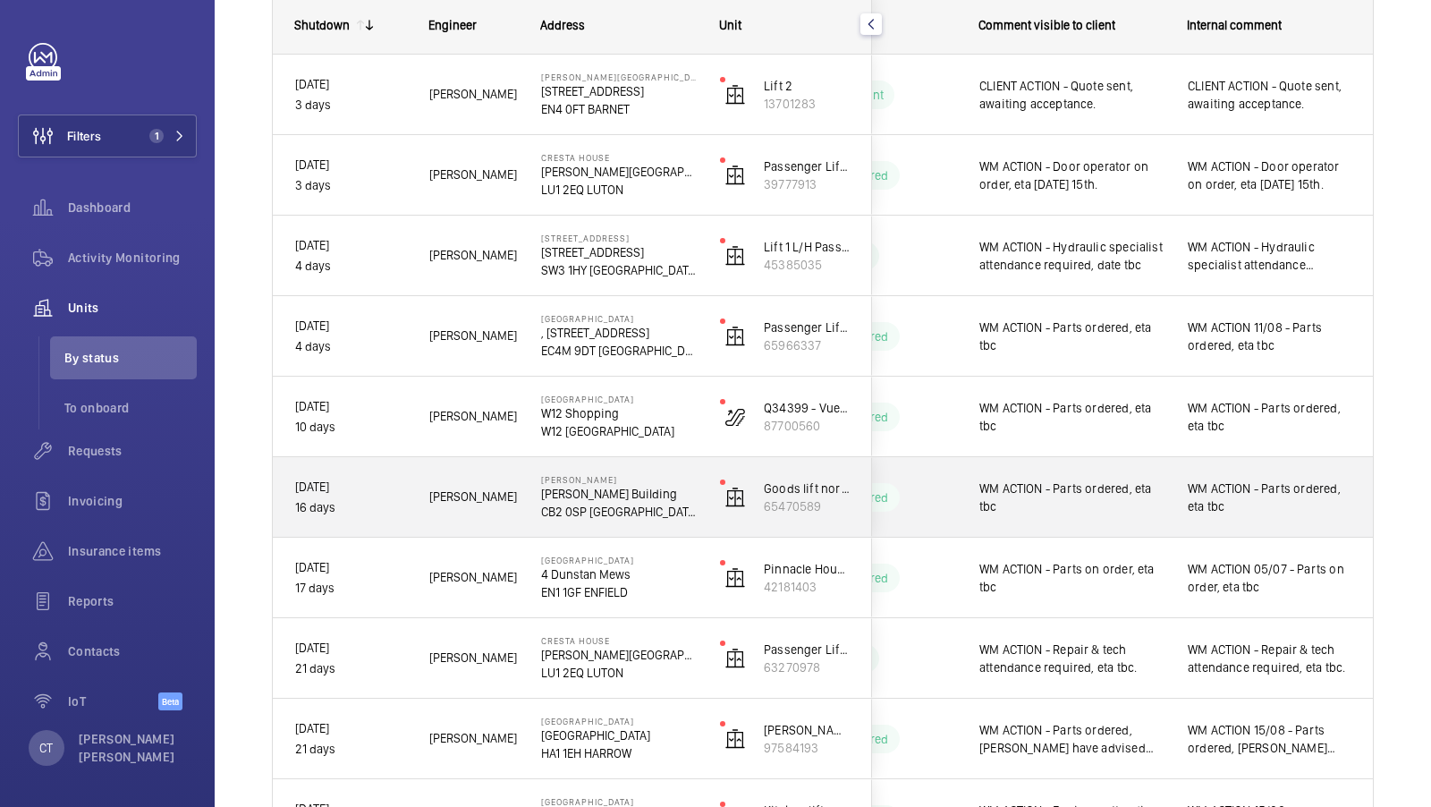
scroll to position [262, 0]
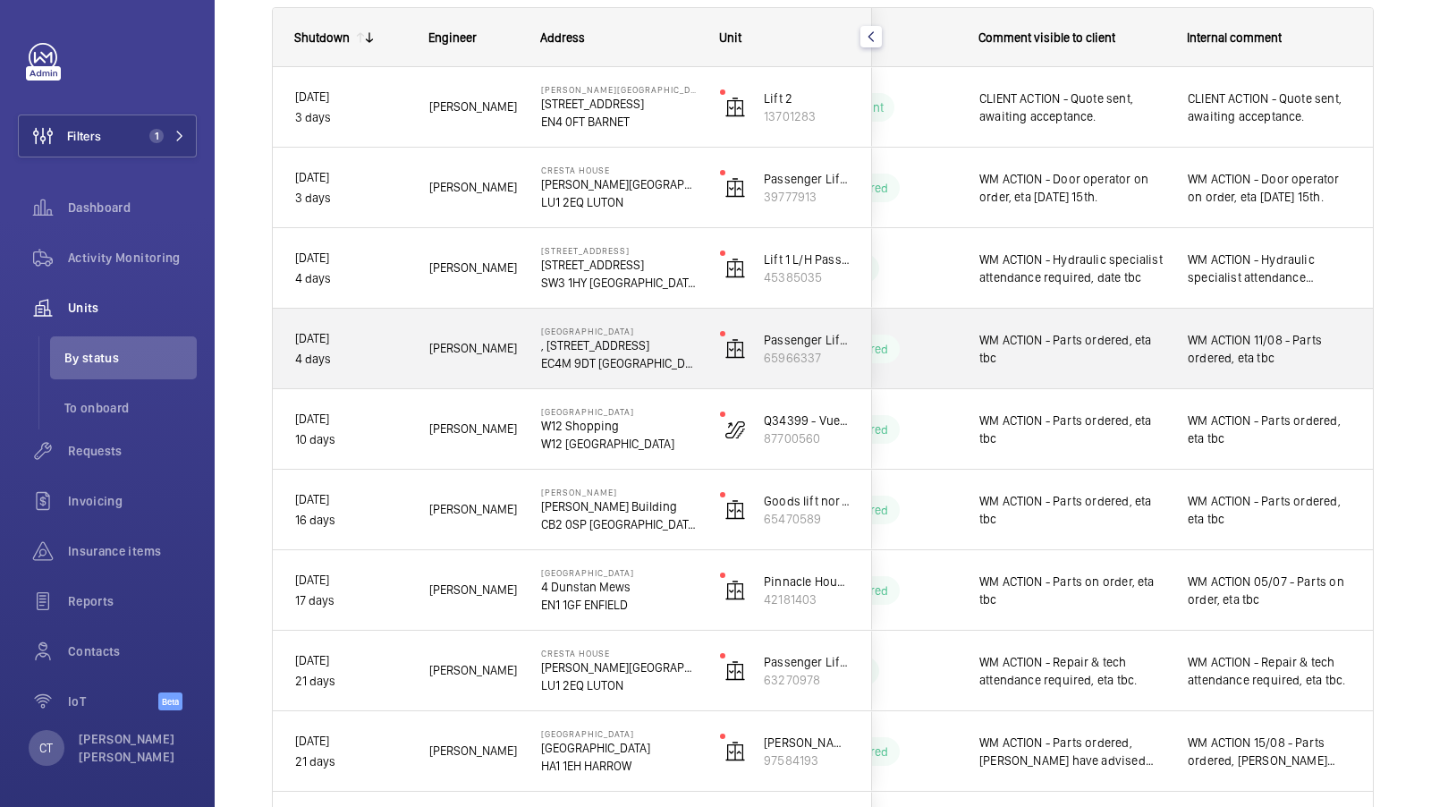
click at [1268, 367] on div "WM ACTION 11/08 - Parts ordered, eta tbc" at bounding box center [1270, 348] width 164 height 41
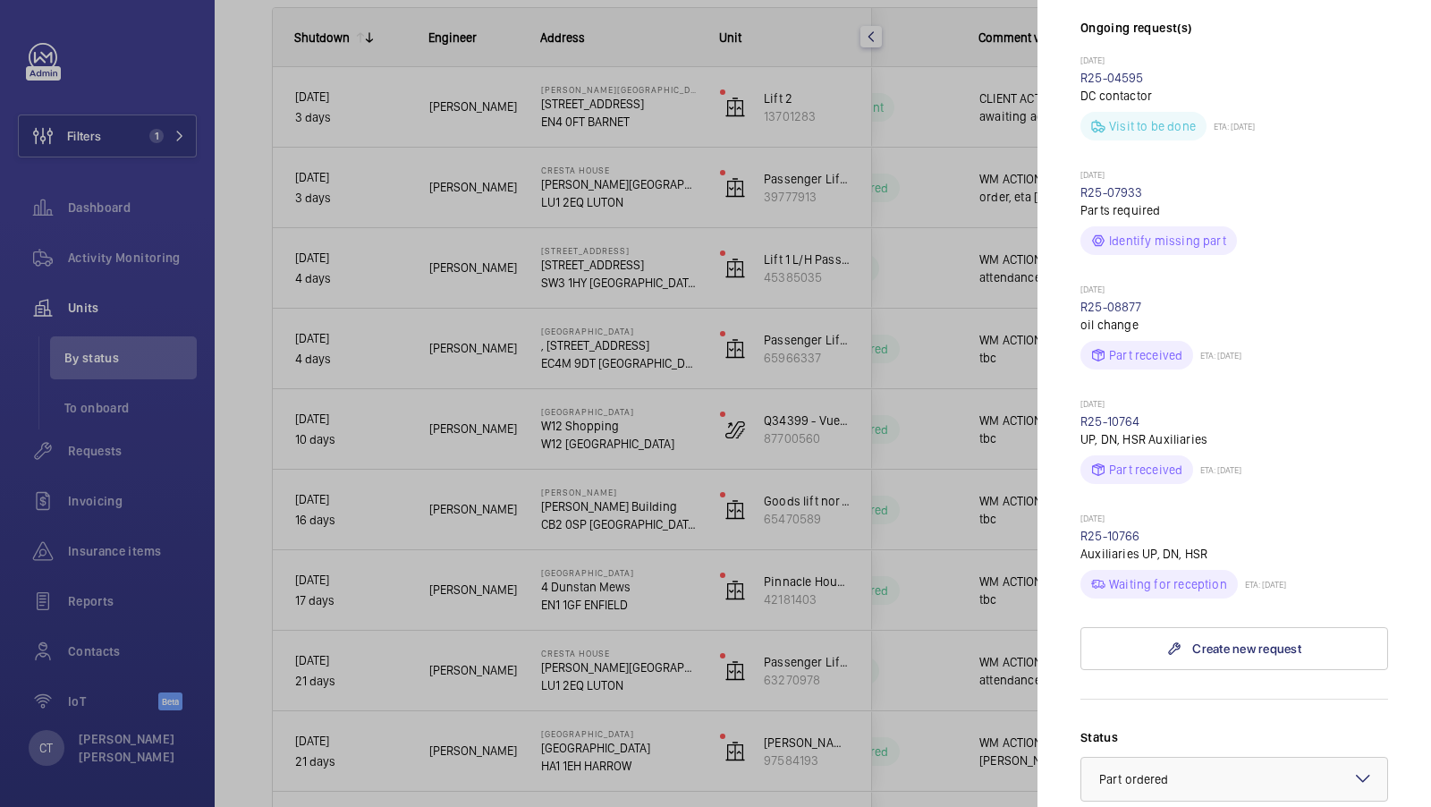
scroll to position [538, 0]
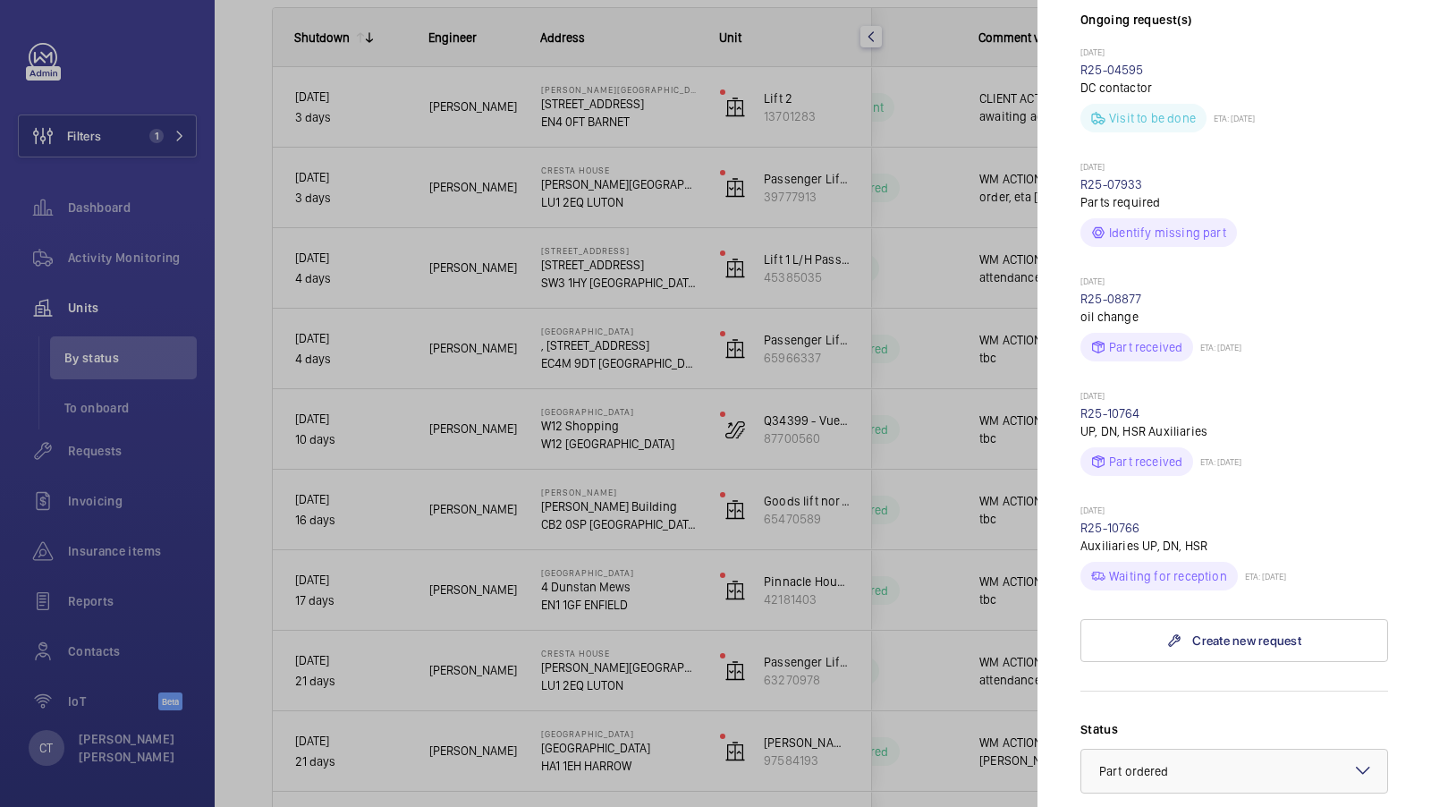
click at [858, 397] on div at bounding box center [715, 403] width 1431 height 807
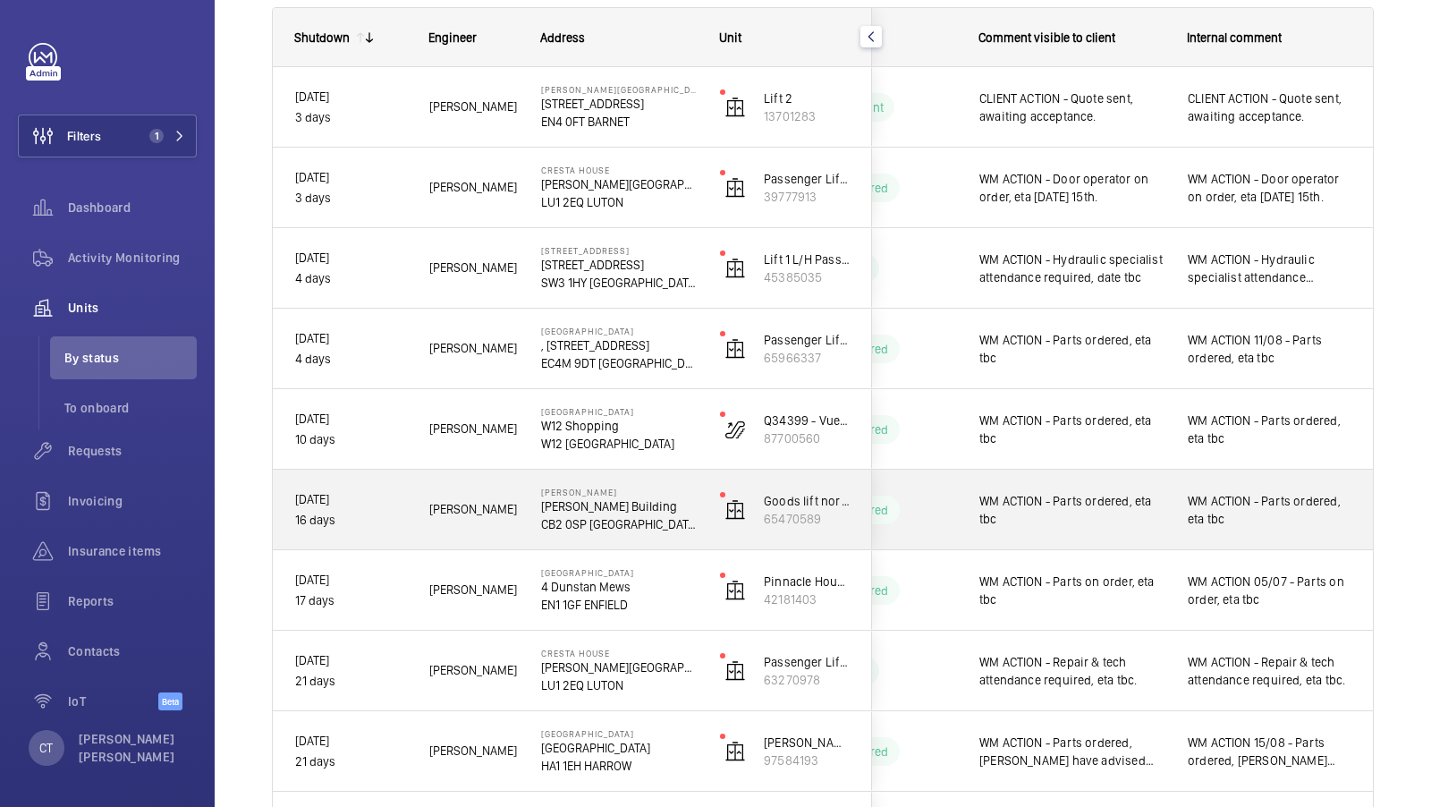
scroll to position [0, 0]
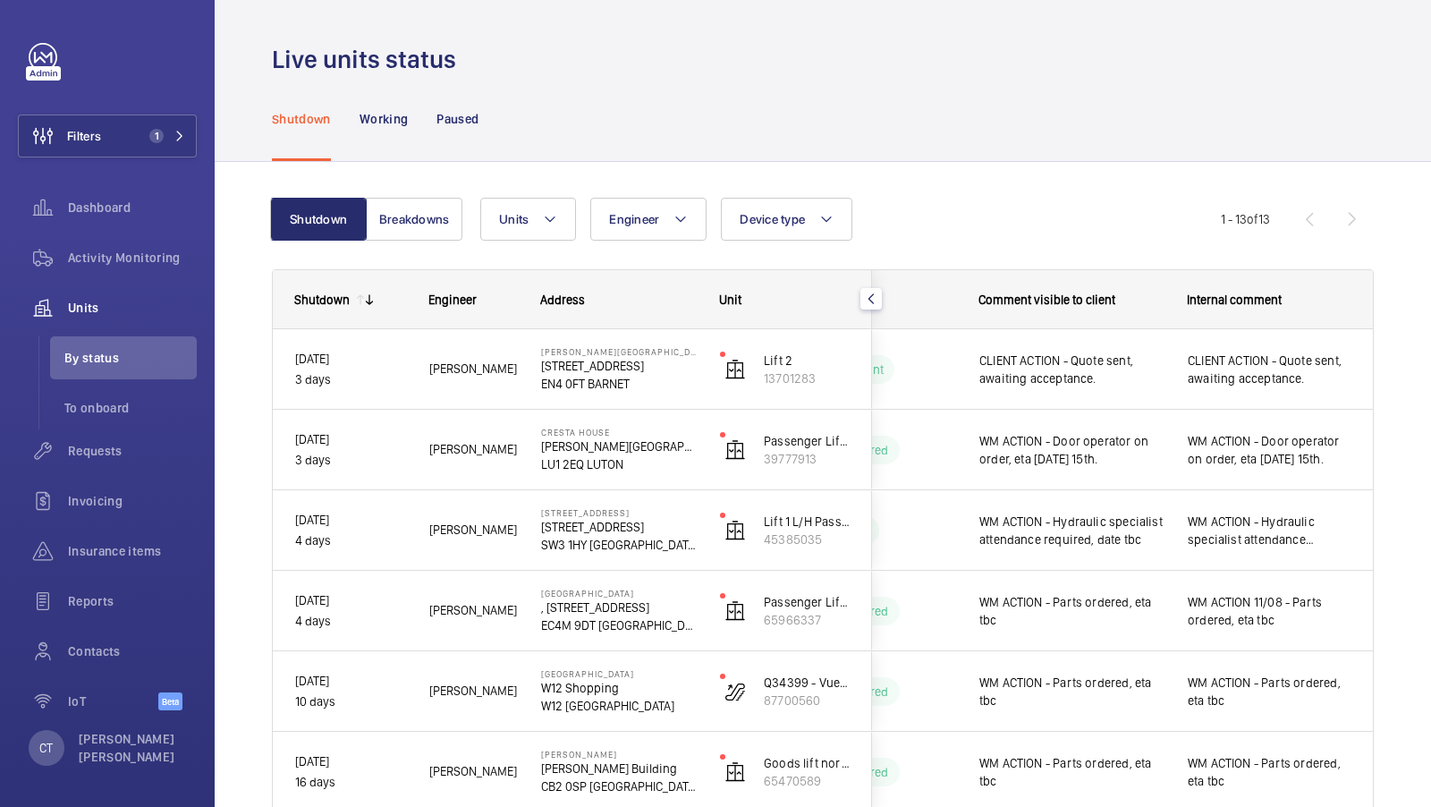
click at [1065, 88] on div "Shutdown Working Paused" at bounding box center [823, 118] width 1102 height 85
click at [996, 162] on div "Shutdown Breakdowns Units Engineer Device type More filters Reset all filters 1…" at bounding box center [823, 812] width 1217 height 1301
click at [995, 162] on div "Shutdown Breakdowns Units Engineer Device type More filters Reset all filters 1…" at bounding box center [823, 812] width 1217 height 1301
click at [893, 222] on div "Units Engineer Device type More filters Reset all filters" at bounding box center [850, 219] width 741 height 43
click at [958, 207] on div "Units Engineer Device type More filters Reset all filters" at bounding box center [850, 219] width 741 height 43
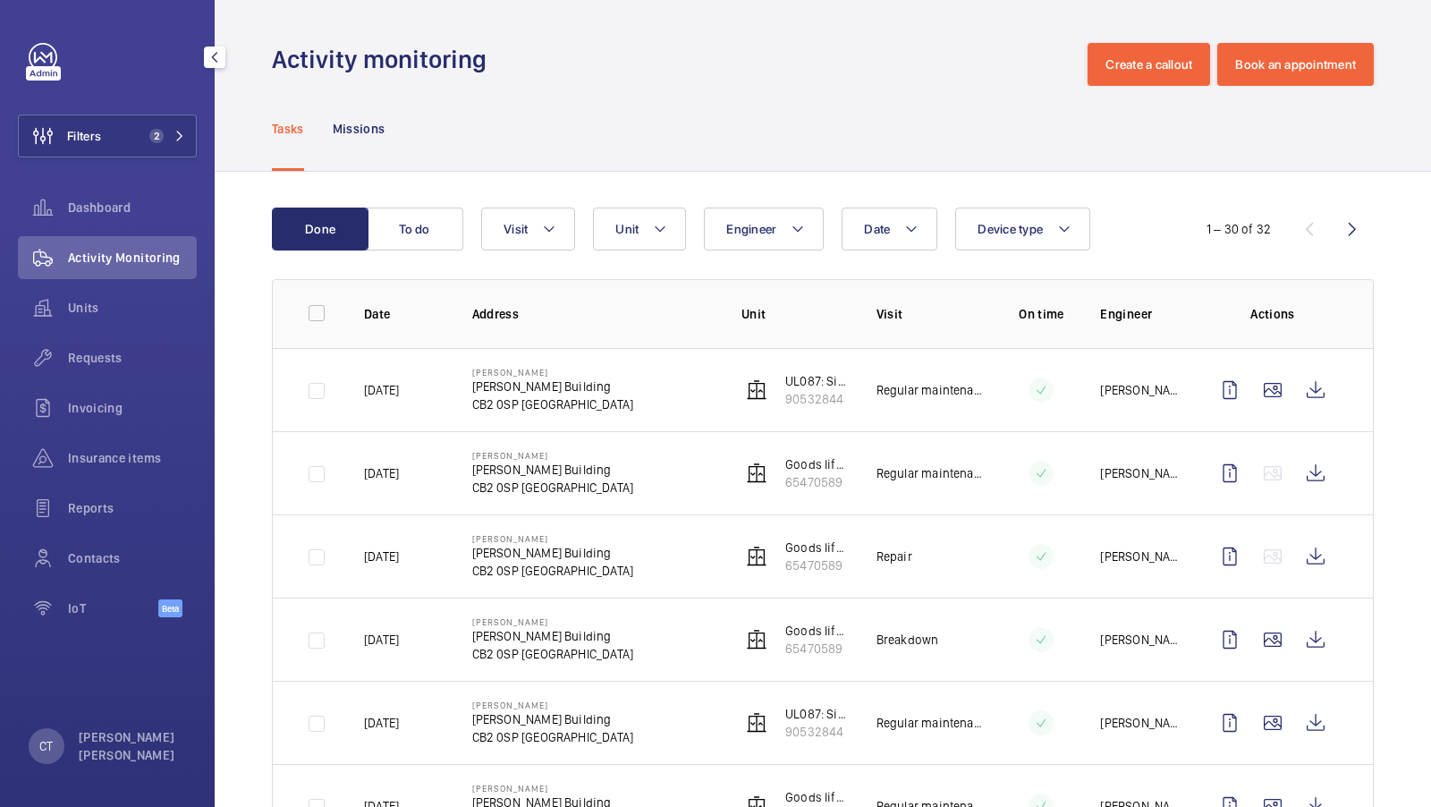
click at [162, 108] on div "Filters 2 Dashboard Activity Monitoring Units Requests Invoicing Insurance item…" at bounding box center [107, 340] width 179 height 594
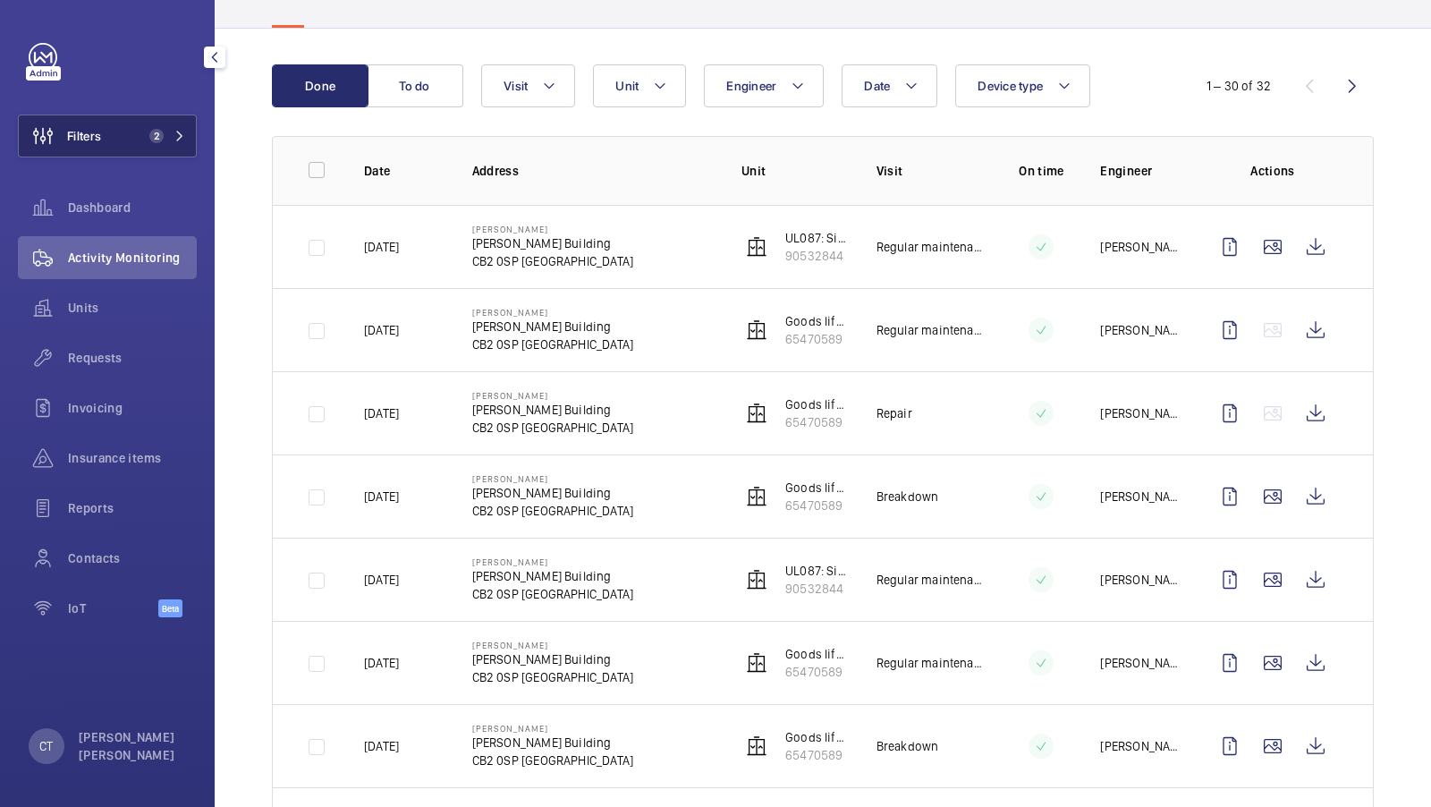
click at [169, 136] on span "2" at bounding box center [163, 136] width 43 height 14
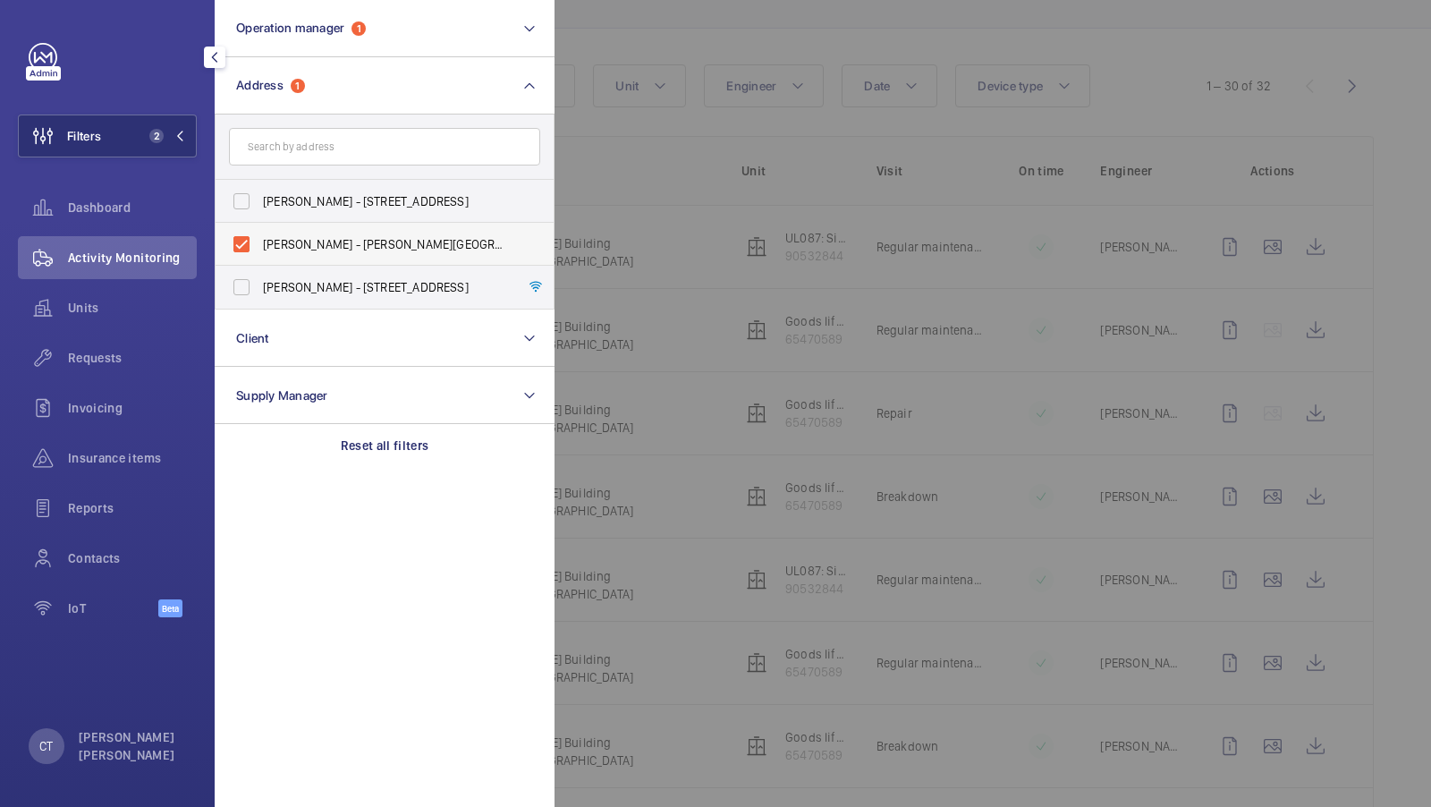
click at [320, 237] on span "Clifford Allbutt - Clifford Allbutt Building, CAMBRIDGE CB2 0SP" at bounding box center [386, 244] width 246 height 18
click at [259, 237] on input "Clifford Allbutt - Clifford Allbutt Building, CAMBRIDGE CB2 0SP" at bounding box center [242, 244] width 36 height 36
checkbox input "false"
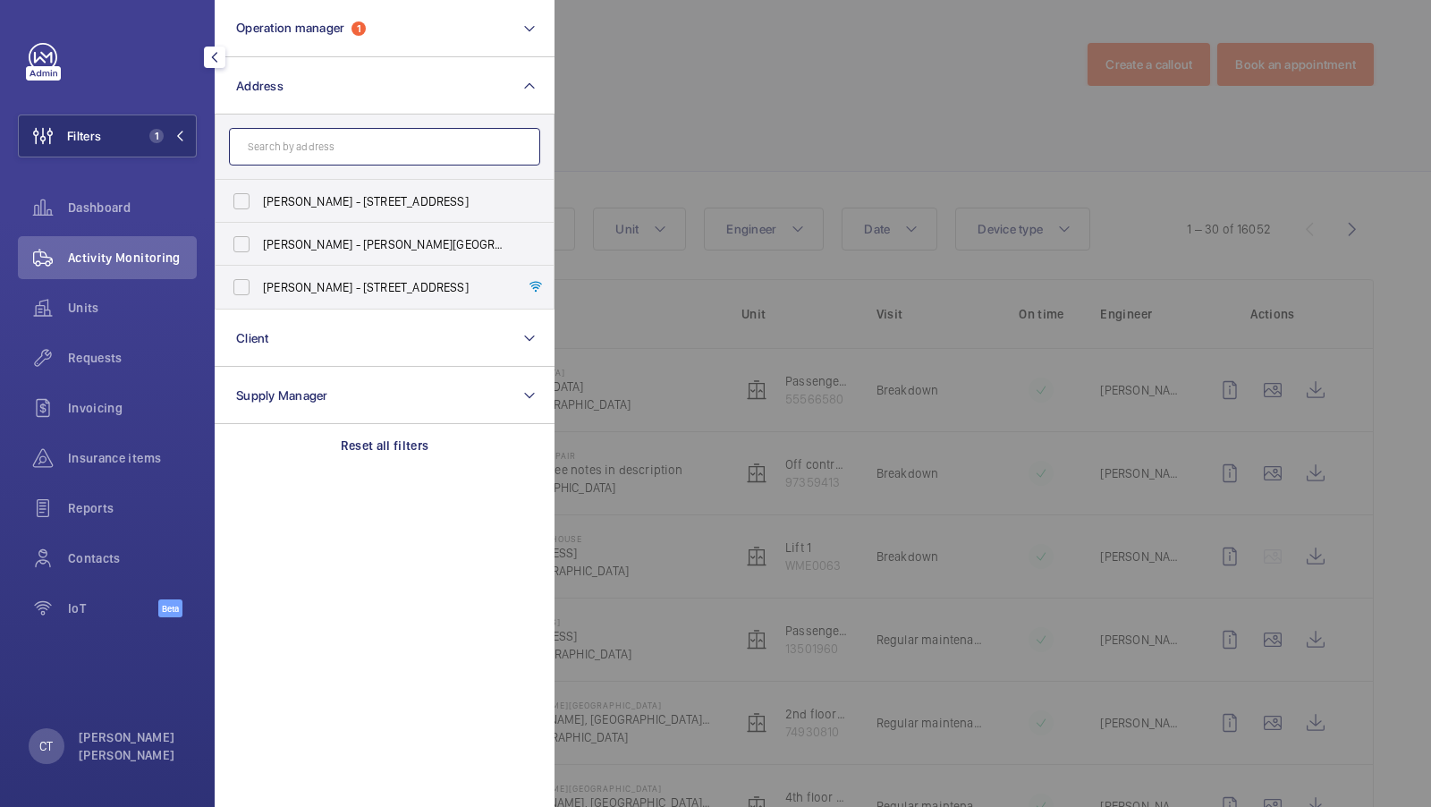
click at [354, 150] on input "text" at bounding box center [384, 147] width 311 height 38
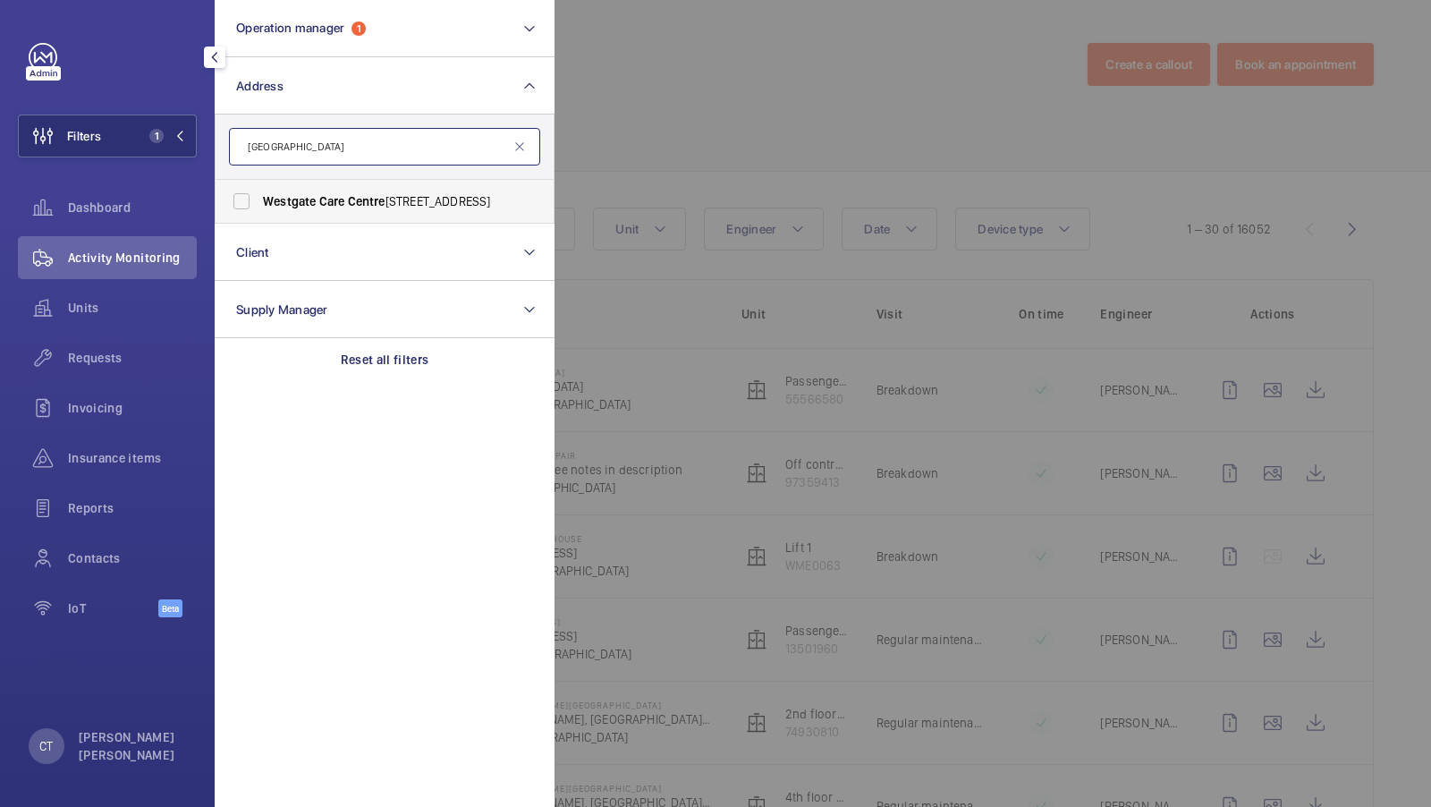
type input "westgate care centre"
click at [375, 209] on span "Westgate Care Centre - Tower Rd, Ware, LONDON SG12 7LP" at bounding box center [386, 201] width 246 height 18
click at [259, 209] on input "Westgate Care Centre - Tower Rd, Ware, LONDON SG12 7LP" at bounding box center [242, 201] width 36 height 36
checkbox input "true"
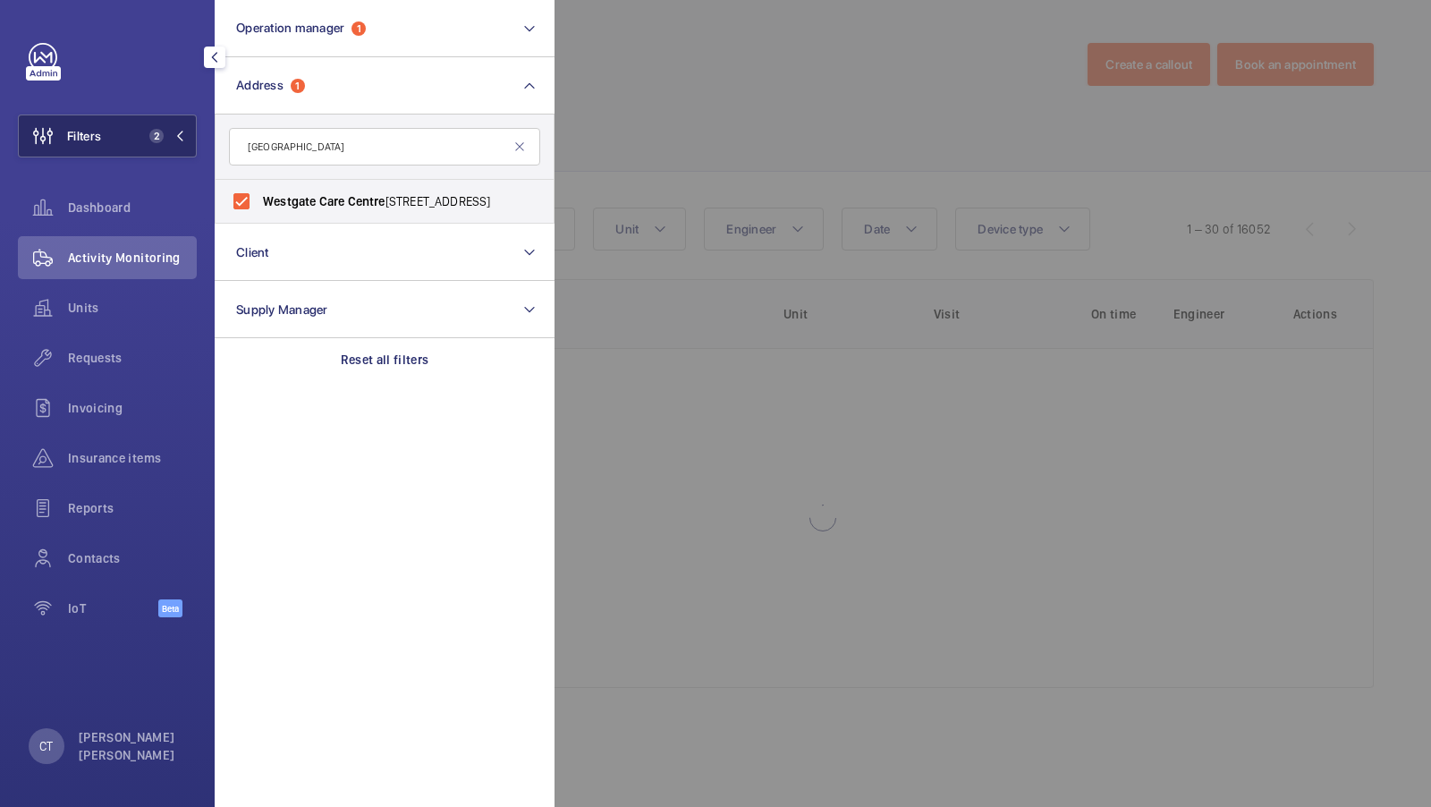
click at [109, 140] on button "Filters 2" at bounding box center [107, 136] width 179 height 43
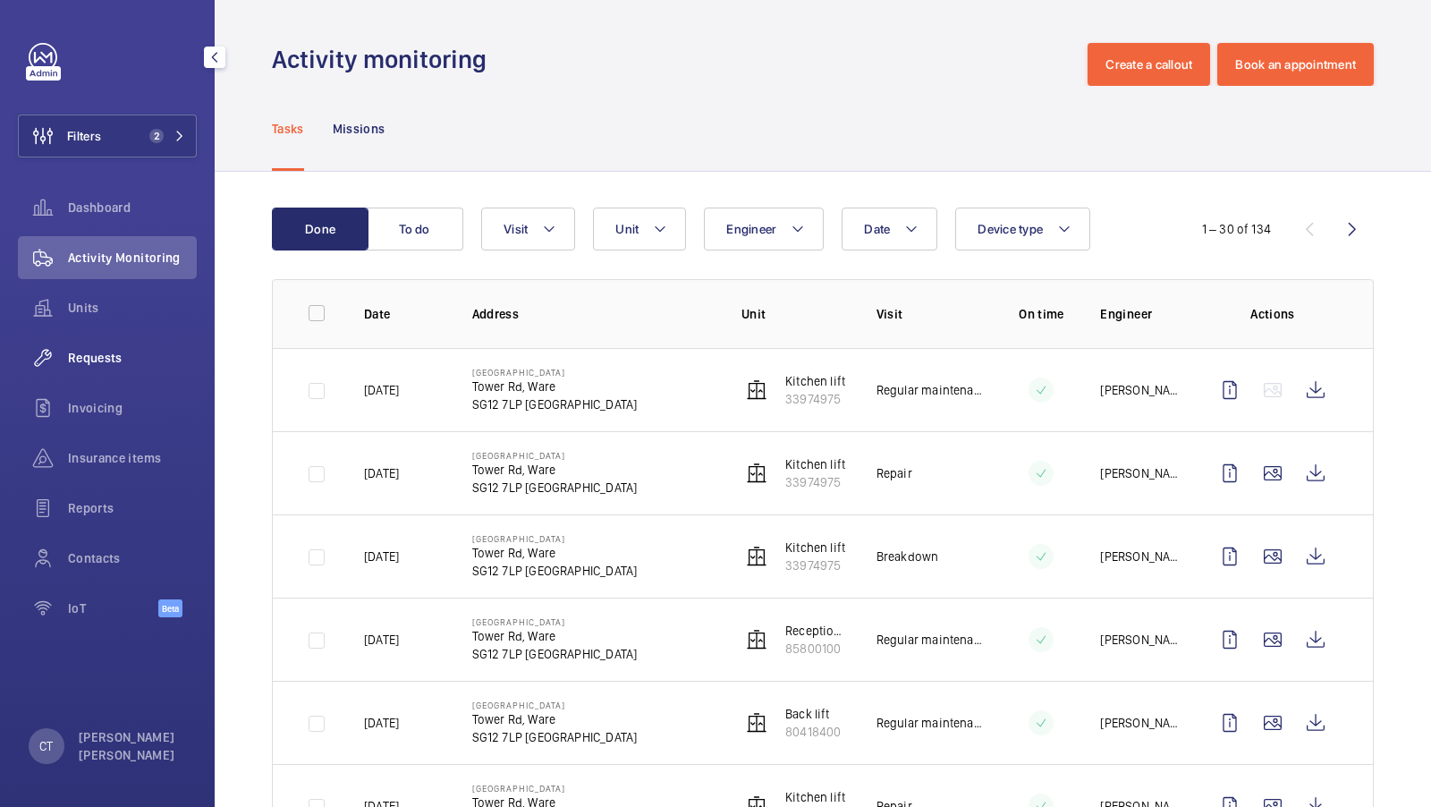
click at [99, 358] on span "Requests" at bounding box center [132, 358] width 129 height 18
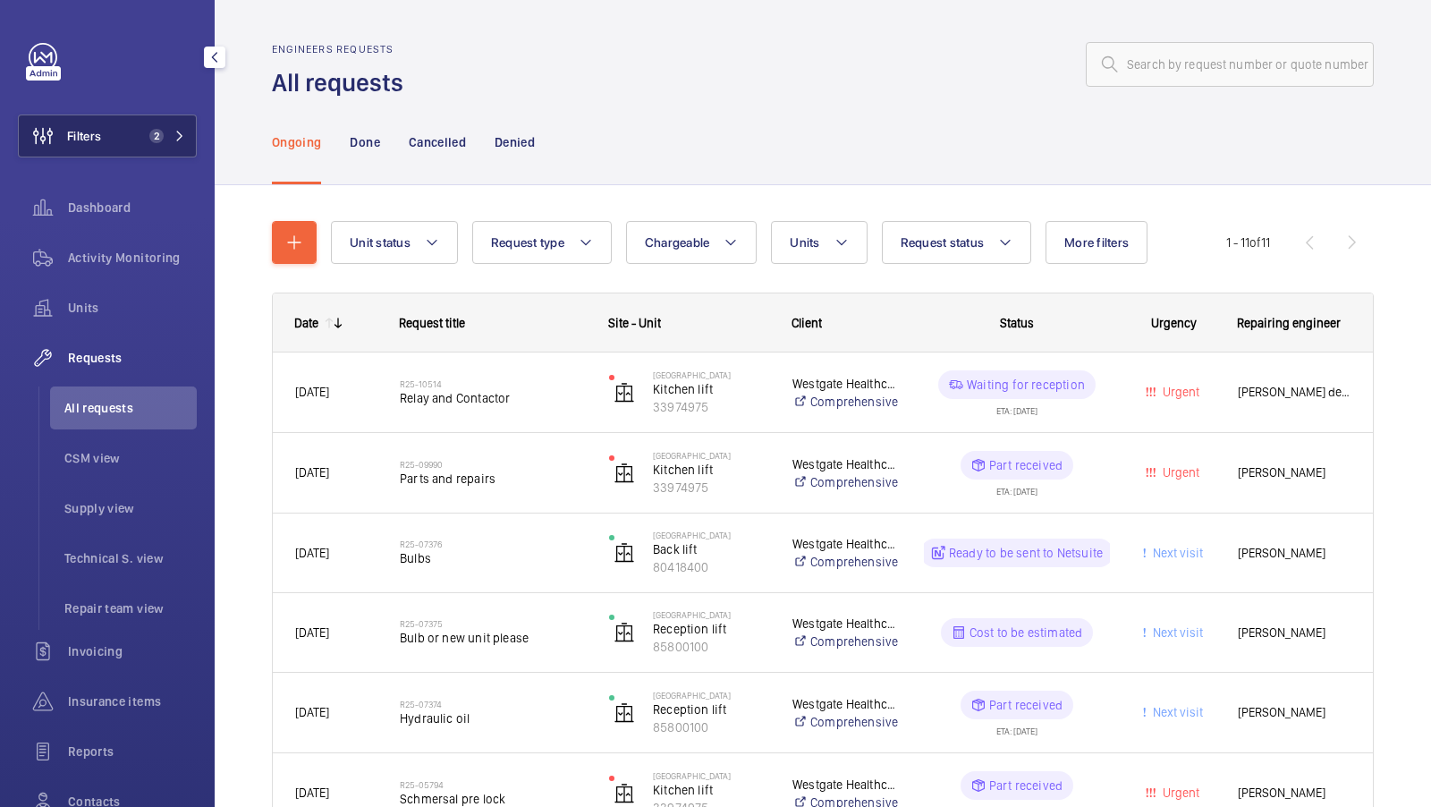
click at [155, 137] on span "2" at bounding box center [156, 136] width 14 height 14
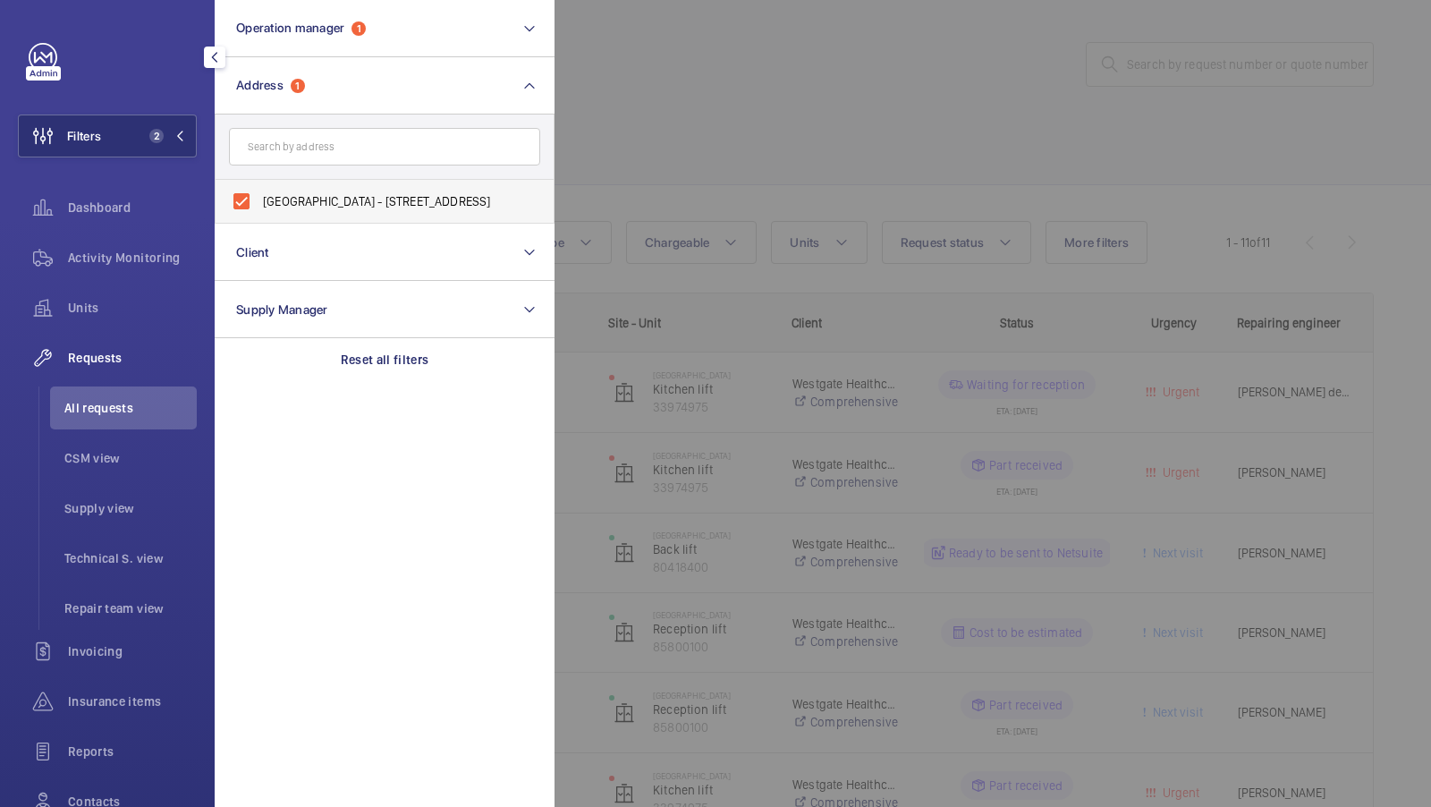
click at [320, 202] on span "Westgate Care Centre - Tower Rd, Ware, LONDON SG12 7LP" at bounding box center [386, 201] width 246 height 18
click at [259, 202] on input "Westgate Care Centre - Tower Rd, Ware, LONDON SG12 7LP" at bounding box center [242, 201] width 36 height 36
checkbox input "false"
click at [319, 157] on input "text" at bounding box center [384, 147] width 311 height 38
type input "S"
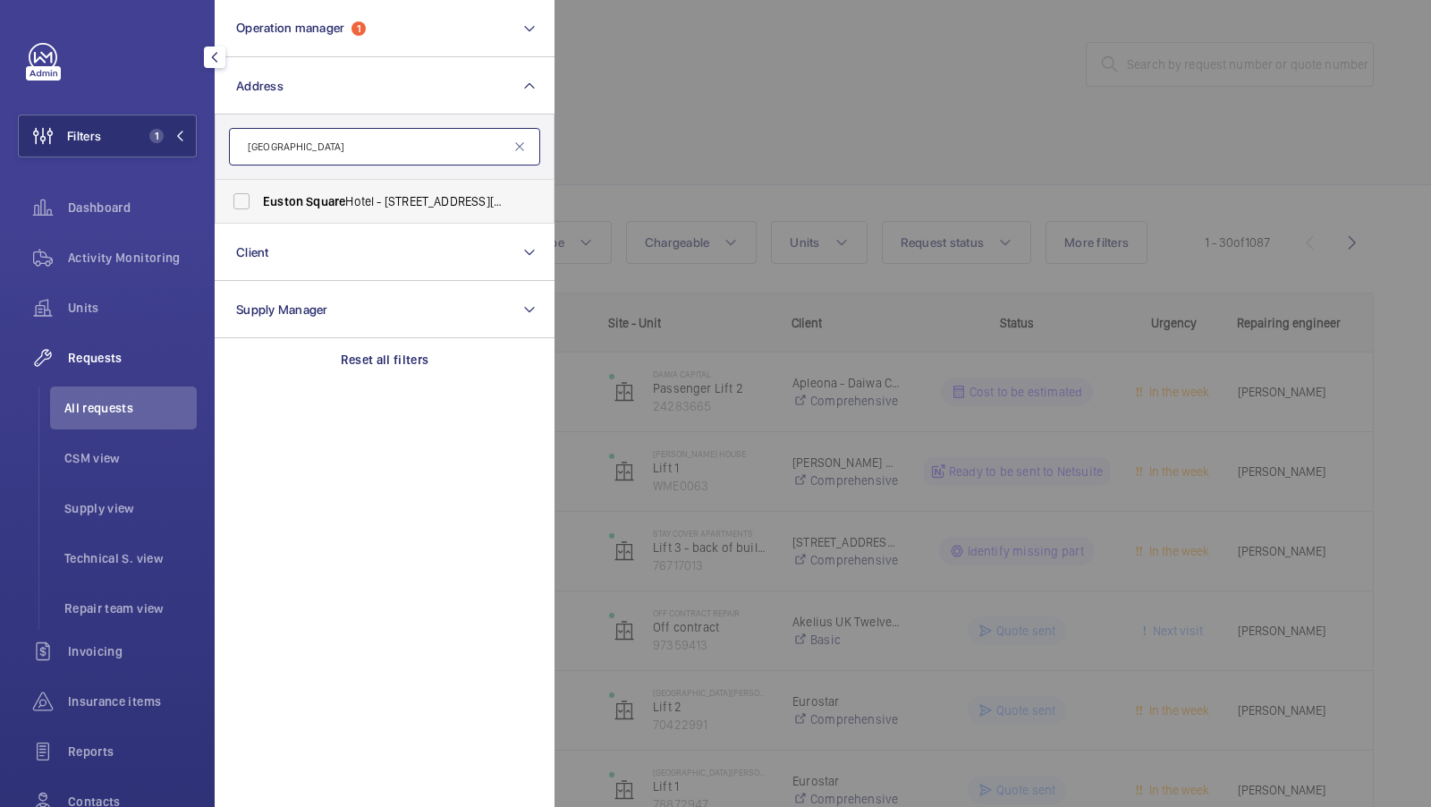
type input "Euston Square"
click at [320, 212] on label "Euston Square Hotel - 152-156 North Gower Street, LONDON NW1 2LU" at bounding box center [371, 201] width 311 height 43
click at [259, 212] on input "Euston Square Hotel - 152-156 North Gower Street, LONDON NW1 2LU" at bounding box center [242, 201] width 36 height 36
checkbox input "true"
click at [141, 146] on button "Filters 2" at bounding box center [107, 136] width 179 height 43
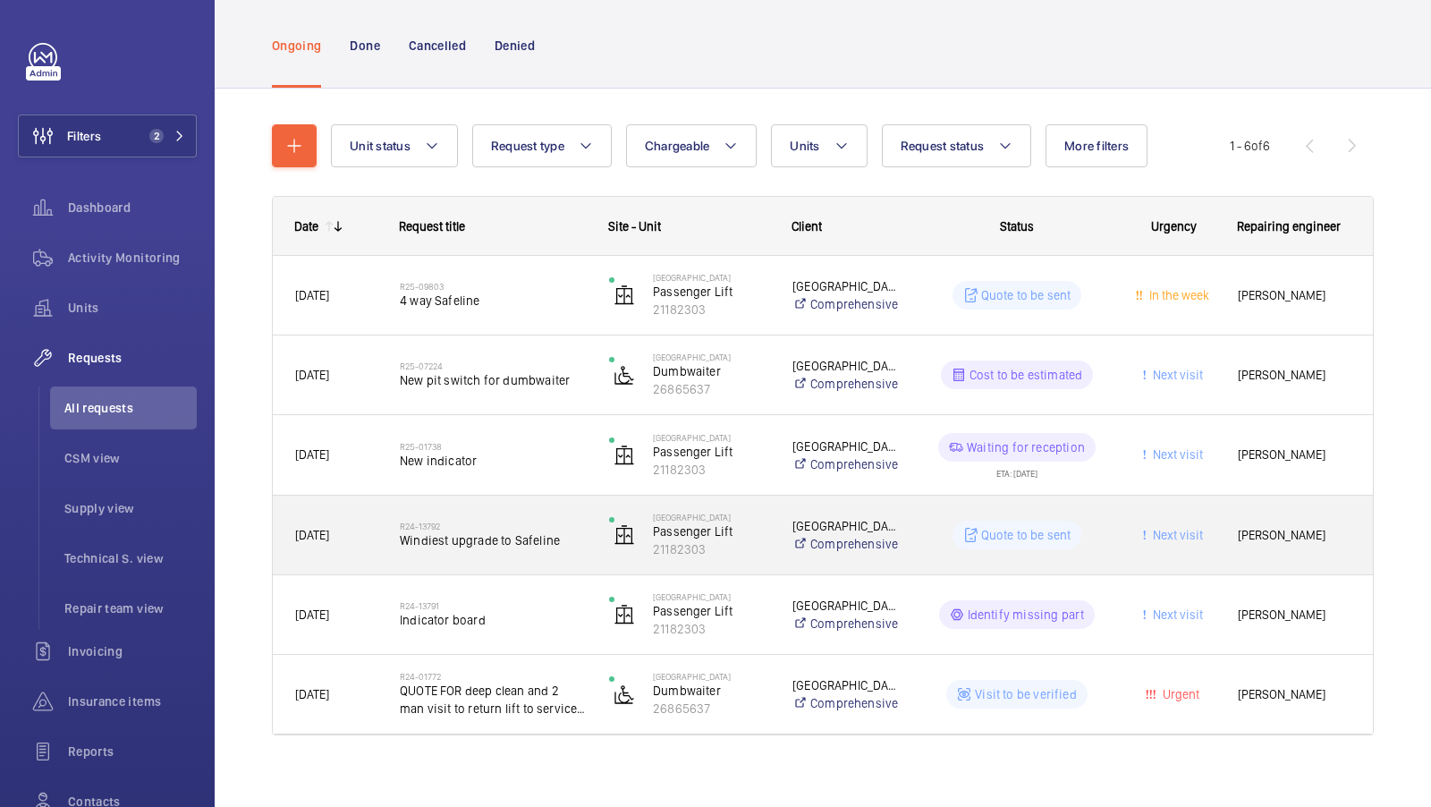
scroll to position [110, 0]
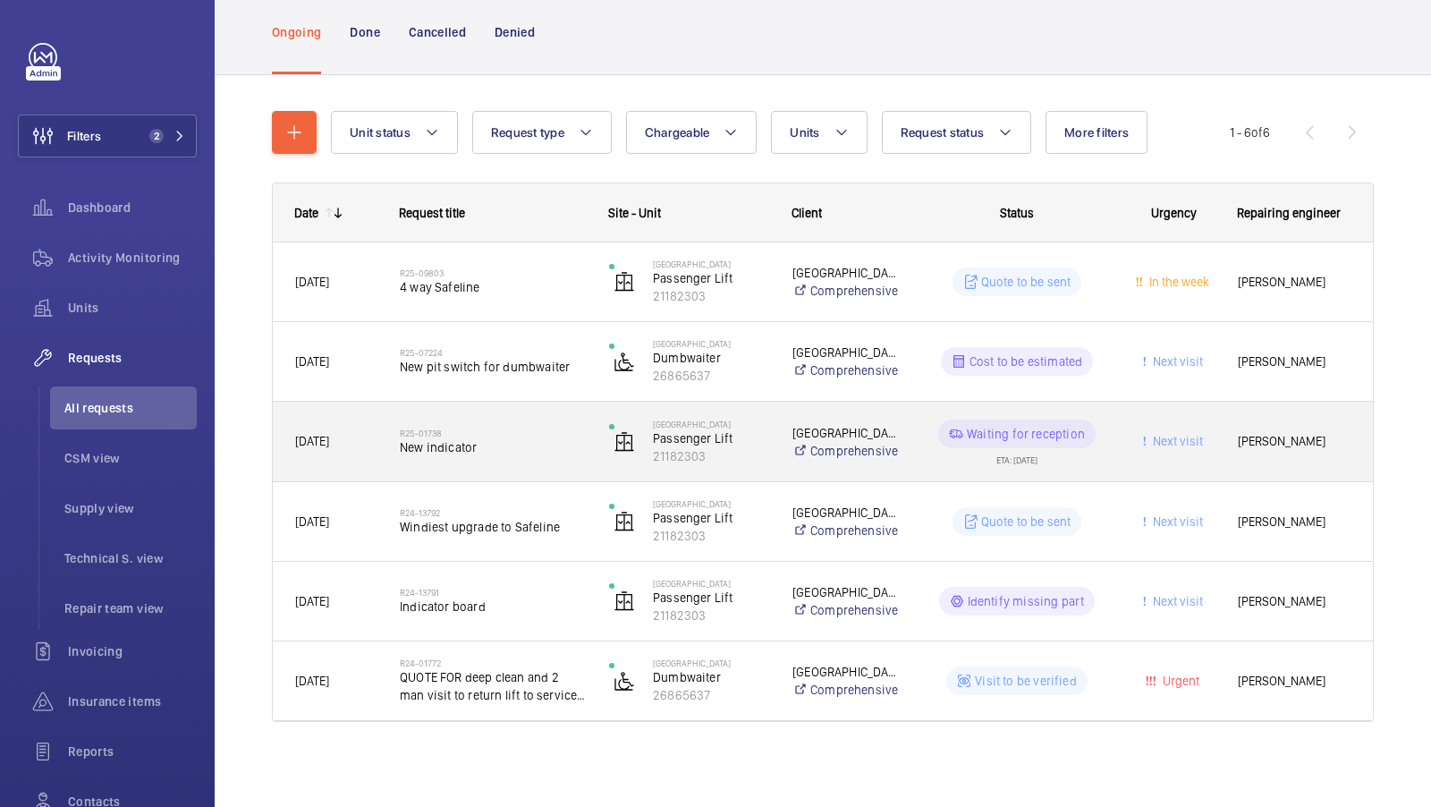
click at [473, 441] on span "New indicator" at bounding box center [493, 447] width 186 height 18
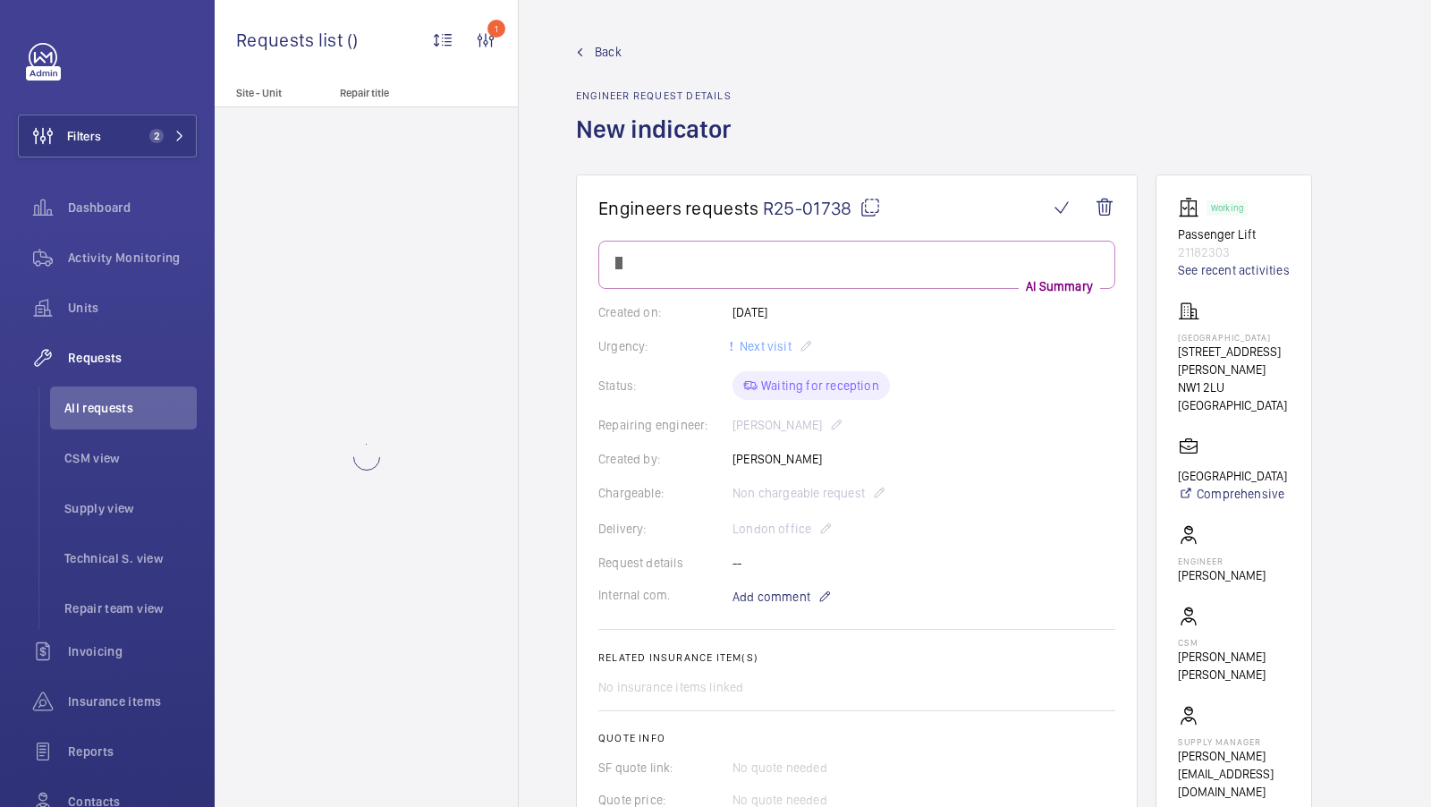
scroll to position [106, 0]
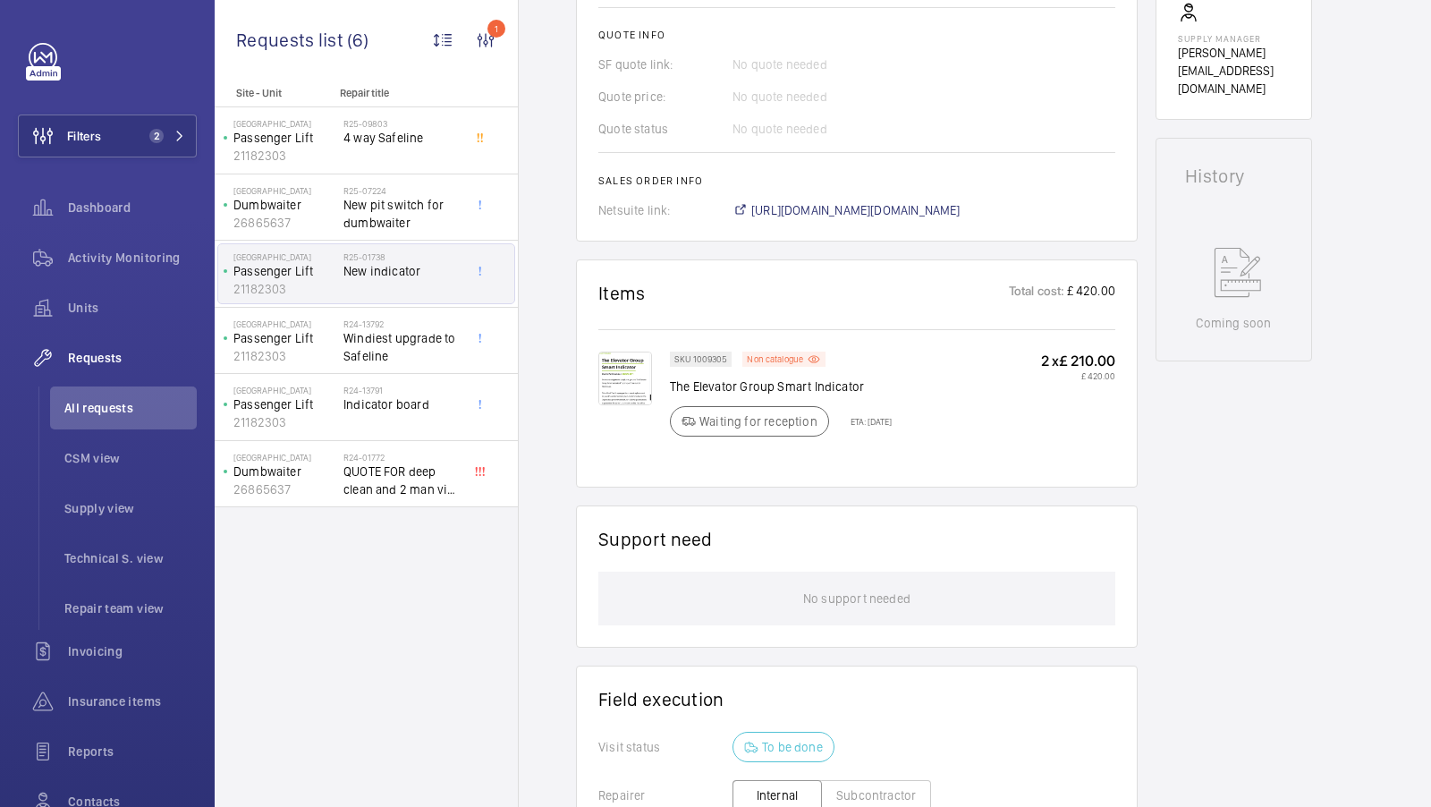
scroll to position [705, 0]
click at [930, 205] on span "https://6461500.app.netsuite.com/app/accounting/transactions/salesord.nl?id=265…" at bounding box center [855, 208] width 209 height 18
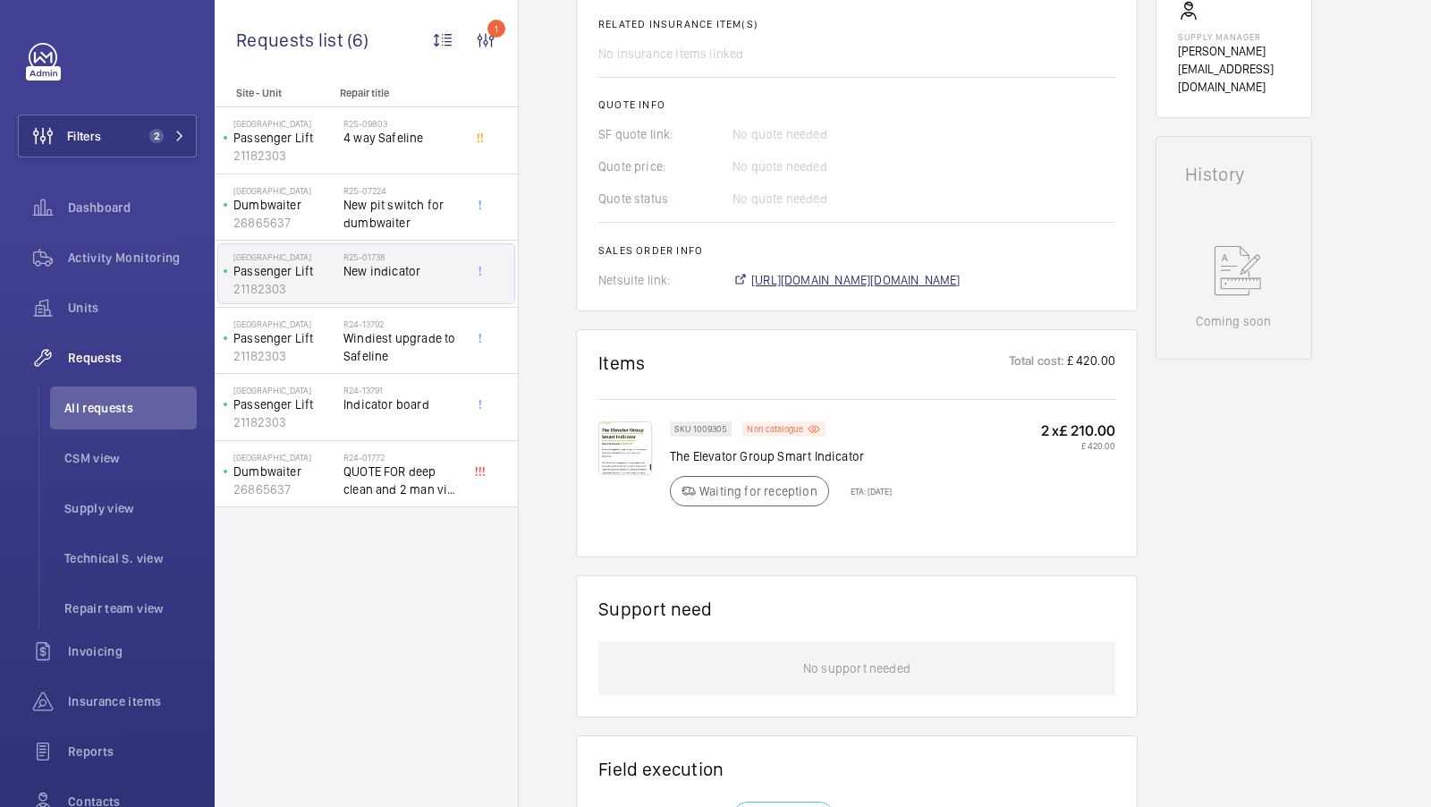
scroll to position [777, 0]
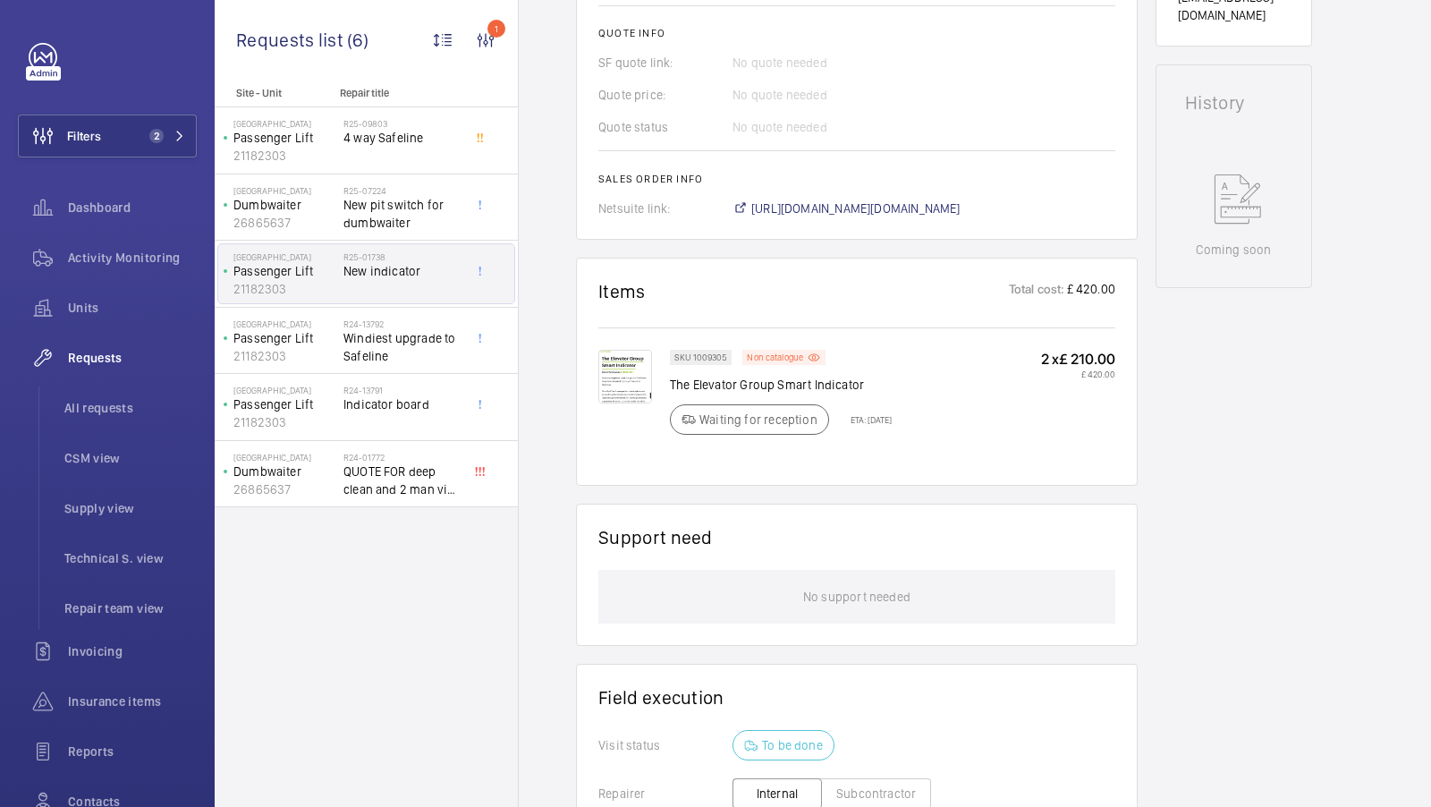
click at [621, 375] on img at bounding box center [625, 377] width 54 height 54
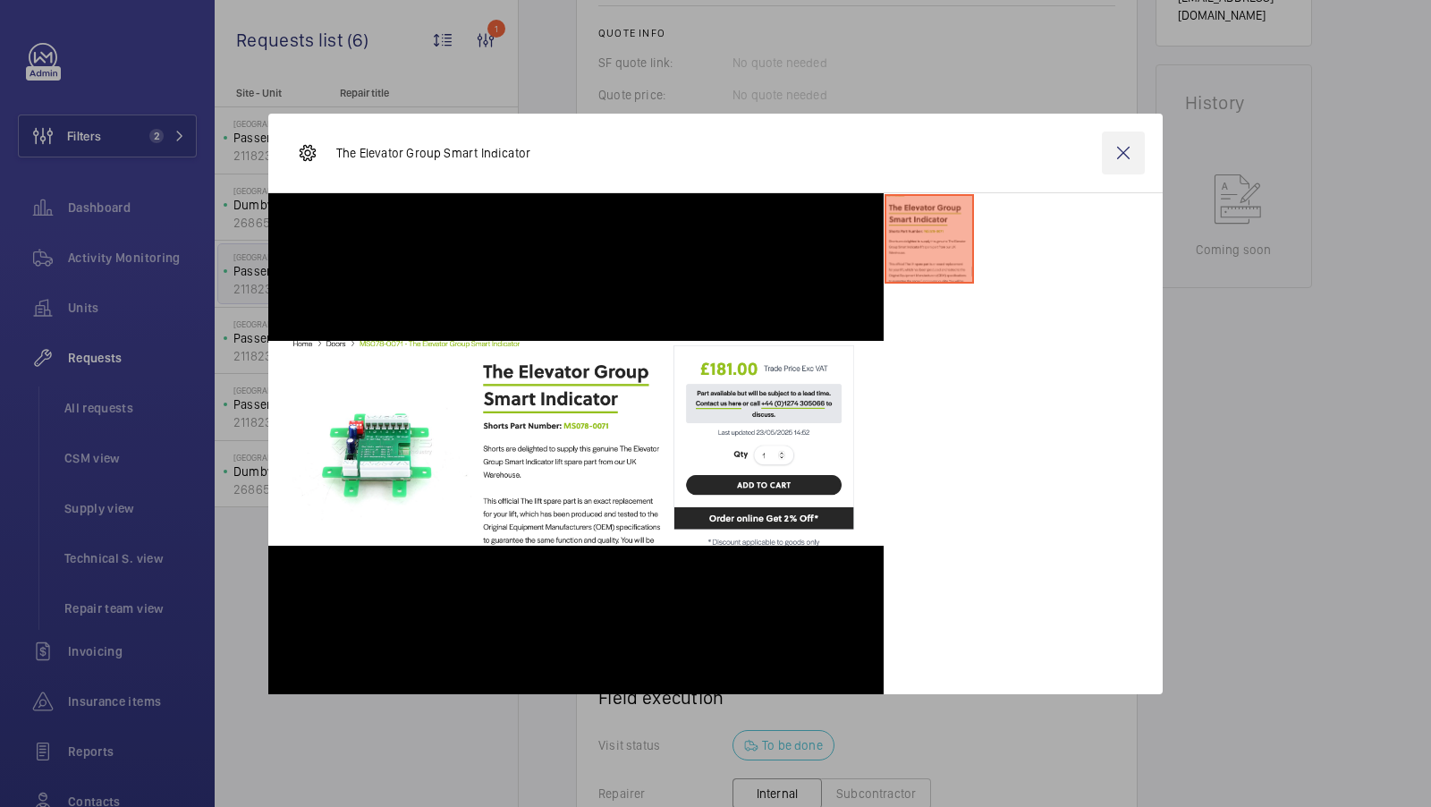
click at [1130, 148] on wm-front-icon-button at bounding box center [1123, 153] width 43 height 43
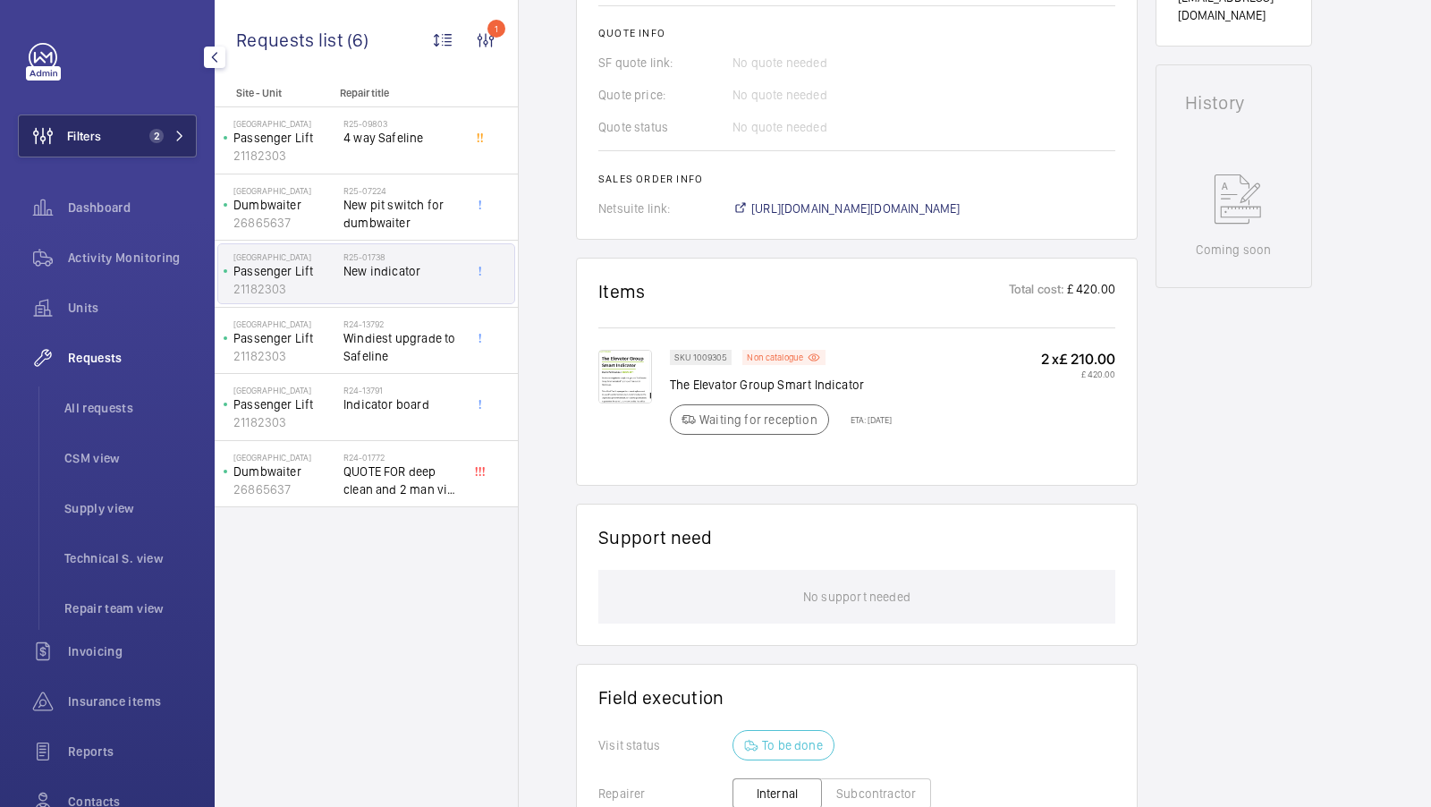
click at [142, 140] on span "2" at bounding box center [152, 136] width 21 height 14
click at [168, 132] on span "2" at bounding box center [163, 136] width 43 height 14
click at [151, 124] on button "Filters 2" at bounding box center [107, 136] width 179 height 43
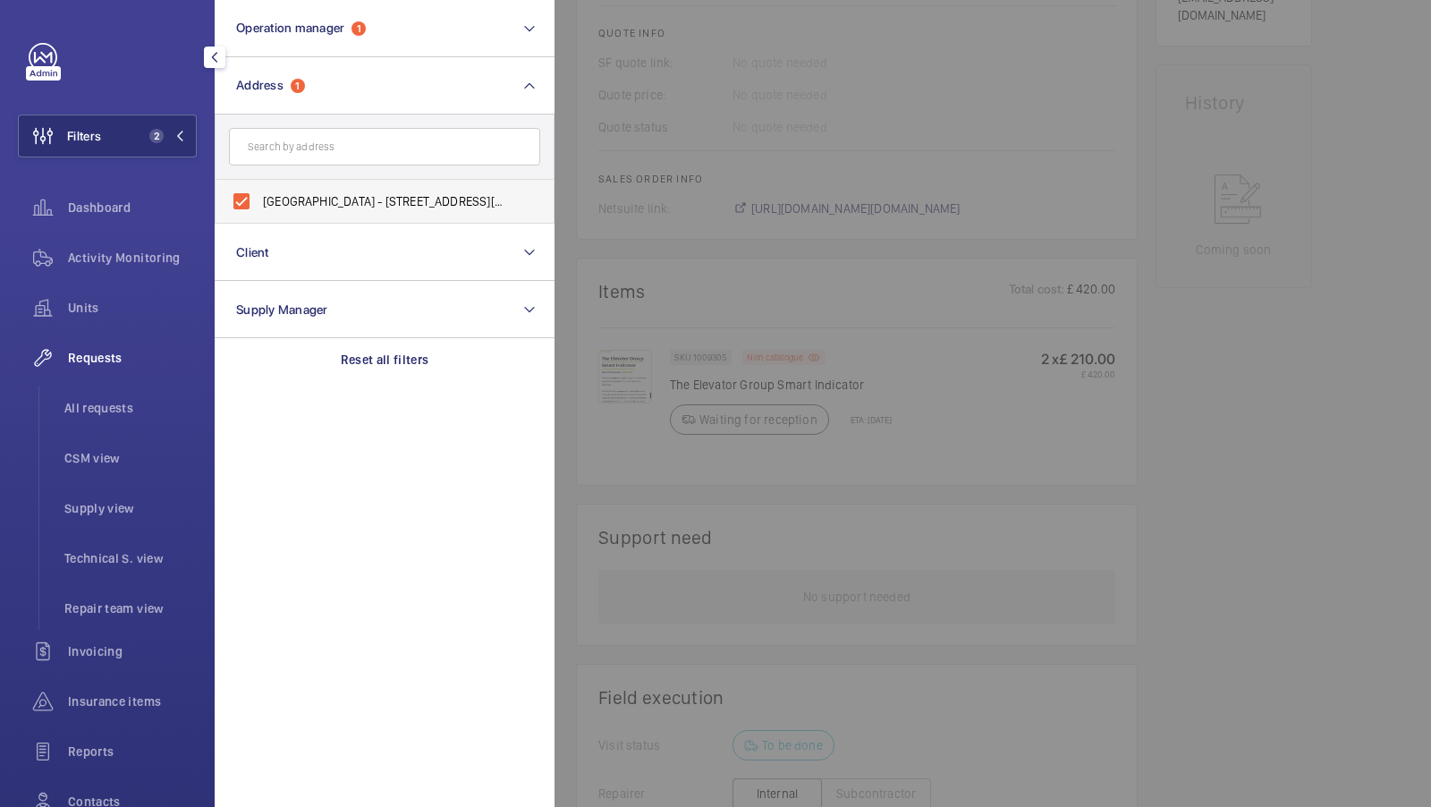
click at [311, 192] on span "Euston Square Hotel - 152-156 North Gower Street, LONDON NW1 2LU" at bounding box center [386, 201] width 246 height 18
click at [259, 192] on input "Euston Square Hotel - 152-156 North Gower Street, LONDON NW1 2LU" at bounding box center [242, 201] width 36 height 36
checkbox input "false"
click at [315, 140] on input "text" at bounding box center [384, 147] width 311 height 38
type input "westgate care"
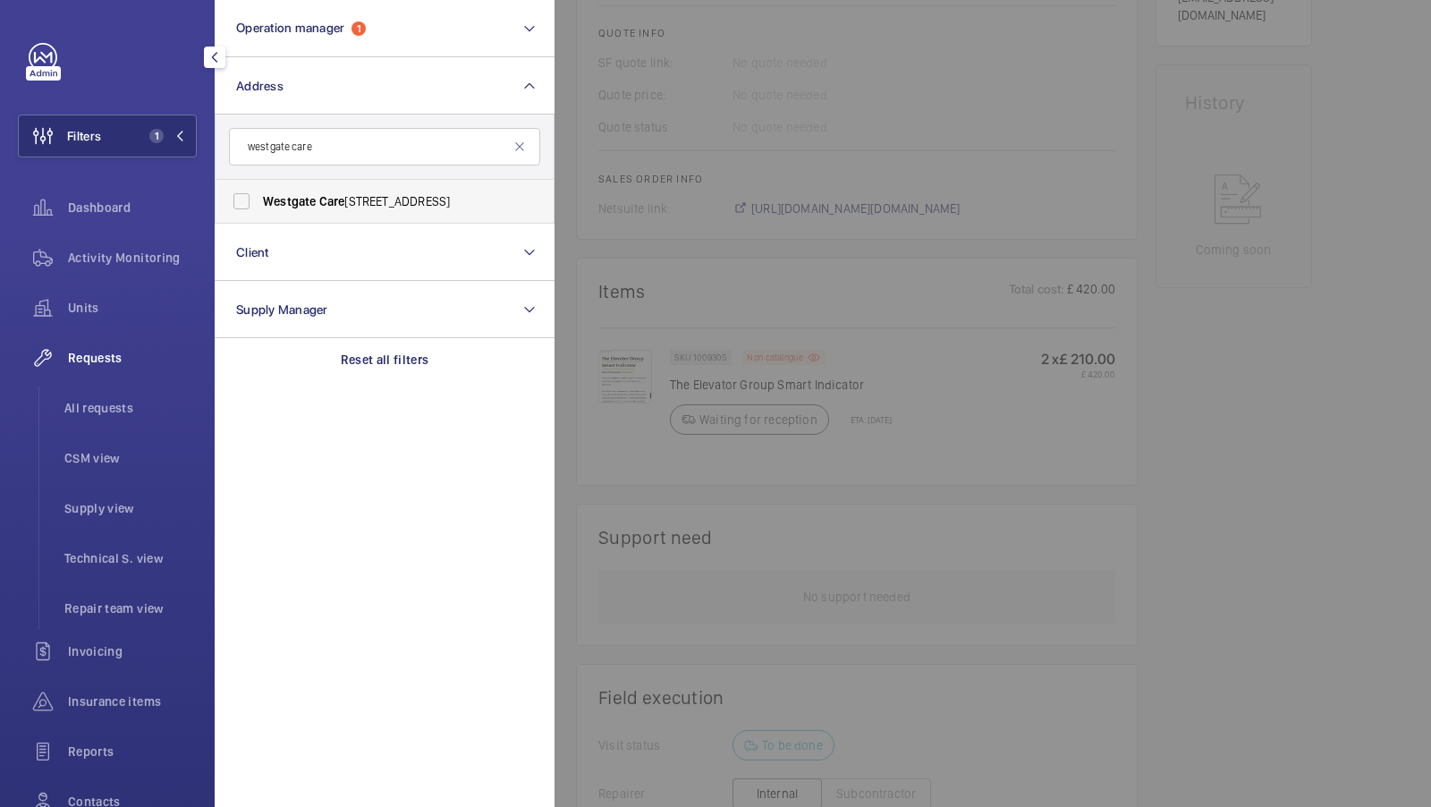
click at [271, 195] on span "Westgate" at bounding box center [289, 201] width 53 height 14
click at [259, 195] on input "Westgate Care Centre - Tower Rd, Ware, LONDON SG12 7LP" at bounding box center [242, 201] width 36 height 36
checkbox input "true"
click at [123, 144] on button "Filters 2" at bounding box center [107, 136] width 179 height 43
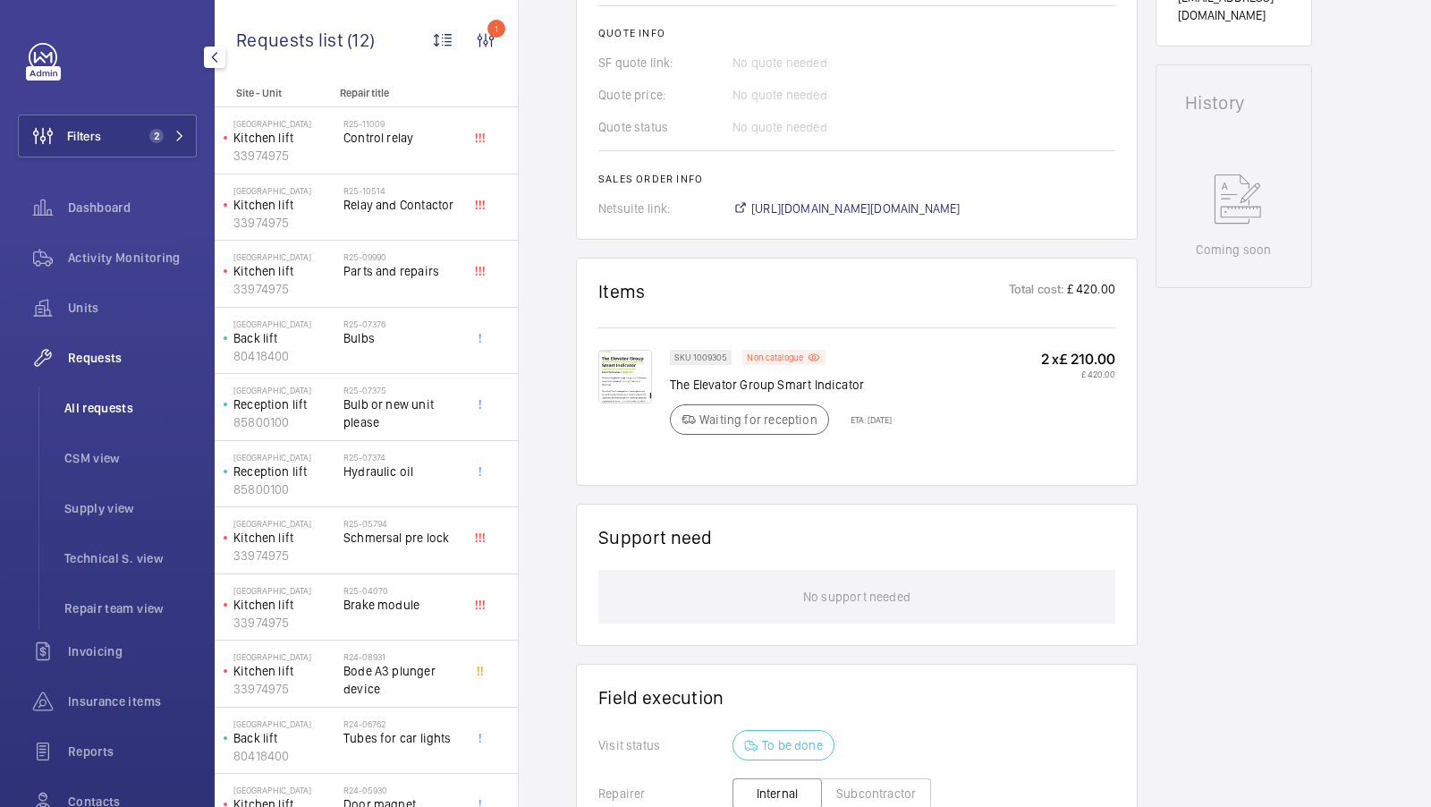
click at [91, 421] on li "All requests" at bounding box center [123, 407] width 147 height 43
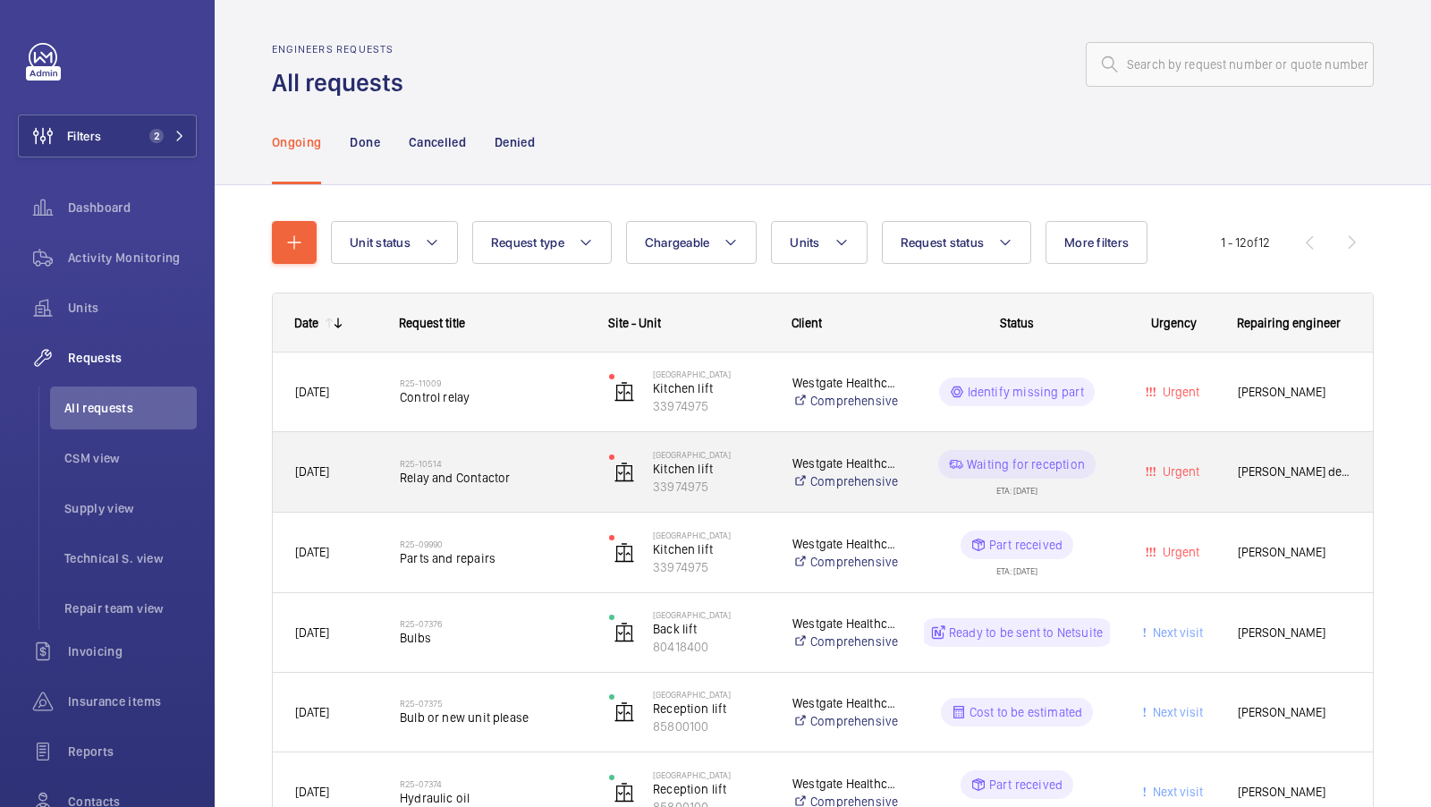
click at [478, 476] on span "Relay and Contactor" at bounding box center [493, 478] width 186 height 18
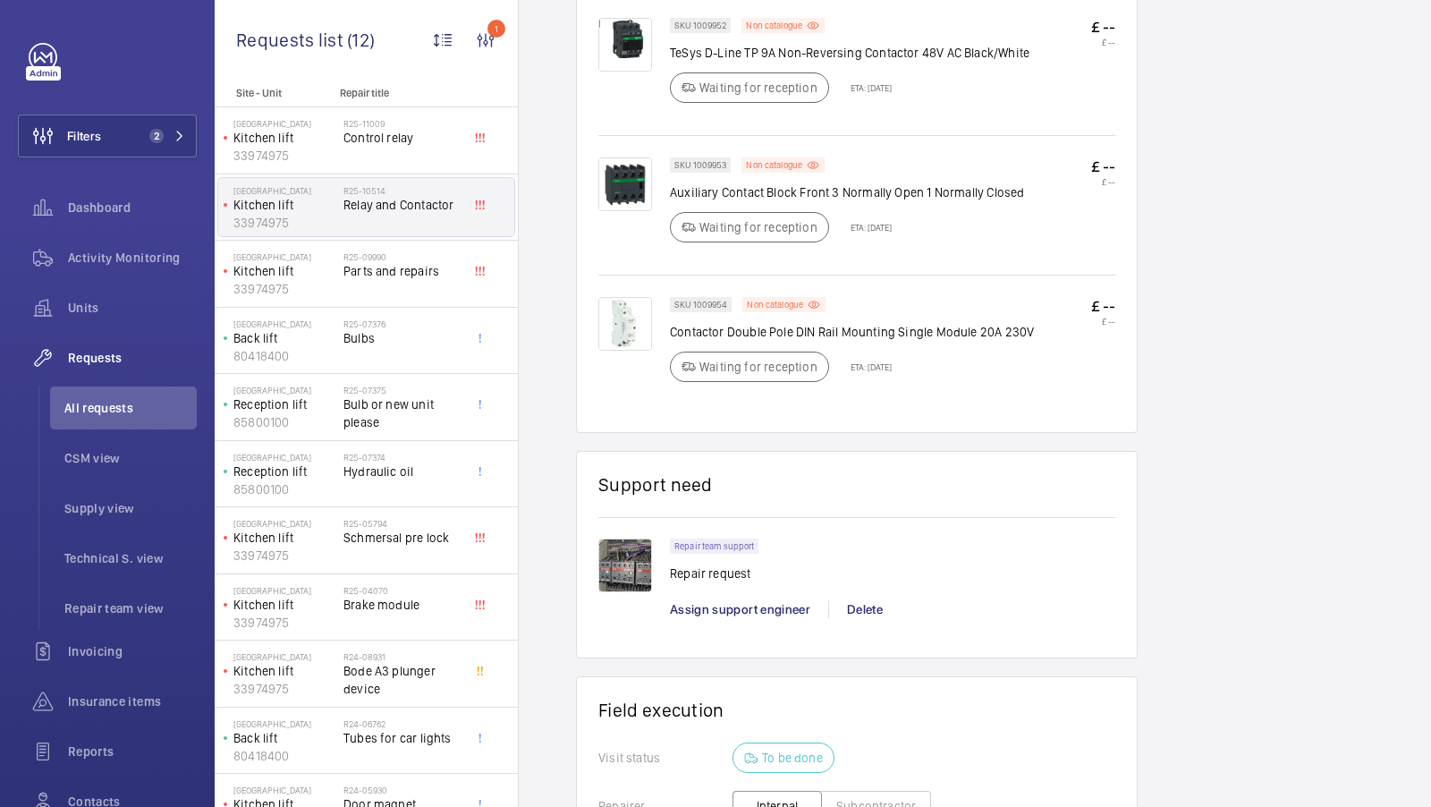
scroll to position [1308, 0]
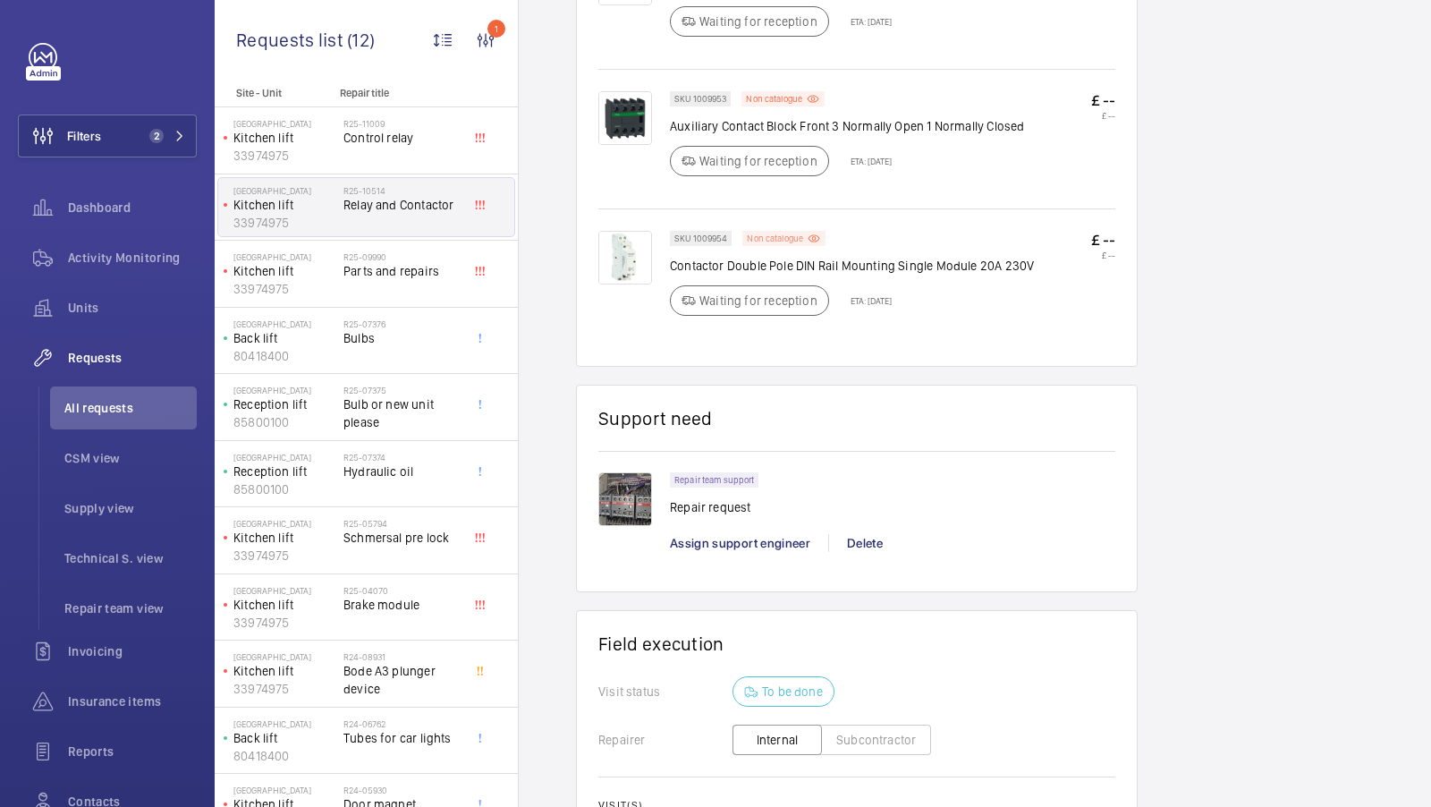
click at [765, 235] on p "Non catalogue" at bounding box center [775, 238] width 56 height 6
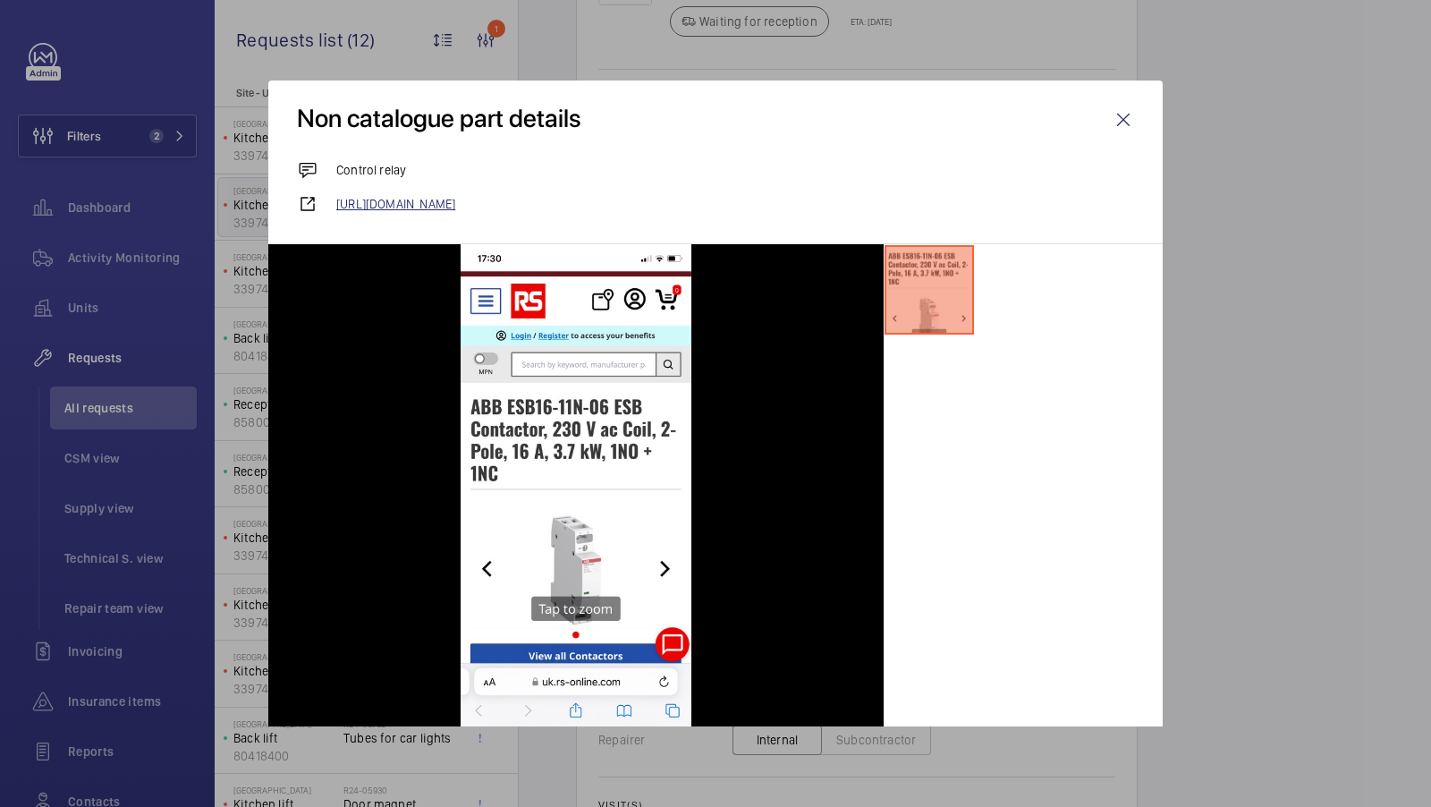
click at [556, 201] on link "https://uk.rs-online.com/web/p/contactors/2111583?gb=s" at bounding box center [735, 204] width 798 height 18
click at [1128, 121] on wm-front-icon-button at bounding box center [1123, 119] width 43 height 43
click at [96, 310] on span "Units" at bounding box center [132, 308] width 129 height 18
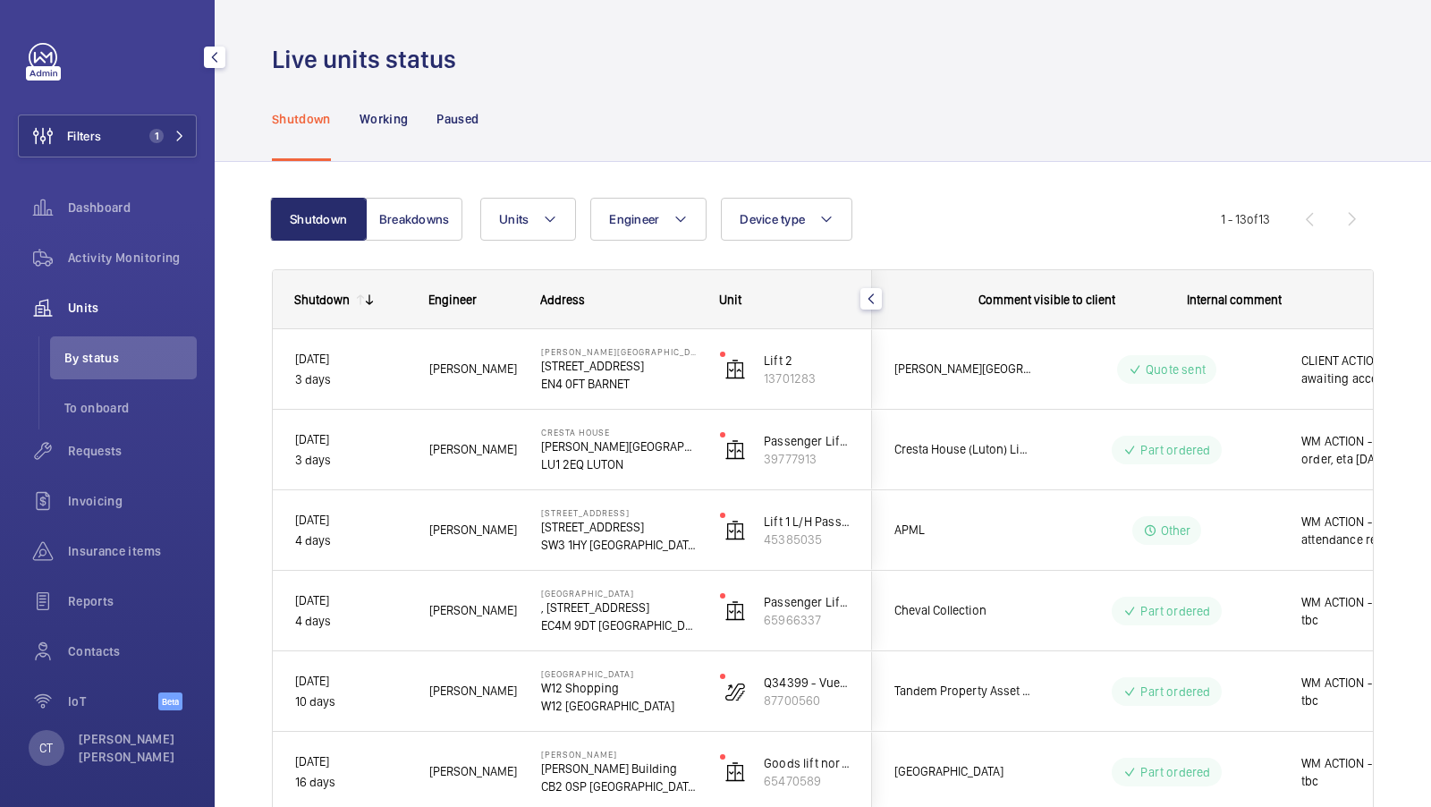
click at [155, 146] on button "Filters 1" at bounding box center [107, 136] width 179 height 43
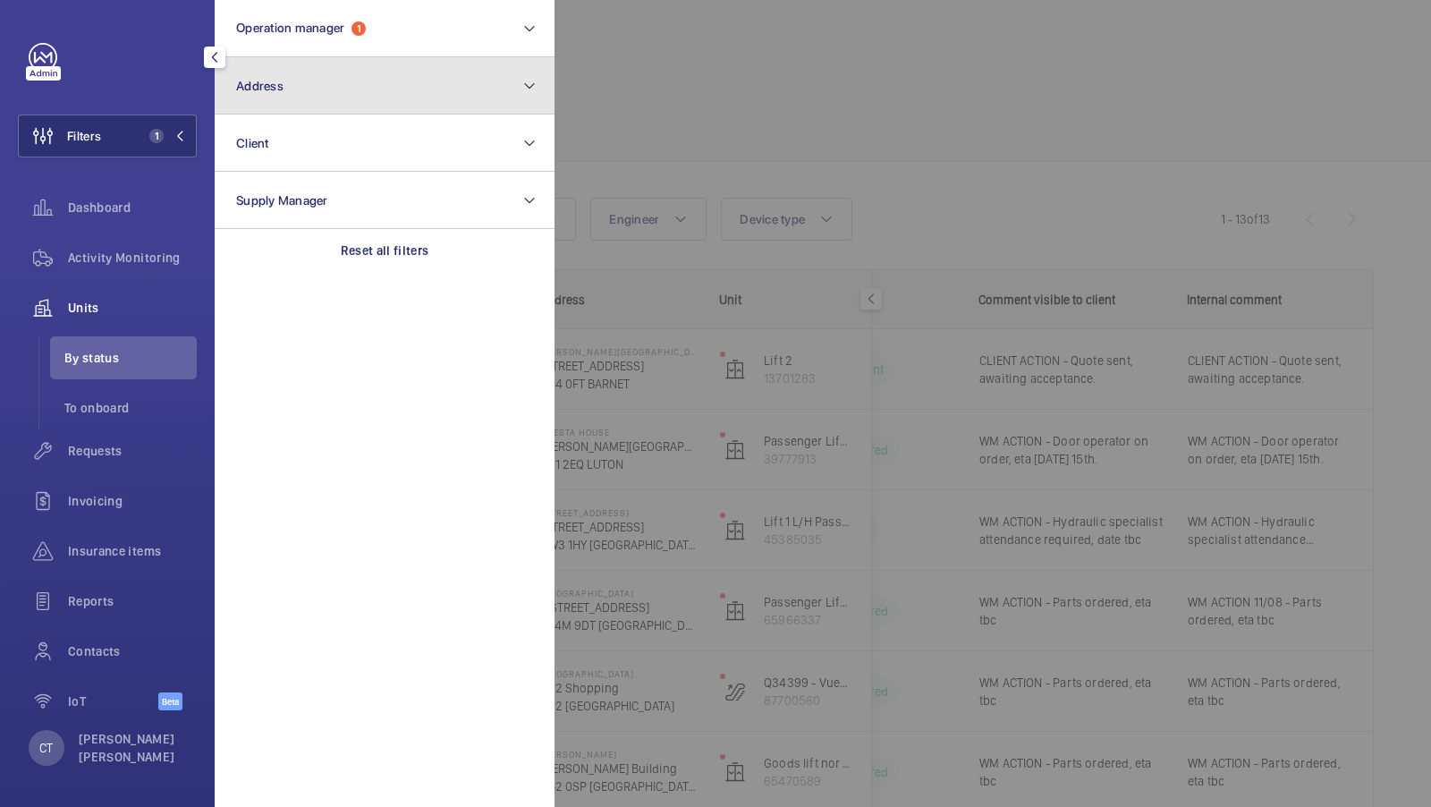
click at [324, 98] on button "Address" at bounding box center [385, 85] width 340 height 57
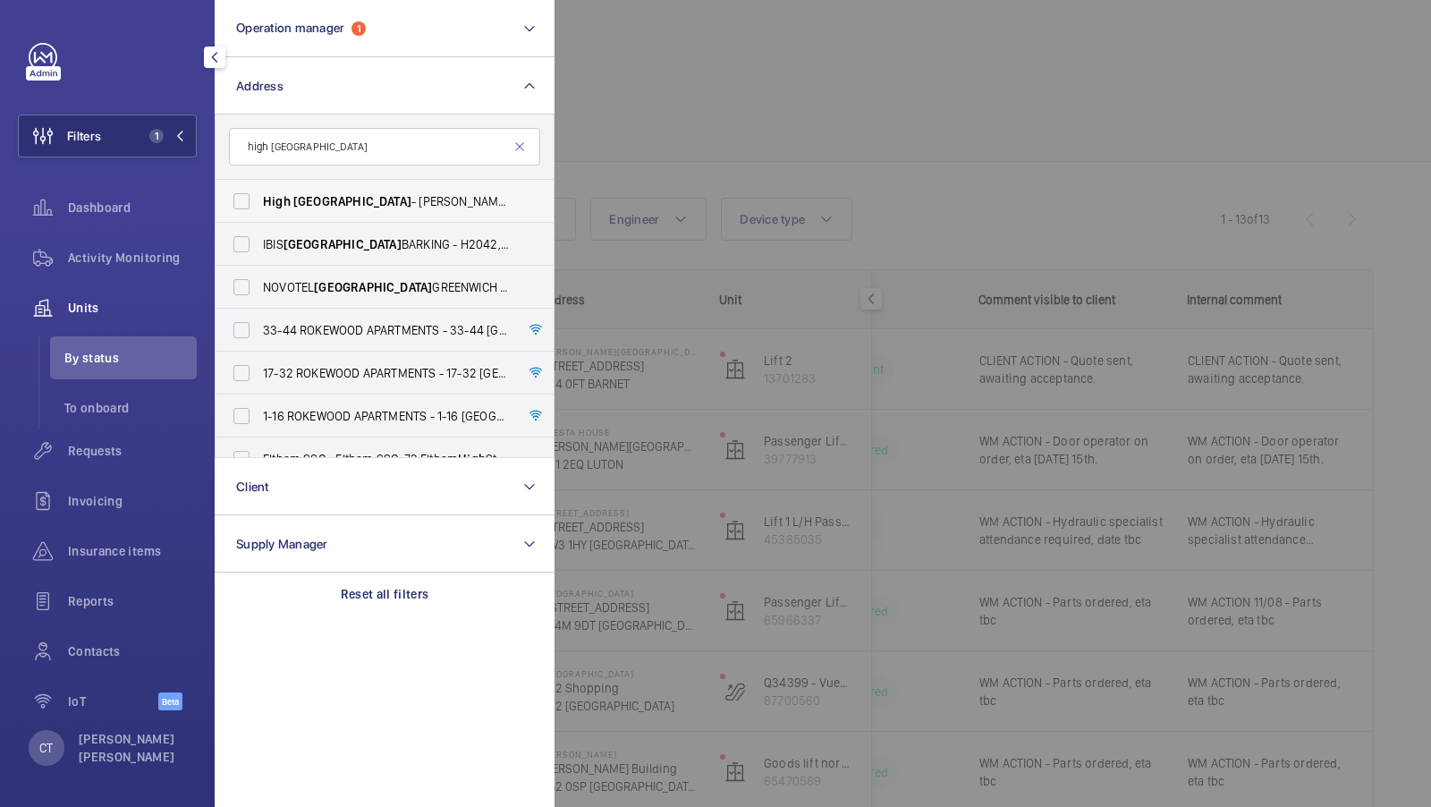
type input "high [GEOGRAPHIC_DATA]"
click at [298, 195] on span "[GEOGRAPHIC_DATA]" at bounding box center [352, 201] width 118 height 14
click at [259, 195] on input "High [GEOGRAPHIC_DATA] - [GEOGRAPHIC_DATA] 5NP" at bounding box center [242, 201] width 36 height 36
checkbox input "true"
click at [162, 129] on span "2" at bounding box center [152, 136] width 21 height 14
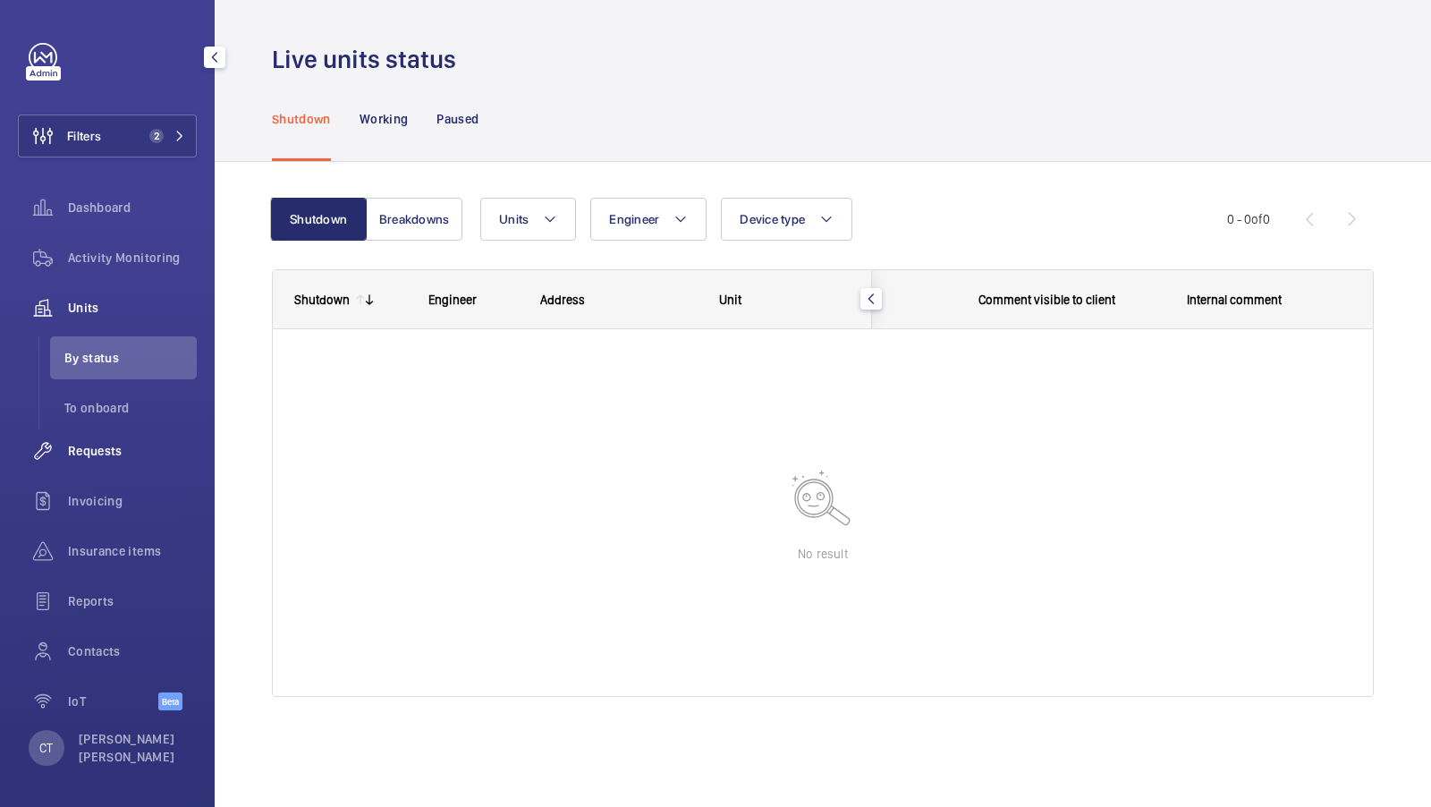
click at [85, 469] on div "Requests" at bounding box center [107, 450] width 179 height 43
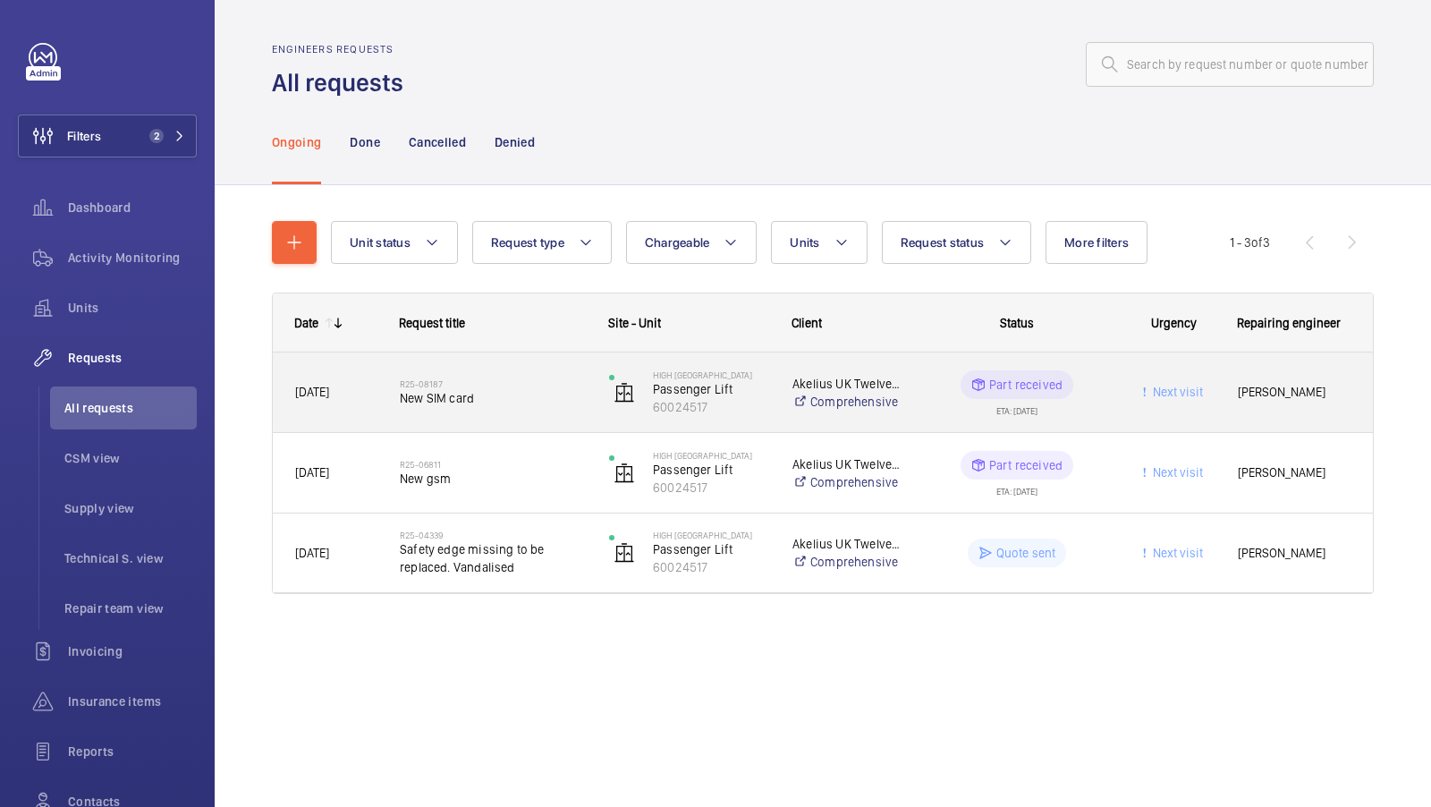
click at [501, 404] on span "New SIM card" at bounding box center [493, 398] width 186 height 18
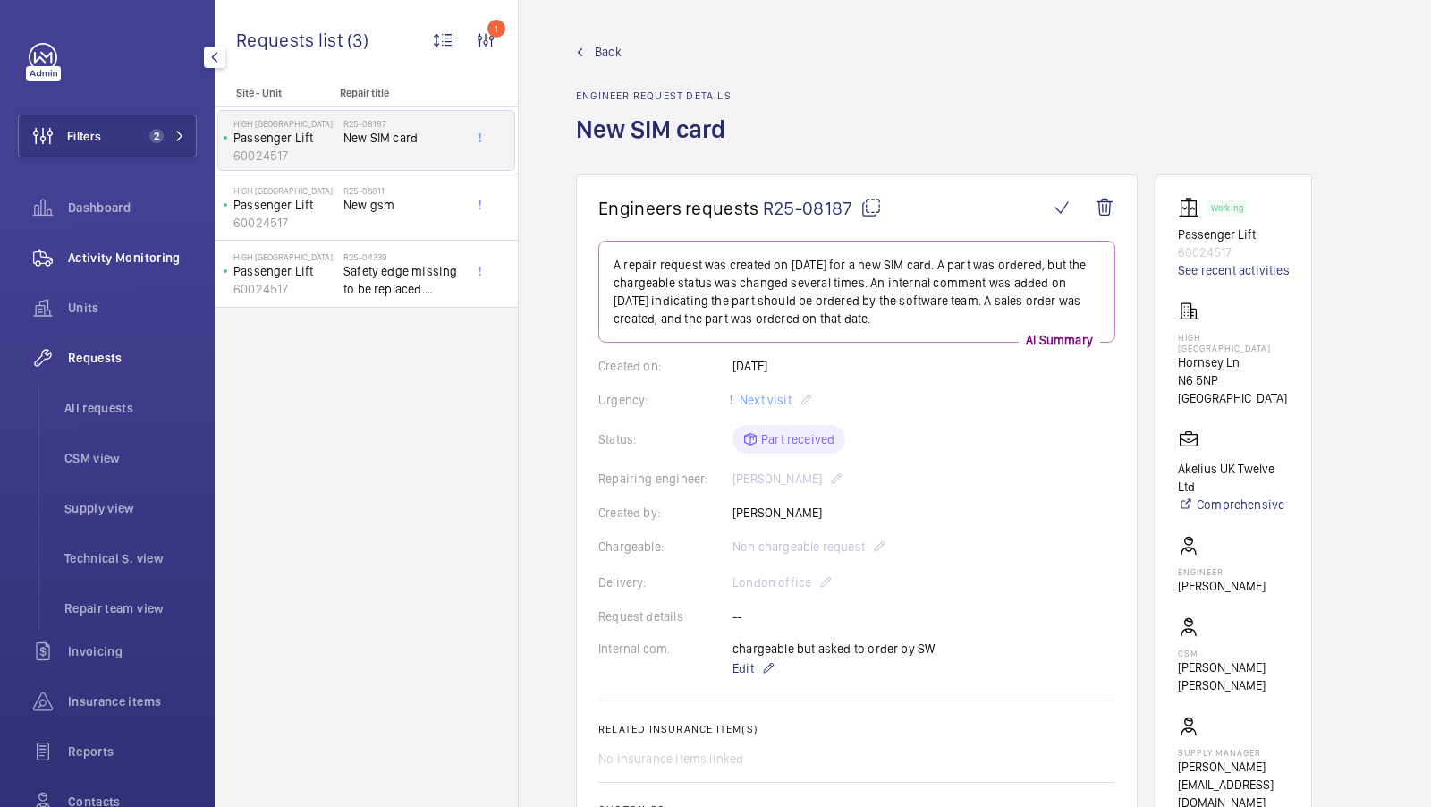
click at [104, 258] on span "Activity Monitoring" at bounding box center [132, 258] width 129 height 18
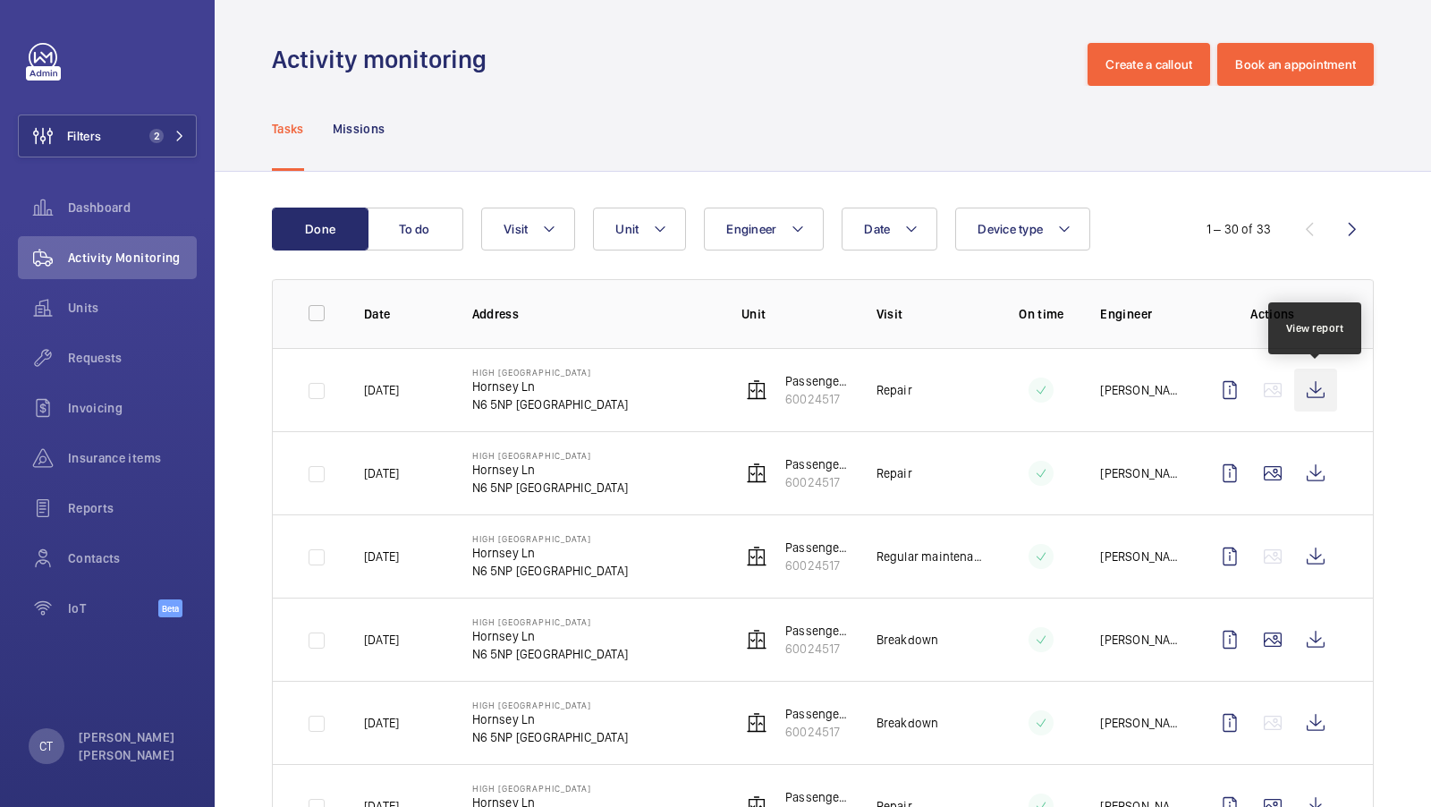
click at [1309, 390] on wm-front-icon-button at bounding box center [1315, 390] width 43 height 43
click at [82, 378] on div "Requests" at bounding box center [107, 357] width 179 height 43
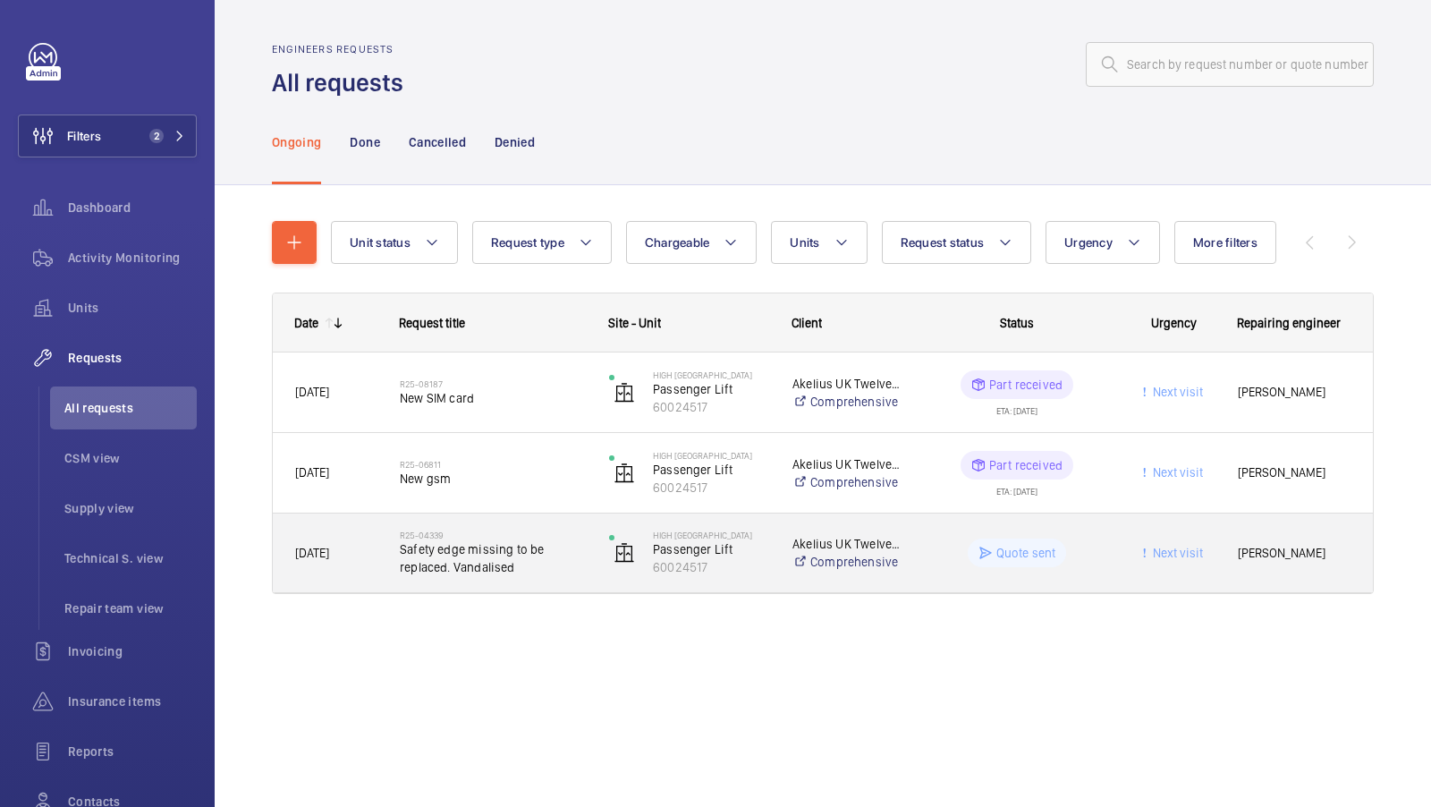
click at [524, 569] on span "Safety edge missing to be replaced. Vandalised" at bounding box center [493, 558] width 186 height 36
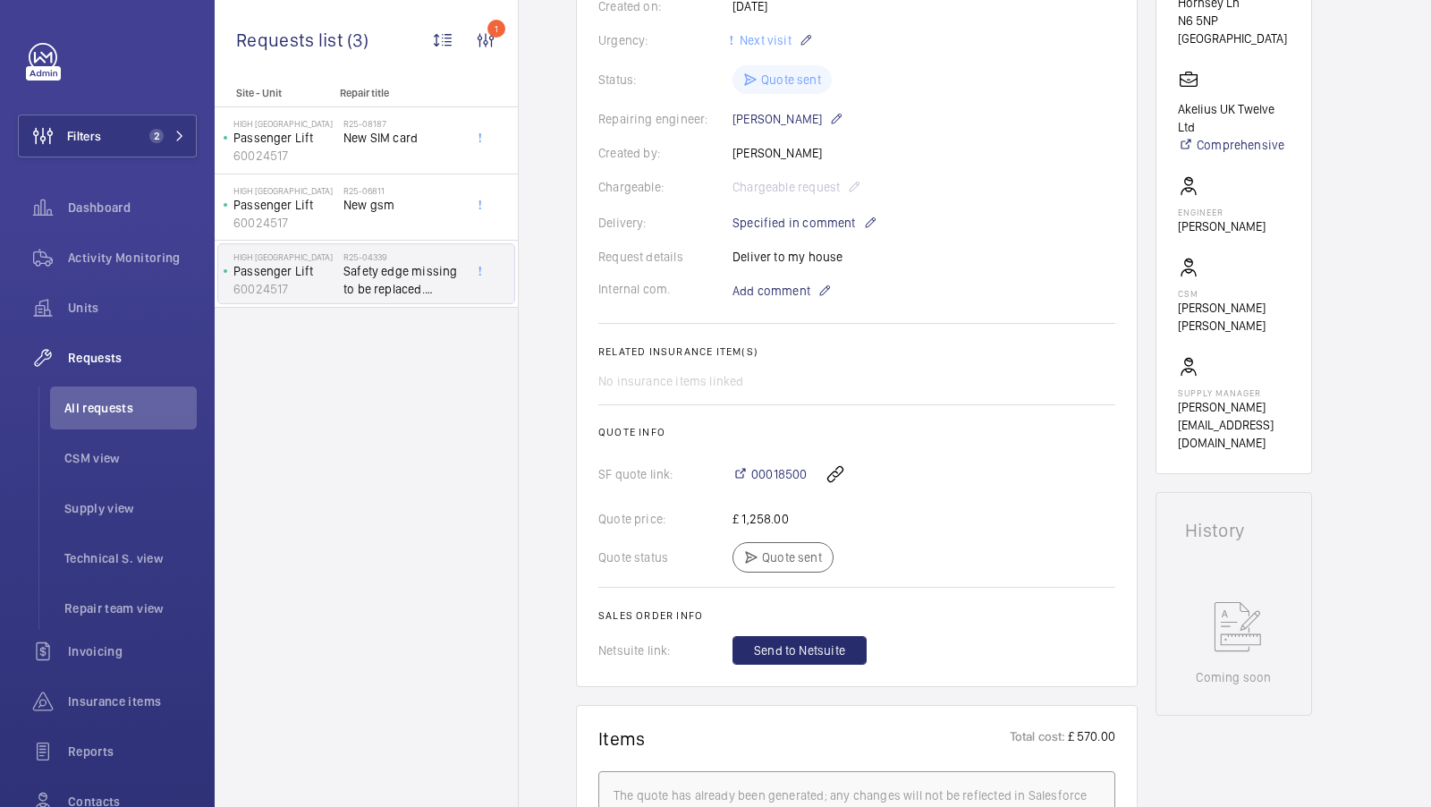
scroll to position [361, 0]
click at [70, 414] on span "All requests" at bounding box center [130, 408] width 132 height 18
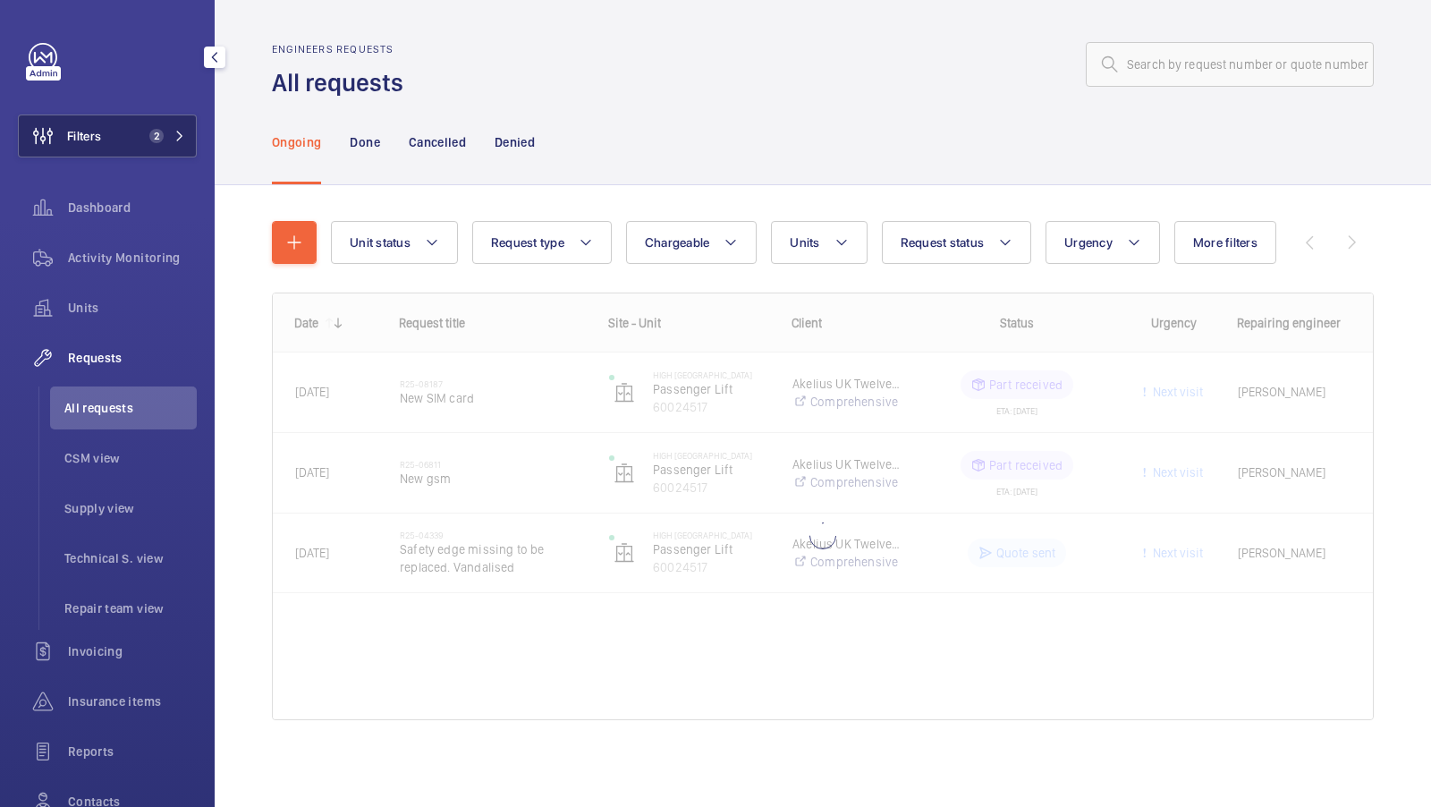
click at [145, 146] on button "Filters 2" at bounding box center [107, 136] width 179 height 43
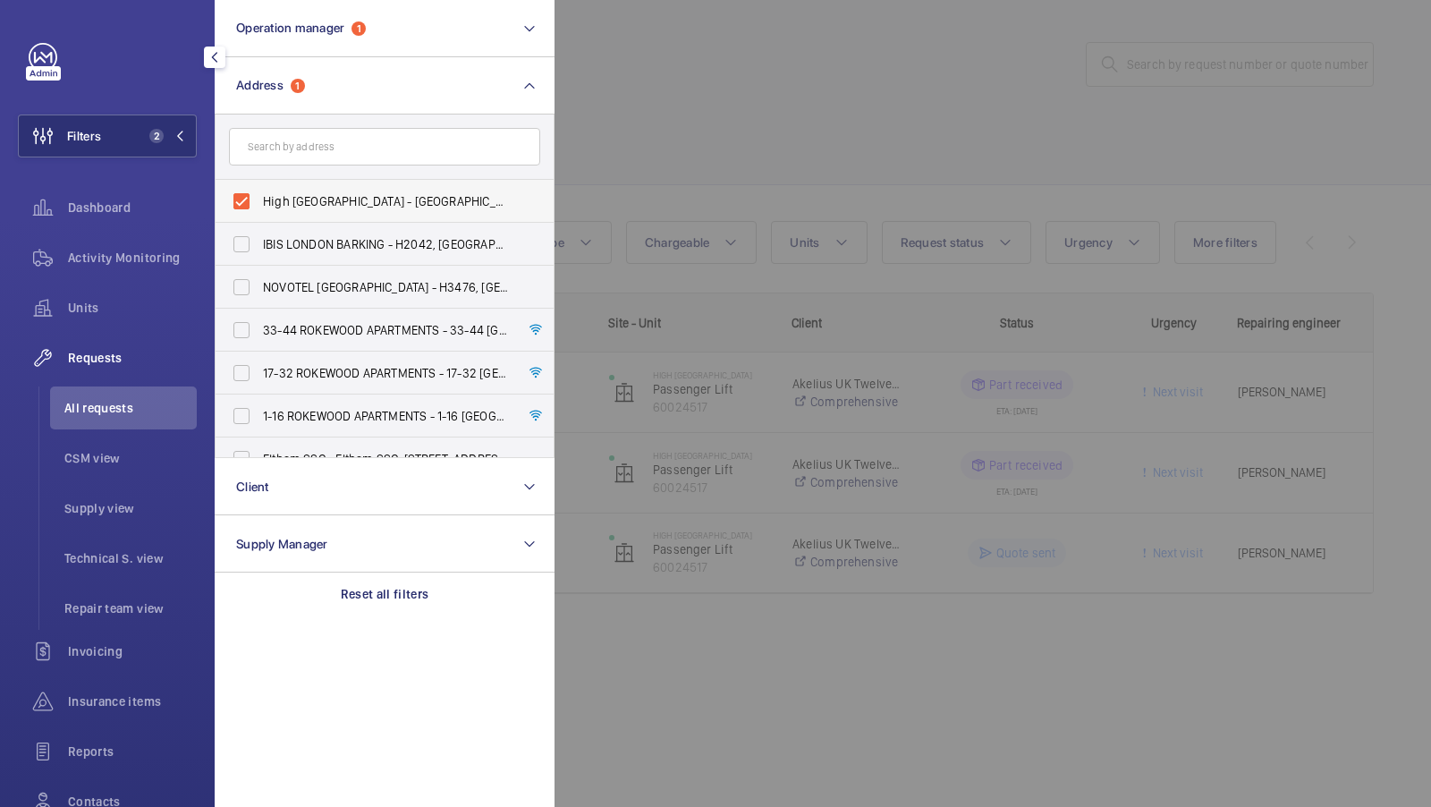
click at [361, 194] on span "High [GEOGRAPHIC_DATA] - [GEOGRAPHIC_DATA] 5NP" at bounding box center [386, 201] width 246 height 18
click at [259, 194] on input "High [GEOGRAPHIC_DATA] - [GEOGRAPHIC_DATA] 5NP" at bounding box center [242, 201] width 36 height 36
checkbox input "false"
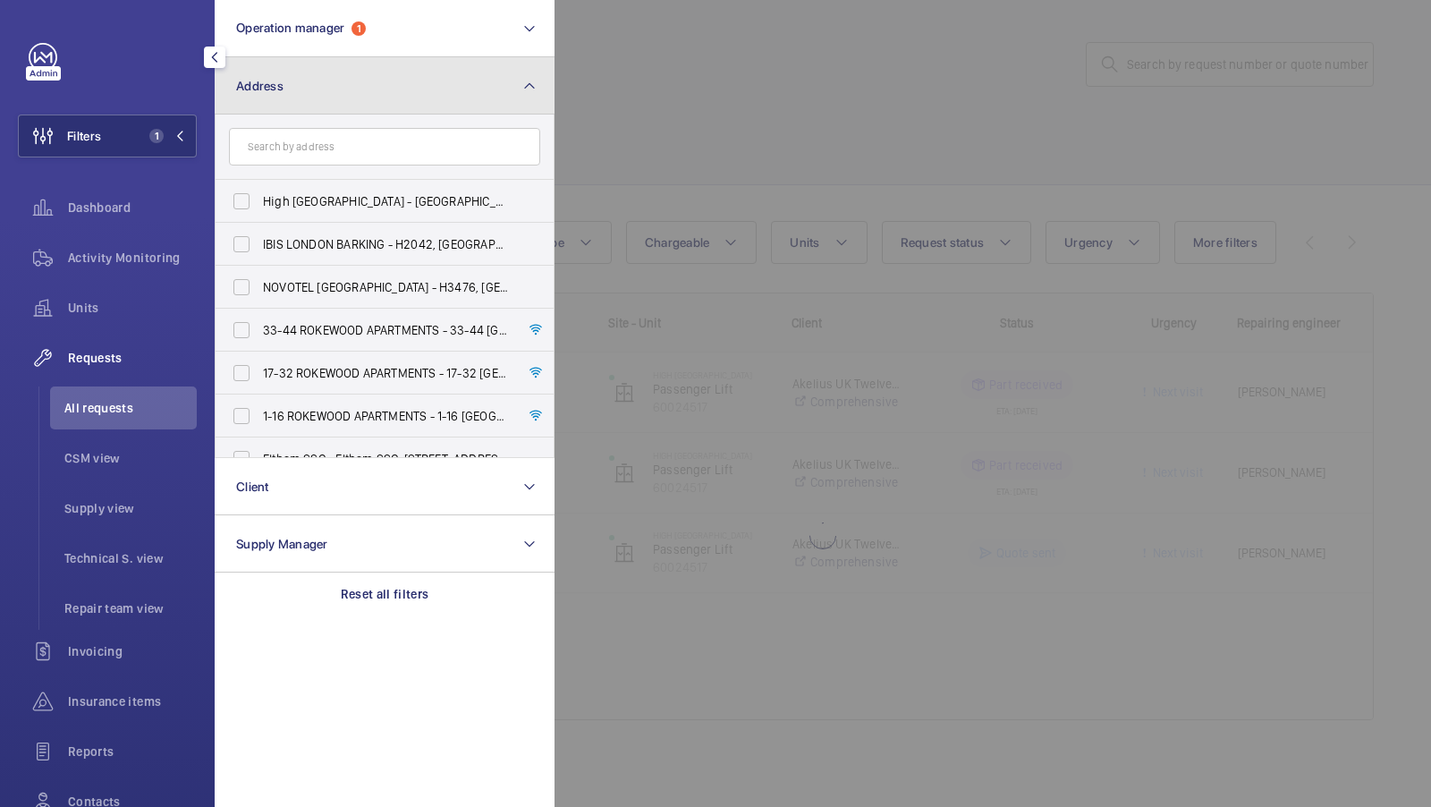
click at [403, 96] on button "Address" at bounding box center [385, 85] width 340 height 57
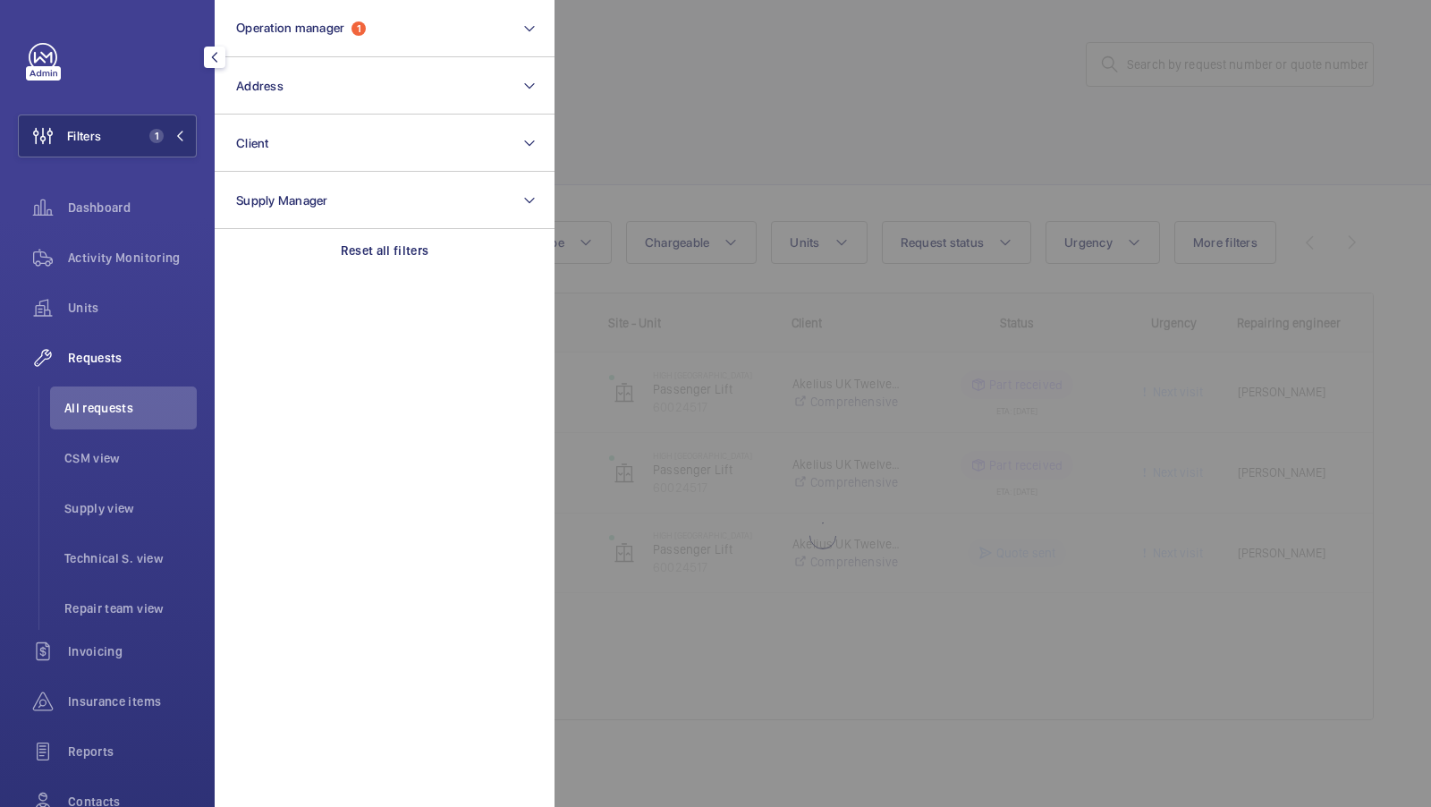
click at [1141, 69] on div at bounding box center [1270, 403] width 1431 height 807
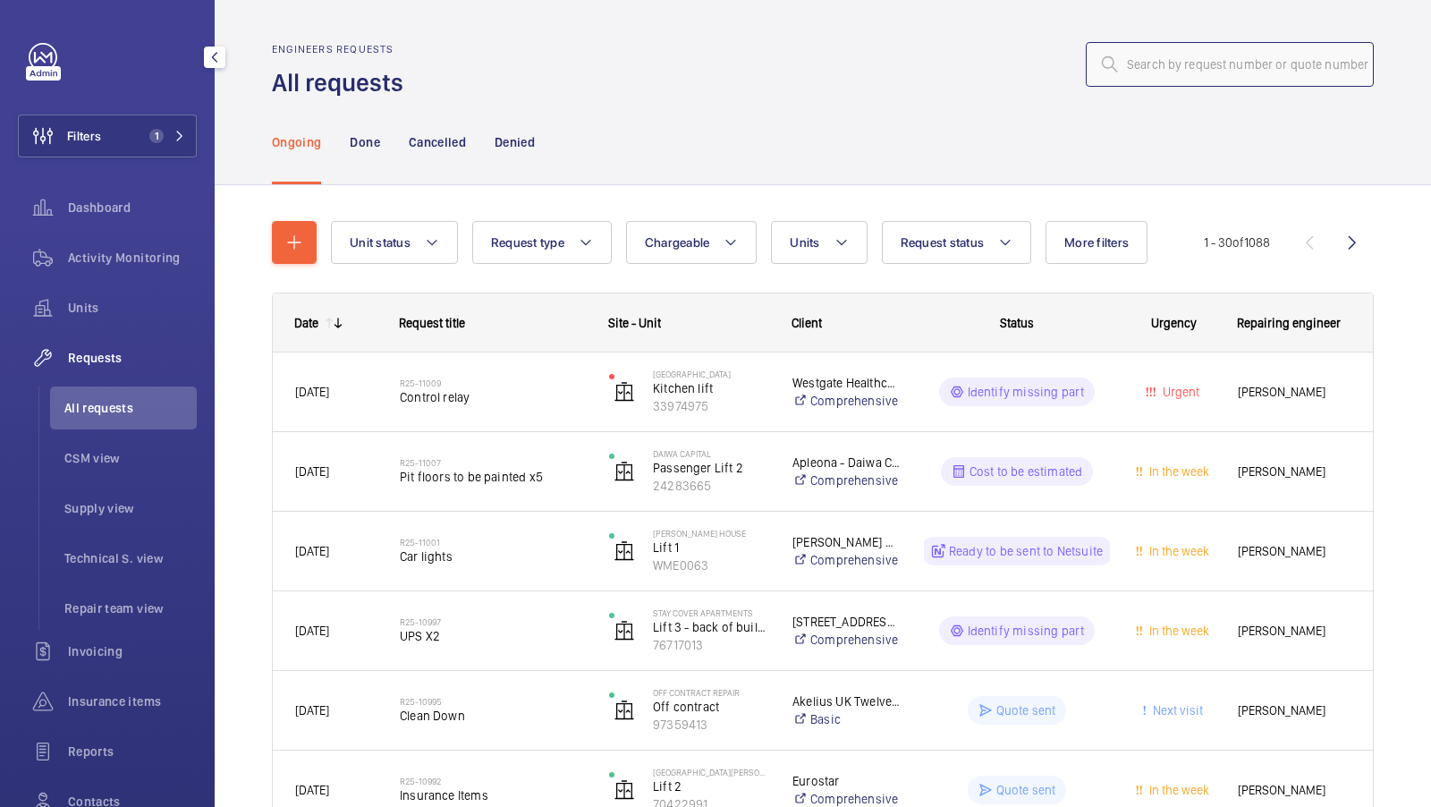
click at [1134, 73] on input "text" at bounding box center [1230, 64] width 288 height 45
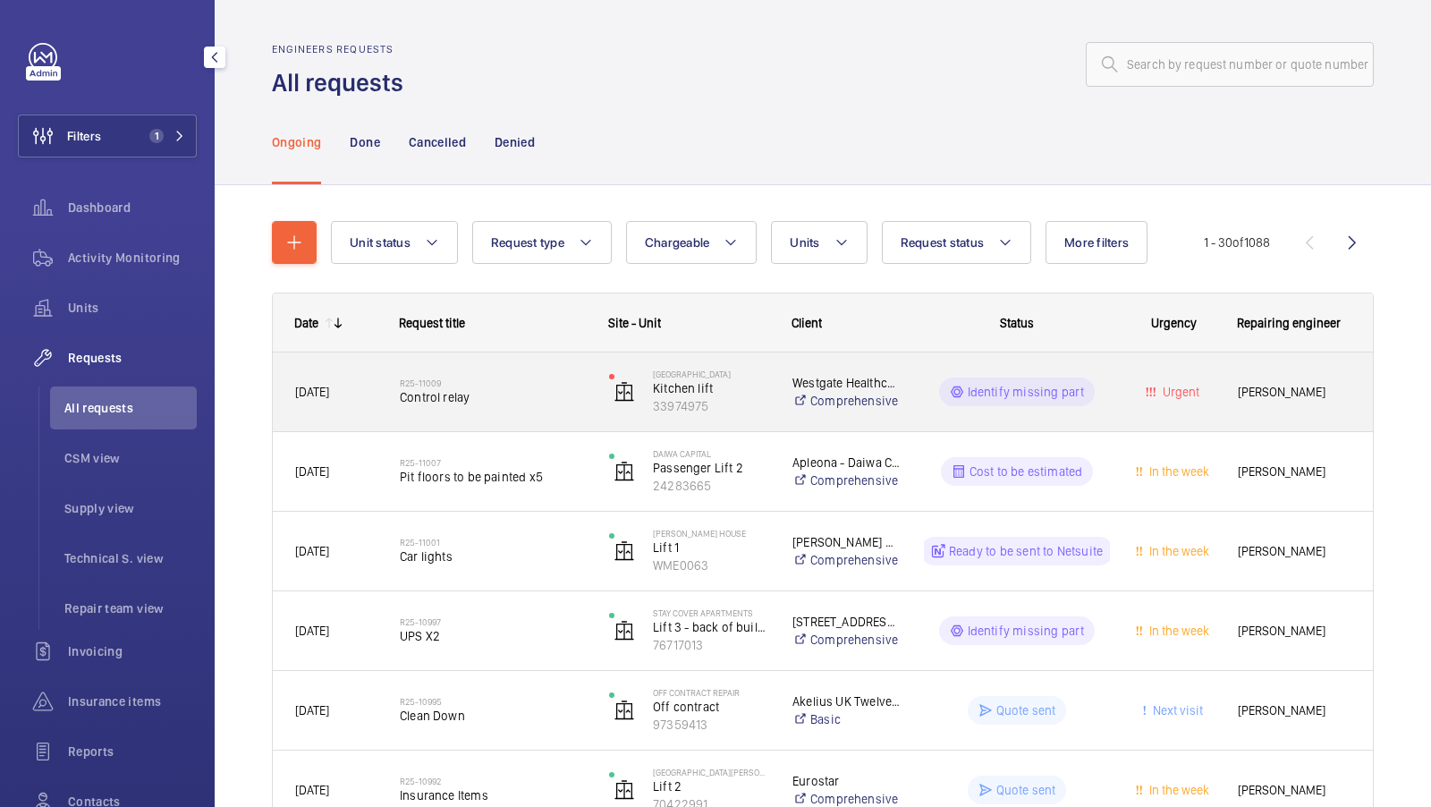
click at [472, 380] on h2 "R25-11009" at bounding box center [493, 383] width 186 height 11
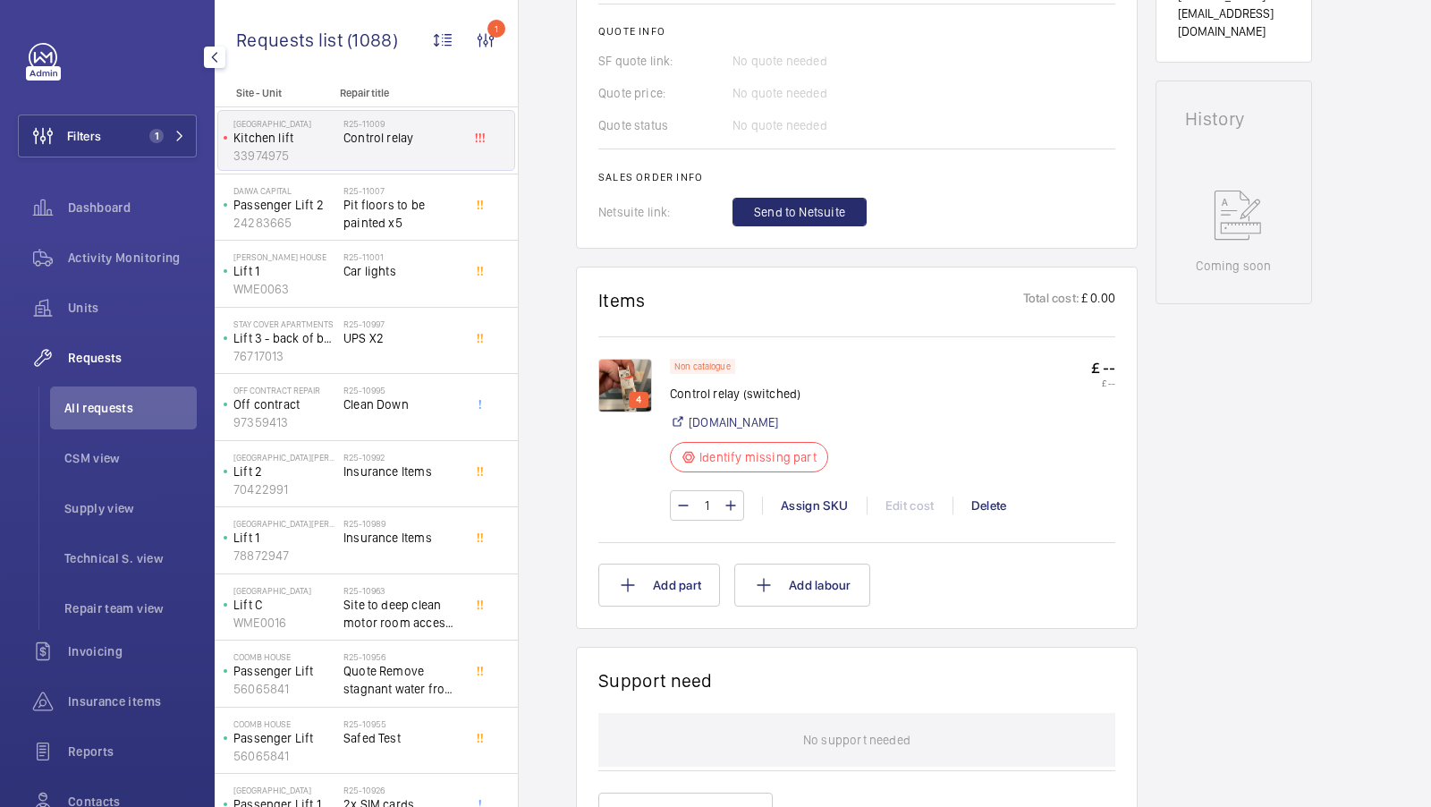
scroll to position [760, 0]
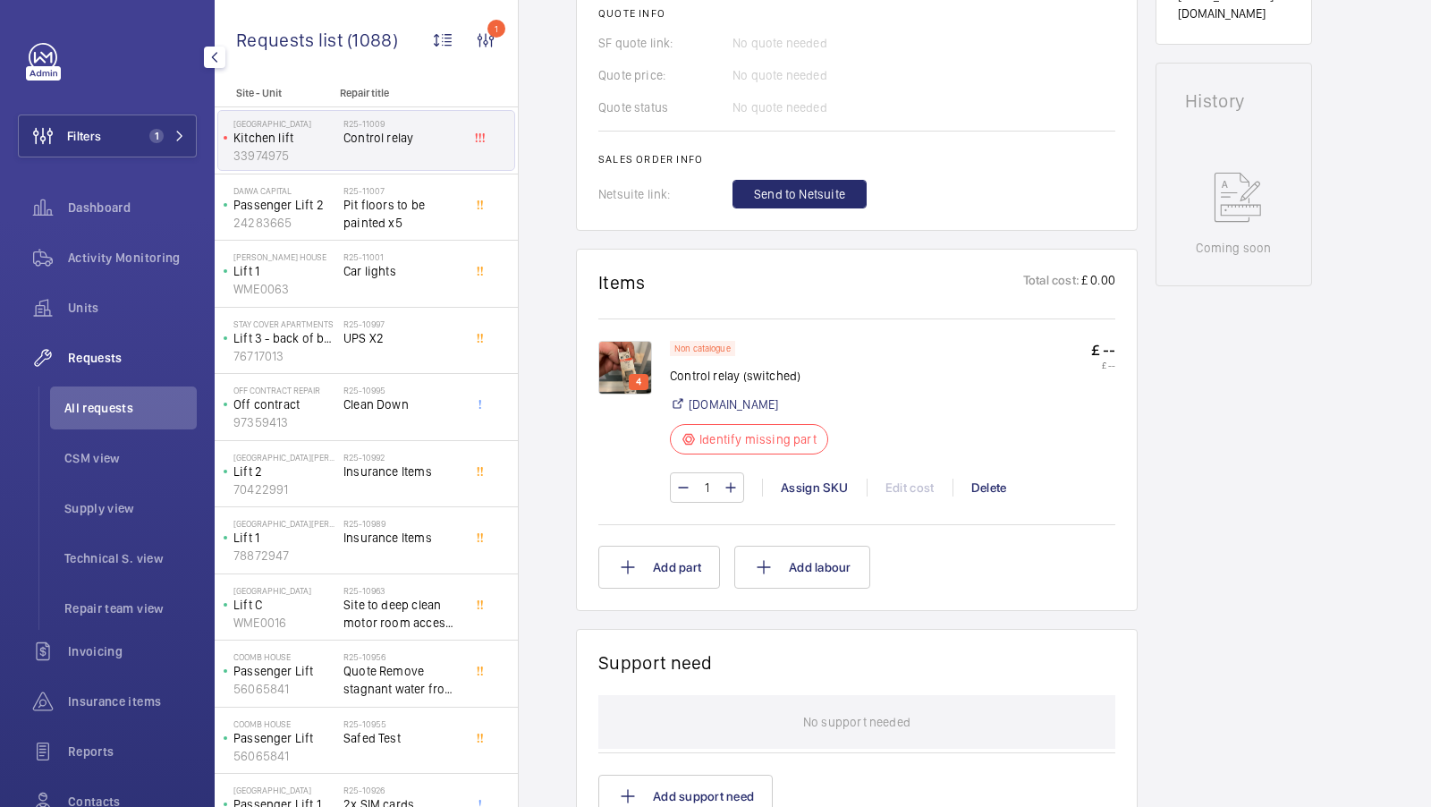
click at [627, 360] on img at bounding box center [625, 368] width 54 height 54
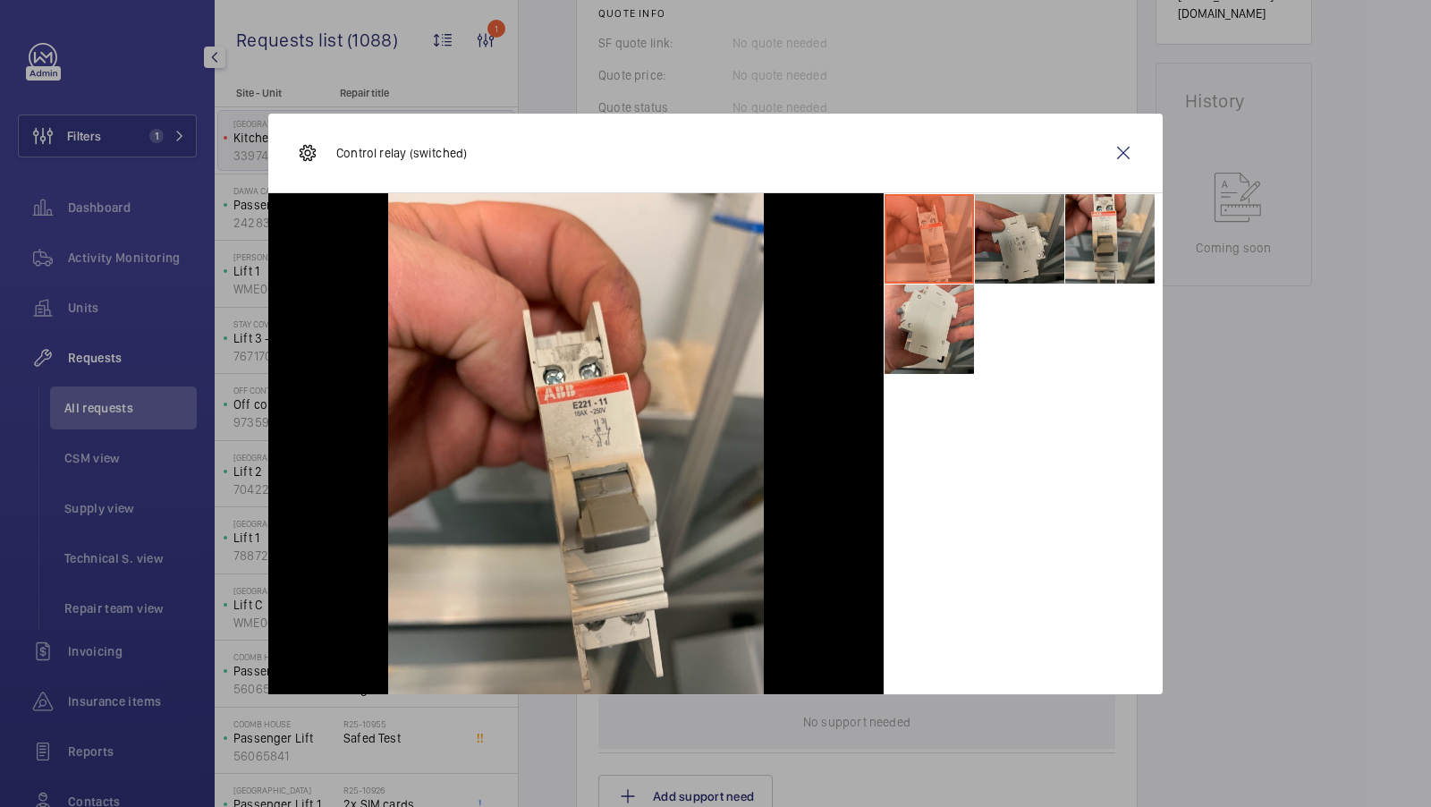
click at [1031, 221] on li at bounding box center [1019, 238] width 89 height 89
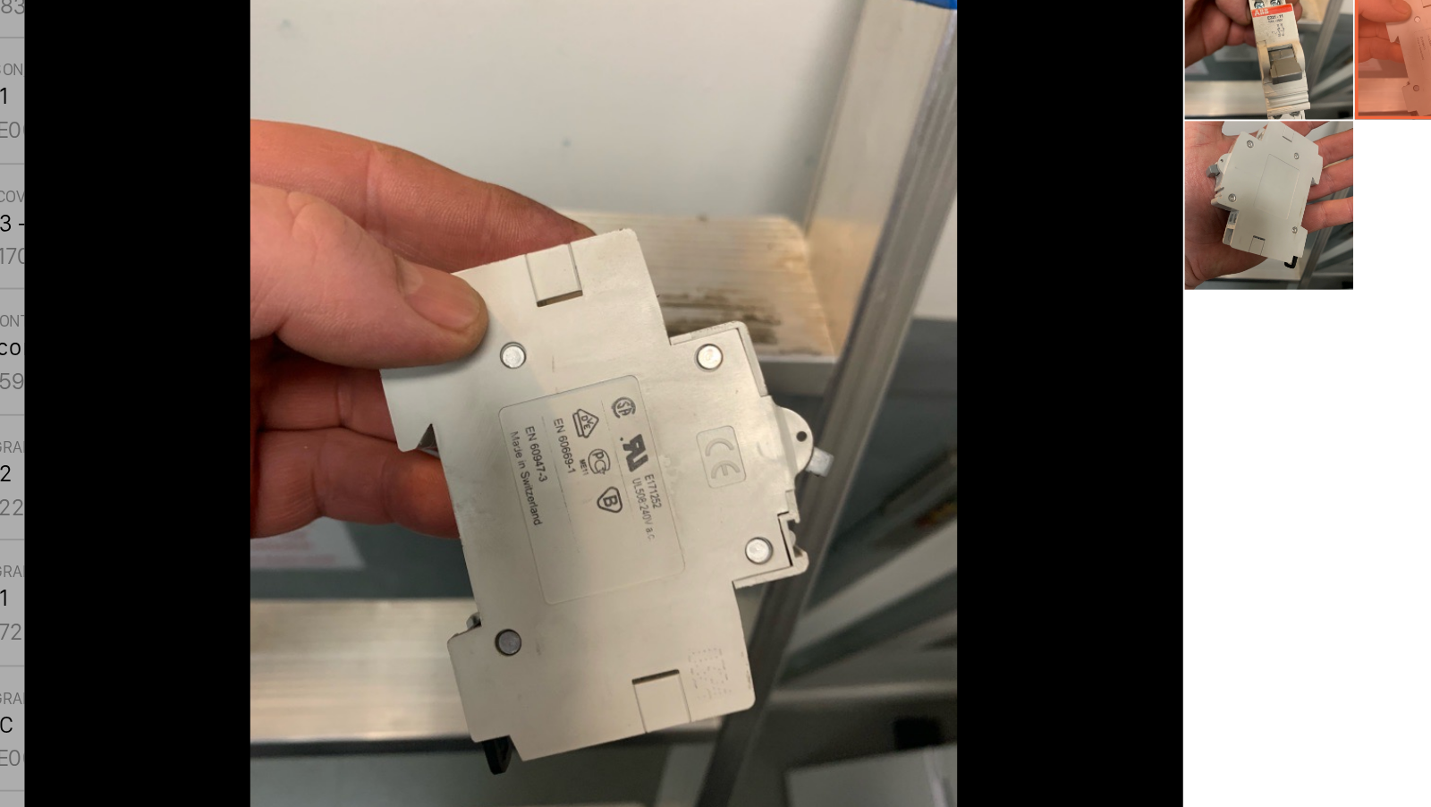
click at [896, 331] on li at bounding box center [929, 328] width 89 height 89
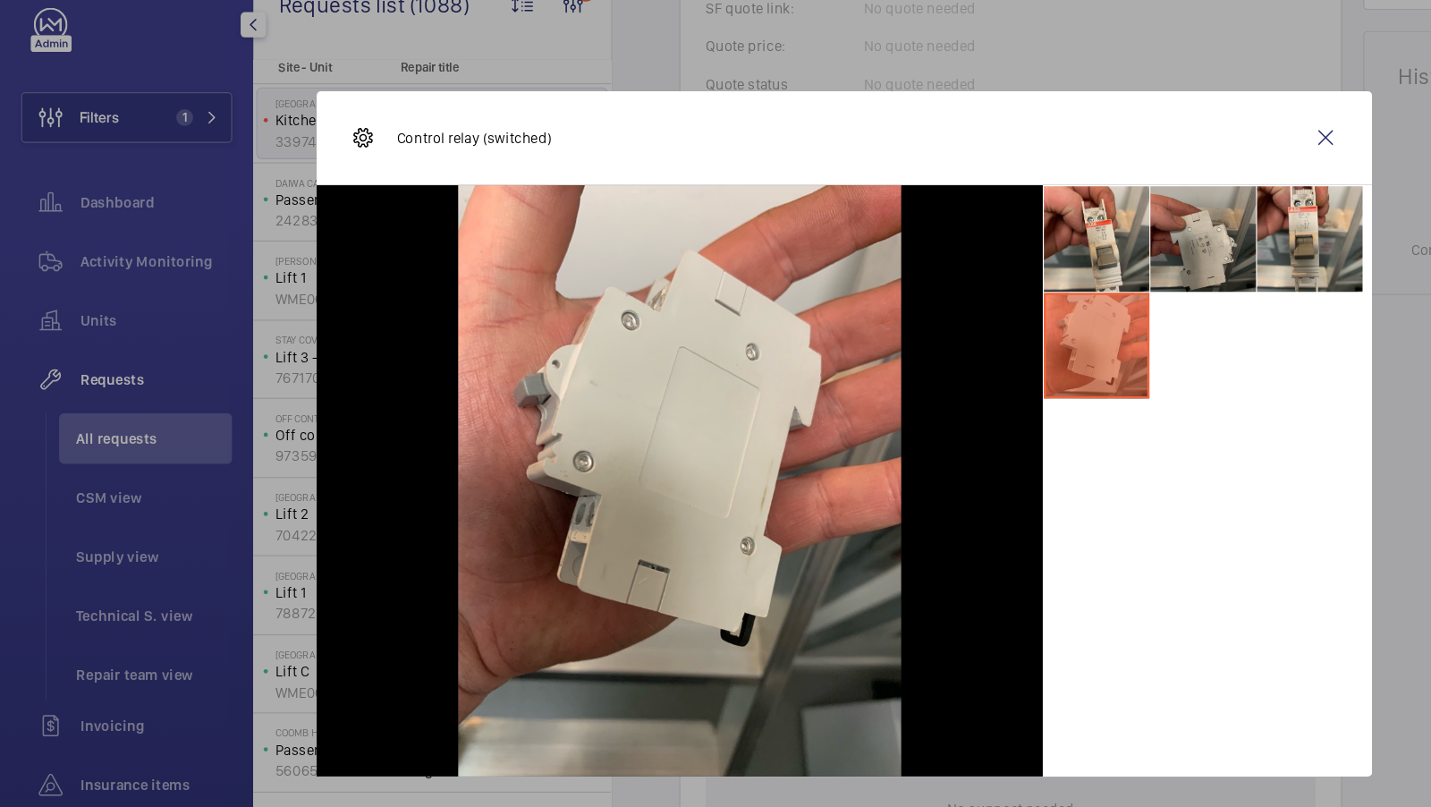
click at [1029, 266] on li at bounding box center [1019, 238] width 89 height 89
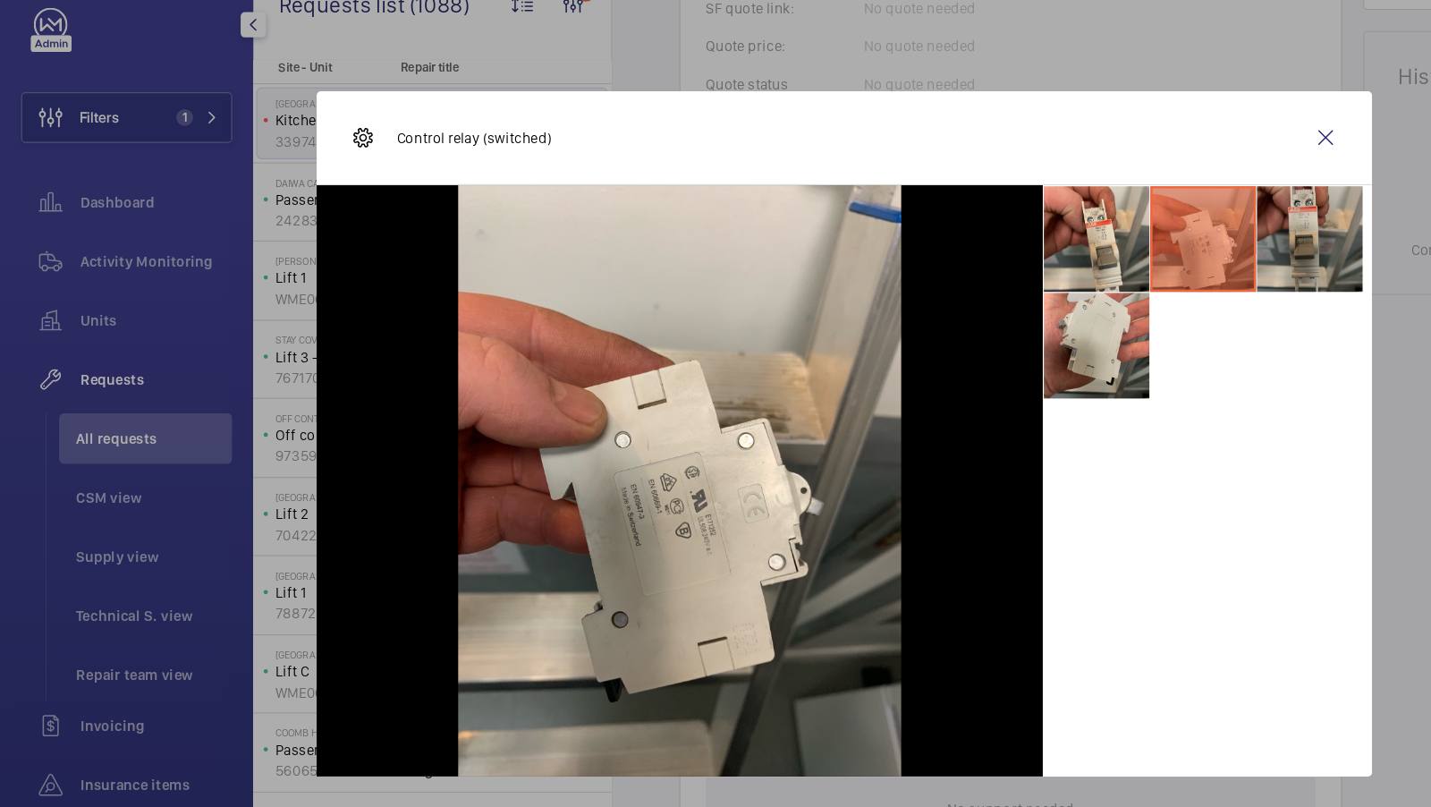
click at [1089, 248] on li at bounding box center [1109, 238] width 89 height 89
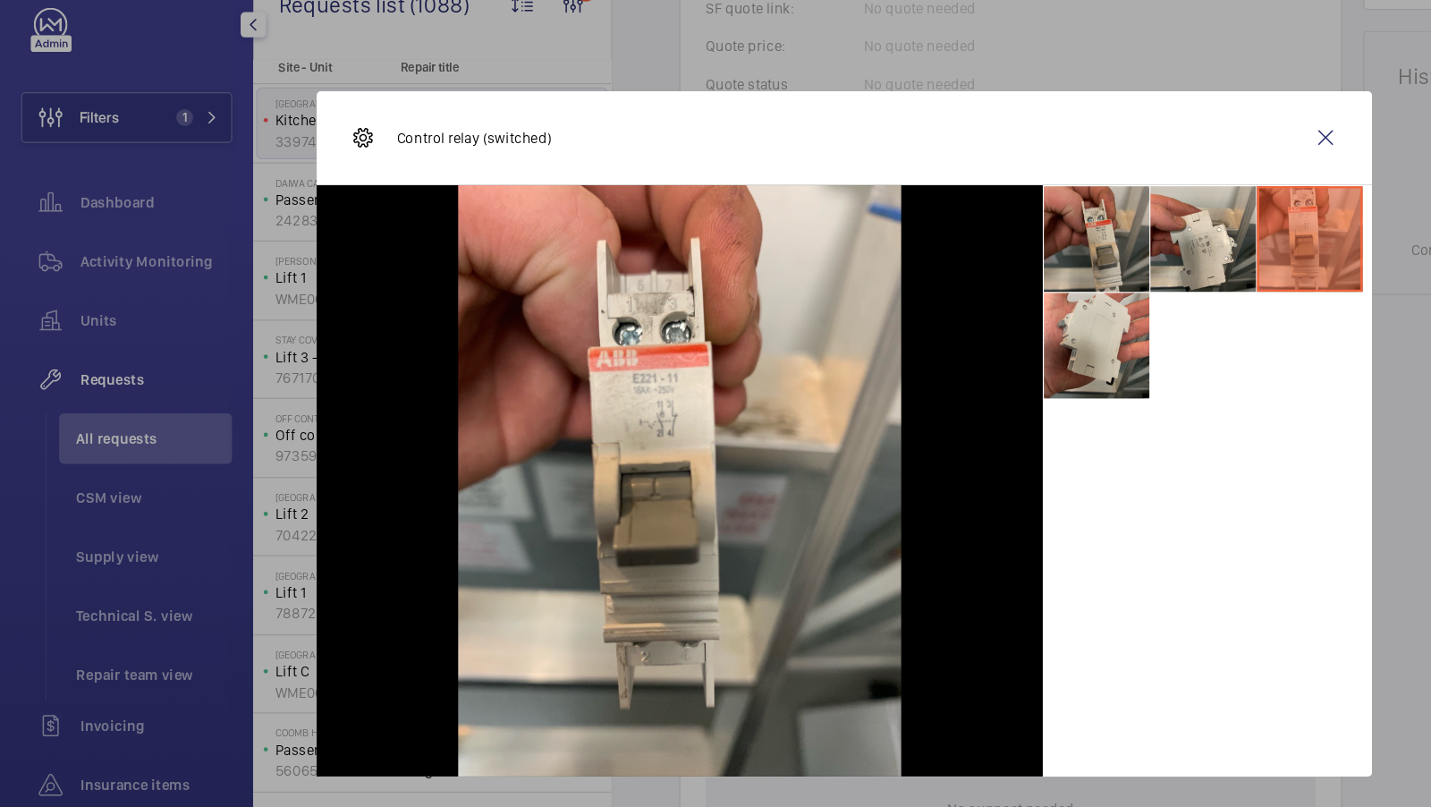
click at [931, 234] on li at bounding box center [929, 238] width 89 height 89
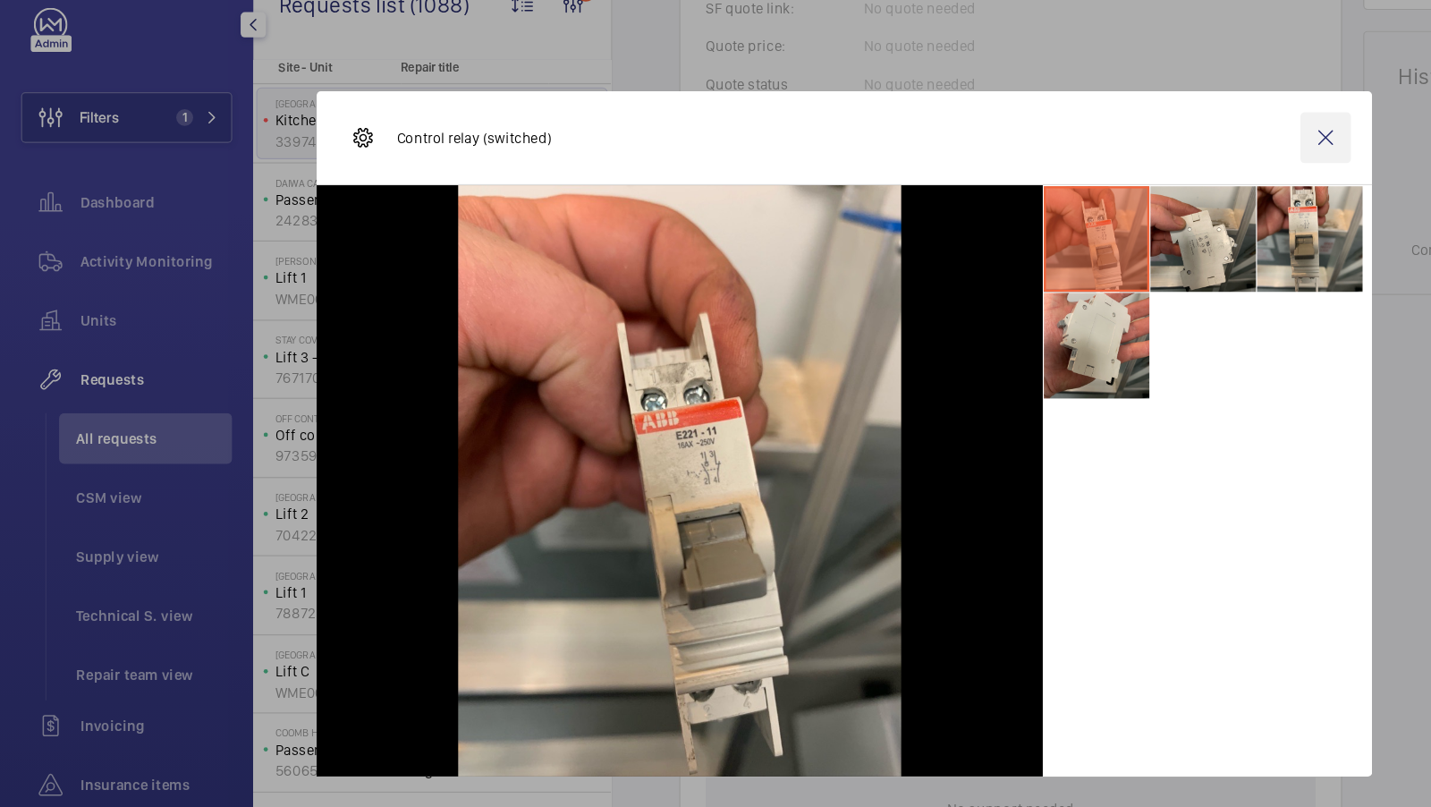
click at [1122, 147] on wm-front-icon-button at bounding box center [1123, 153] width 43 height 43
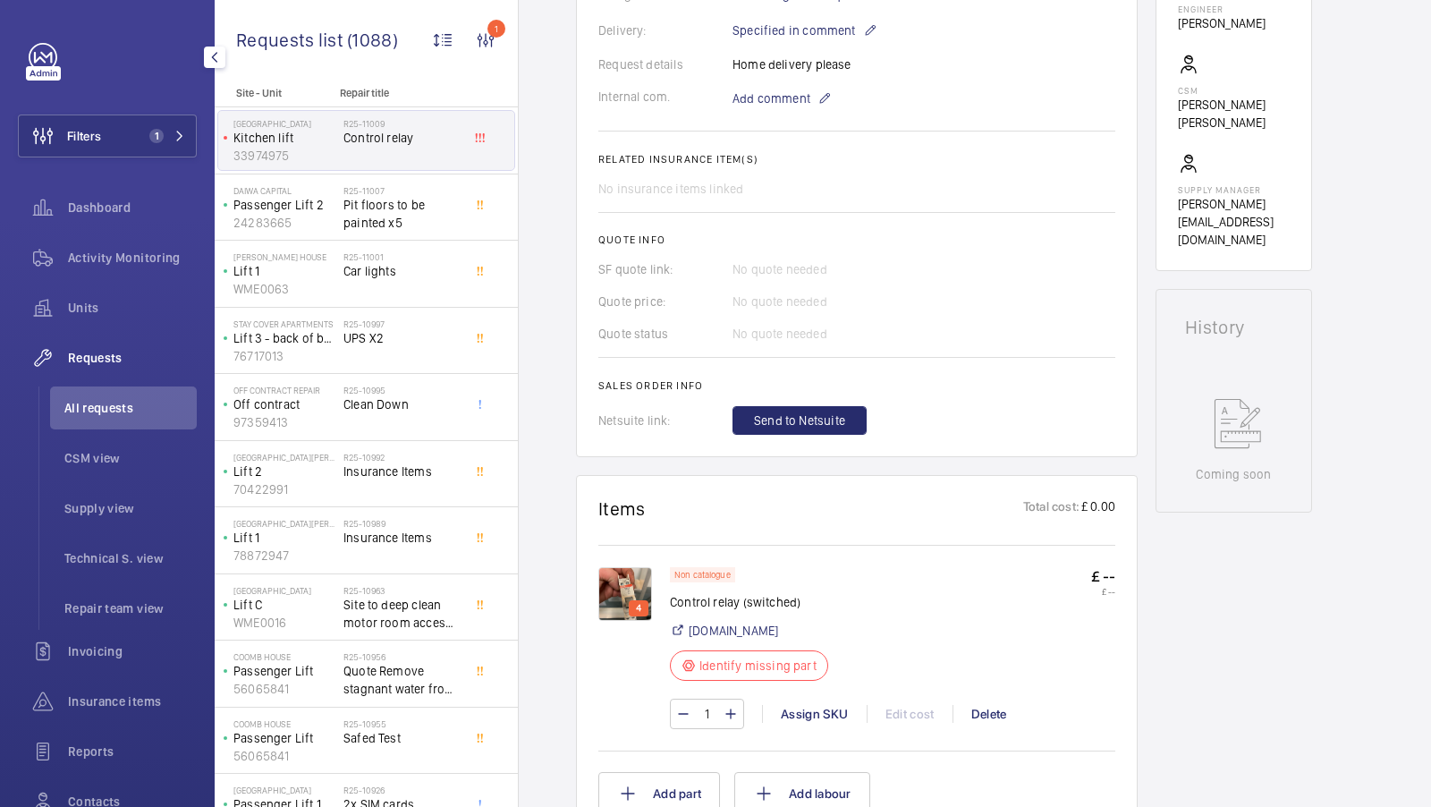
scroll to position [516, 0]
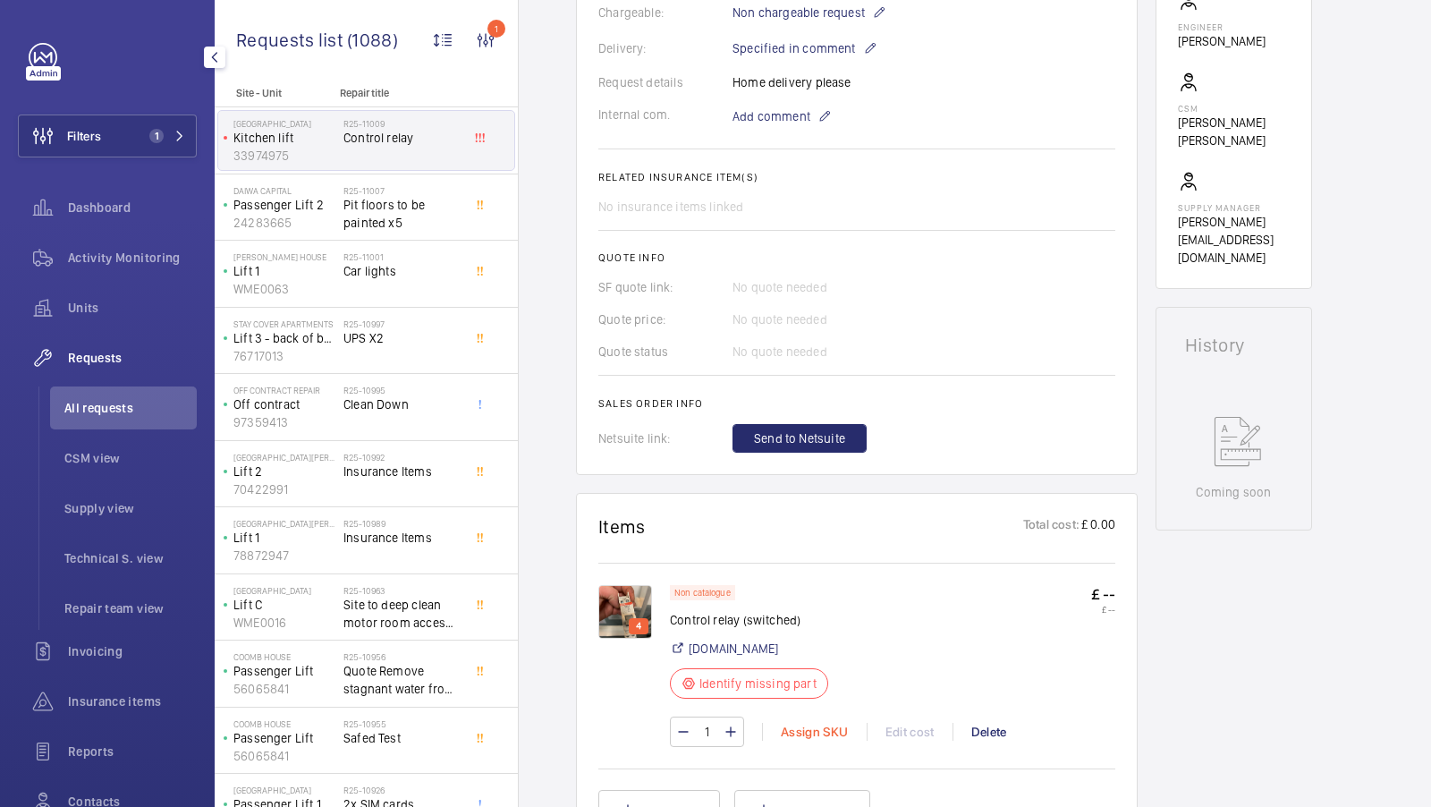
click at [794, 724] on div "Assign SKU" at bounding box center [814, 732] width 105 height 18
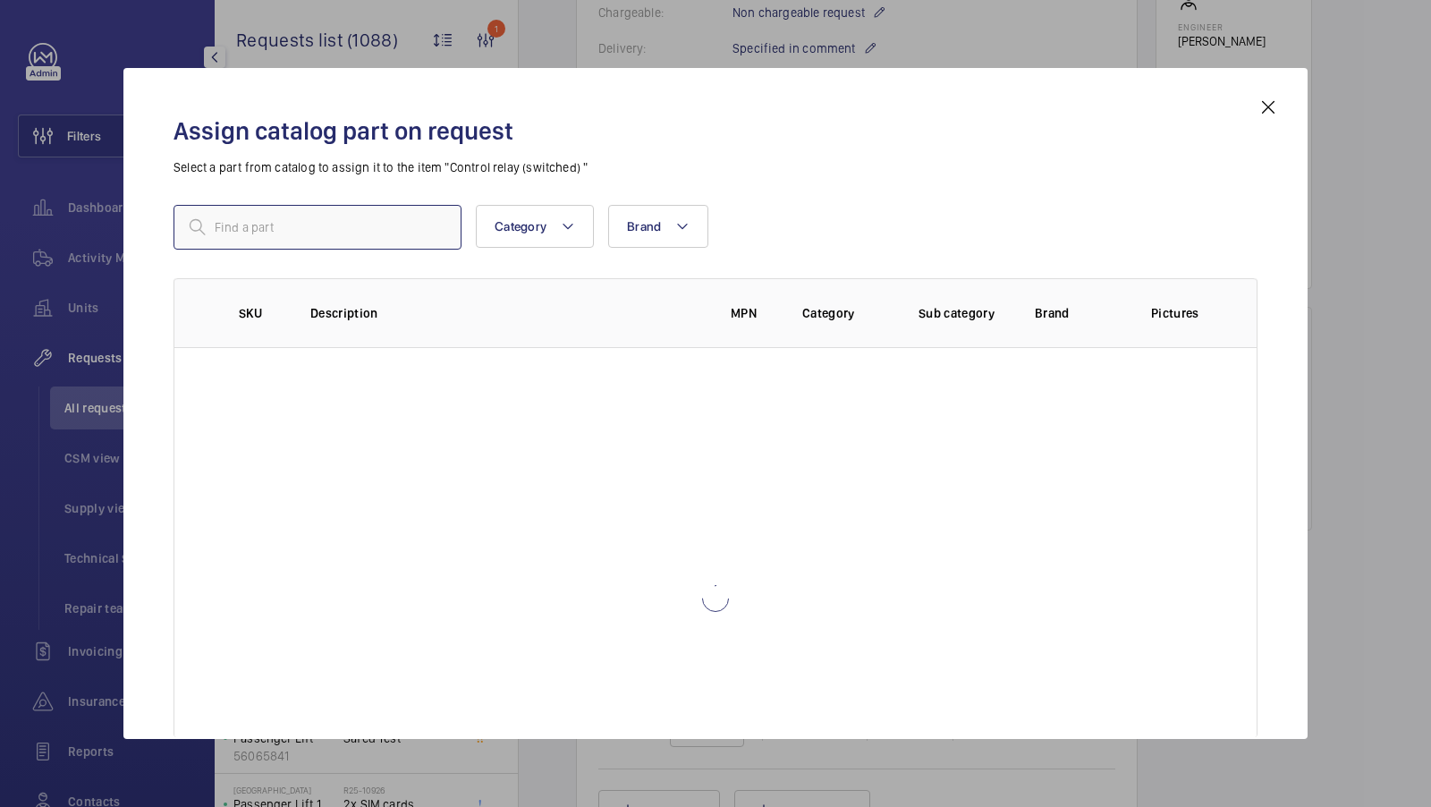
click at [315, 225] on input "text" at bounding box center [318, 227] width 288 height 45
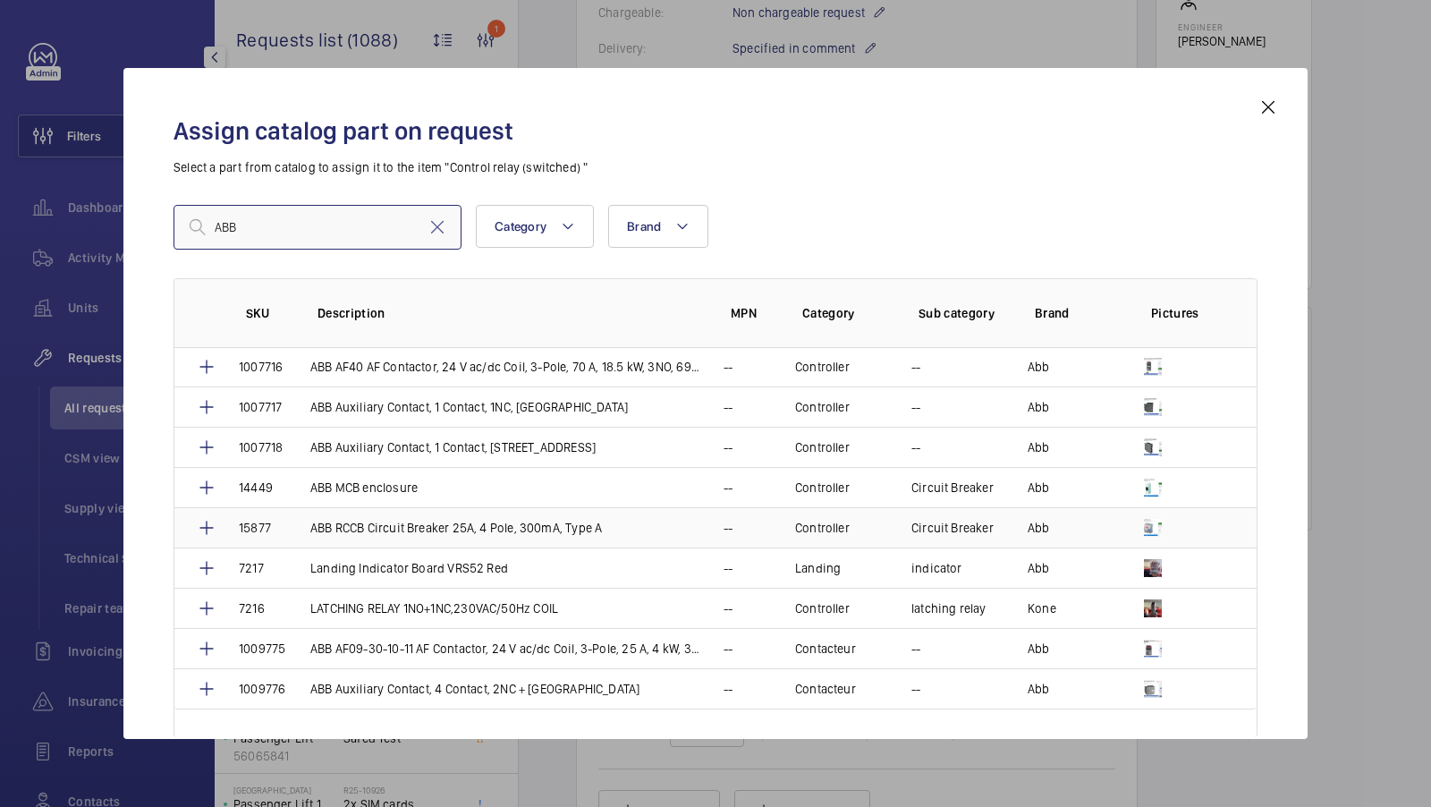
scroll to position [128, 0]
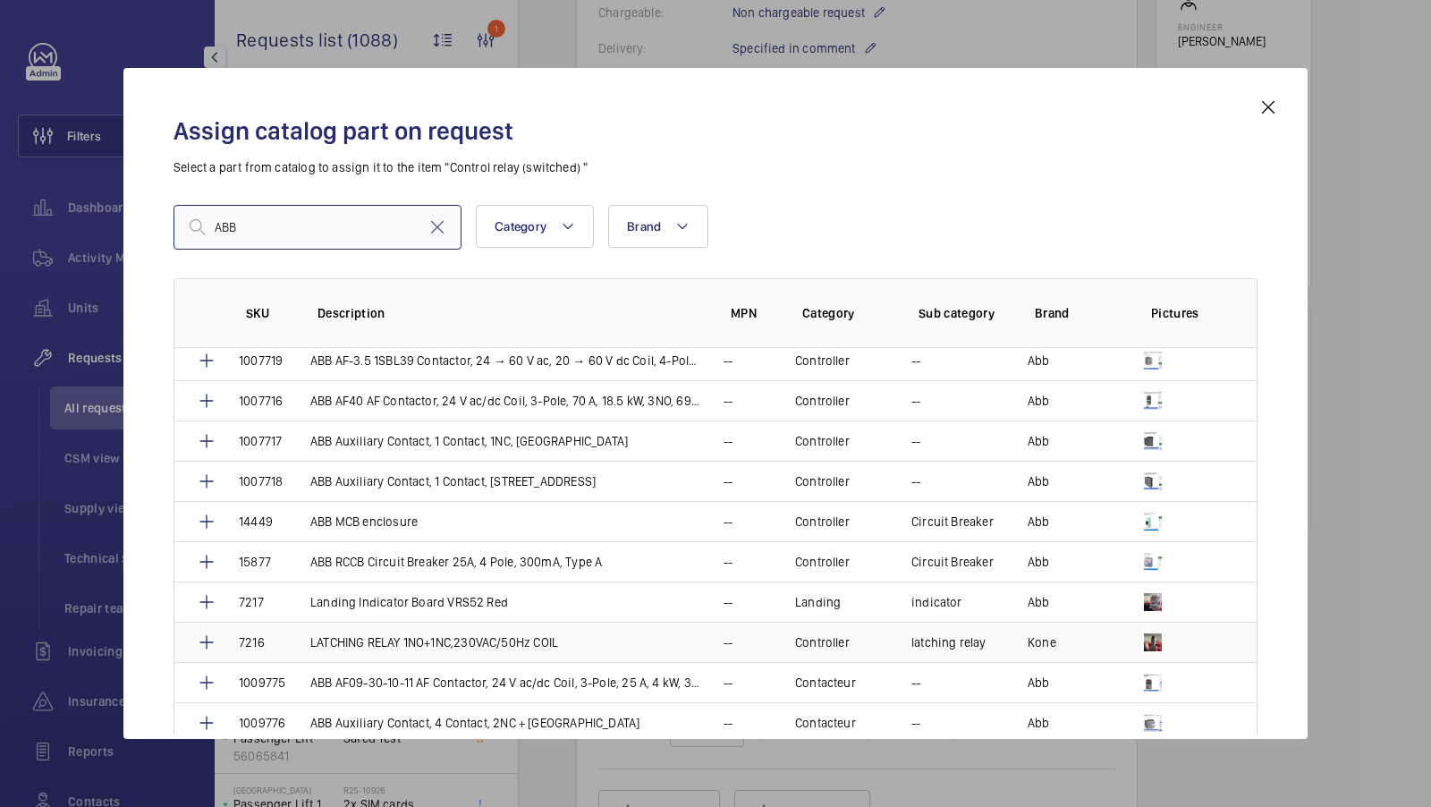
type input "ABB"
click at [510, 633] on p "LATCHING RELAY 1NO+1NC,230VAC/50Hz COIL" at bounding box center [434, 642] width 248 height 18
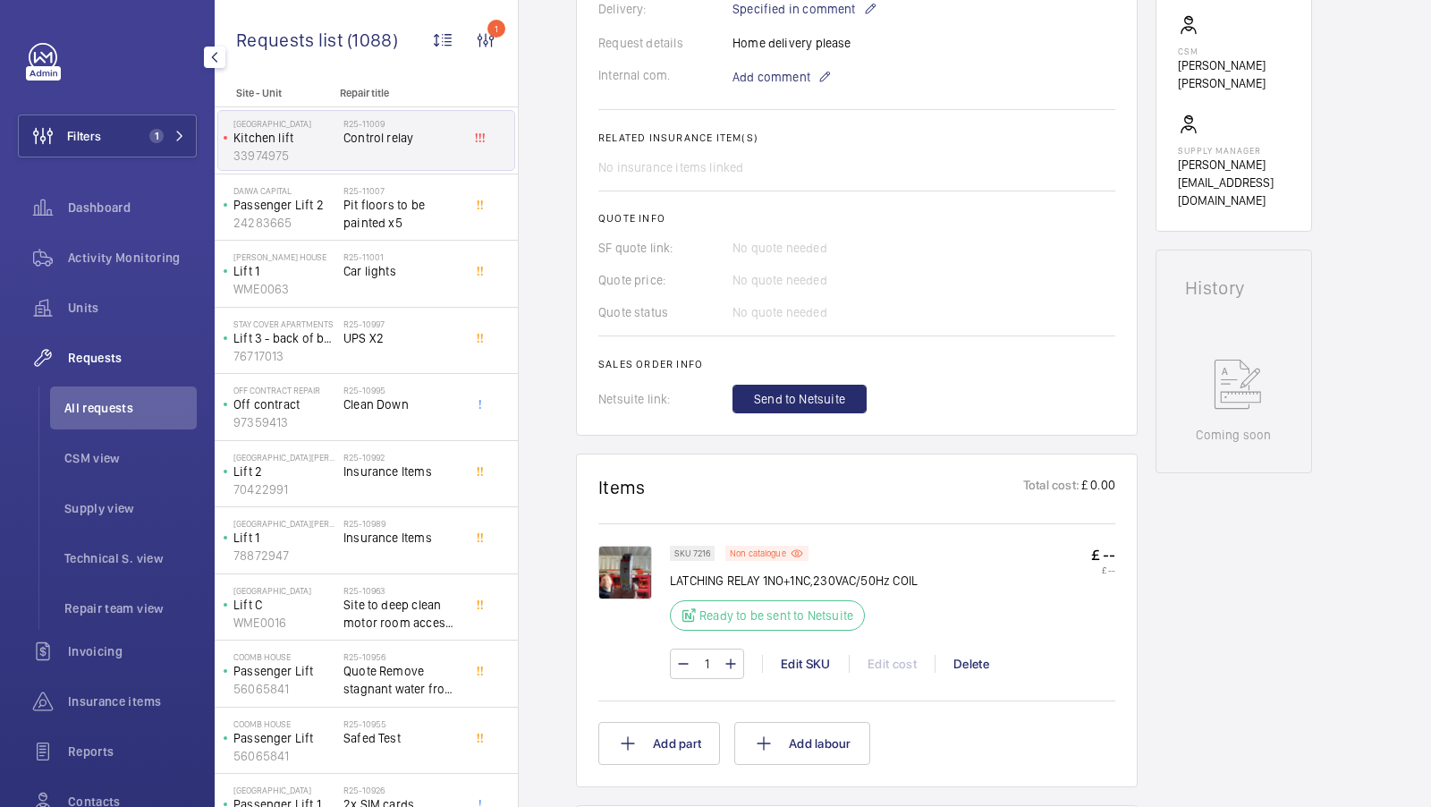
scroll to position [379, 0]
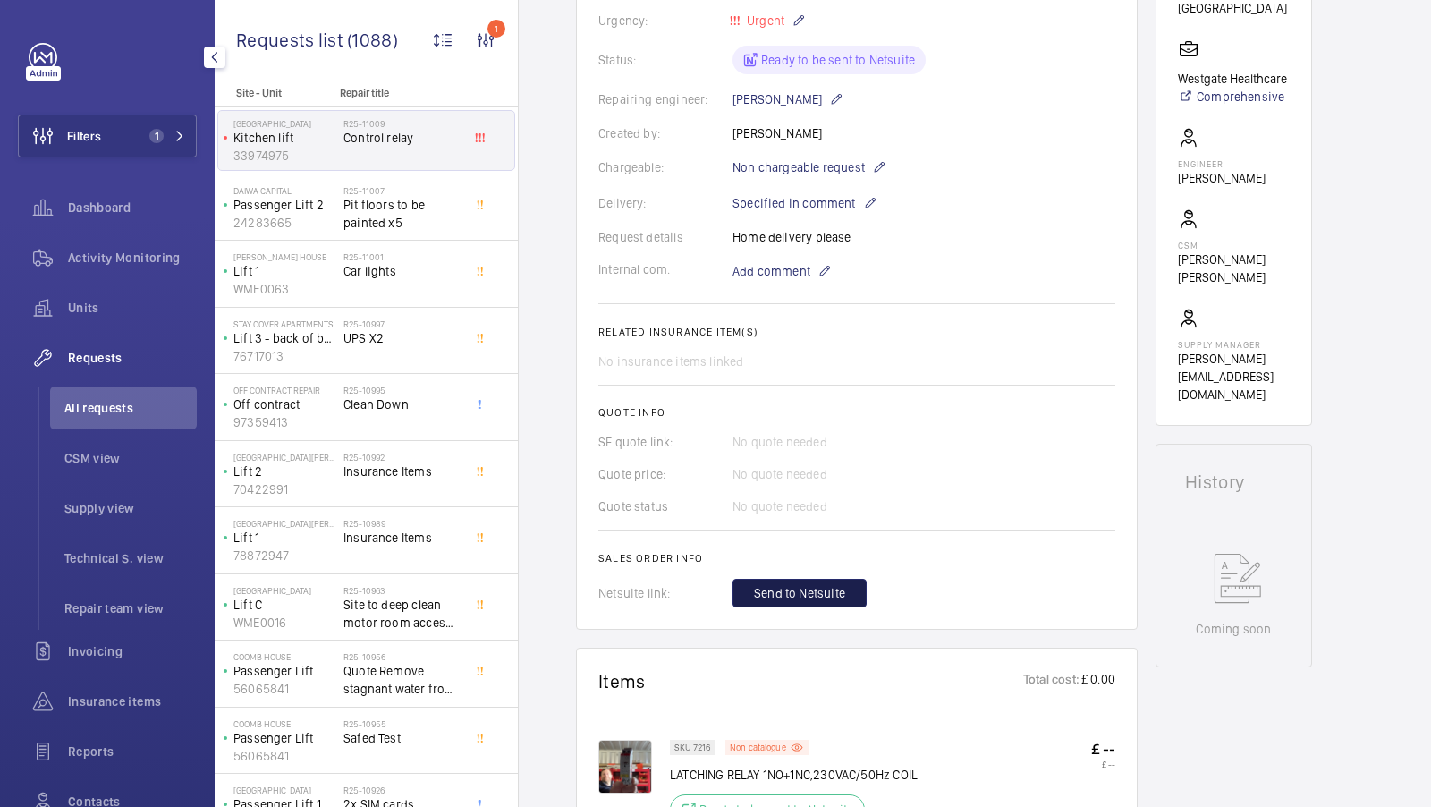
click at [792, 599] on span "Send to Netsuite" at bounding box center [799, 593] width 91 height 18
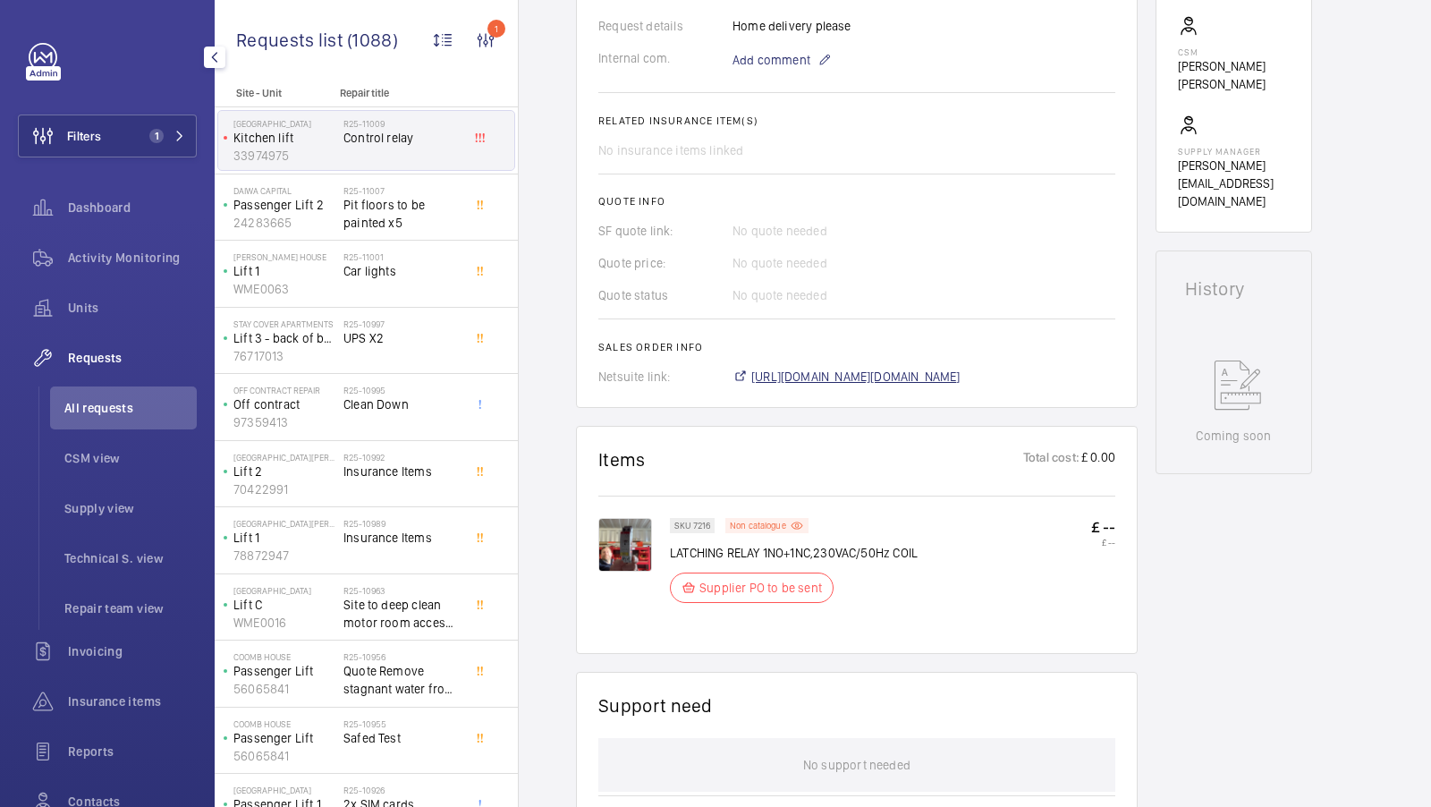
scroll to position [590, 0]
click at [961, 380] on span "[URL][DOMAIN_NAME][DOMAIN_NAME]" at bounding box center [855, 377] width 209 height 18
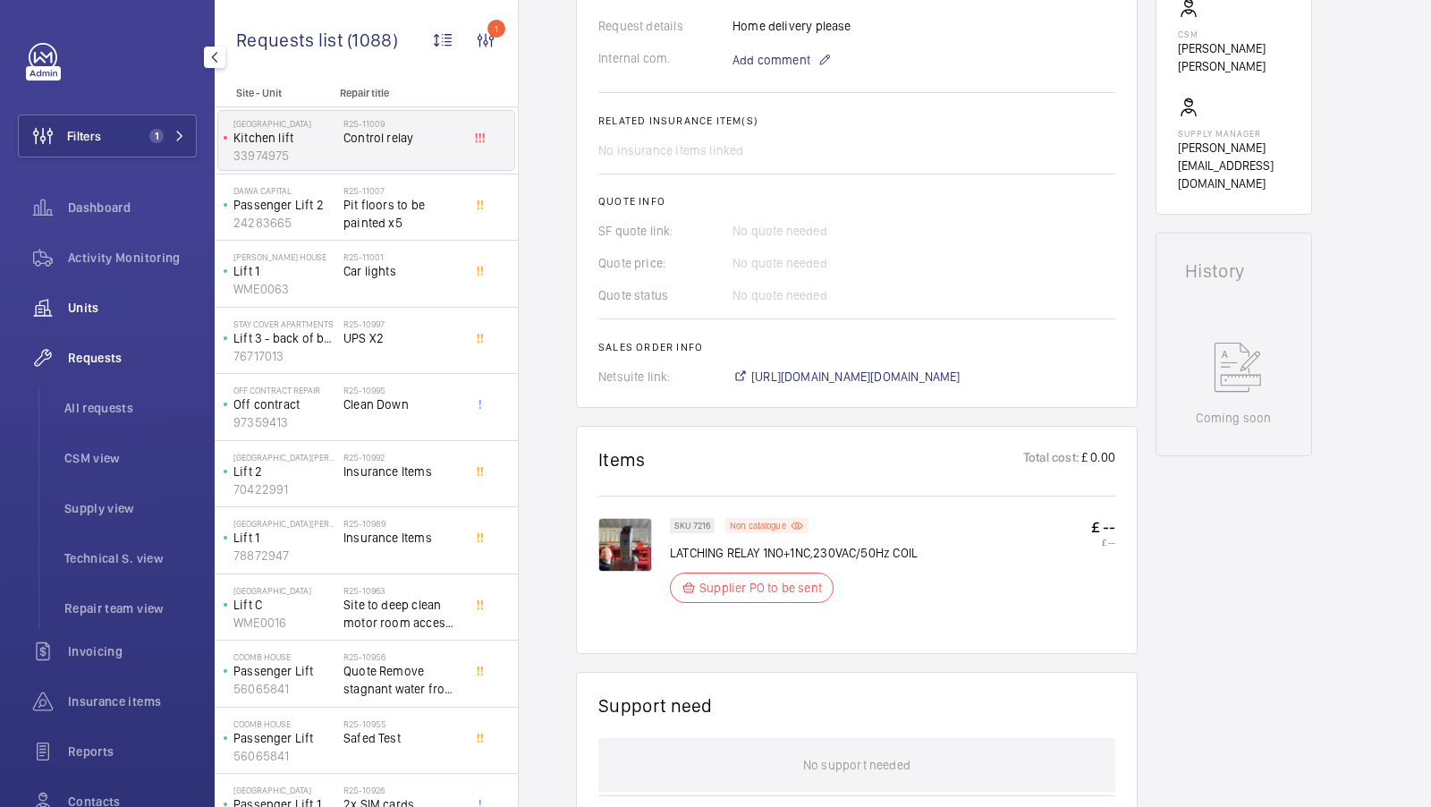
click at [107, 302] on span "Units" at bounding box center [132, 308] width 129 height 18
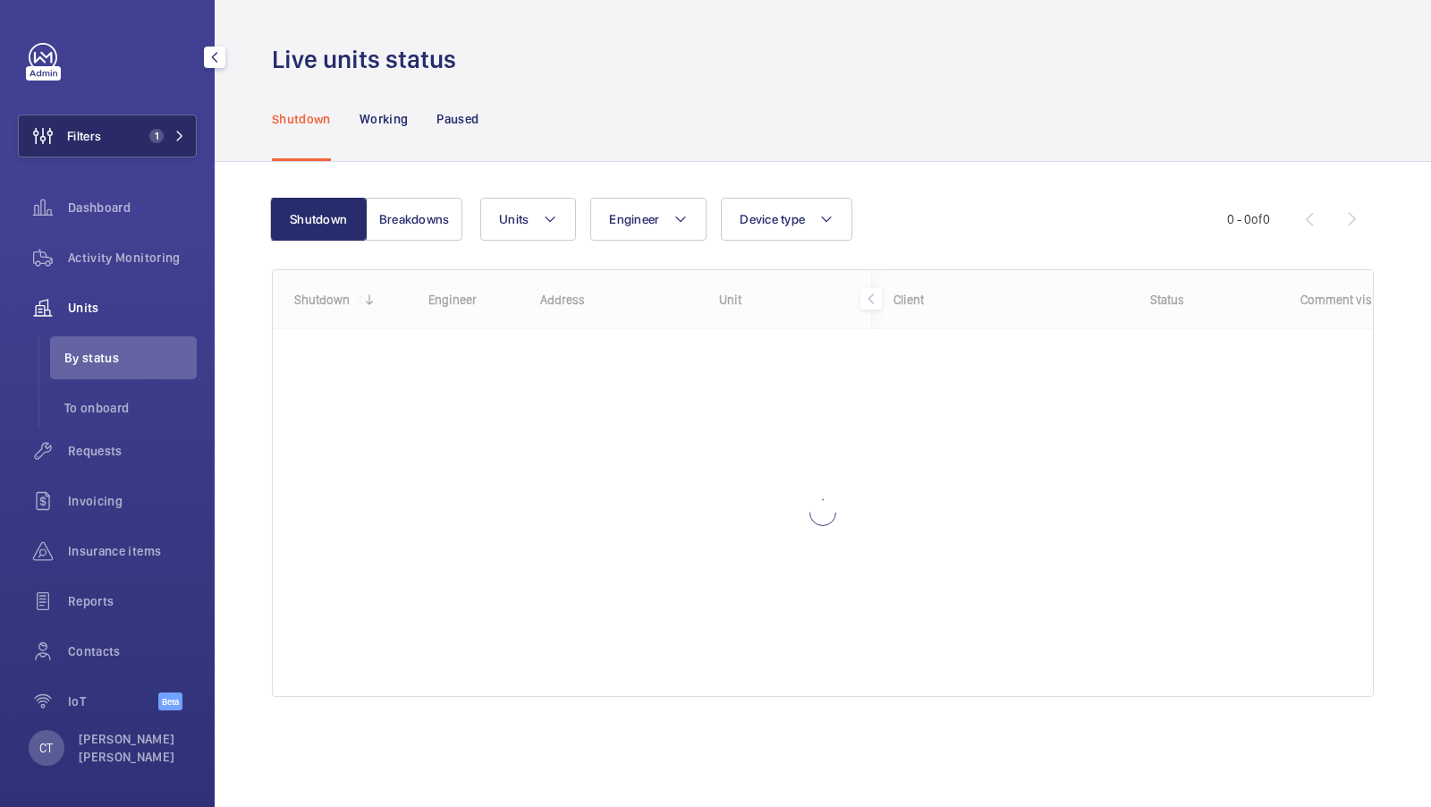
click at [144, 121] on button "Filters 1" at bounding box center [107, 136] width 179 height 43
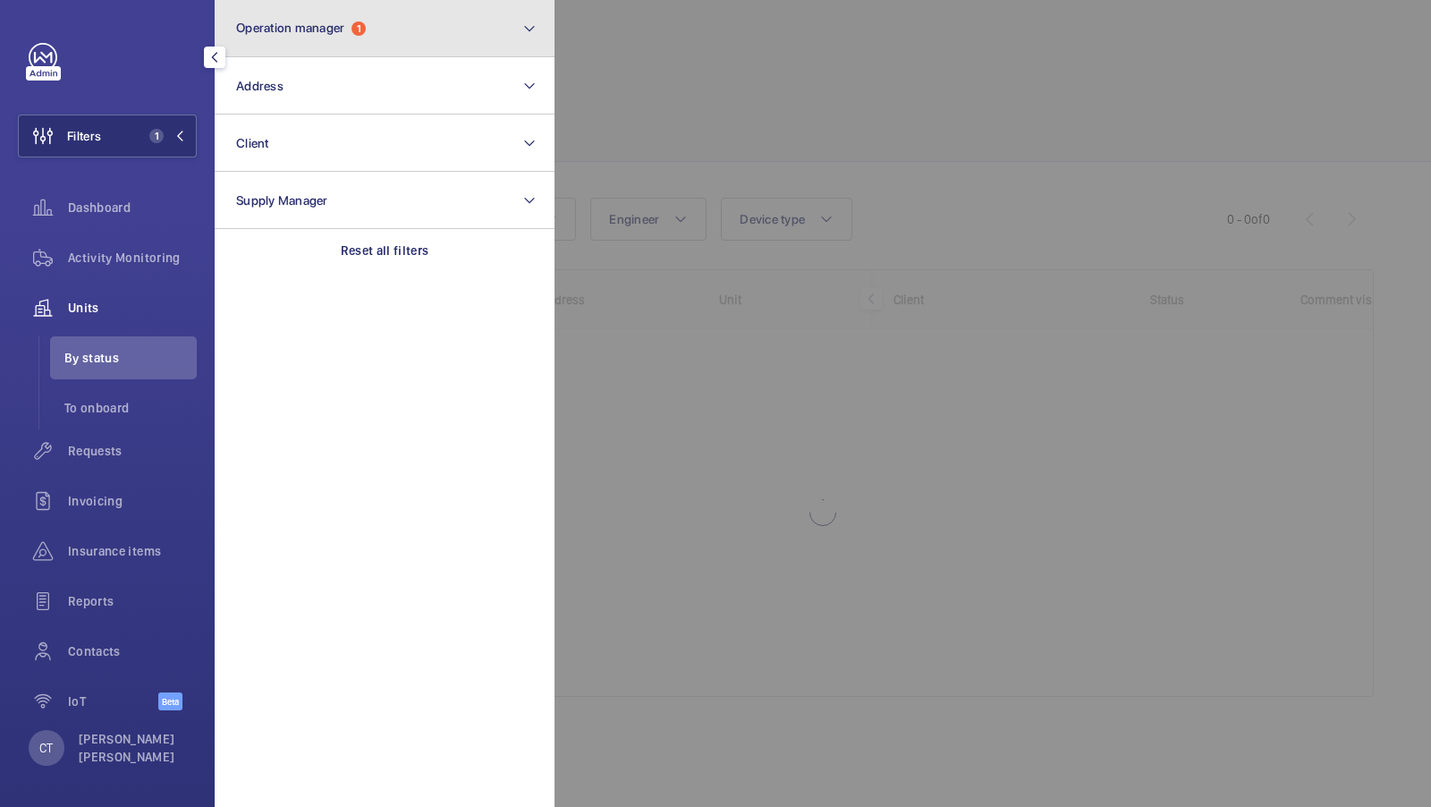
click at [335, 22] on span "Operation manager" at bounding box center [290, 28] width 108 height 14
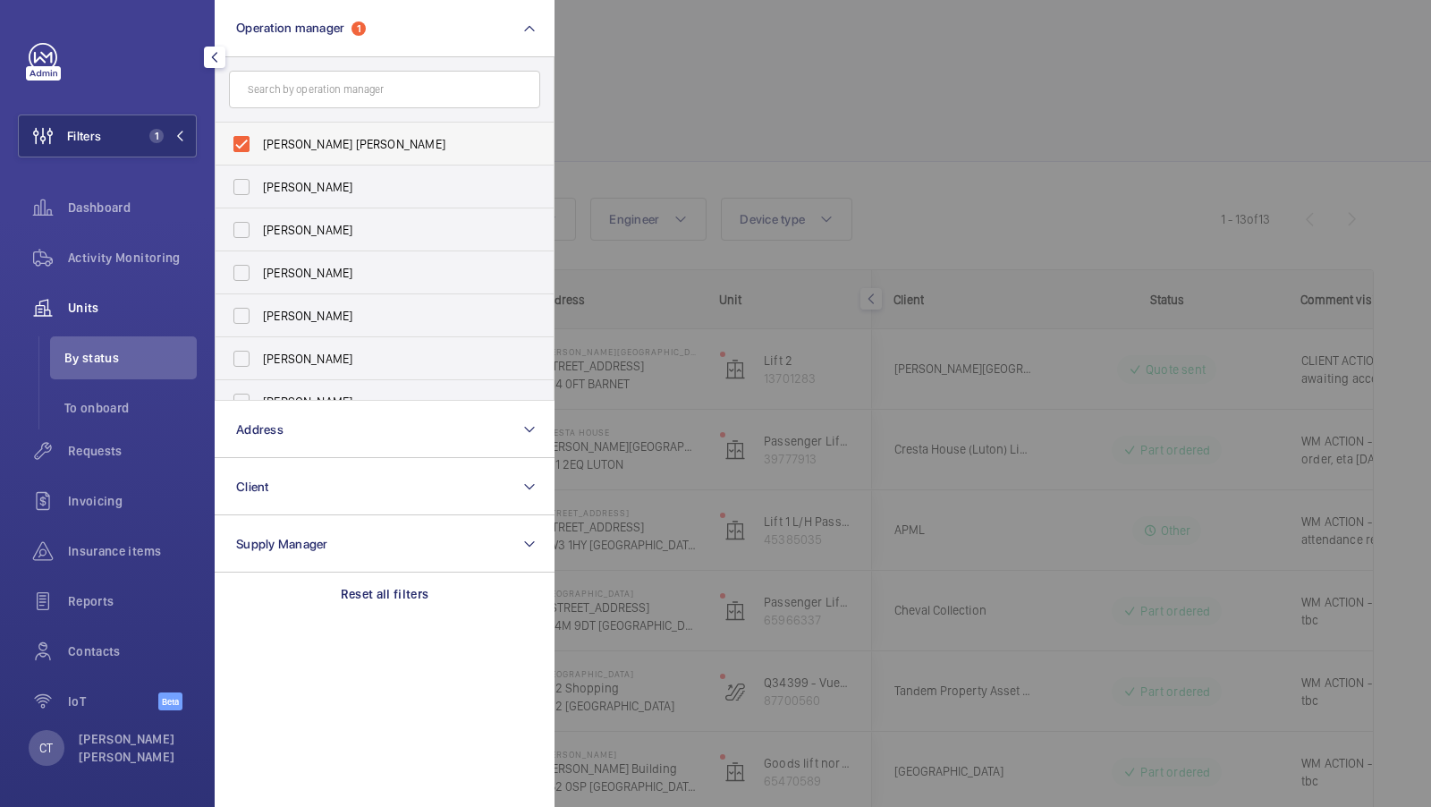
click at [290, 140] on span "[PERSON_NAME] [PERSON_NAME]" at bounding box center [386, 144] width 246 height 18
click at [259, 140] on input "[PERSON_NAME] [PERSON_NAME]" at bounding box center [242, 144] width 36 height 36
checkbox input "false"
click at [164, 103] on div "Filters 1 Operation manager [PERSON_NAME] [PERSON_NAME] [PERSON_NAME] [PERSON_N…" at bounding box center [107, 386] width 179 height 687
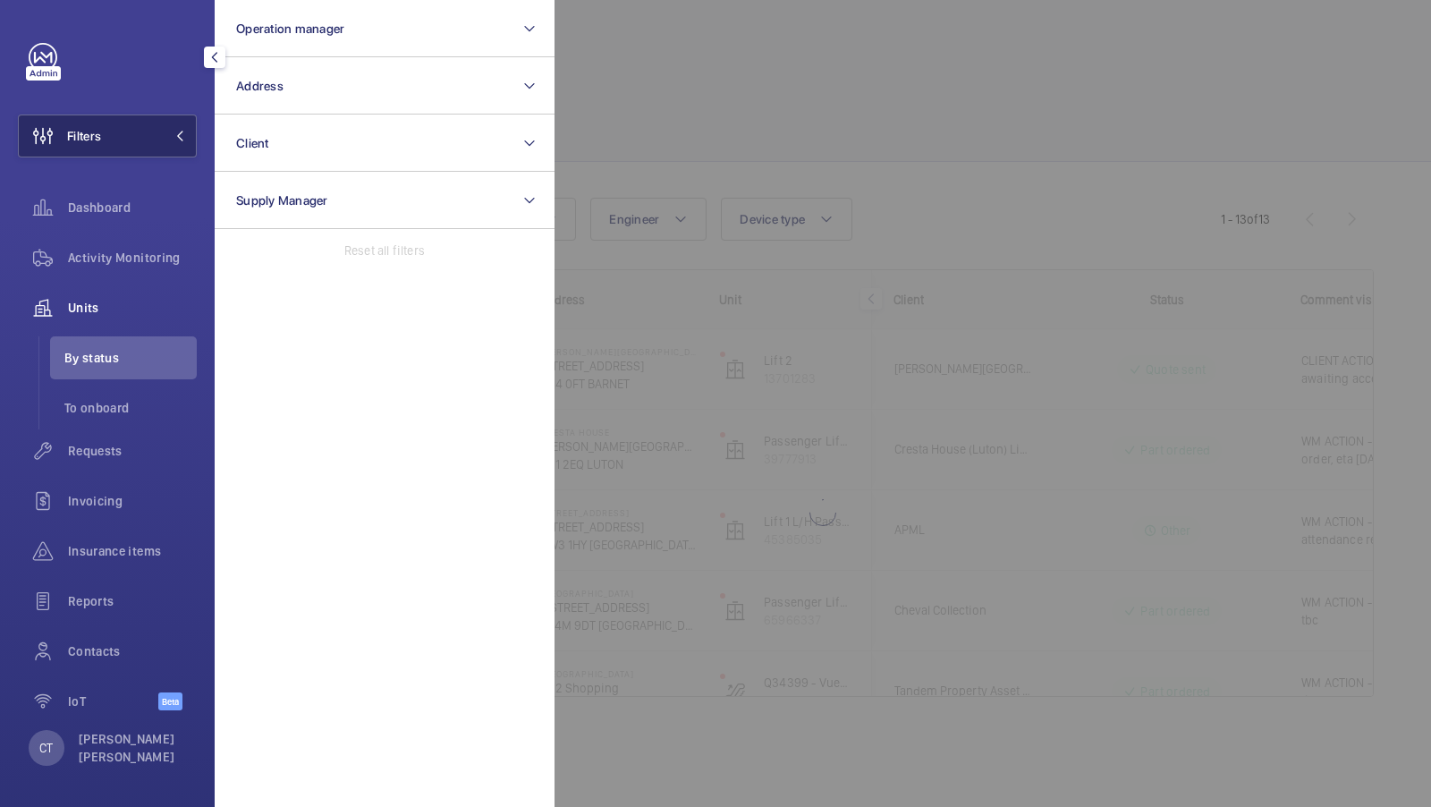
click at [149, 129] on button "Filters" at bounding box center [107, 136] width 179 height 43
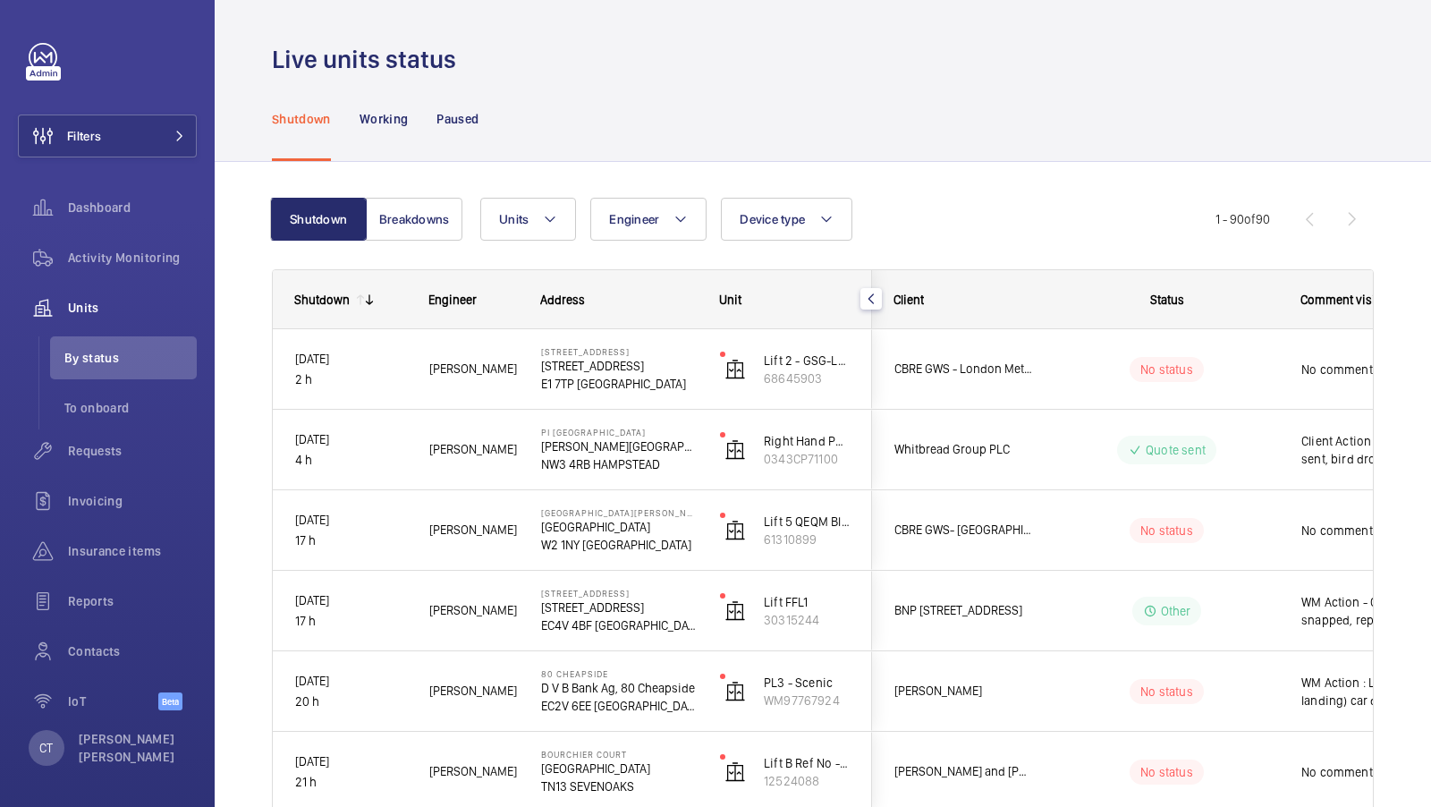
click at [822, 106] on div "Shutdown Working Paused" at bounding box center [823, 118] width 1102 height 85
click at [89, 460] on div "Requests" at bounding box center [107, 450] width 179 height 43
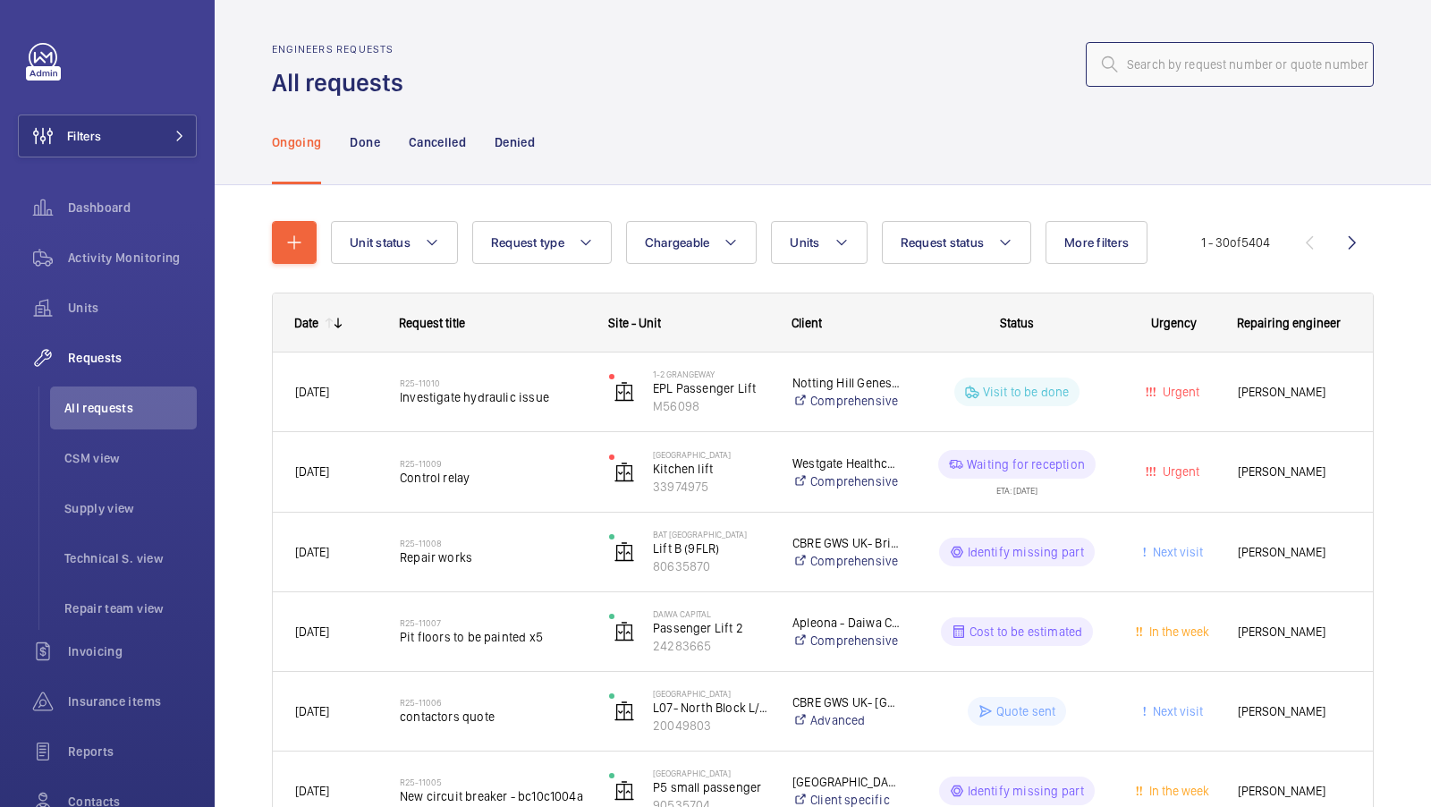
click at [1197, 63] on input "text" at bounding box center [1230, 64] width 288 height 45
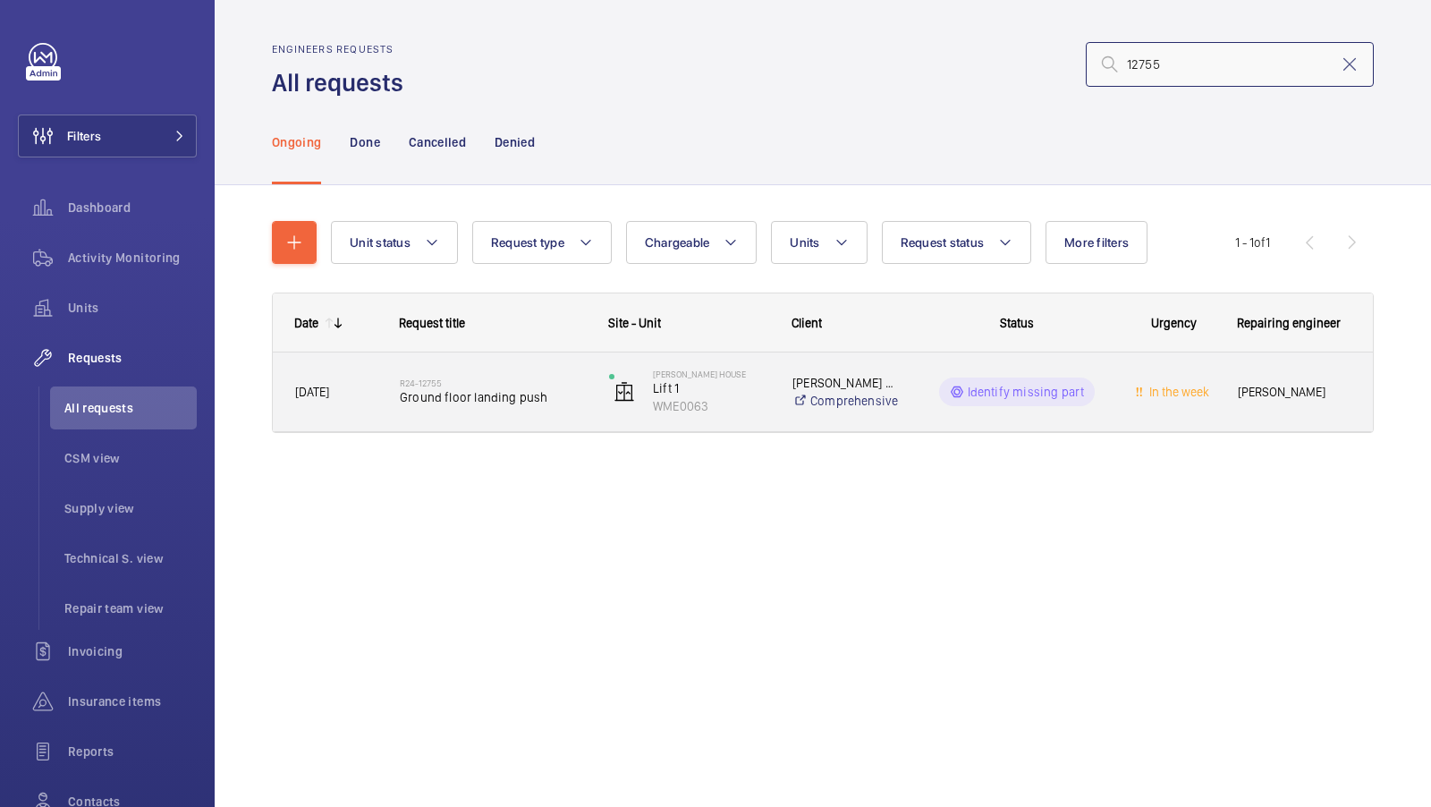
type input "12755"
click at [476, 410] on div "R24-12755 Ground floor landing push" at bounding box center [493, 392] width 186 height 52
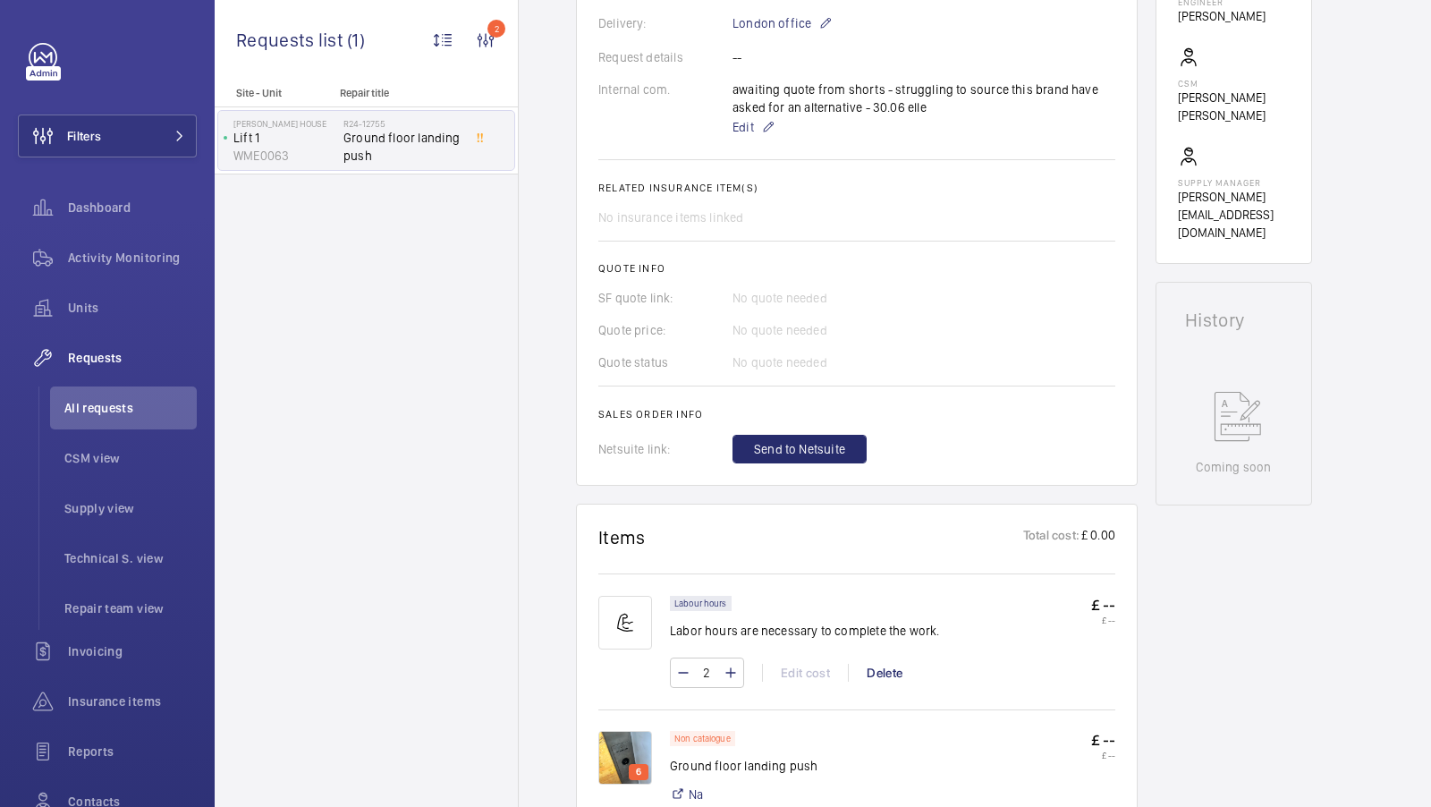
scroll to position [753, 0]
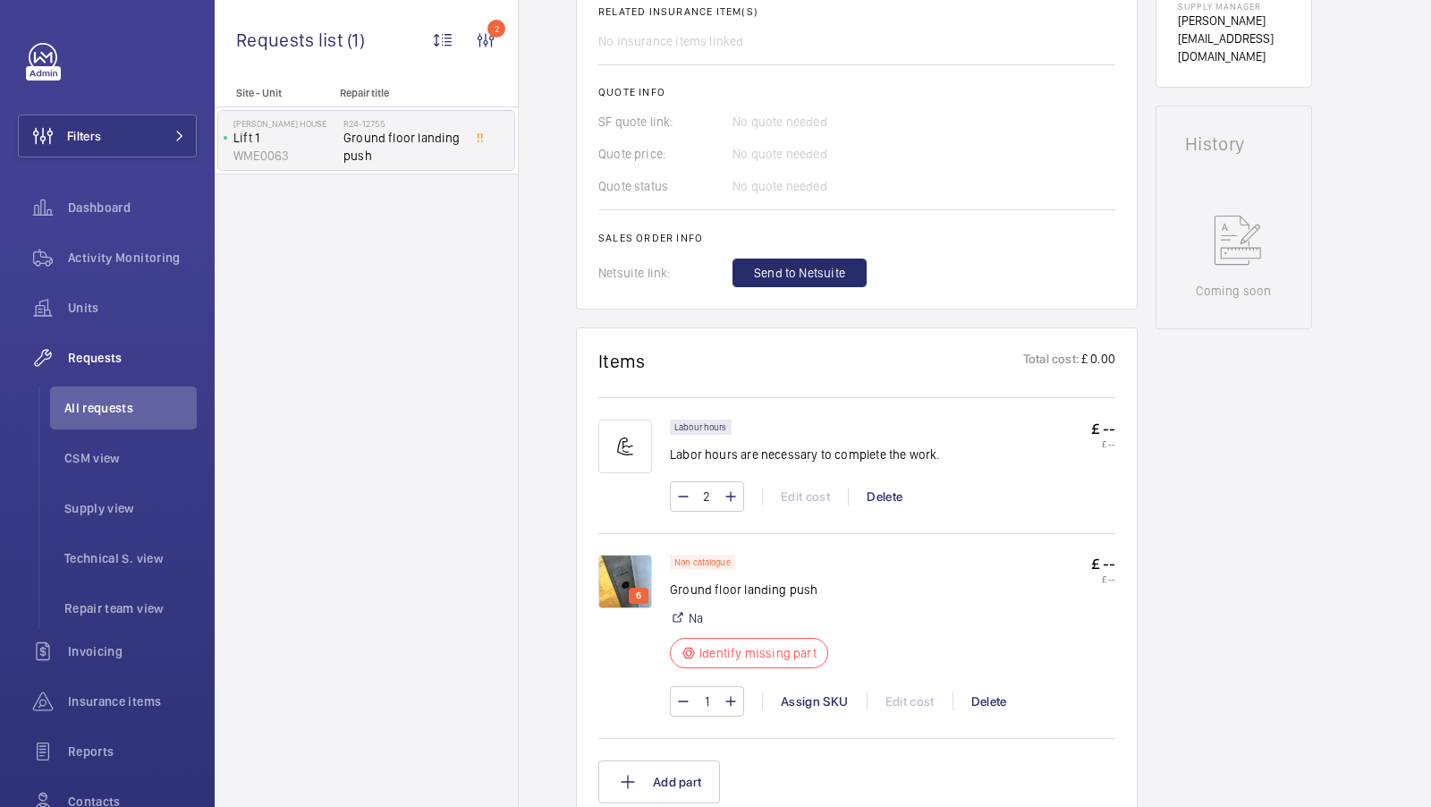
click at [613, 569] on img at bounding box center [625, 582] width 54 height 54
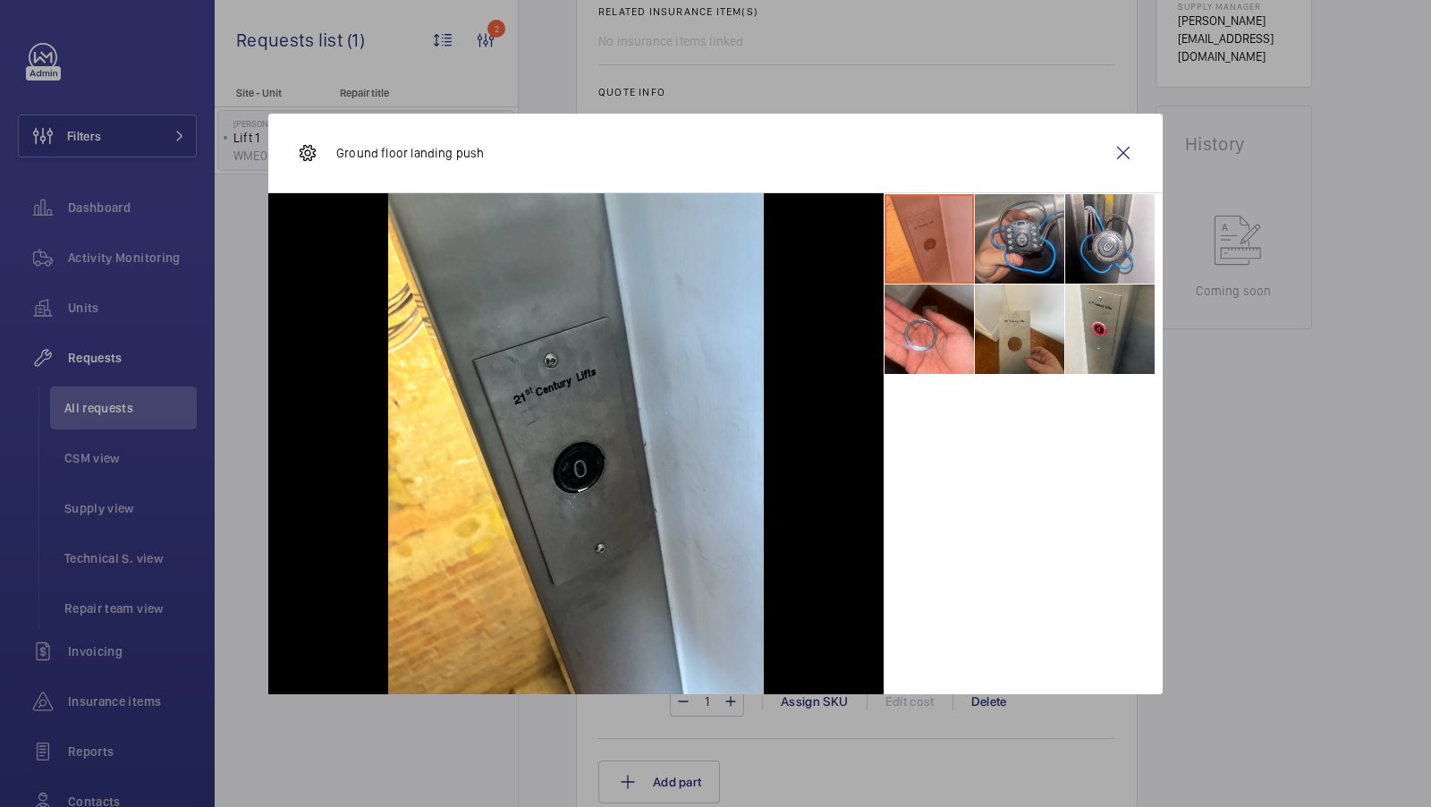
click at [1019, 232] on li at bounding box center [1019, 238] width 89 height 89
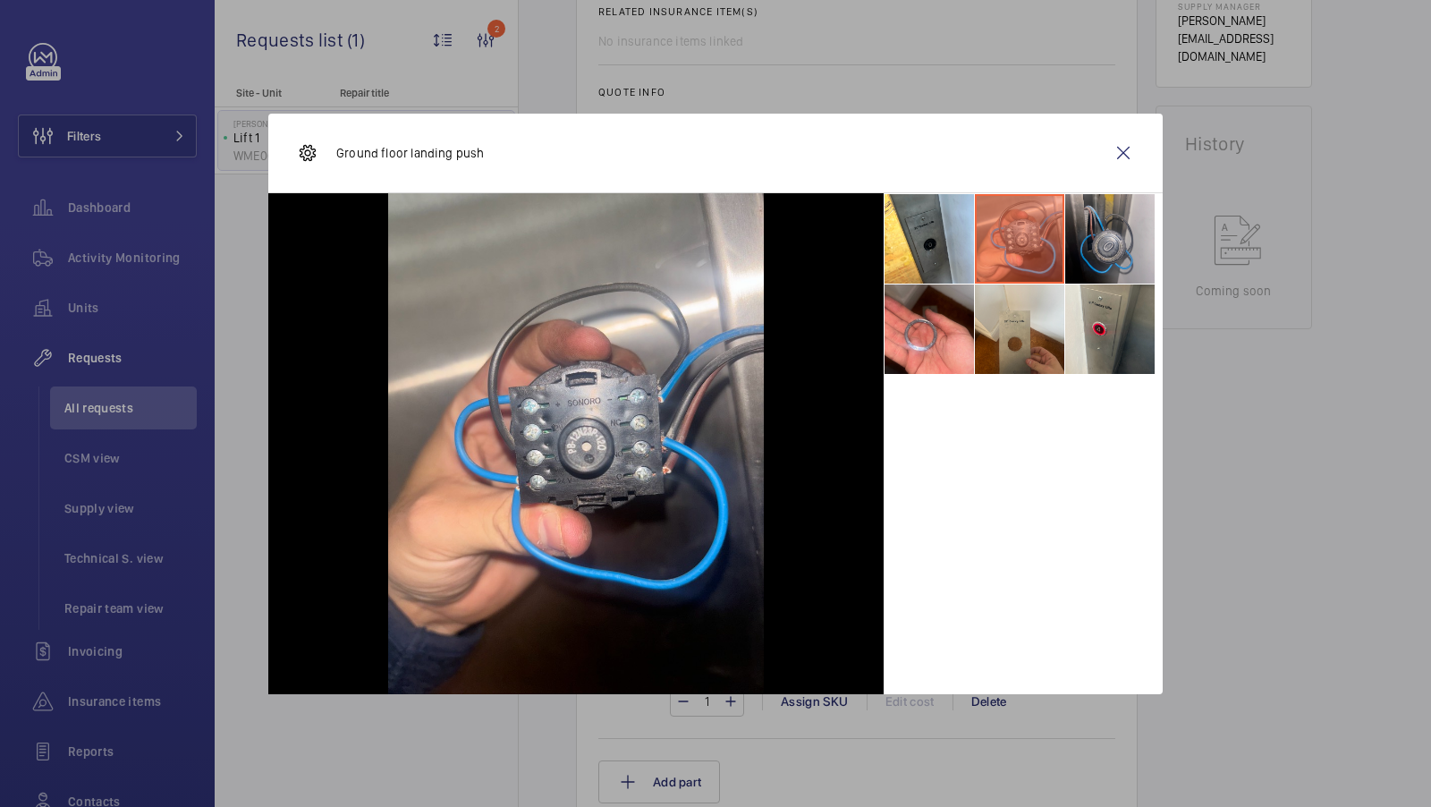
click at [1116, 237] on li at bounding box center [1109, 238] width 89 height 89
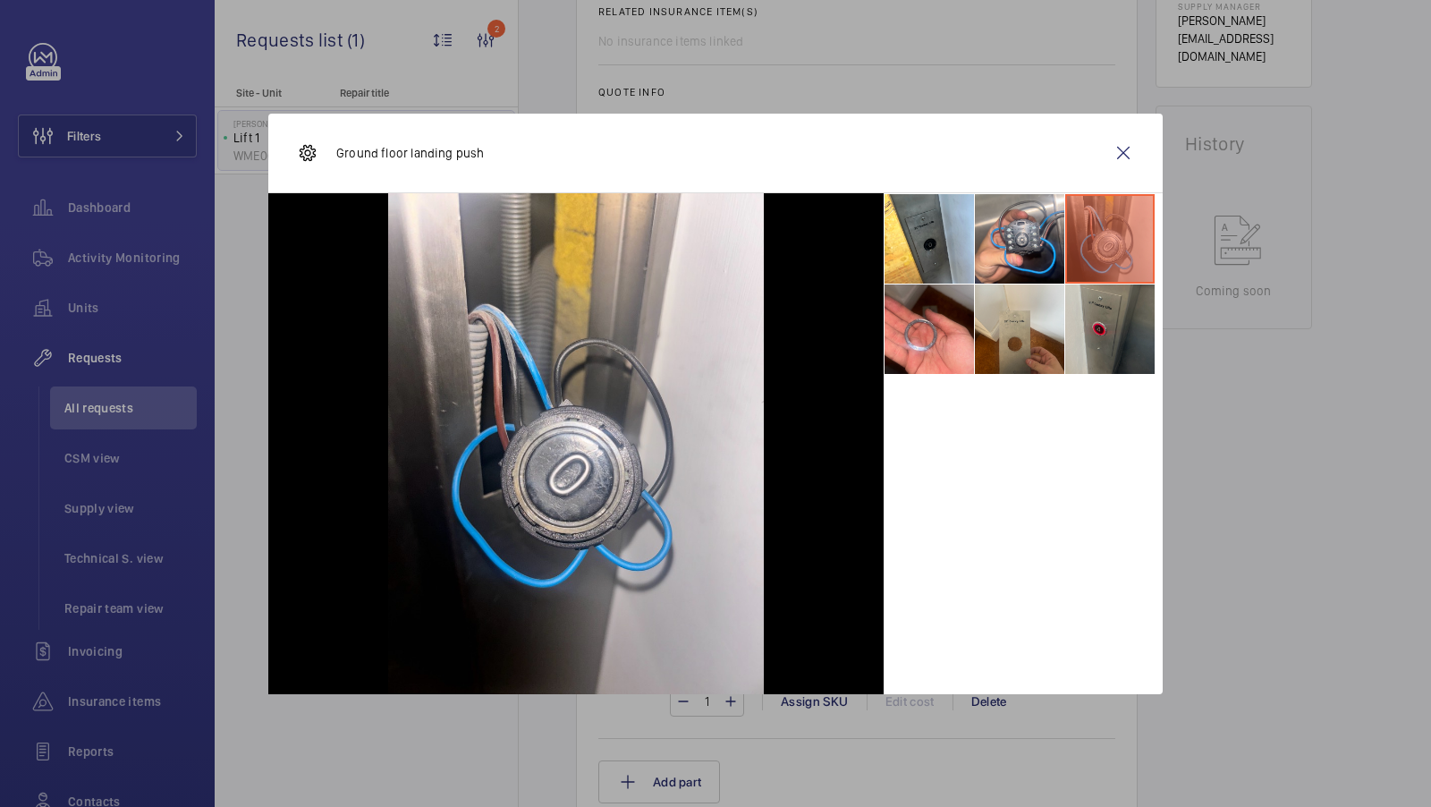
click at [1115, 311] on li at bounding box center [1109, 328] width 89 height 89
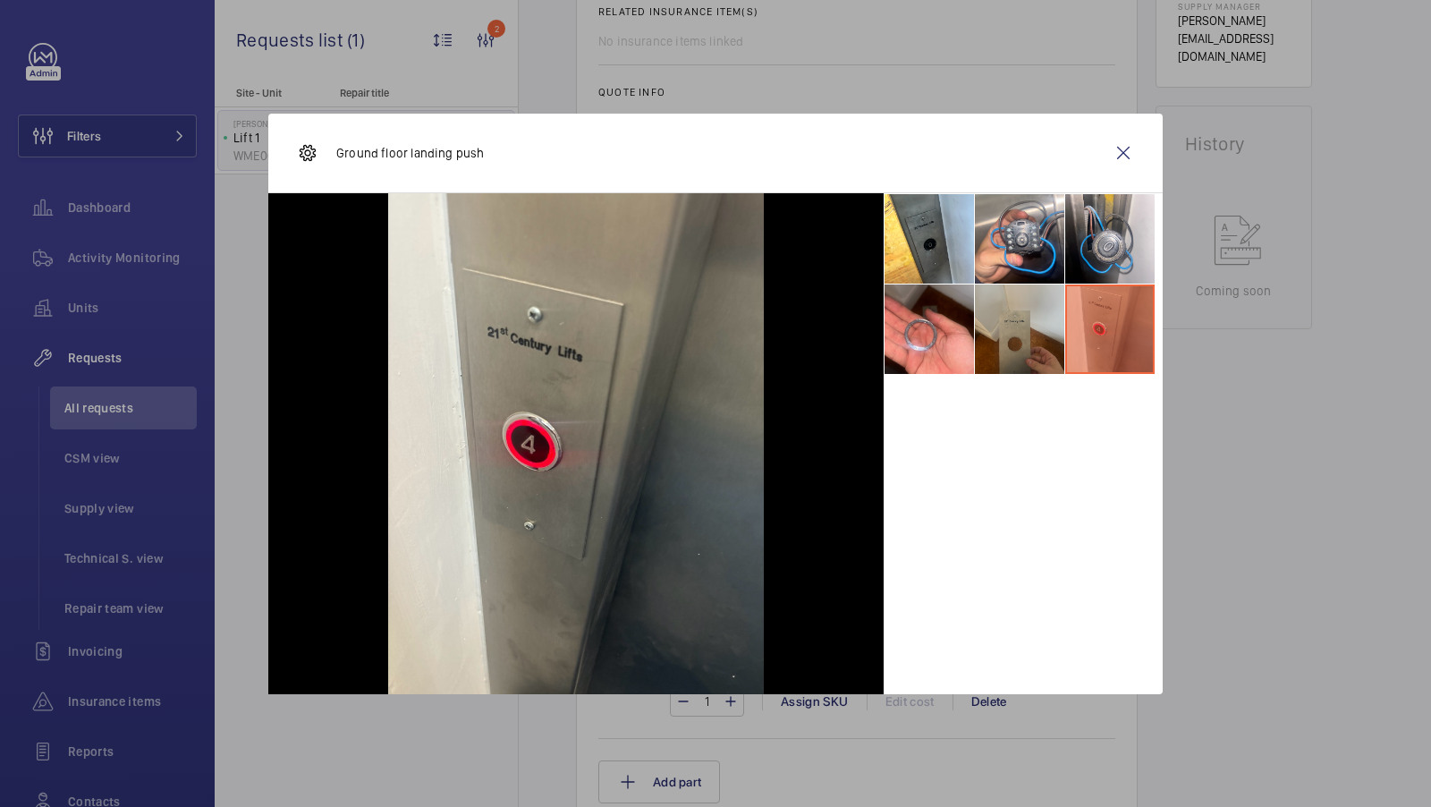
click at [1036, 330] on li at bounding box center [1019, 328] width 89 height 89
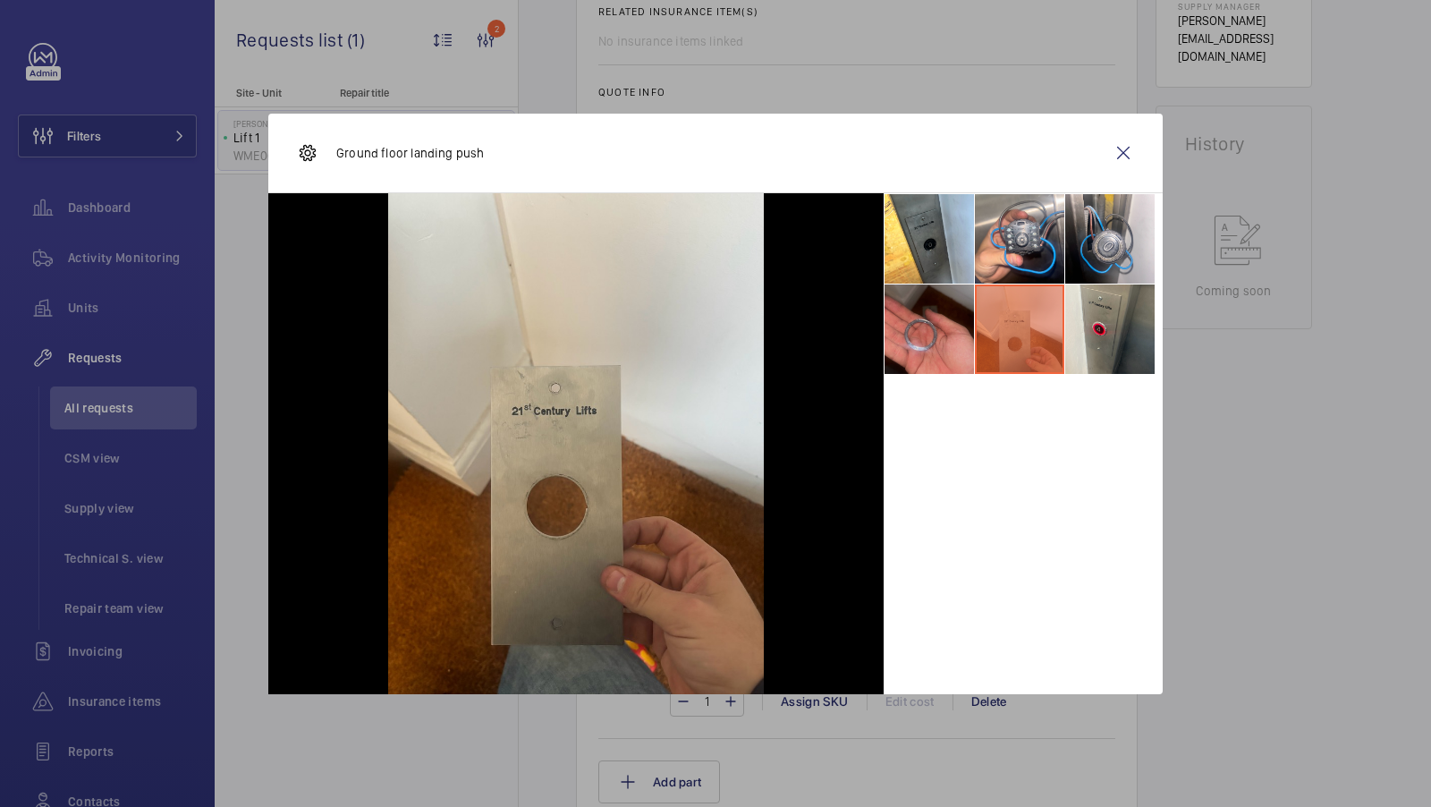
click at [927, 332] on li at bounding box center [929, 328] width 89 height 89
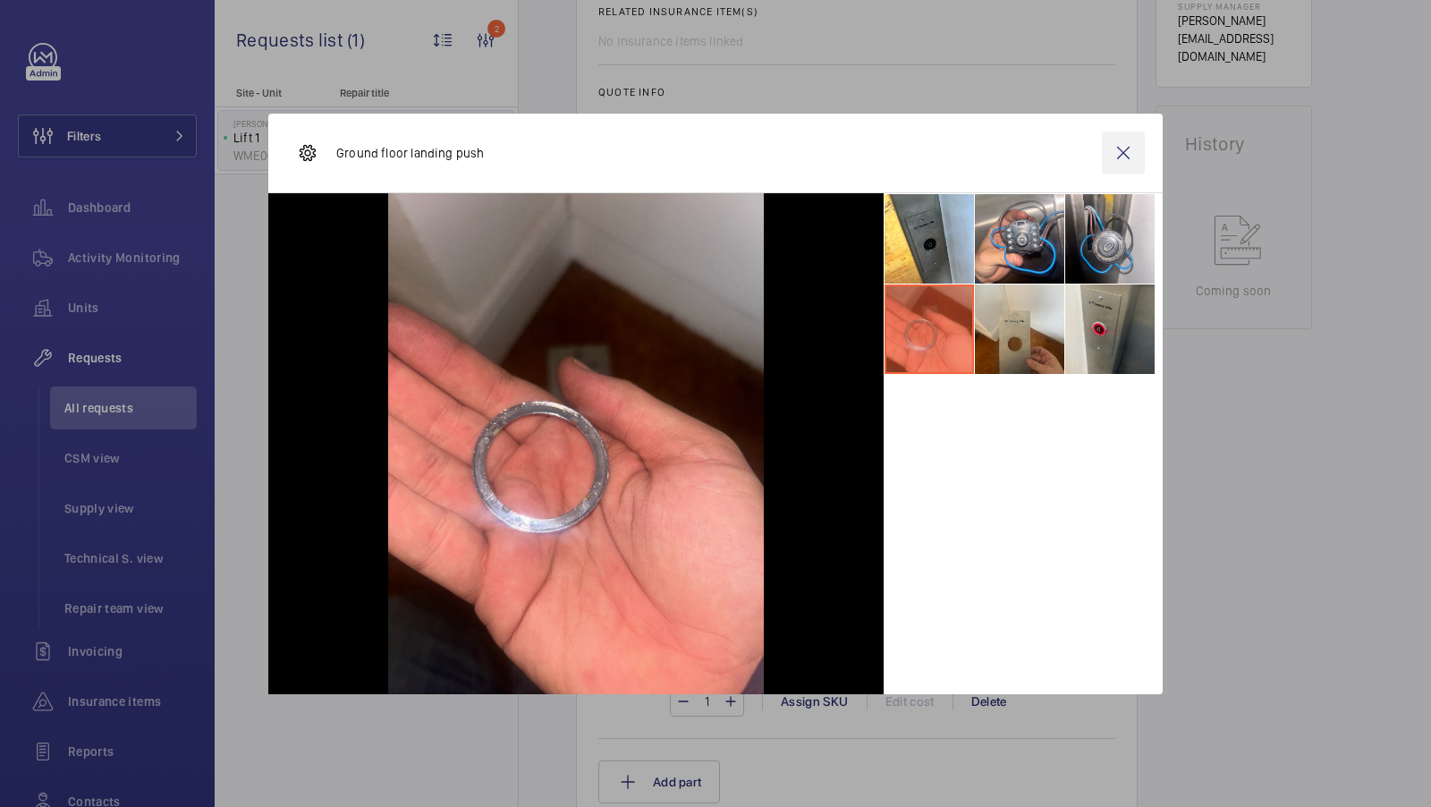
click at [1127, 145] on wm-front-icon-button at bounding box center [1123, 153] width 43 height 43
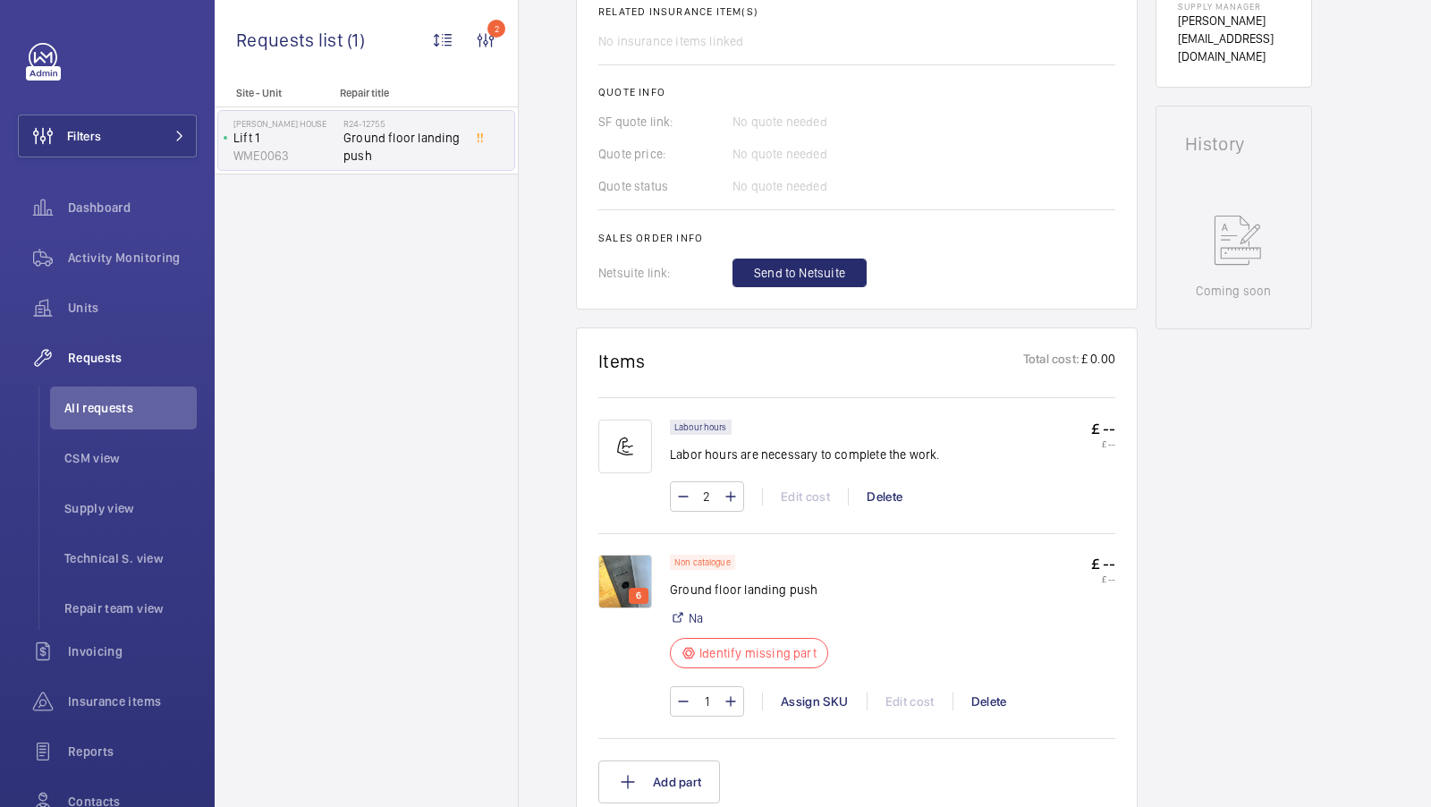
click at [620, 567] on img at bounding box center [625, 582] width 54 height 54
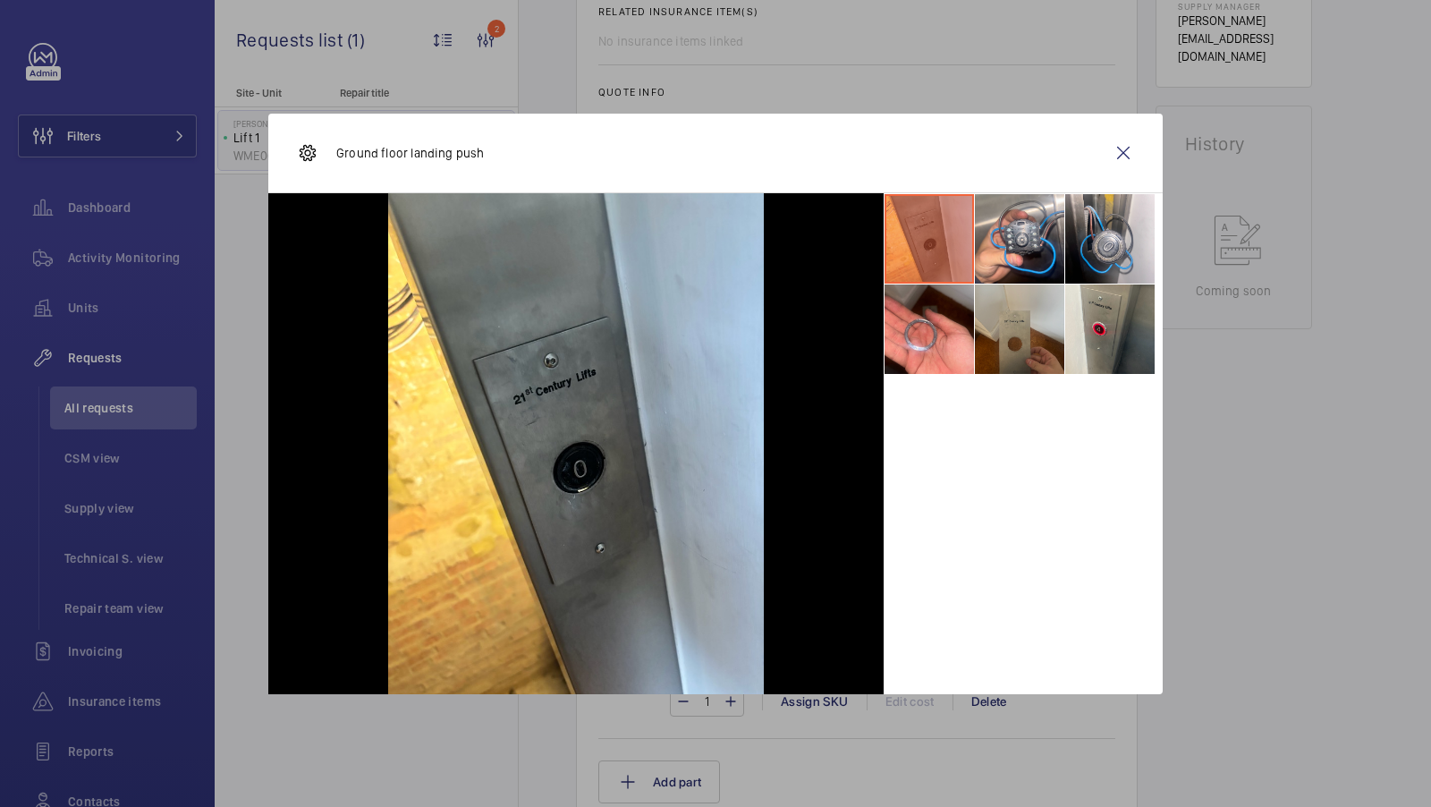
click at [1032, 319] on li at bounding box center [1019, 328] width 89 height 89
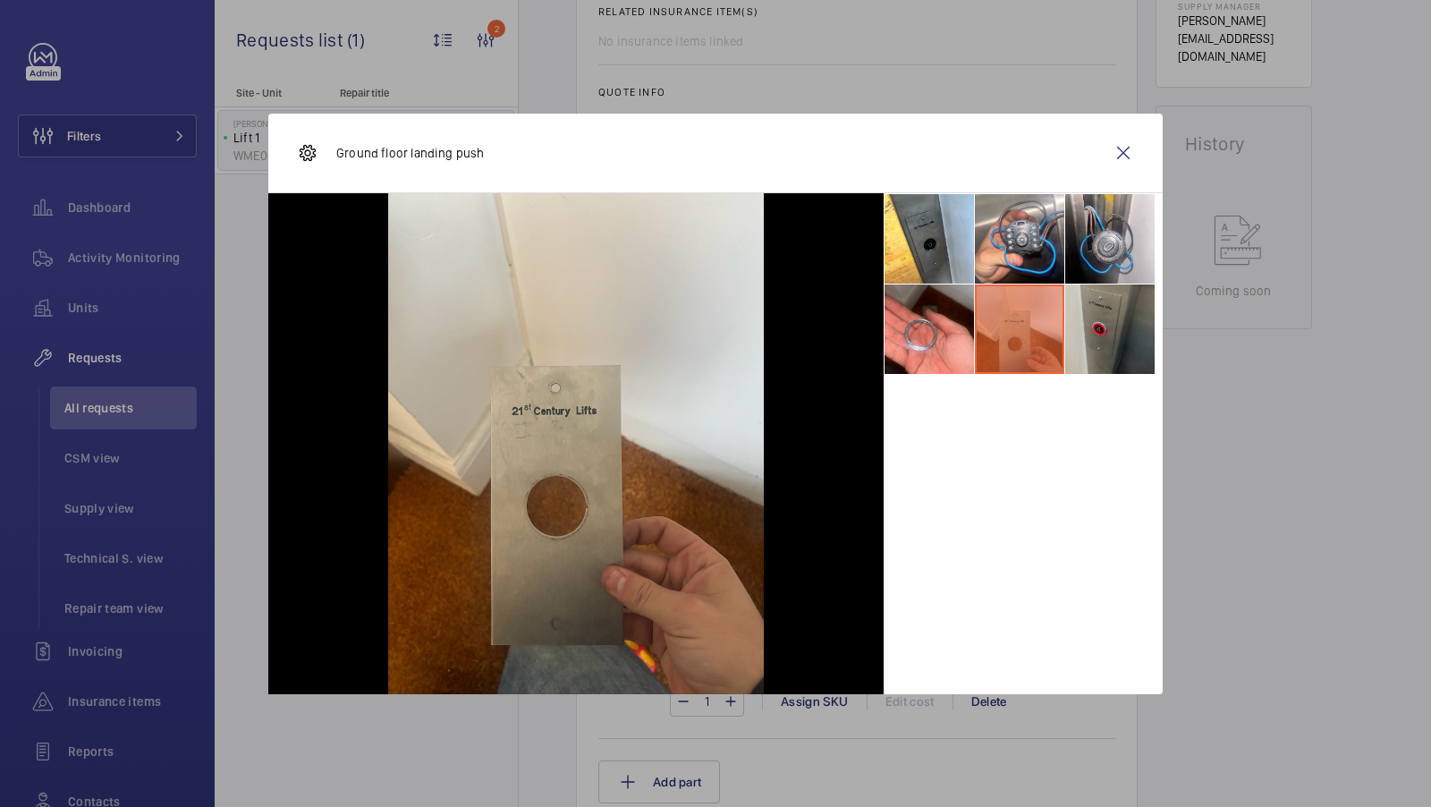
click at [1118, 336] on li at bounding box center [1109, 328] width 89 height 89
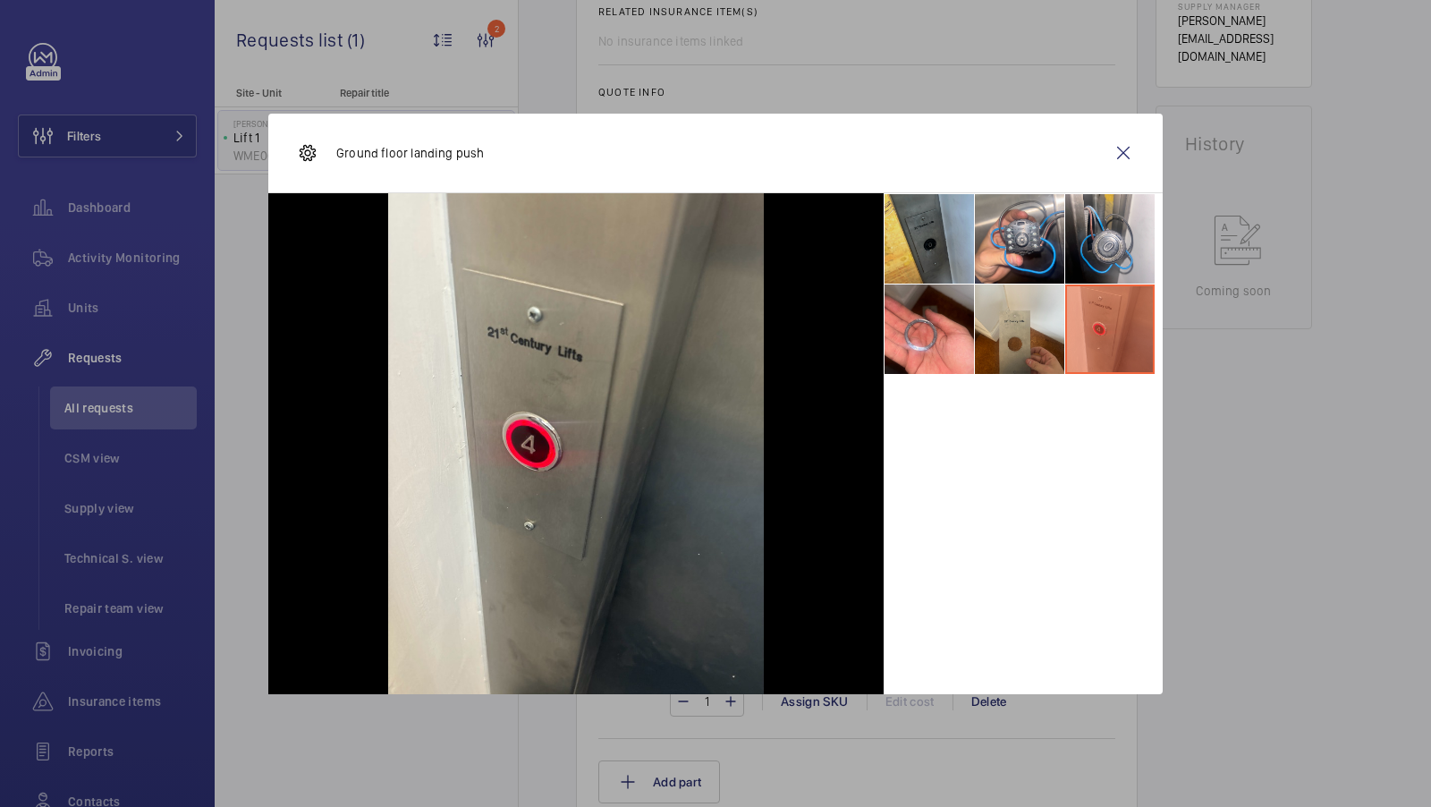
click at [939, 256] on li at bounding box center [929, 238] width 89 height 89
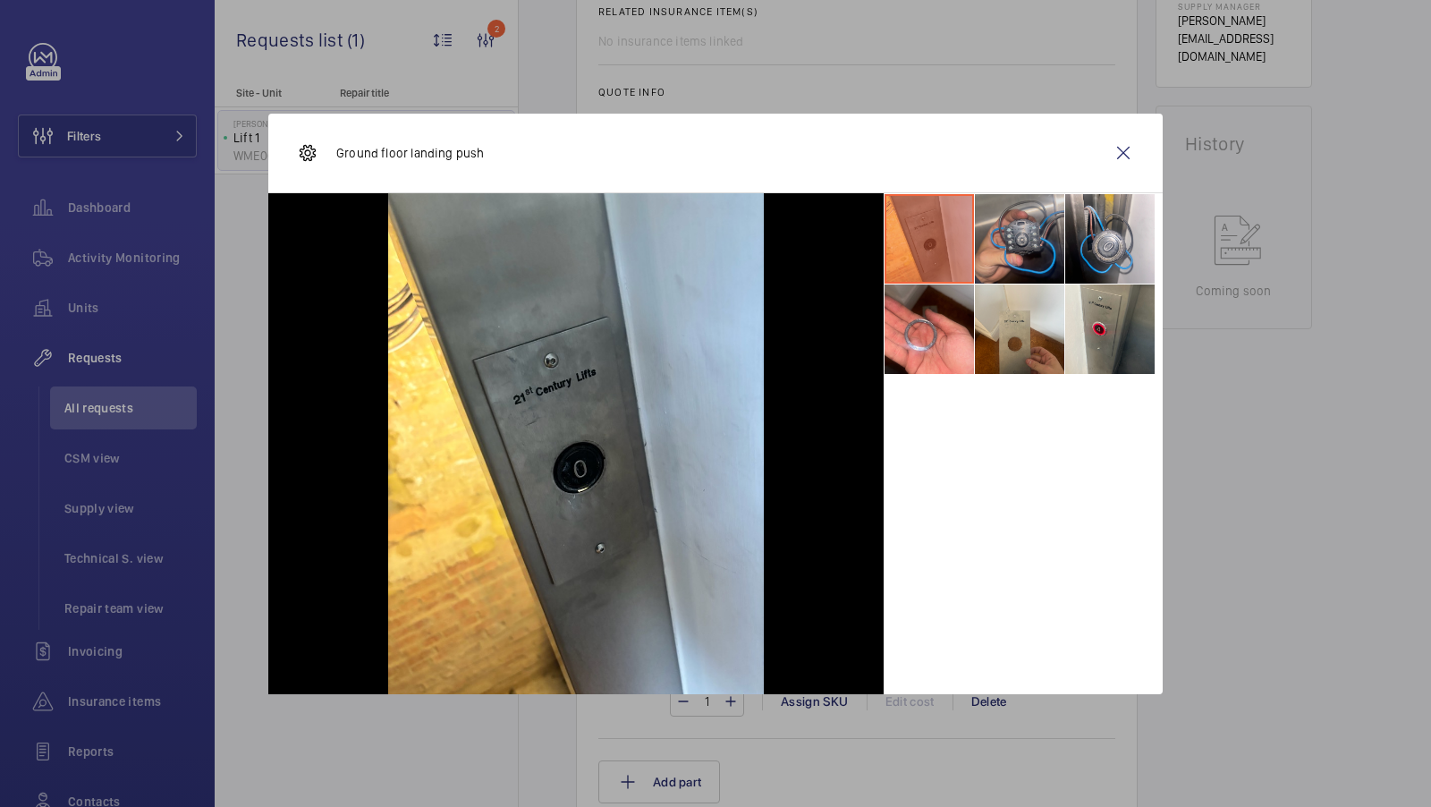
click at [1041, 250] on li at bounding box center [1019, 238] width 89 height 89
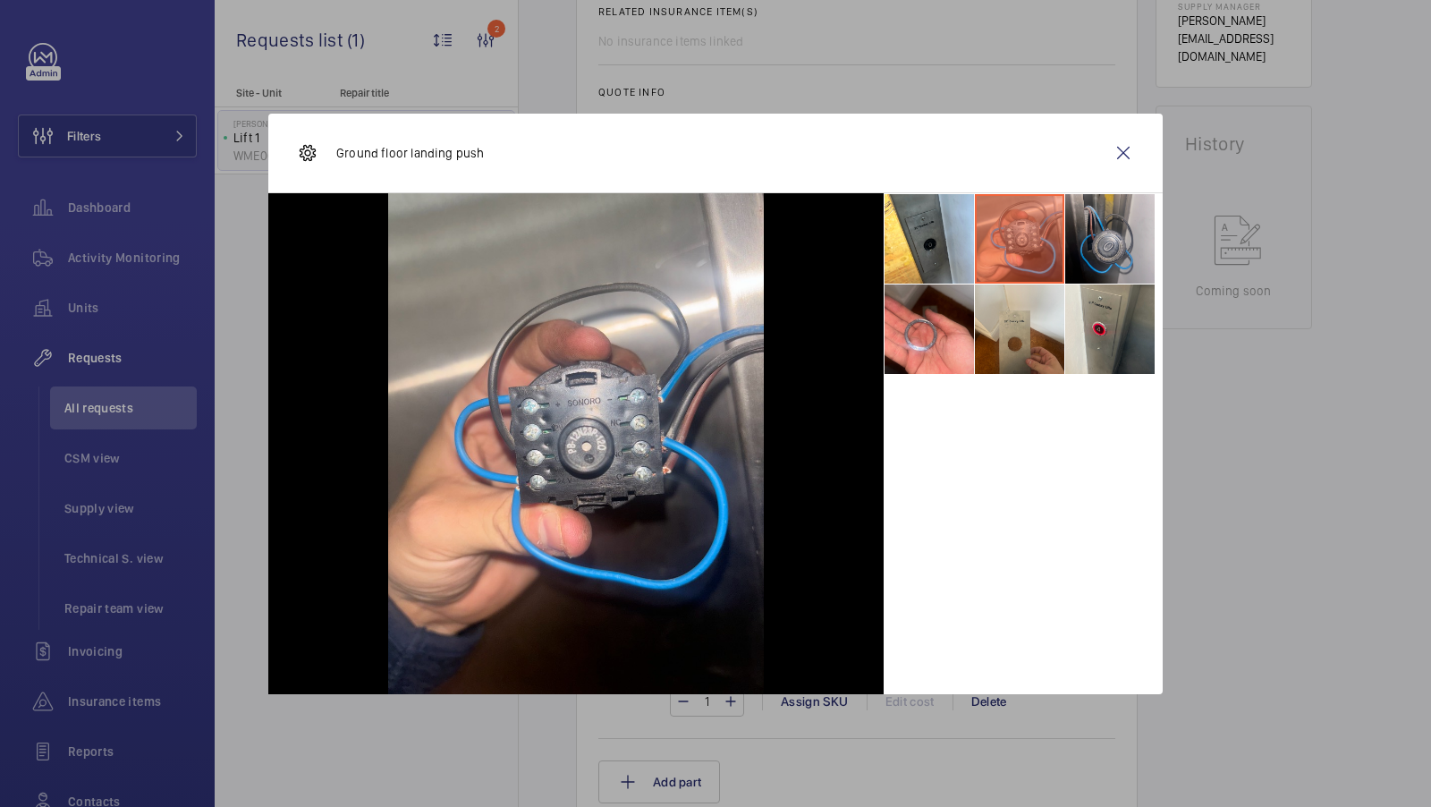
click at [1124, 252] on li at bounding box center [1109, 238] width 89 height 89
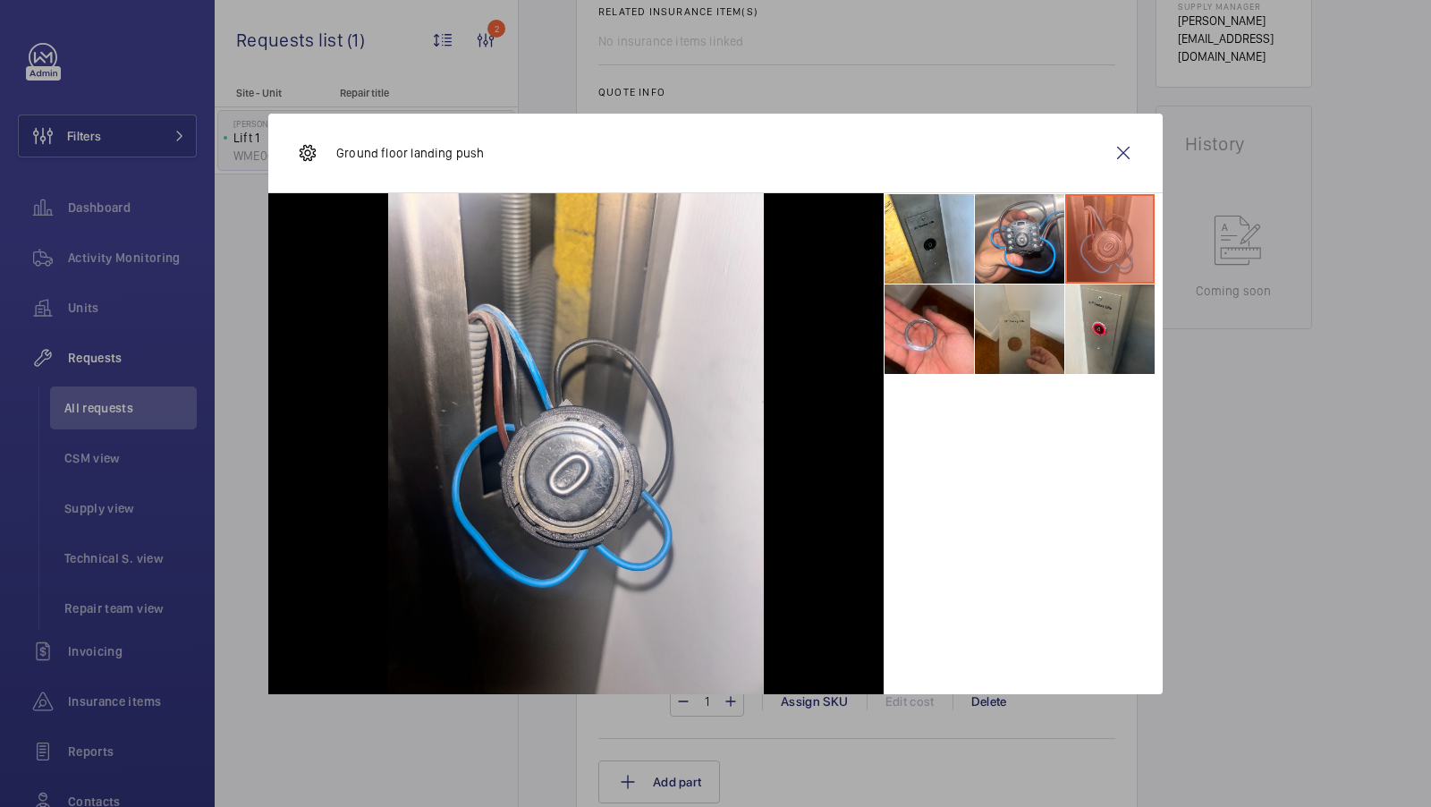
click at [1023, 343] on li at bounding box center [1019, 328] width 89 height 89
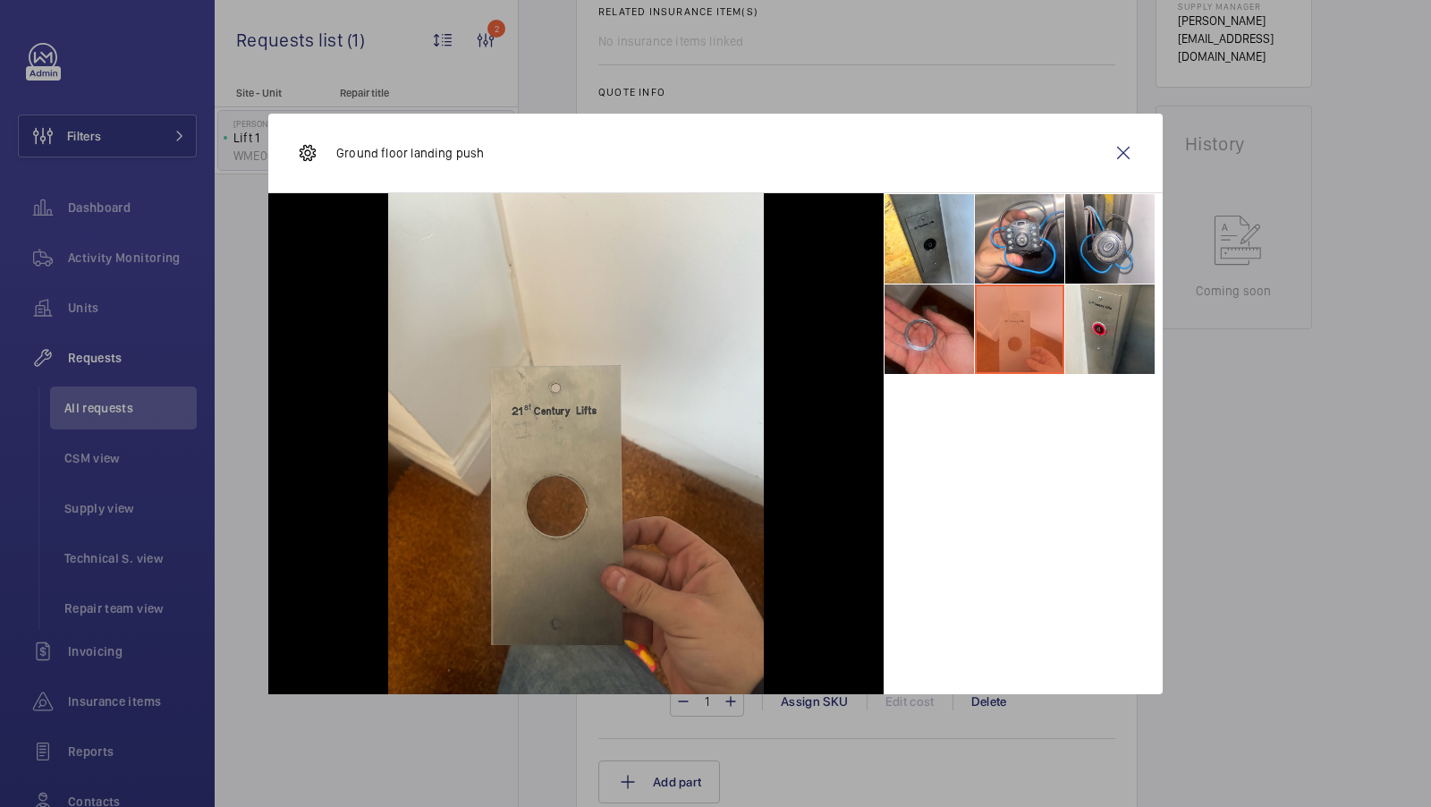
click at [910, 328] on li at bounding box center [929, 328] width 89 height 89
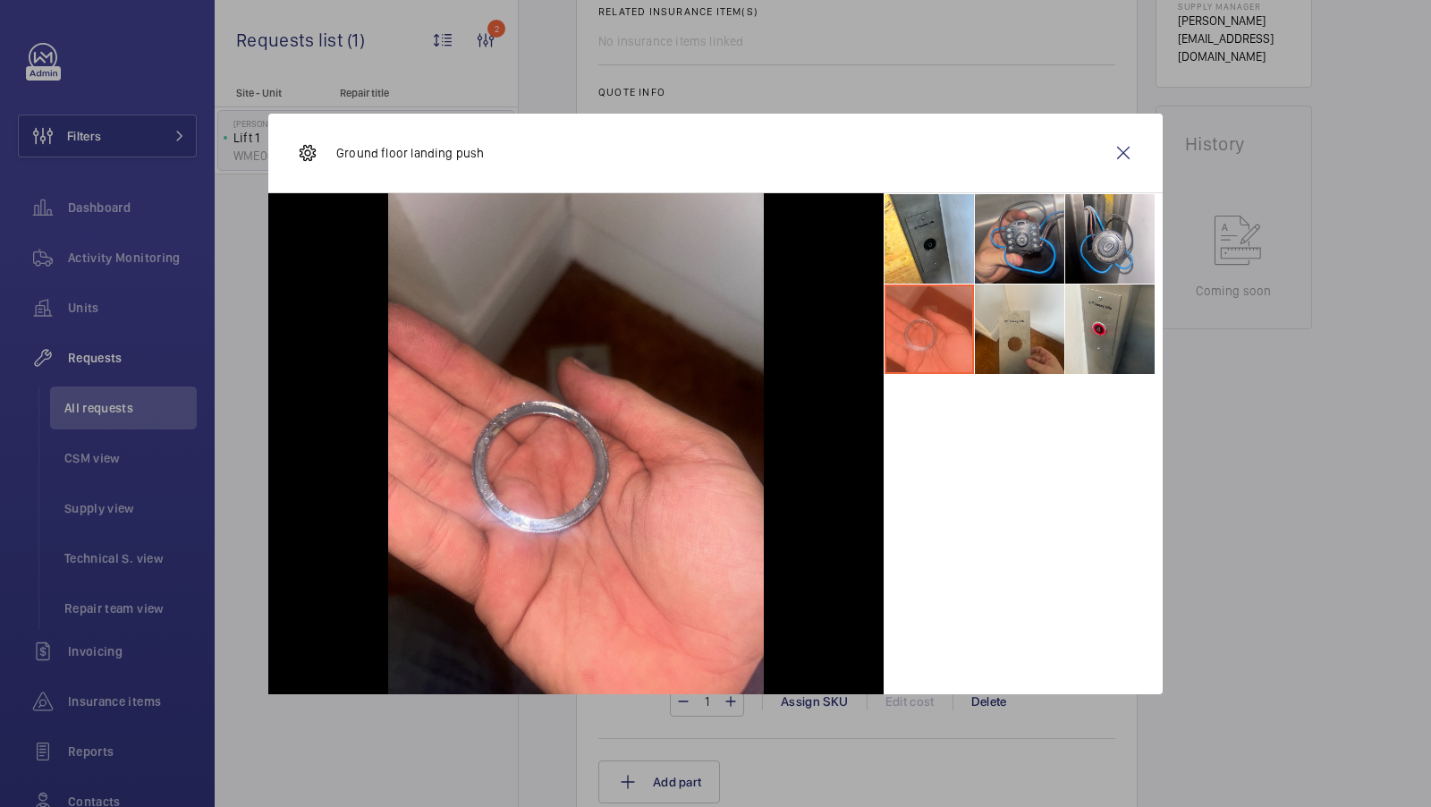
click at [988, 261] on li at bounding box center [1019, 238] width 89 height 89
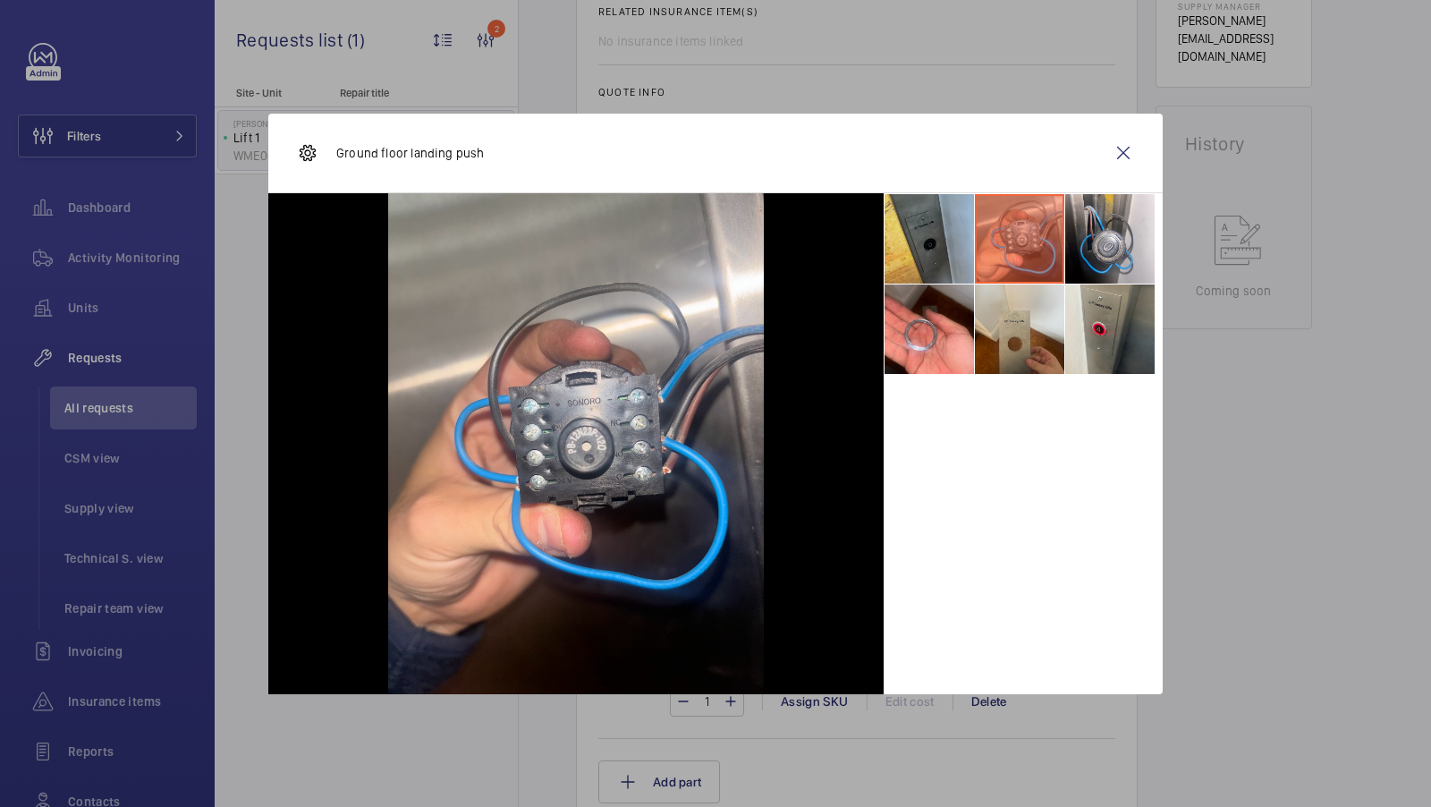
click at [946, 261] on li at bounding box center [929, 238] width 89 height 89
